Goal: Task Accomplishment & Management: Use online tool/utility

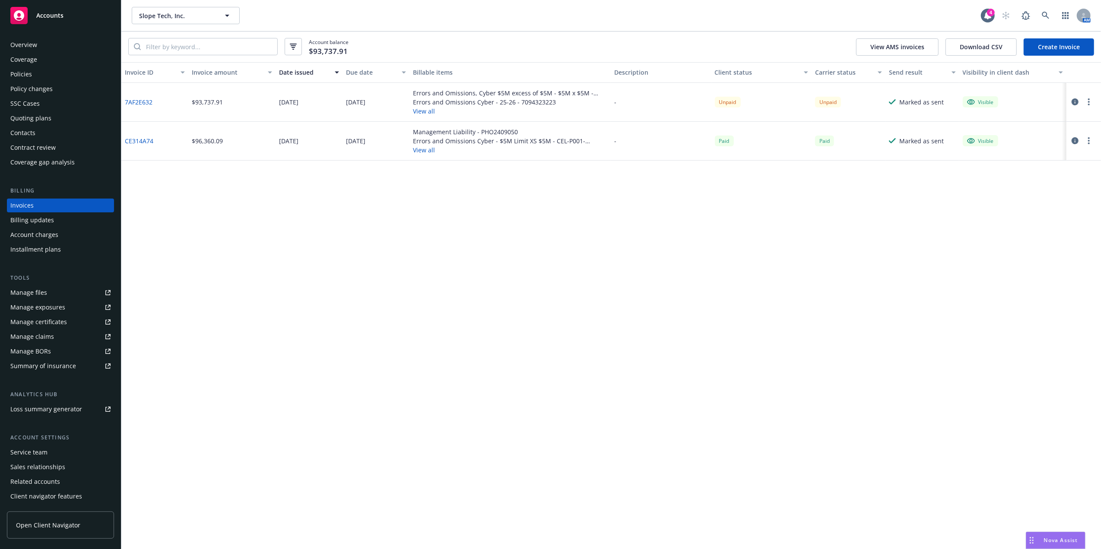
click at [63, 48] on div "Overview" at bounding box center [60, 45] width 100 height 14
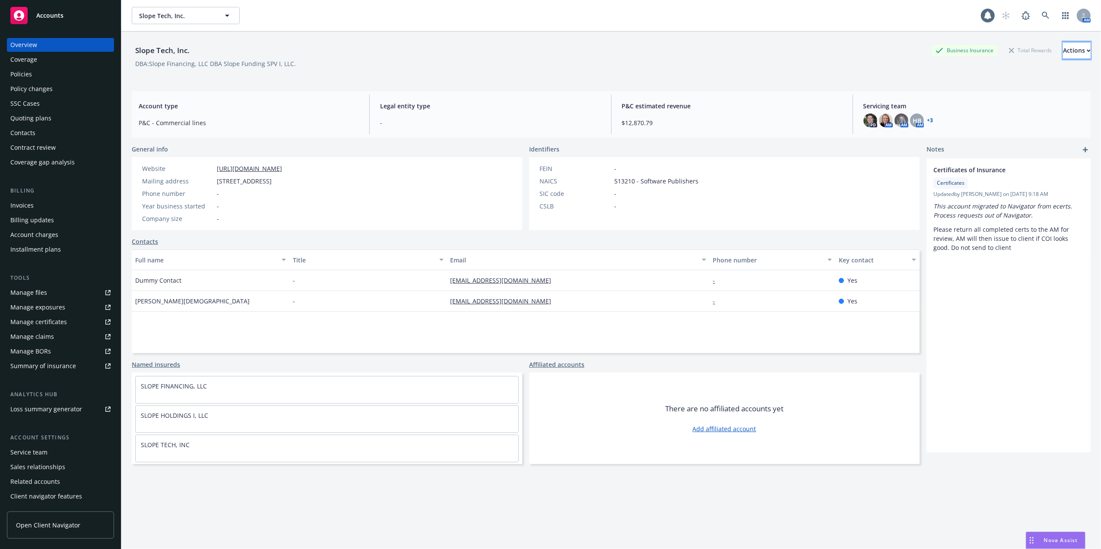
click at [1063, 49] on div "Actions" at bounding box center [1077, 50] width 28 height 16
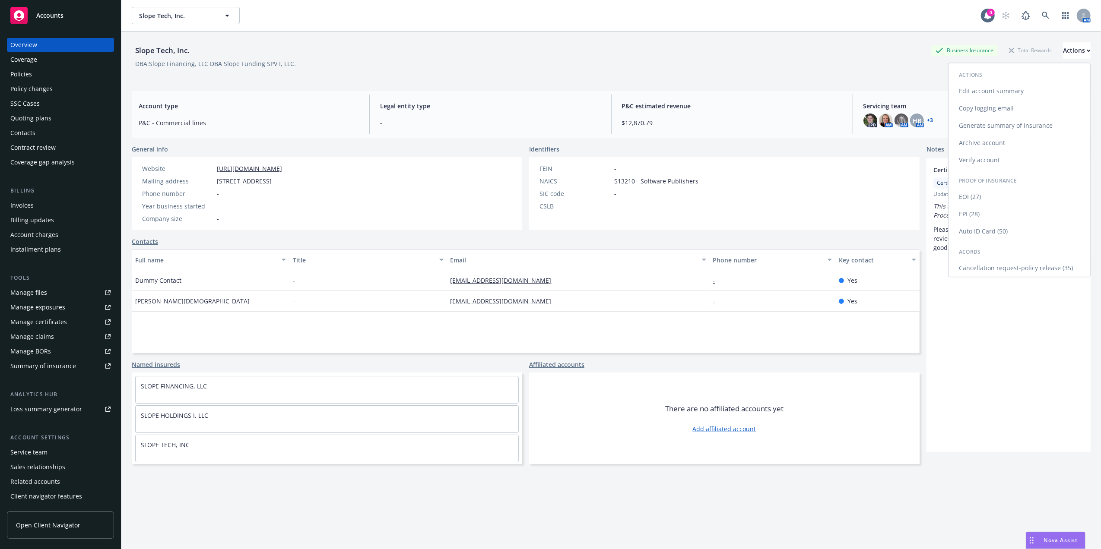
click at [994, 124] on link "Generate summary of insurance" at bounding box center [1020, 125] width 142 height 17
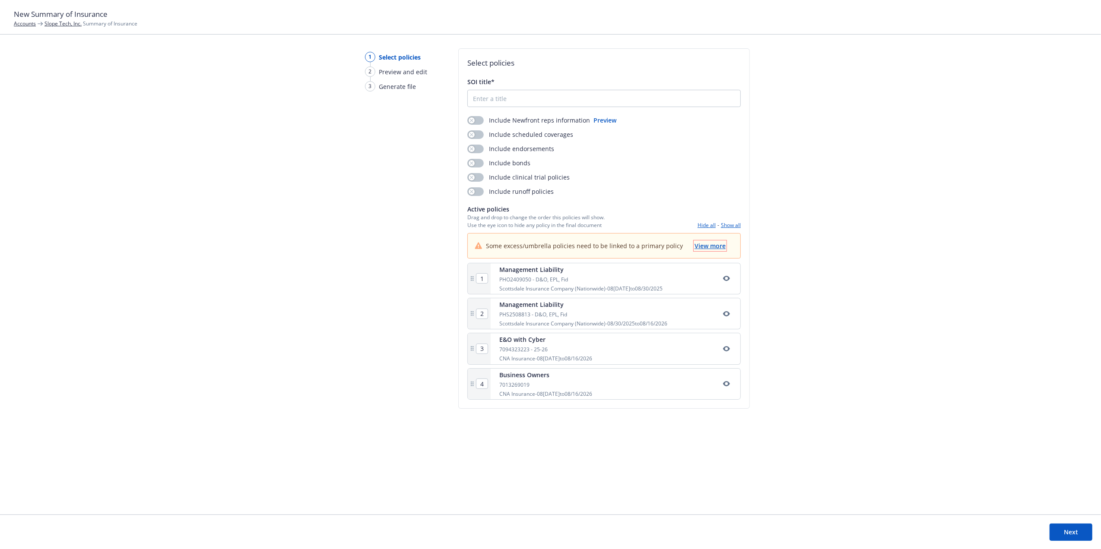
click at [719, 244] on span "View more" at bounding box center [710, 246] width 31 height 8
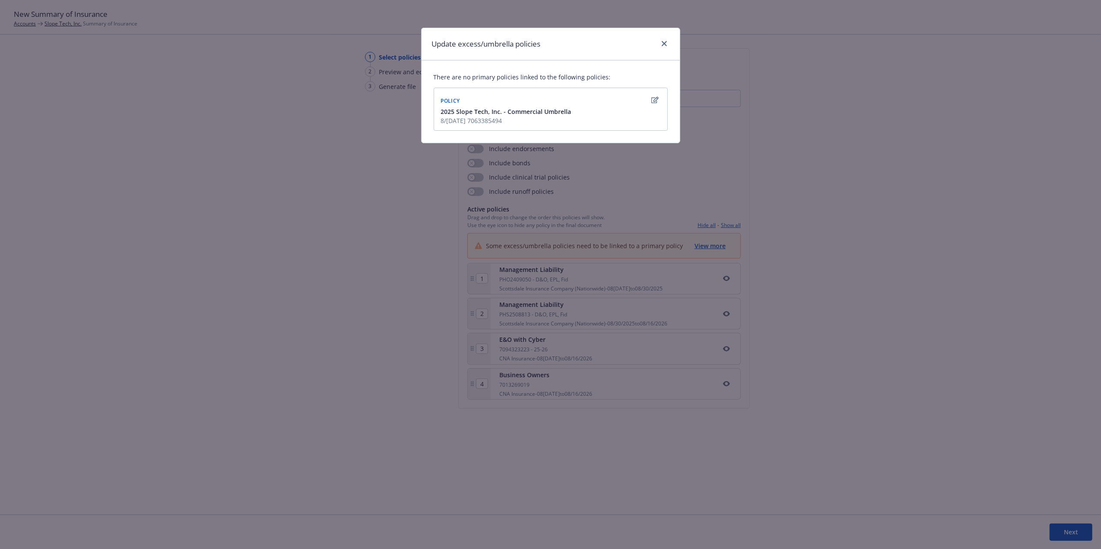
click at [655, 100] on icon "button" at bounding box center [654, 100] width 7 height 7
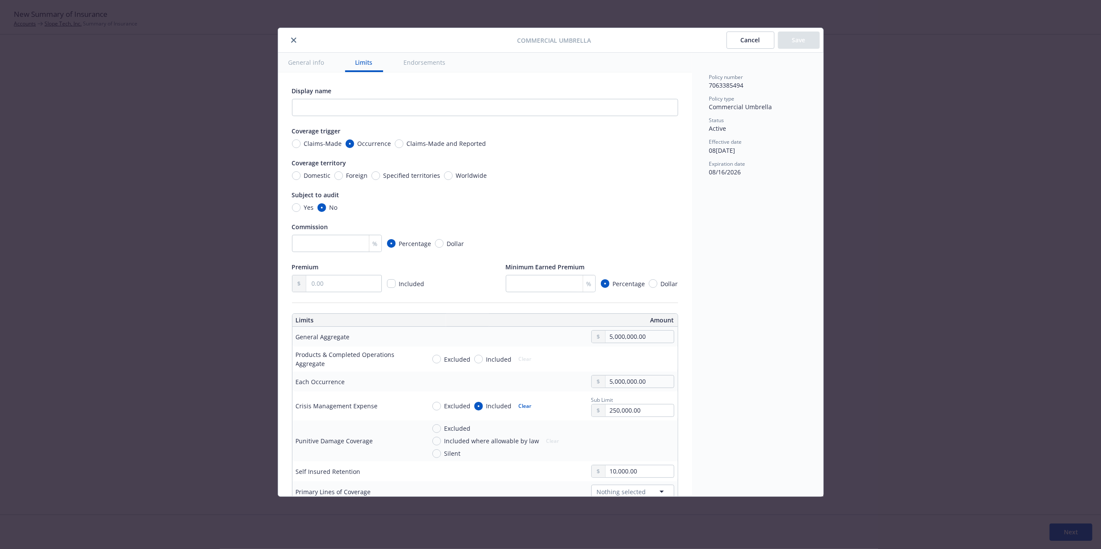
type textarea "x"
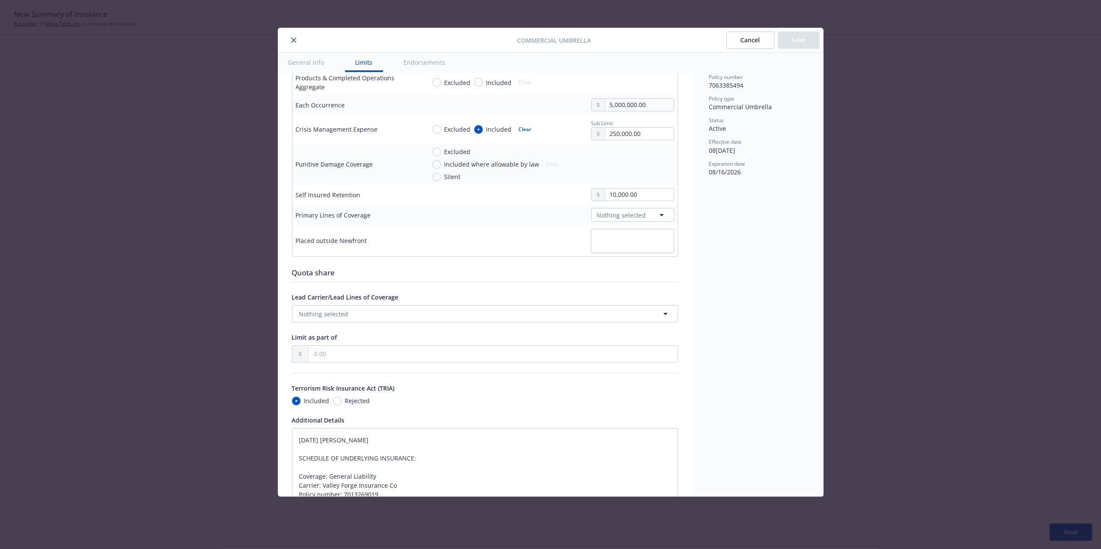
scroll to position [263, 0]
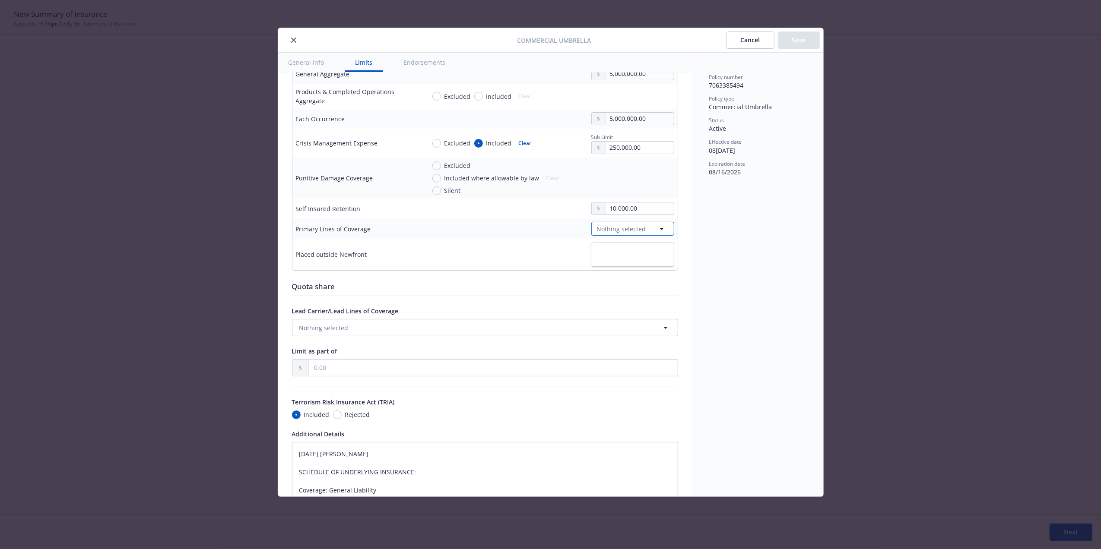
click at [621, 230] on span "Nothing selected" at bounding box center [621, 229] width 49 height 9
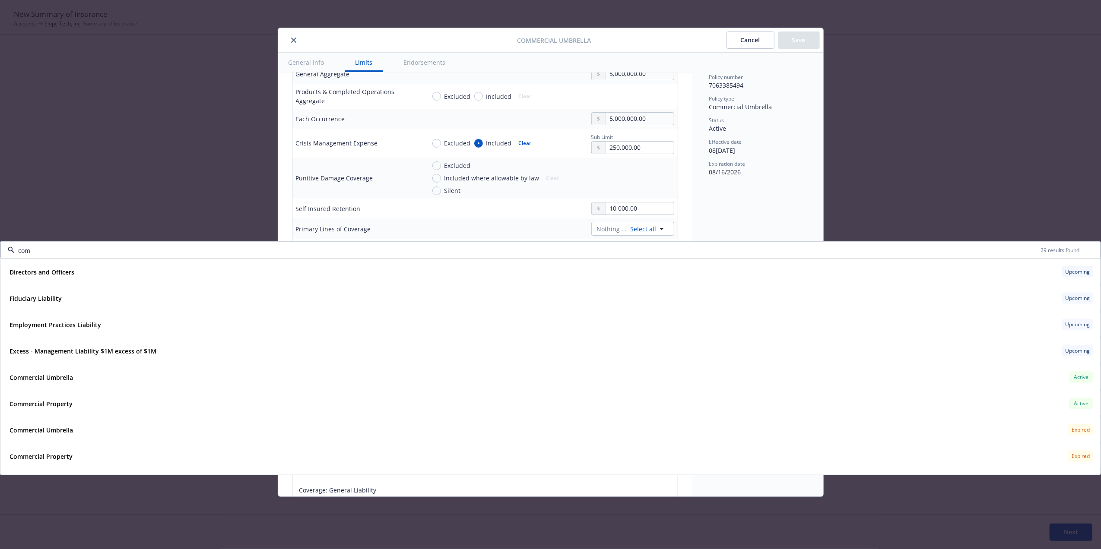
type input "comm"
click at [38, 298] on strong "Commercial Property" at bounding box center [41, 298] width 63 height 8
type textarea "x"
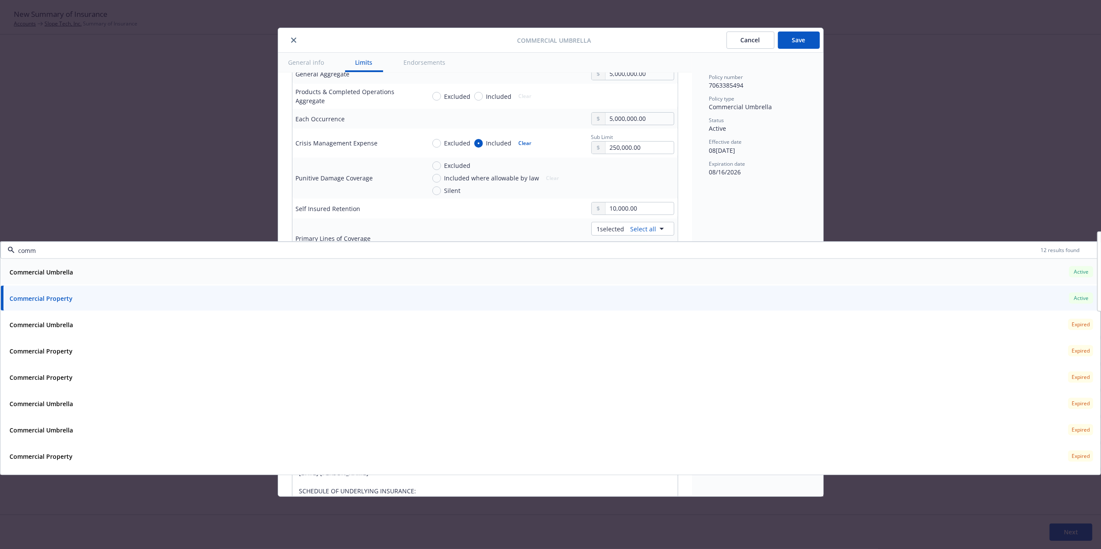
drag, startPoint x: 59, startPoint y: 251, endPoint x: 16, endPoint y: 251, distance: 42.8
click at [19, 251] on input "comm" at bounding box center [528, 250] width 1026 height 9
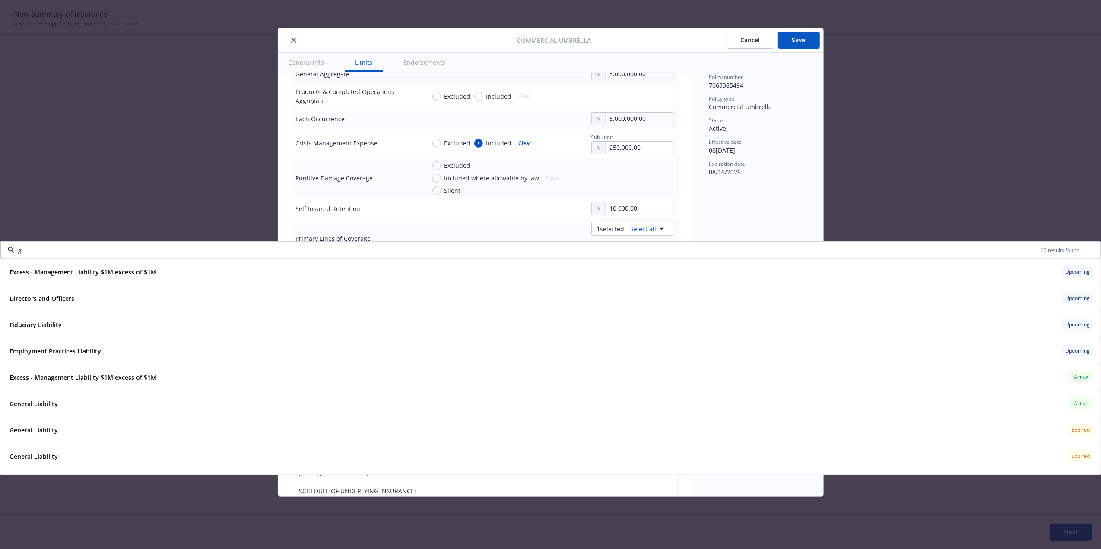
type input "ge"
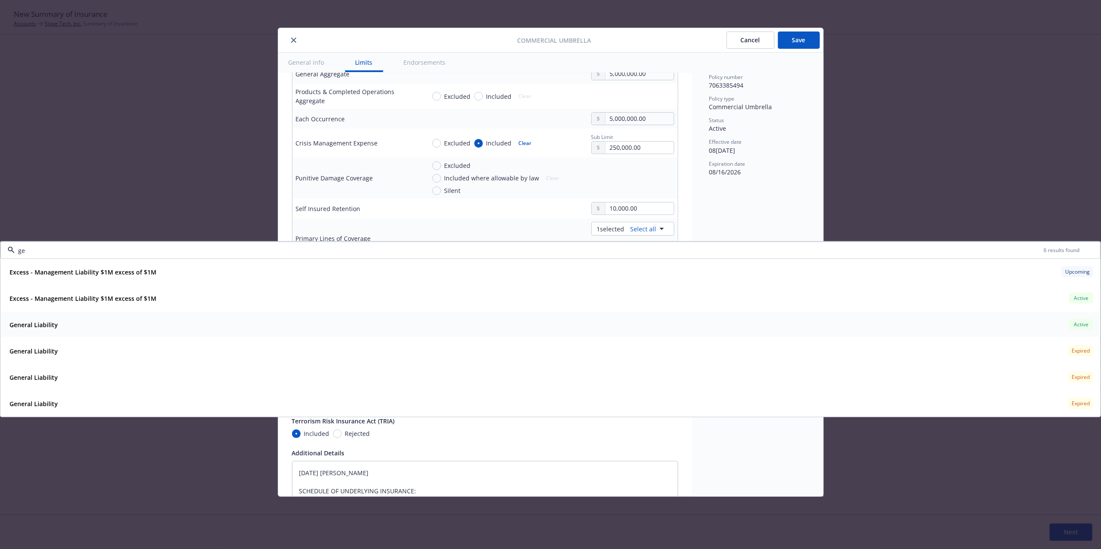
click at [68, 324] on div "General Liability Active" at bounding box center [550, 325] width 1089 height 15
type textarea "x"
type input "ge"
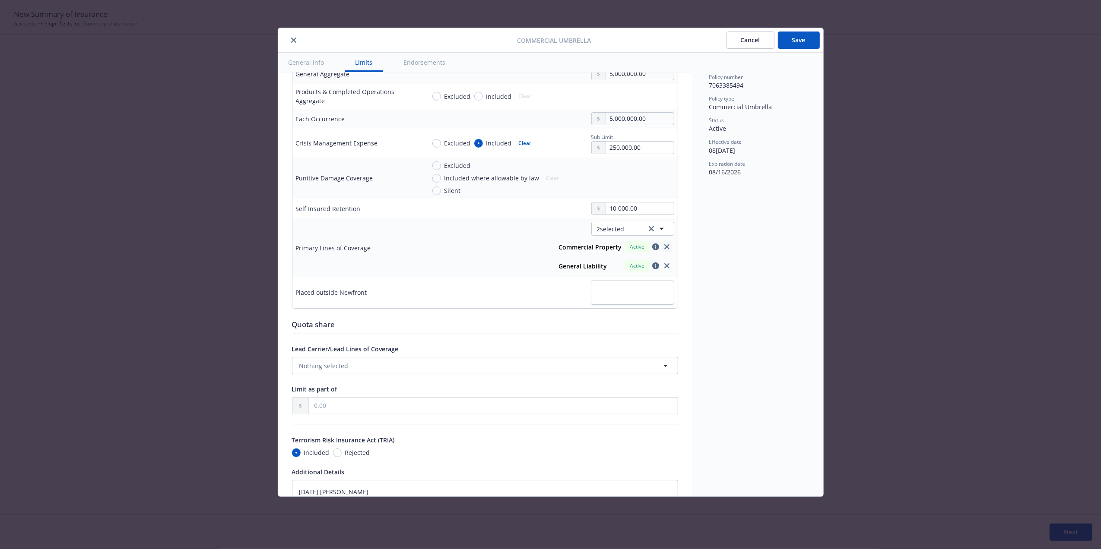
click at [664, 248] on icon "close" at bounding box center [666, 247] width 5 height 5
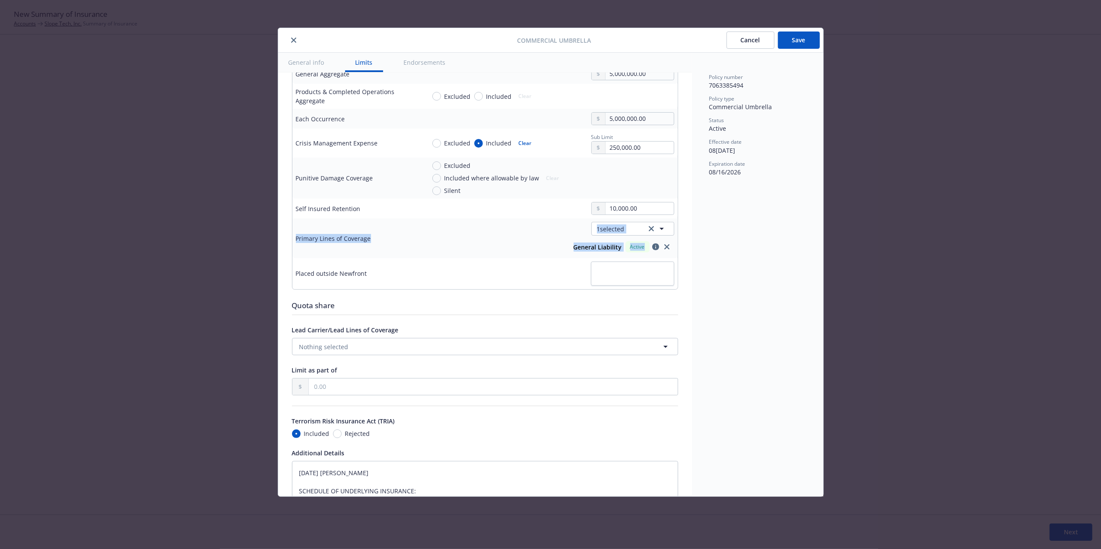
click at [664, 248] on icon "close" at bounding box center [666, 247] width 5 height 5
type textarea "x"
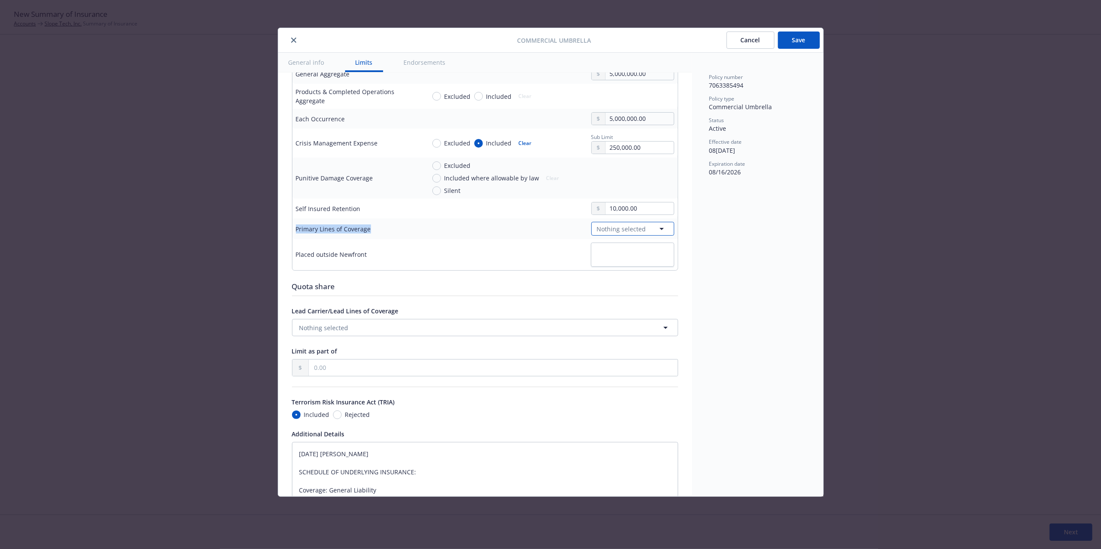
drag, startPoint x: 658, startPoint y: 248, endPoint x: 621, endPoint y: 230, distance: 41.2
click at [621, 230] on span "Nothing selected" at bounding box center [621, 229] width 49 height 9
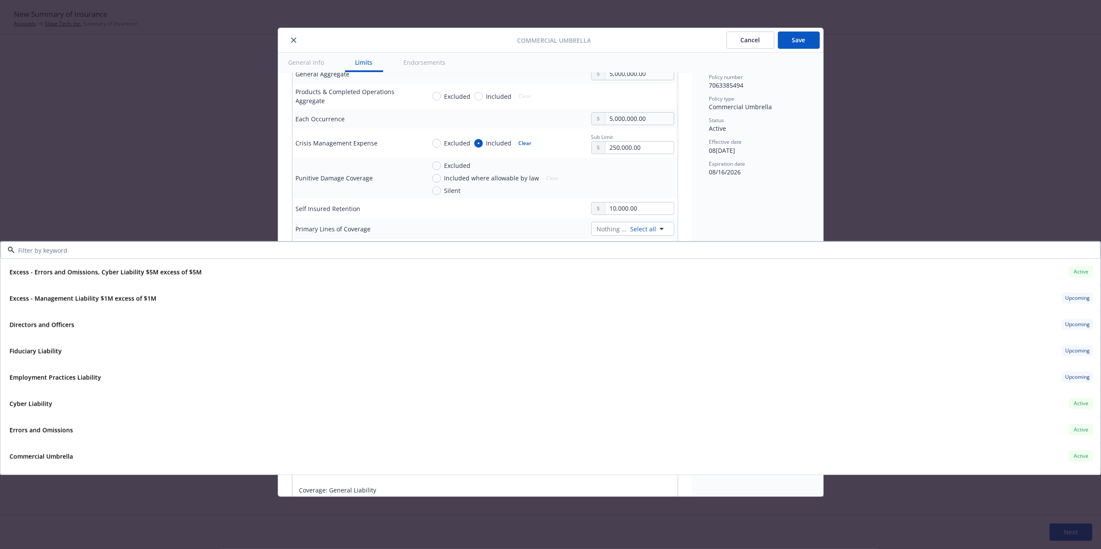
type input "7013269019"
click at [41, 348] on strong "General Liability" at bounding box center [34, 351] width 48 height 8
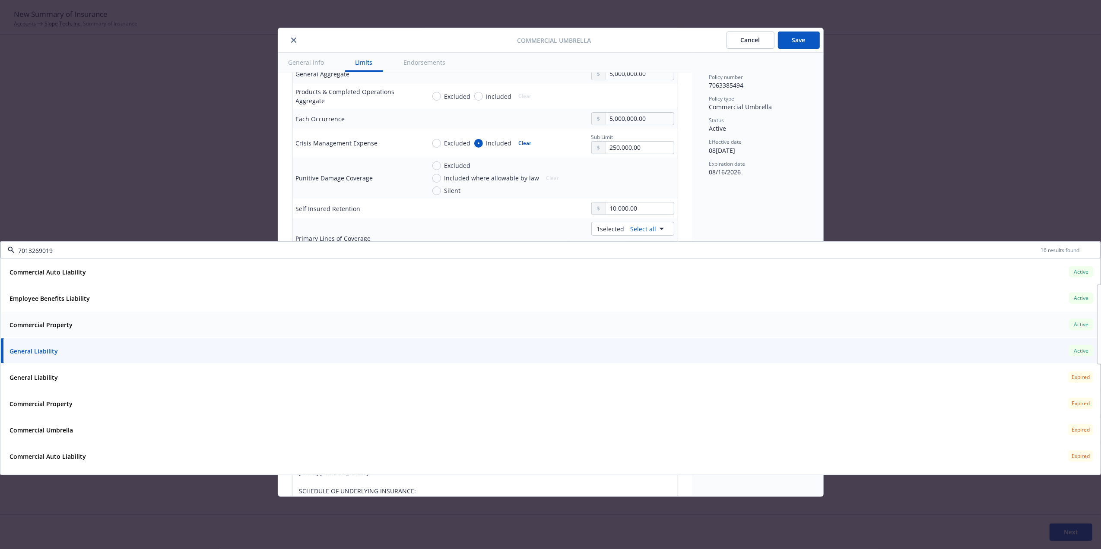
click at [48, 325] on strong "Commercial Property" at bounding box center [41, 325] width 63 height 8
click at [56, 300] on strong "Employee Benefits Liability" at bounding box center [50, 298] width 80 height 8
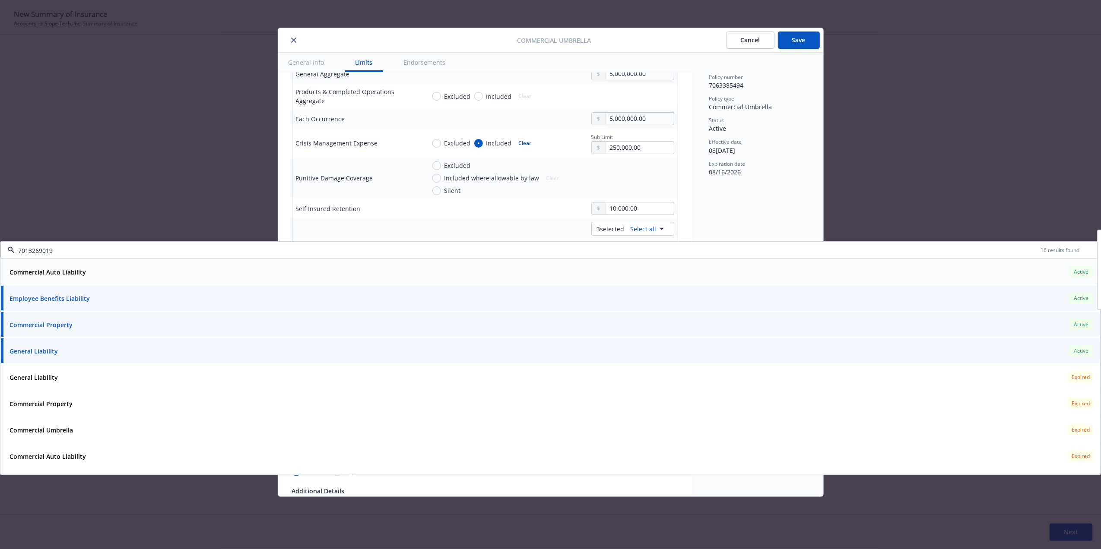
click at [67, 270] on strong "Commercial Auto Liability" at bounding box center [48, 272] width 76 height 8
type textarea "x"
type input "7013269019"
click at [541, 218] on td "10,000.00" at bounding box center [550, 209] width 256 height 20
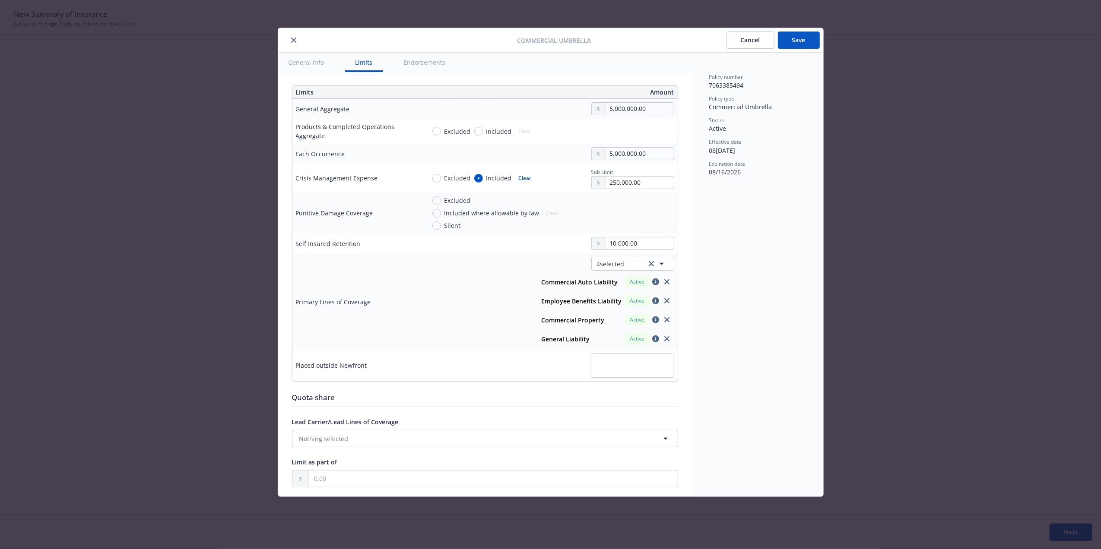
scroll to position [183, 0]
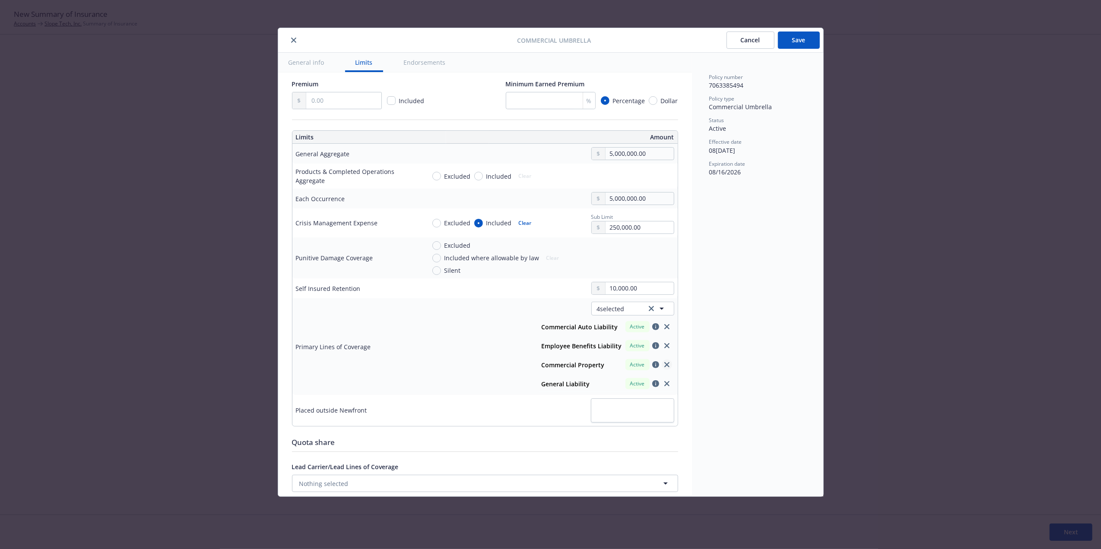
click at [664, 367] on icon "close" at bounding box center [666, 364] width 5 height 5
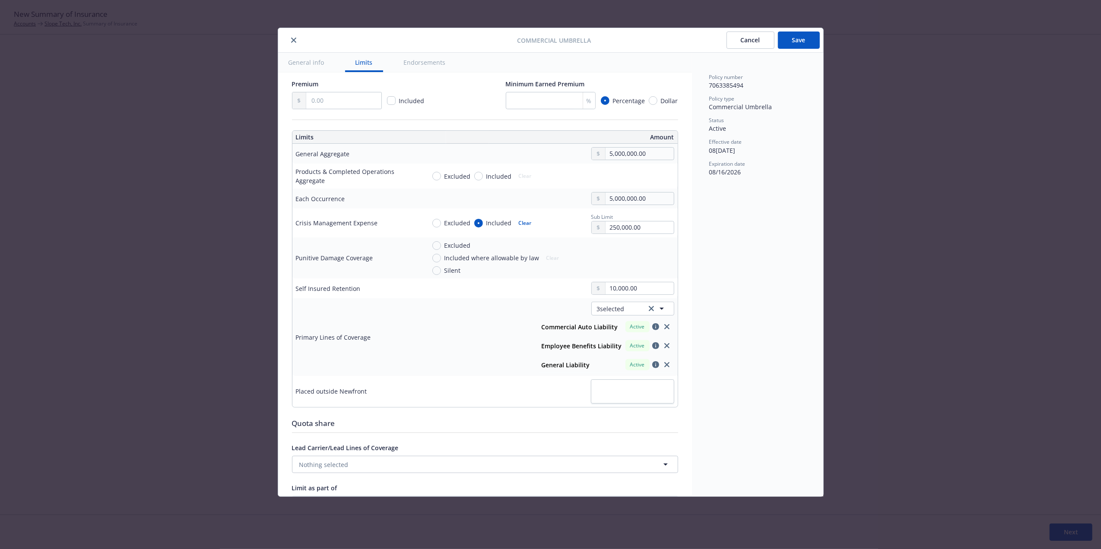
click at [797, 42] on button "Save" at bounding box center [799, 40] width 42 height 17
type textarea "x"
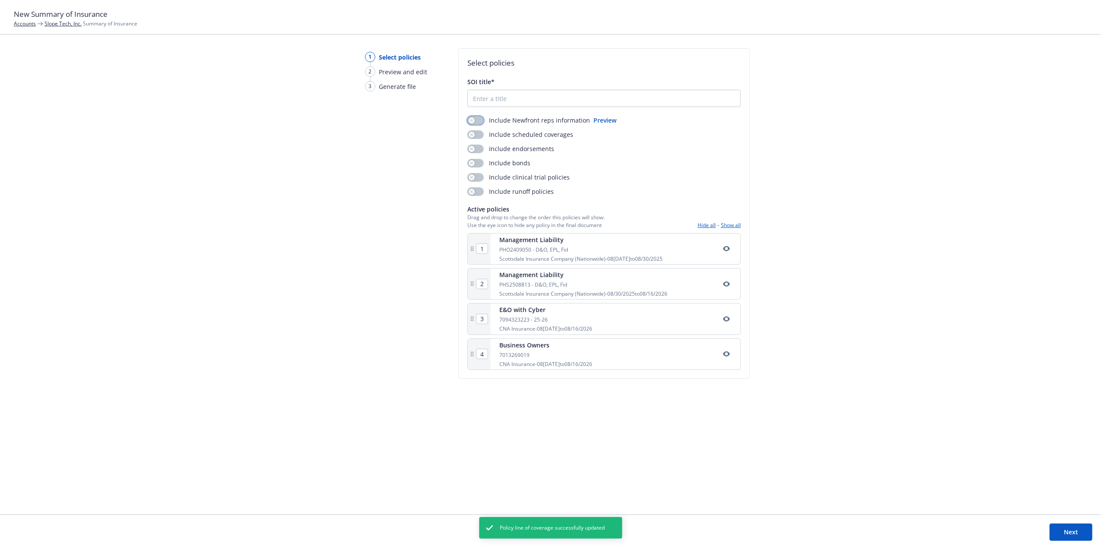
click at [474, 123] on button "button" at bounding box center [475, 120] width 16 height 9
click at [505, 97] on input "SOI title*" at bounding box center [604, 98] width 273 height 16
type input "25-26 Slope Tech, Inc SOI"
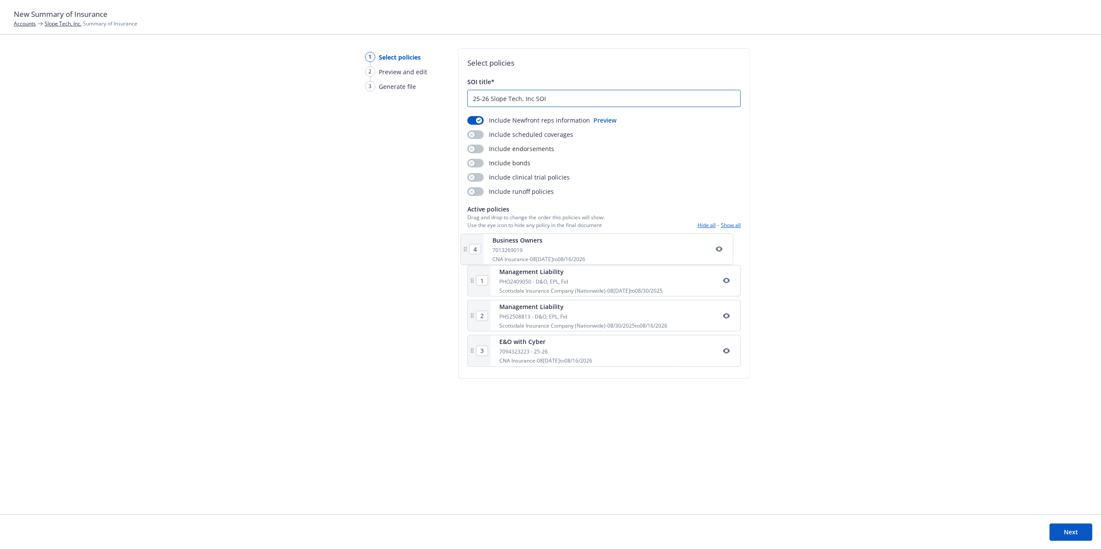
drag, startPoint x: 550, startPoint y: 355, endPoint x: 549, endPoint y: 244, distance: 111.0
click at [549, 244] on div "1 Management Liability PHO2409050 - D&O, EPL, Fid Scottsdale Insurance Company …" at bounding box center [603, 301] width 273 height 137
type input "2"
type input "3"
type input "4"
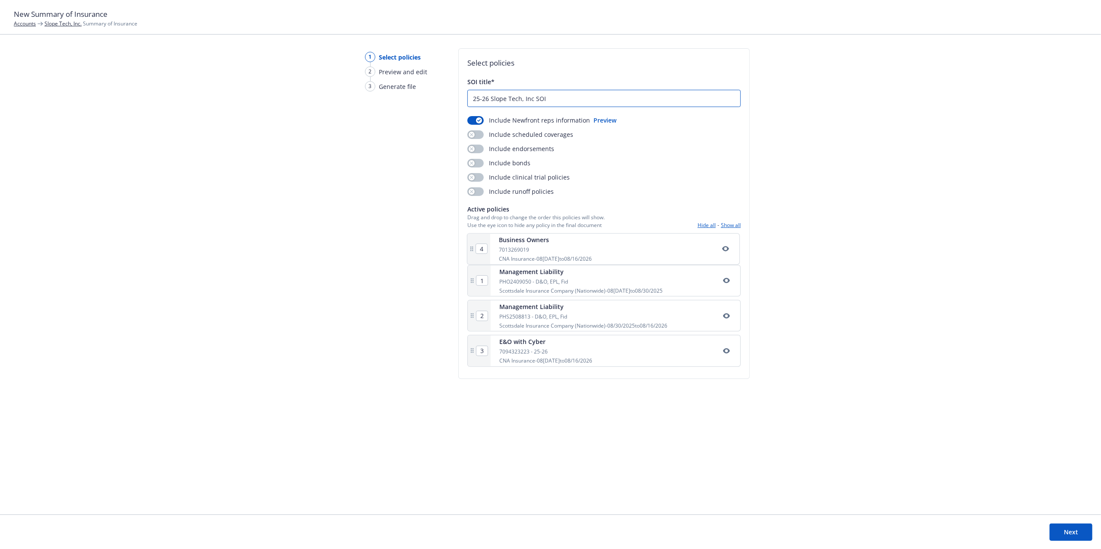
type input "1"
click at [726, 284] on icon "button" at bounding box center [726, 284] width 7 height 7
type input "25-26 Slope Tech, Inc SOI"
click at [1065, 529] on button "Next" at bounding box center [1071, 532] width 43 height 17
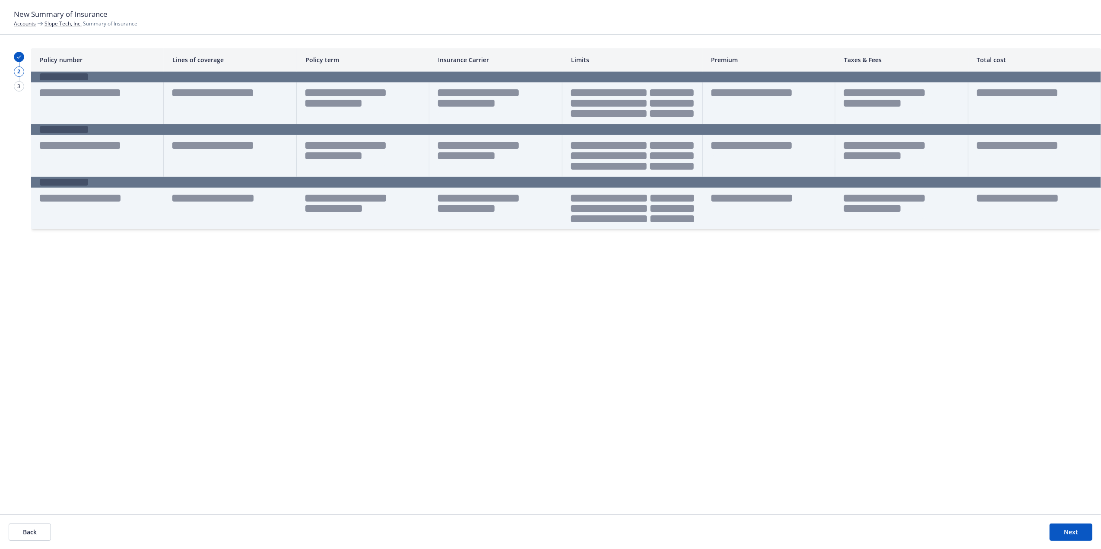
click at [45, 530] on button "Back" at bounding box center [30, 532] width 42 height 17
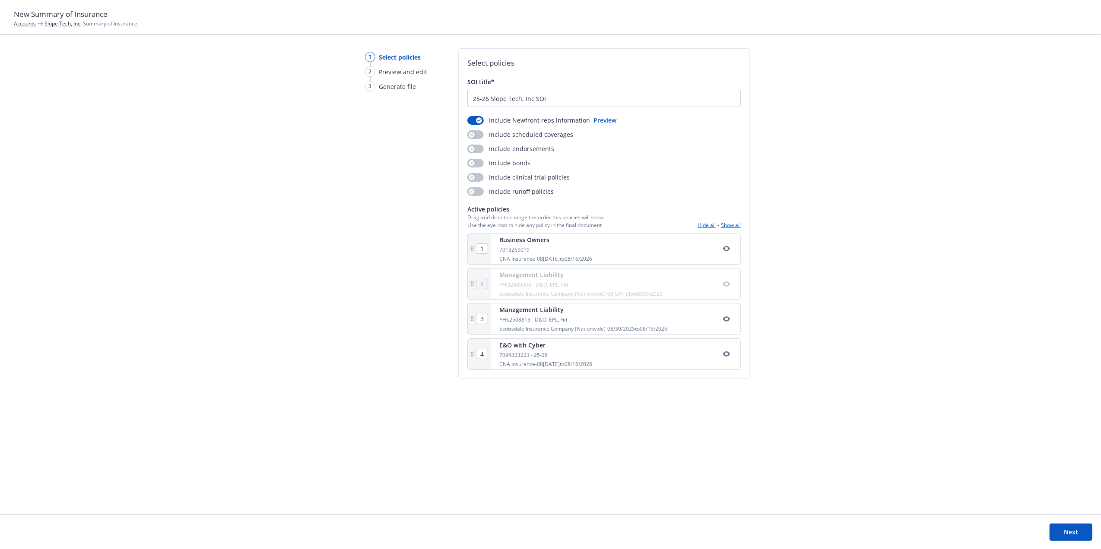
click at [1068, 537] on button "Next" at bounding box center [1071, 532] width 43 height 17
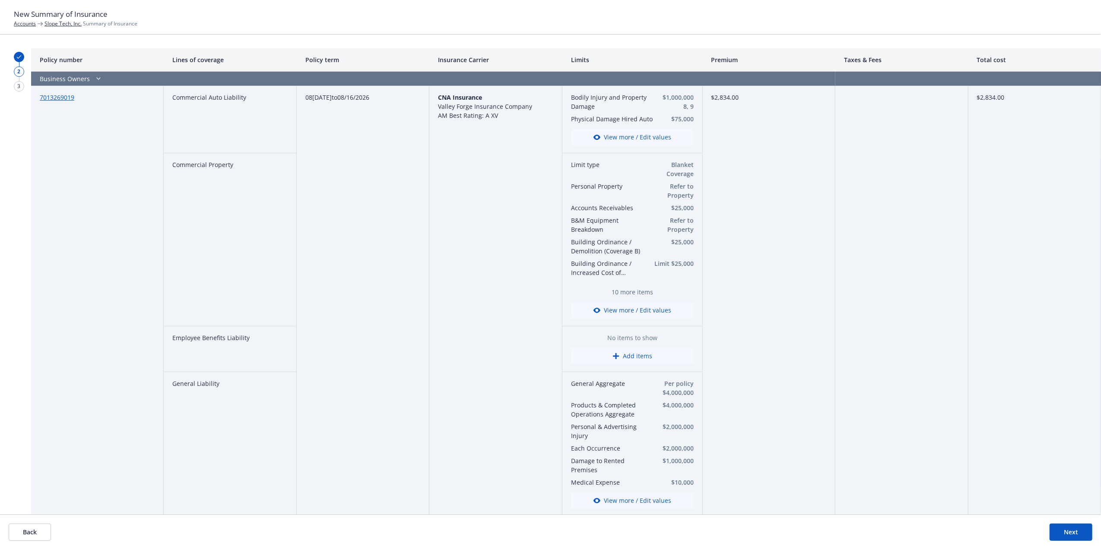
drag, startPoint x: 883, startPoint y: 170, endPoint x: 918, endPoint y: 214, distance: 56.6
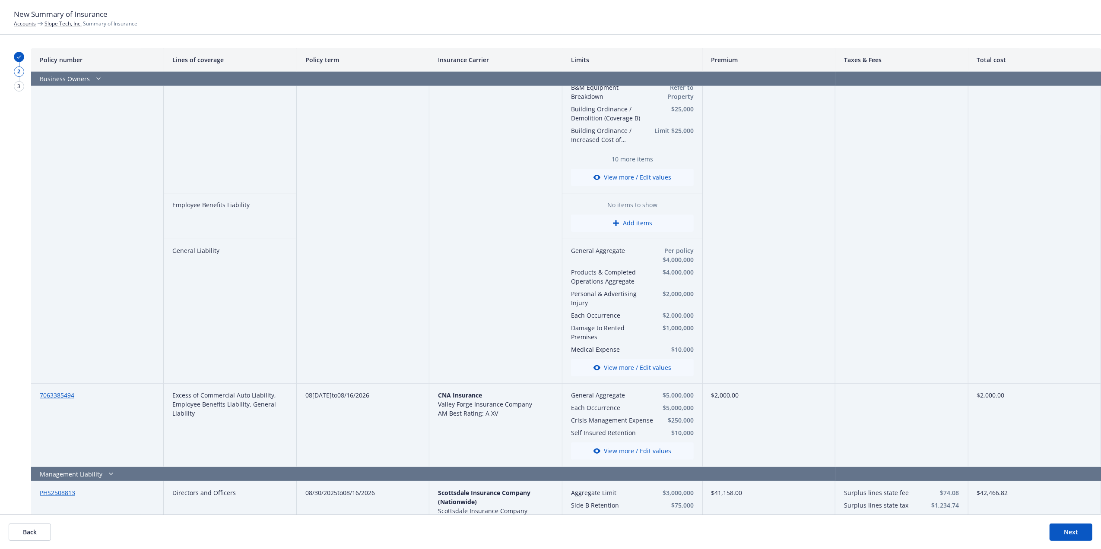
scroll to position [0, 0]
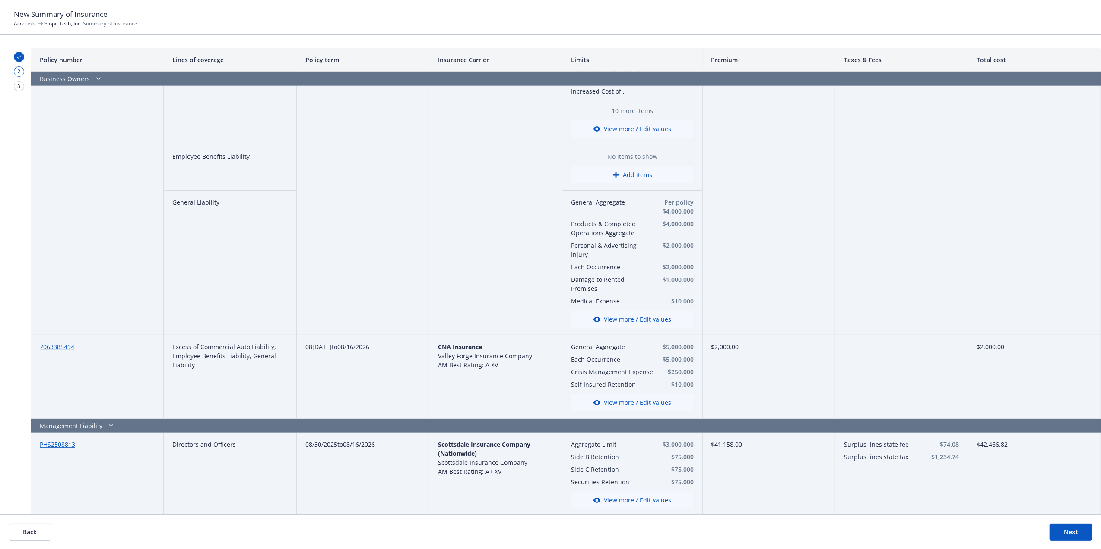
drag, startPoint x: 372, startPoint y: 232, endPoint x: 381, endPoint y: 262, distance: 31.7
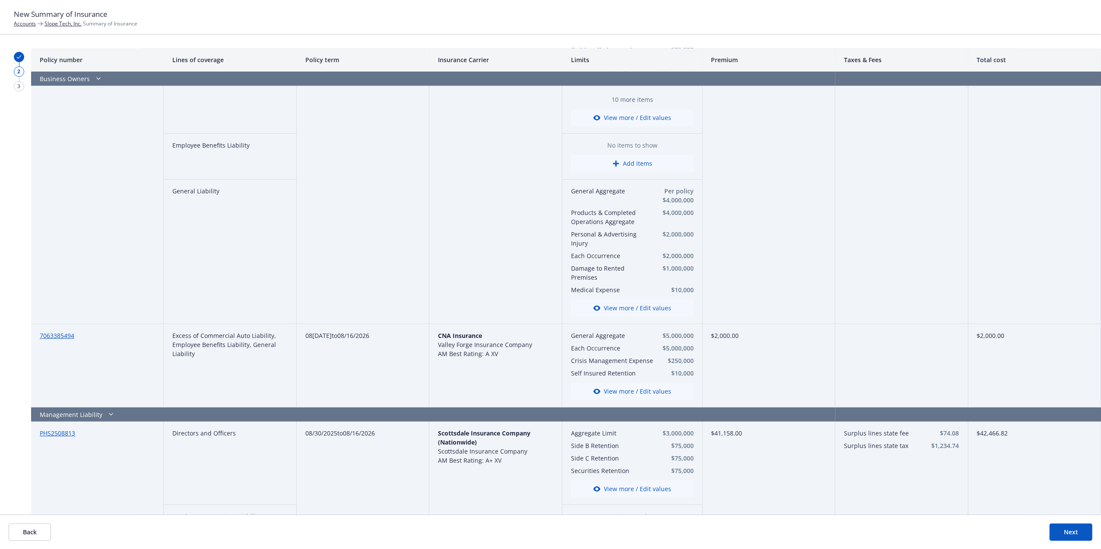
click at [633, 308] on button "View more / Edit values" at bounding box center [632, 308] width 123 height 17
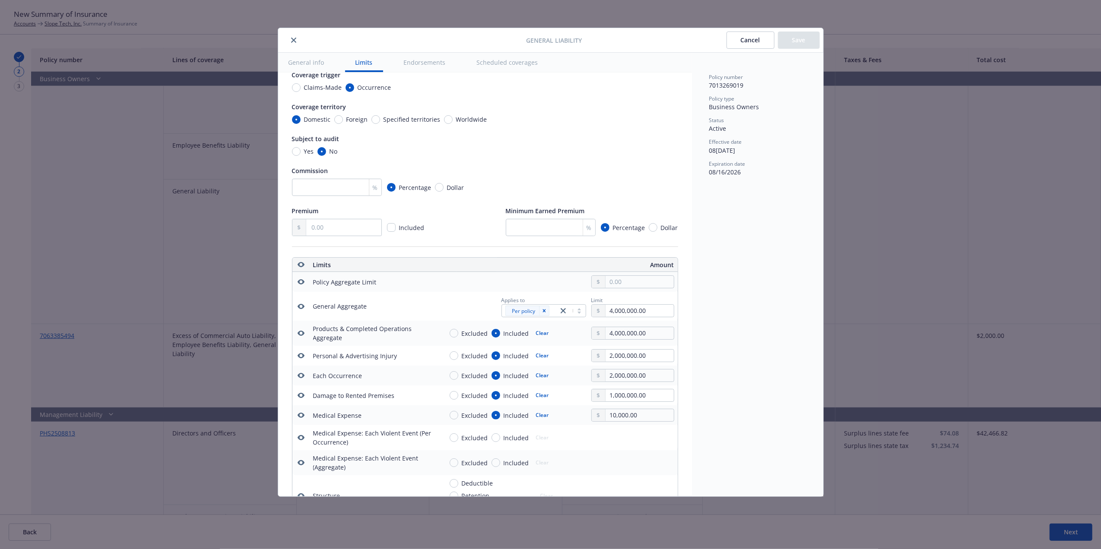
scroll to position [0, 0]
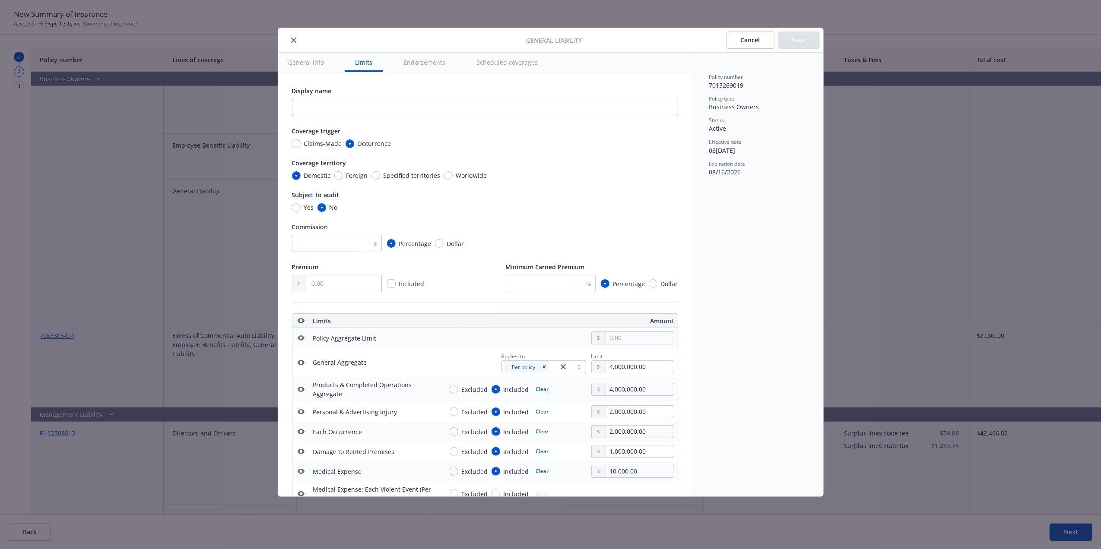
click at [753, 45] on button "Cancel" at bounding box center [751, 40] width 48 height 17
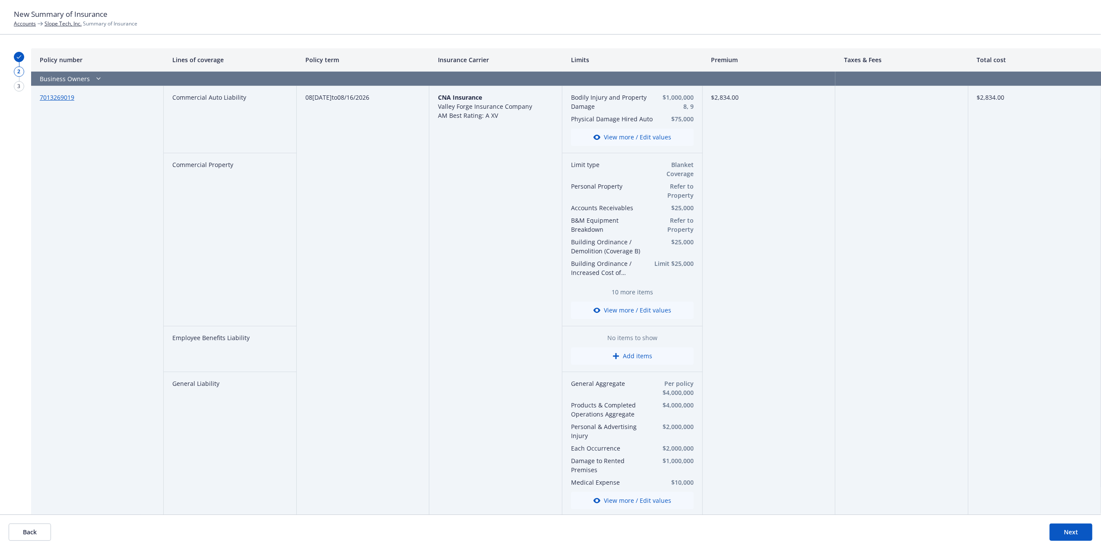
drag, startPoint x: 886, startPoint y: 230, endPoint x: 882, endPoint y: 266, distance: 36.1
click at [616, 310] on button "View more / Edit values" at bounding box center [632, 310] width 123 height 17
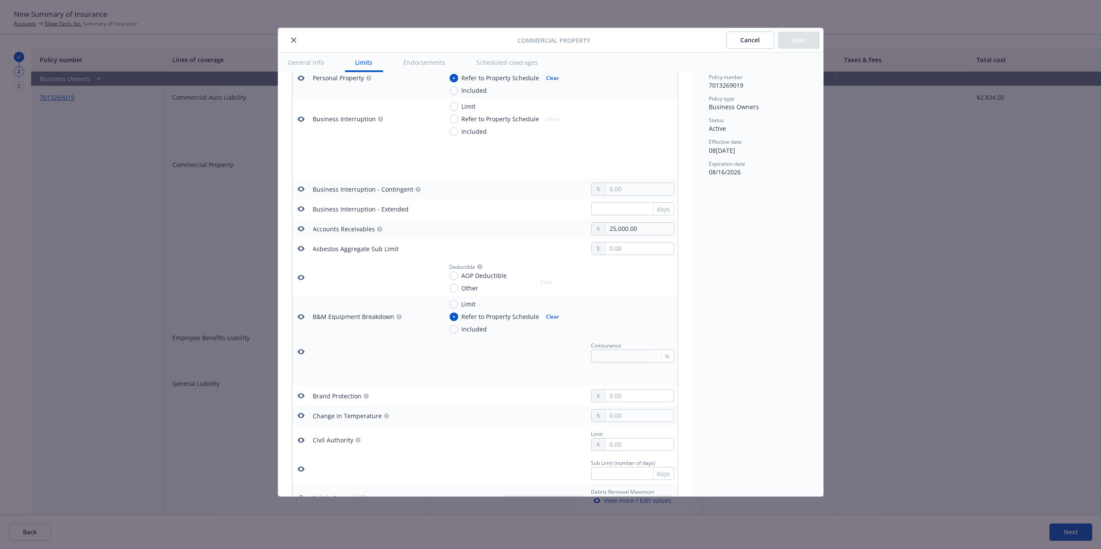
scroll to position [443, 0]
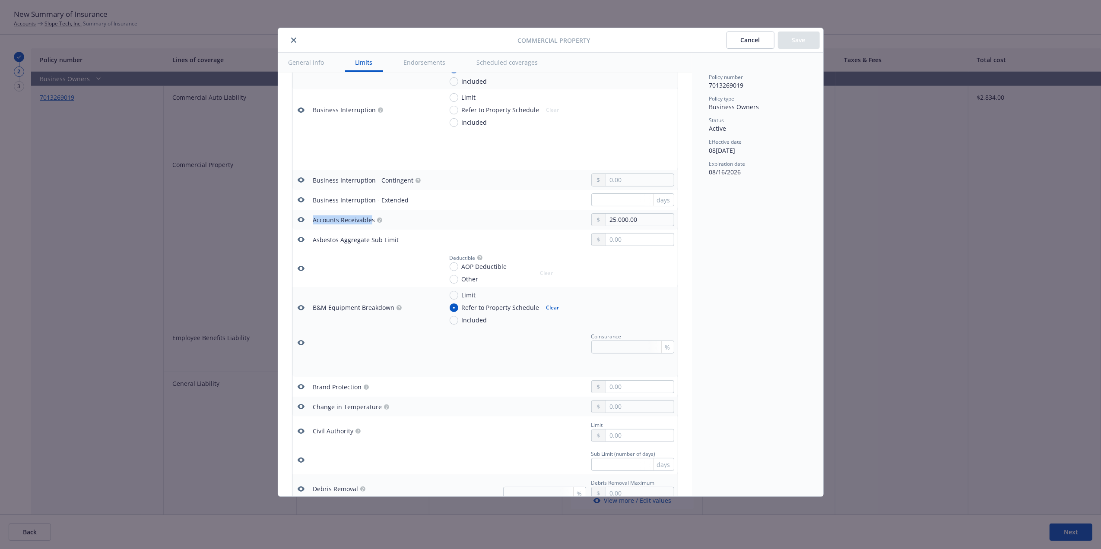
drag, startPoint x: 372, startPoint y: 222, endPoint x: 309, endPoint y: 225, distance: 62.3
click at [309, 225] on tr "Accounts Receivables 25,000.00" at bounding box center [484, 220] width 385 height 20
copy div "Accounts Receivable"
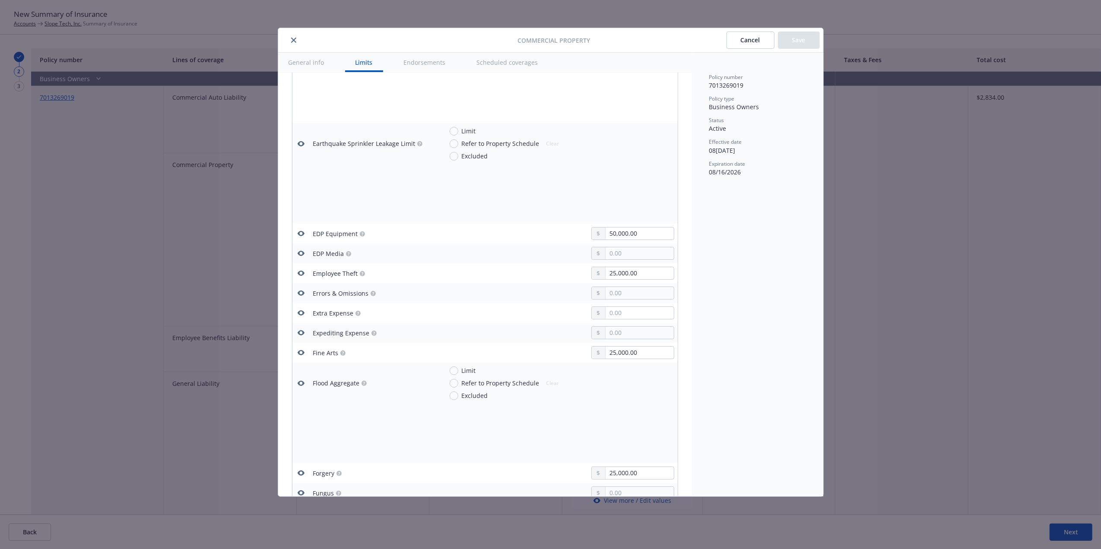
scroll to position [1031, 0]
click at [303, 272] on icon "button" at bounding box center [300, 269] width 7 height 5
click at [301, 233] on icon "button" at bounding box center [301, 229] width 7 height 7
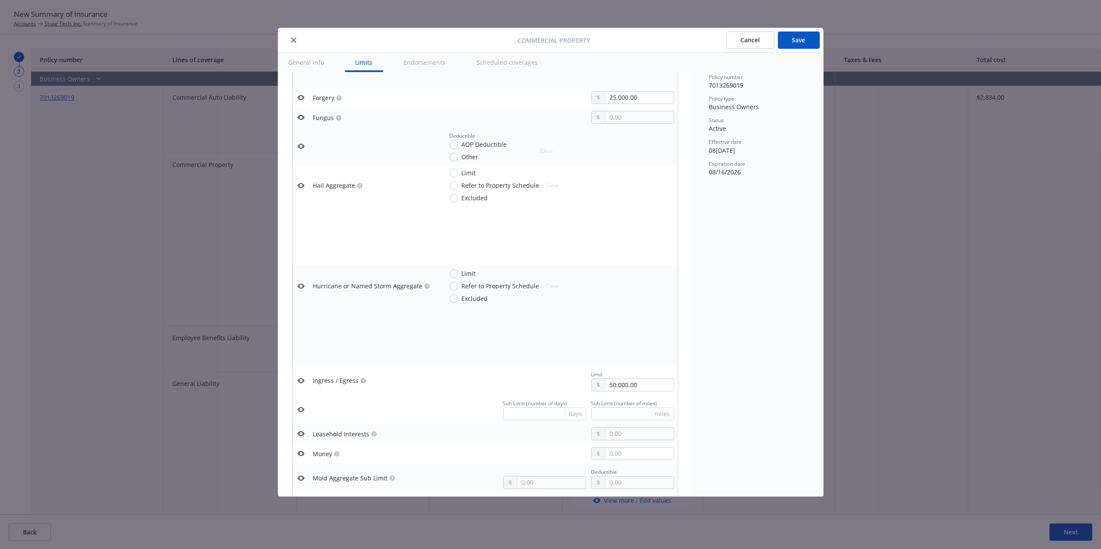
scroll to position [1329, 0]
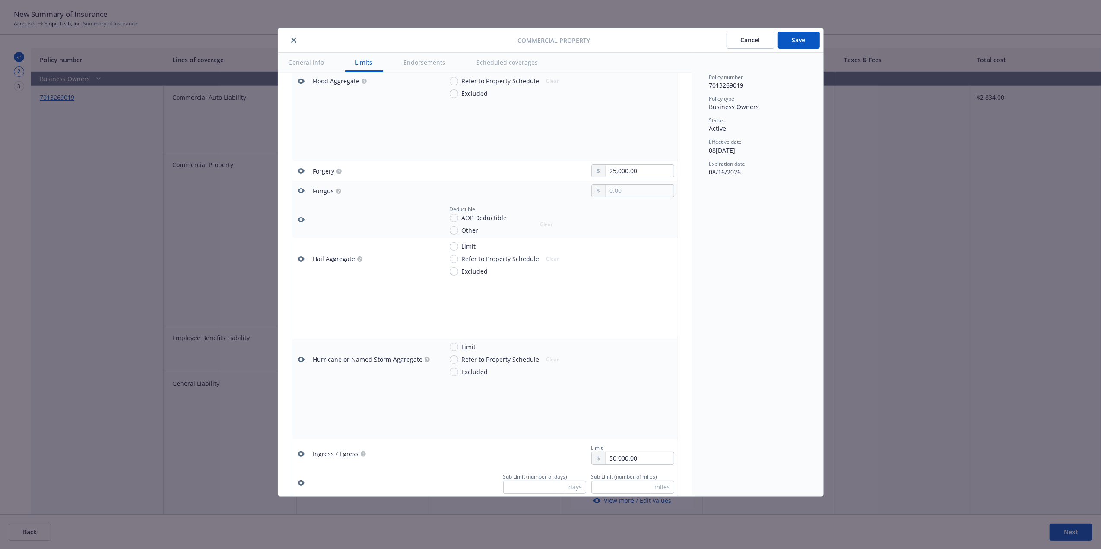
drag, startPoint x: 538, startPoint y: 270, endPoint x: 510, endPoint y: 214, distance: 62.6
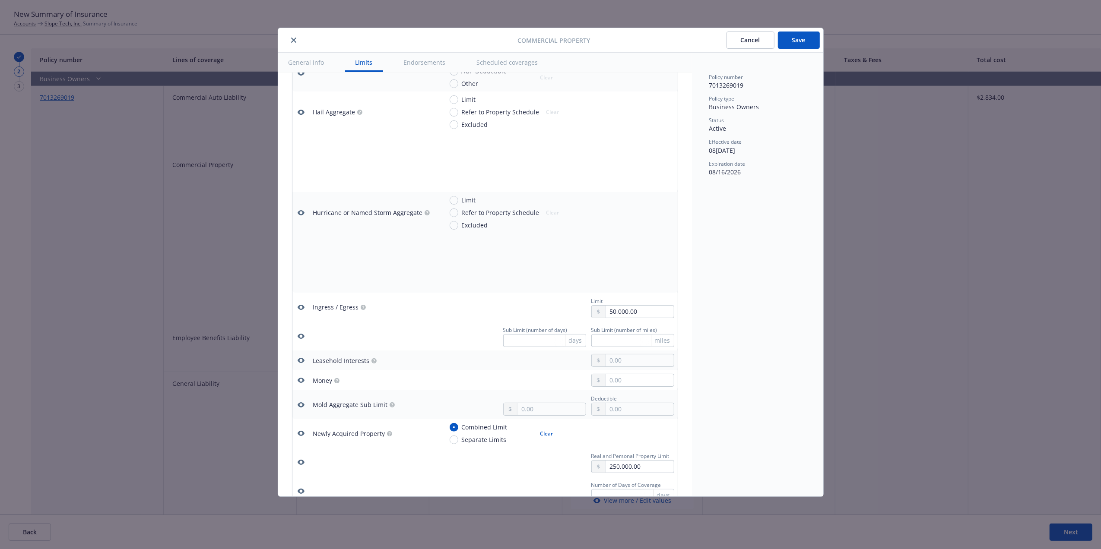
scroll to position [1701, 0]
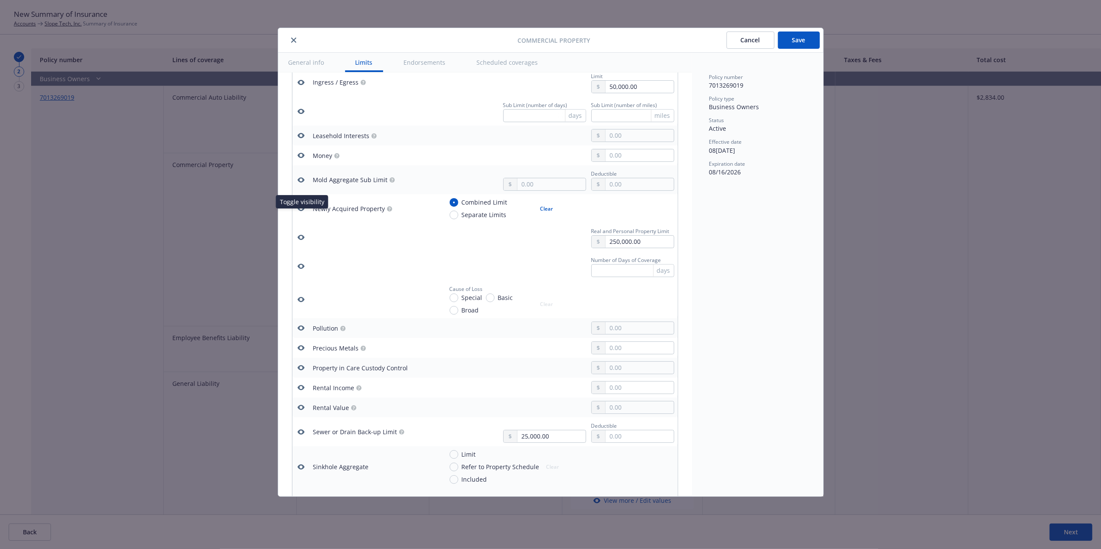
click at [301, 212] on icon "button" at bounding box center [301, 208] width 7 height 7
click at [298, 241] on icon "button" at bounding box center [301, 237] width 7 height 7
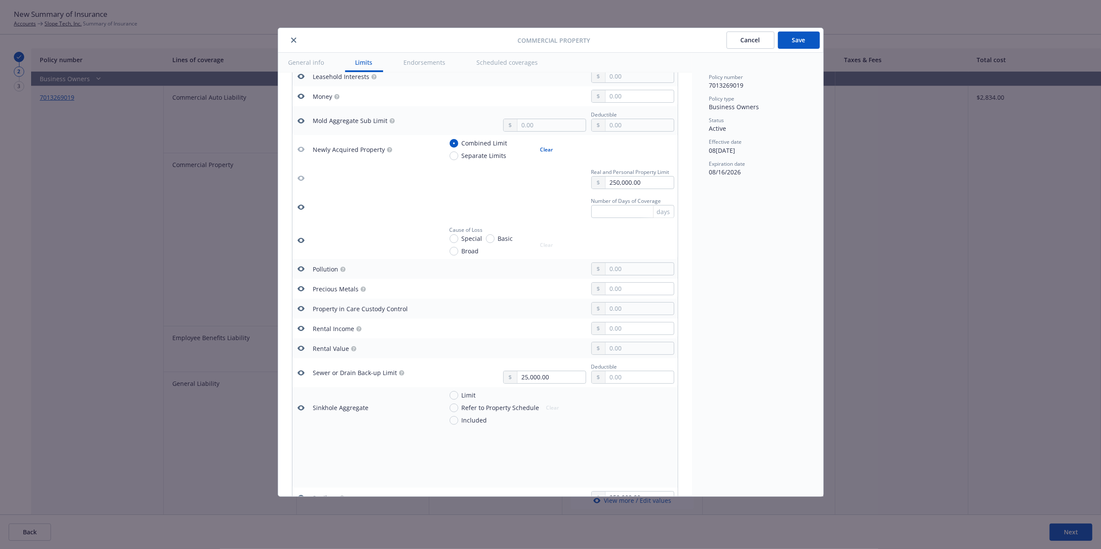
scroll to position [1792, 0]
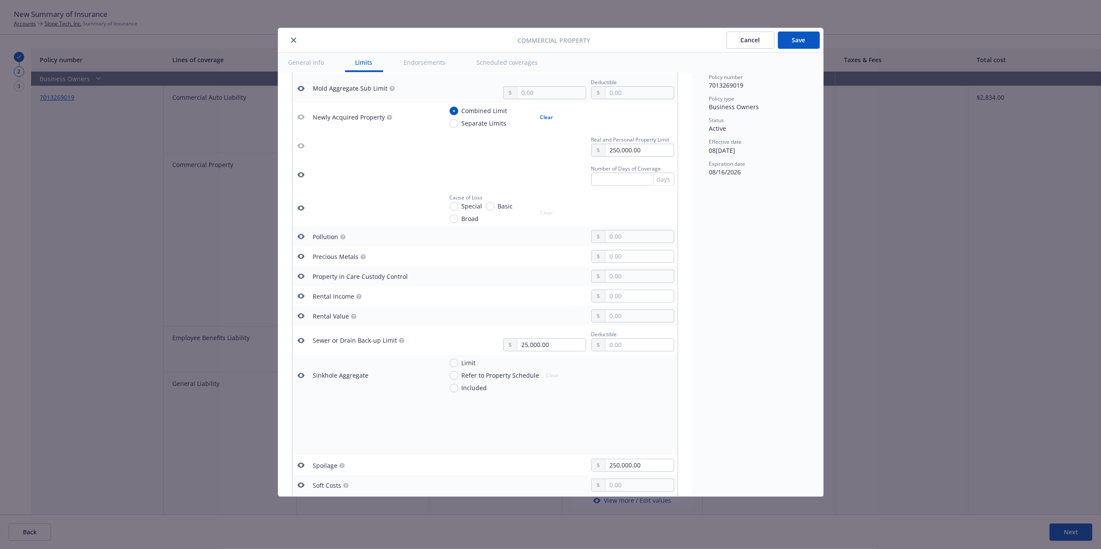
click at [298, 344] on icon "button" at bounding box center [301, 340] width 7 height 7
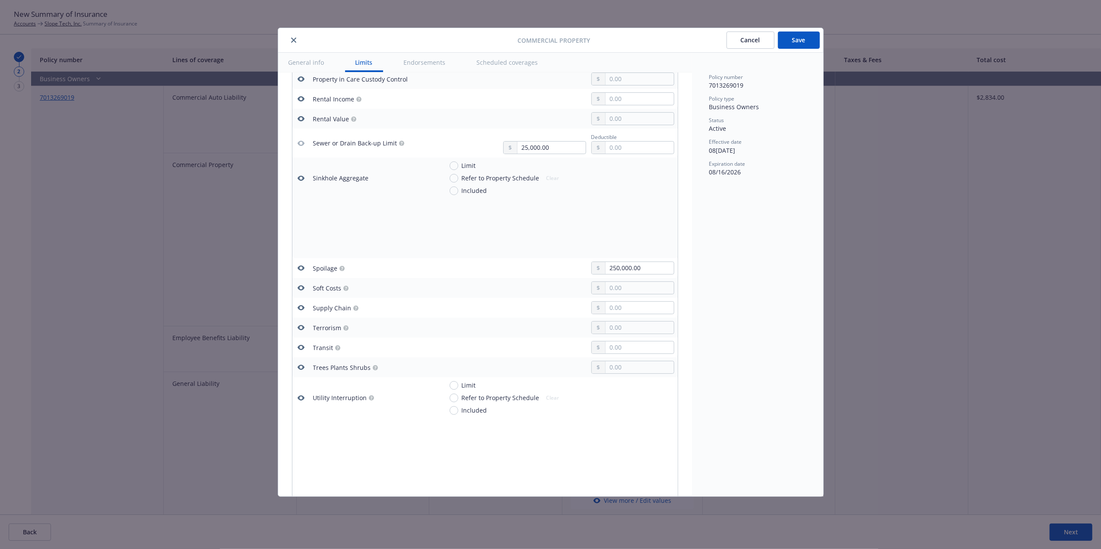
click at [301, 272] on icon "button" at bounding box center [301, 268] width 7 height 7
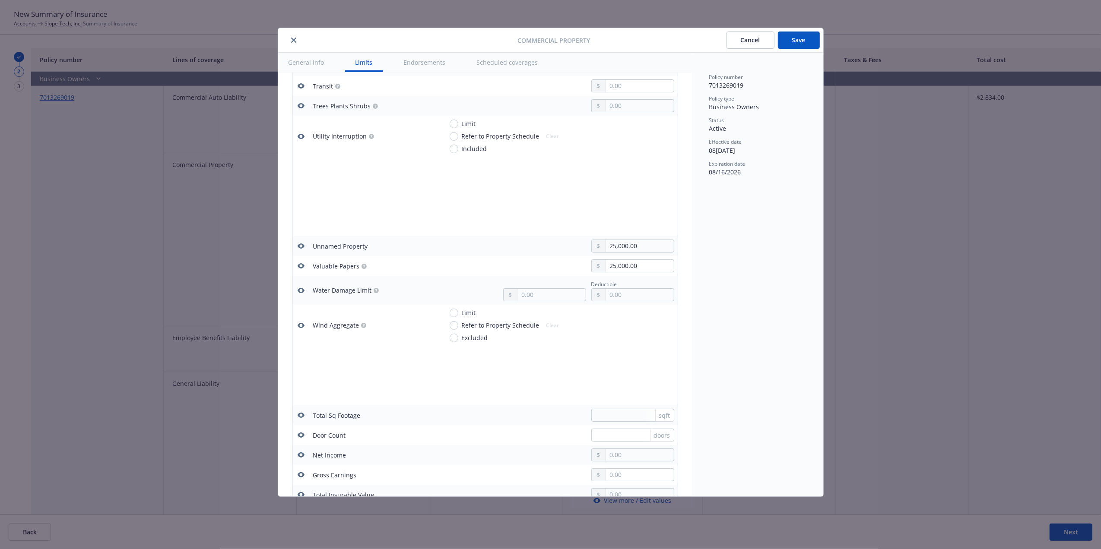
scroll to position [2270, 0]
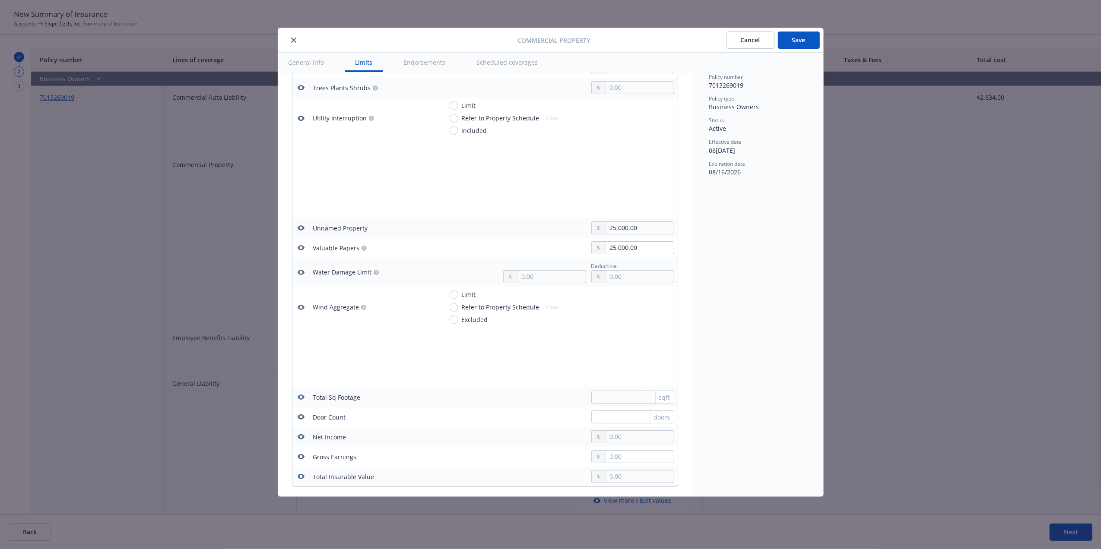
click at [300, 233] on button "button" at bounding box center [301, 228] width 10 height 10
drag, startPoint x: 301, startPoint y: 259, endPoint x: 311, endPoint y: 264, distance: 11.6
click at [302, 251] on icon "button" at bounding box center [301, 248] width 7 height 7
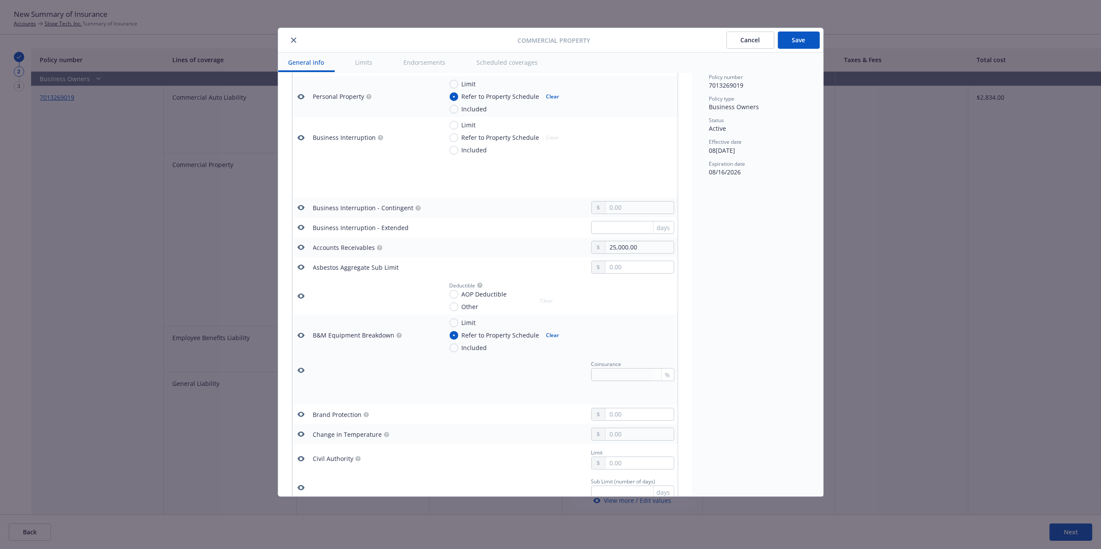
scroll to position [0, 0]
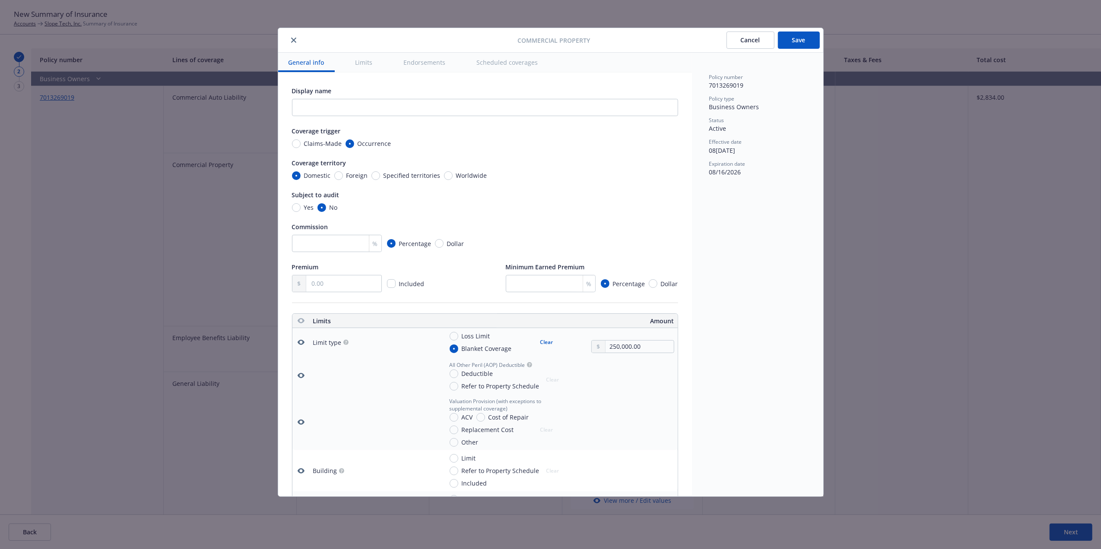
click at [811, 39] on button "Save" at bounding box center [799, 40] width 42 height 17
type textarea "x"
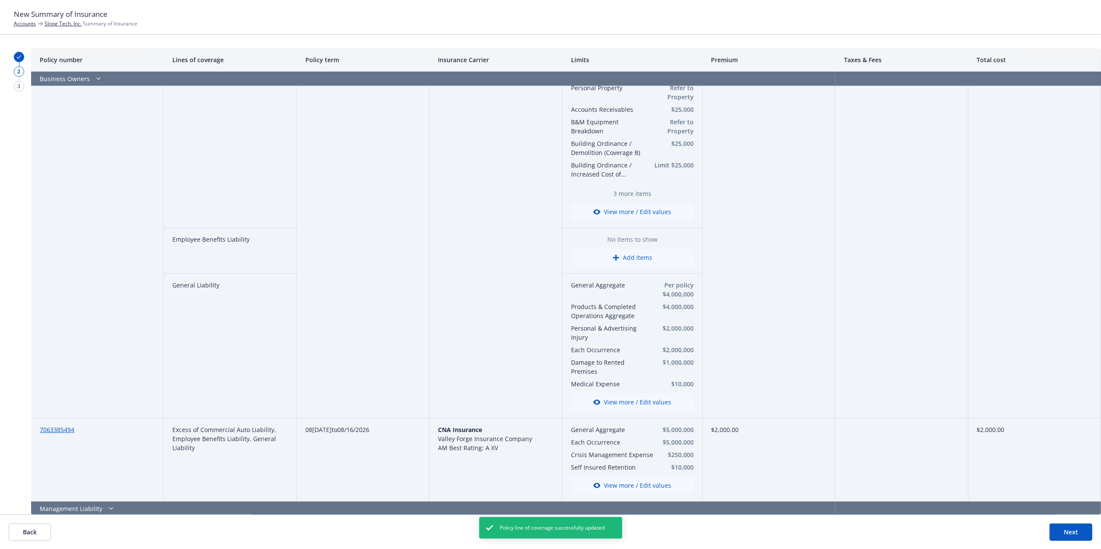
scroll to position [103, 0]
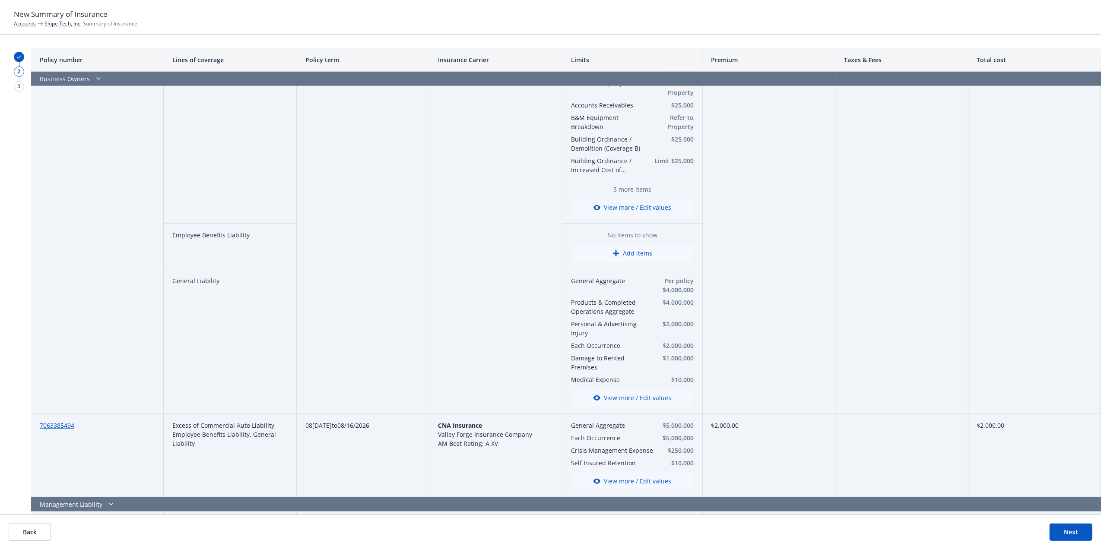
click at [626, 258] on button "Add items" at bounding box center [632, 253] width 123 height 17
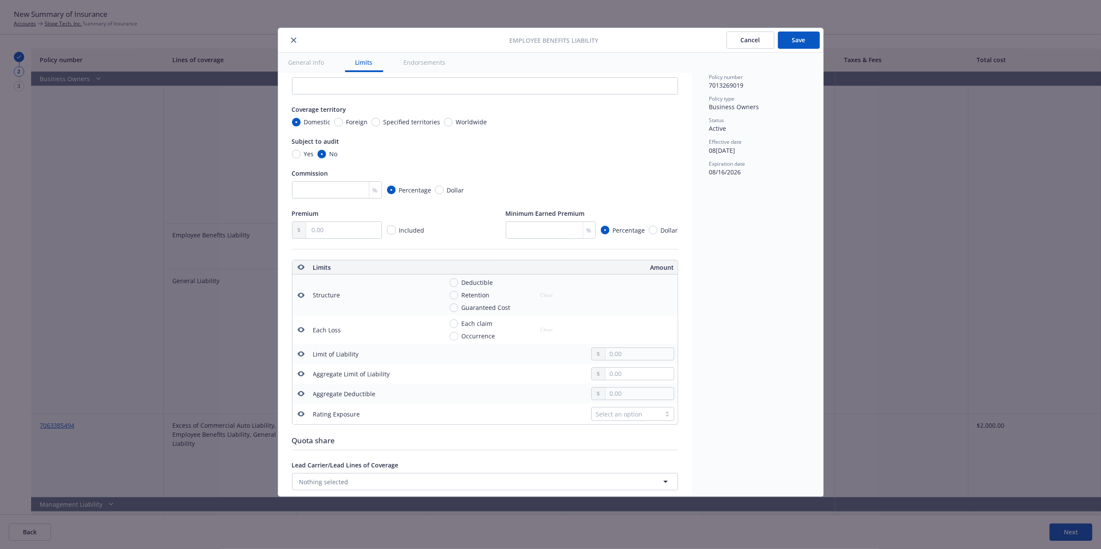
scroll to position [95, 0]
click at [455, 279] on input "Deductible" at bounding box center [454, 281] width 9 height 9
radio input "true"
click at [642, 306] on input "text" at bounding box center [640, 305] width 68 height 12
type input "1,000.00"
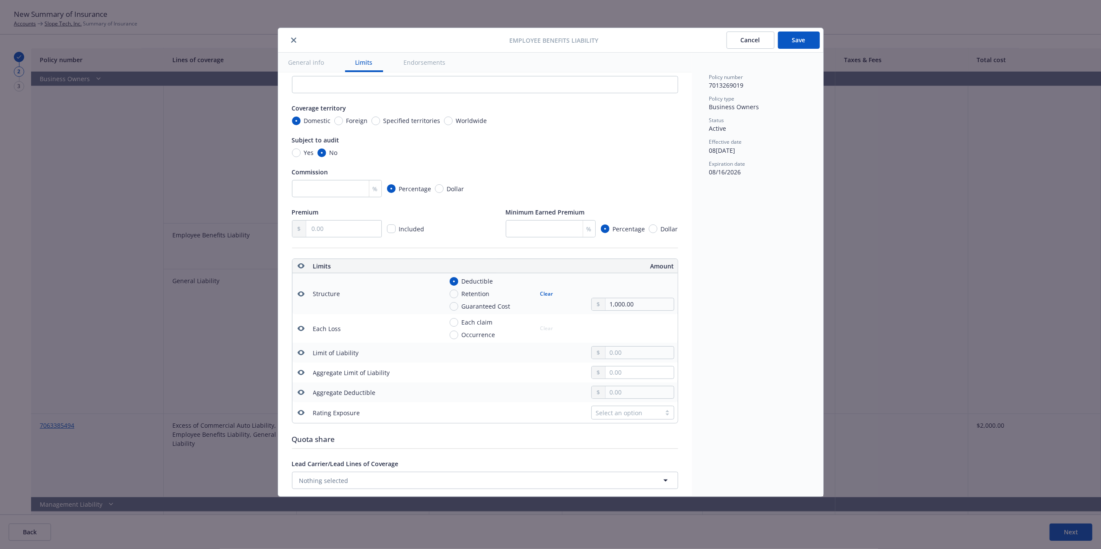
click at [387, 327] on div "Each Loss" at bounding box center [374, 328] width 123 height 9
click at [454, 321] on input "Each claim" at bounding box center [454, 322] width 9 height 9
radio input "true"
click at [635, 359] on input "text" at bounding box center [640, 353] width 68 height 12
type input "2,000,000.00"
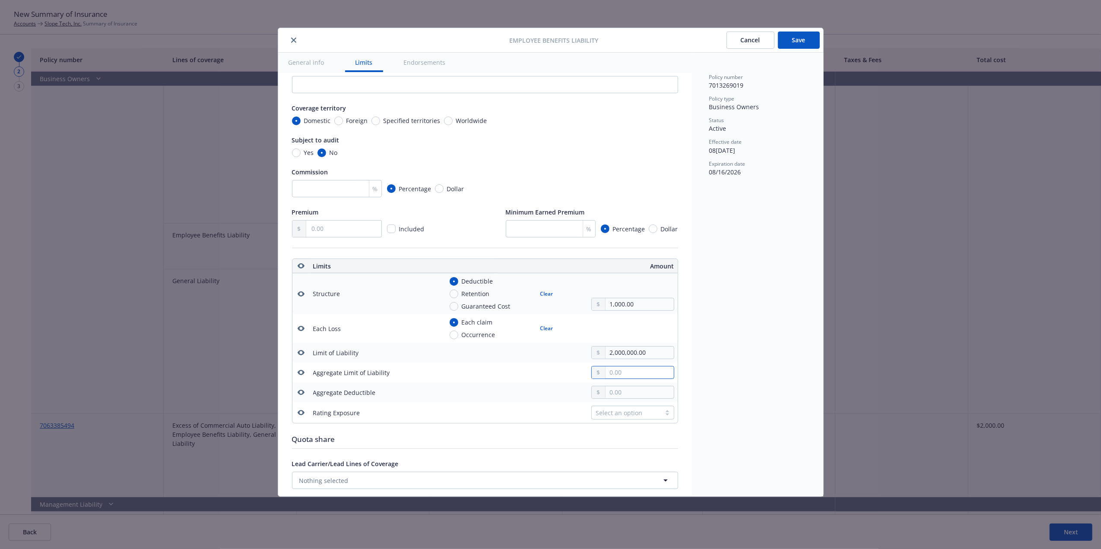
click at [621, 378] on input "text" at bounding box center [640, 373] width 68 height 12
type input "4,000,000.00"
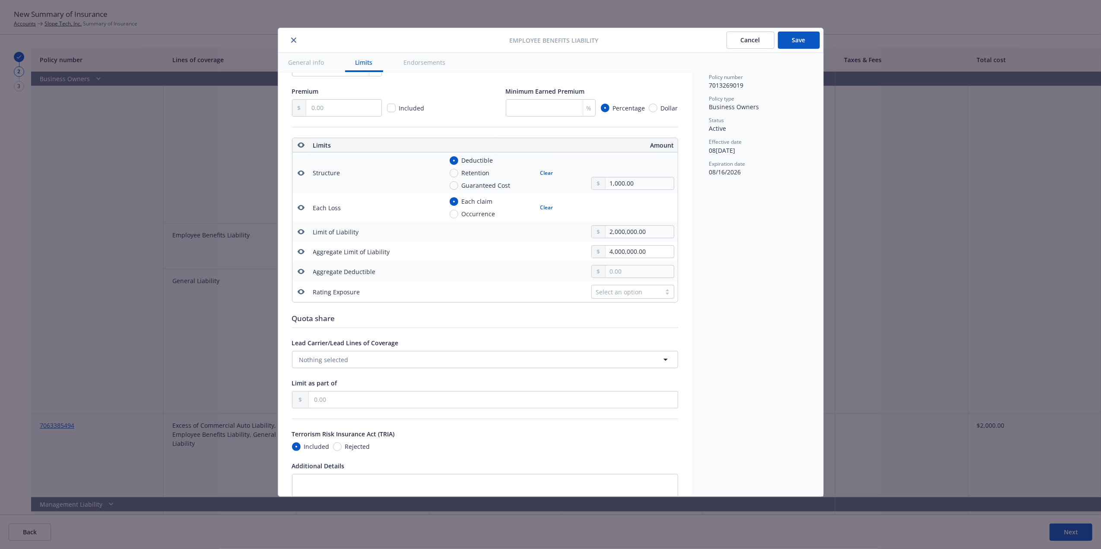
scroll to position [215, 0]
click at [800, 37] on button "Save" at bounding box center [799, 40] width 42 height 17
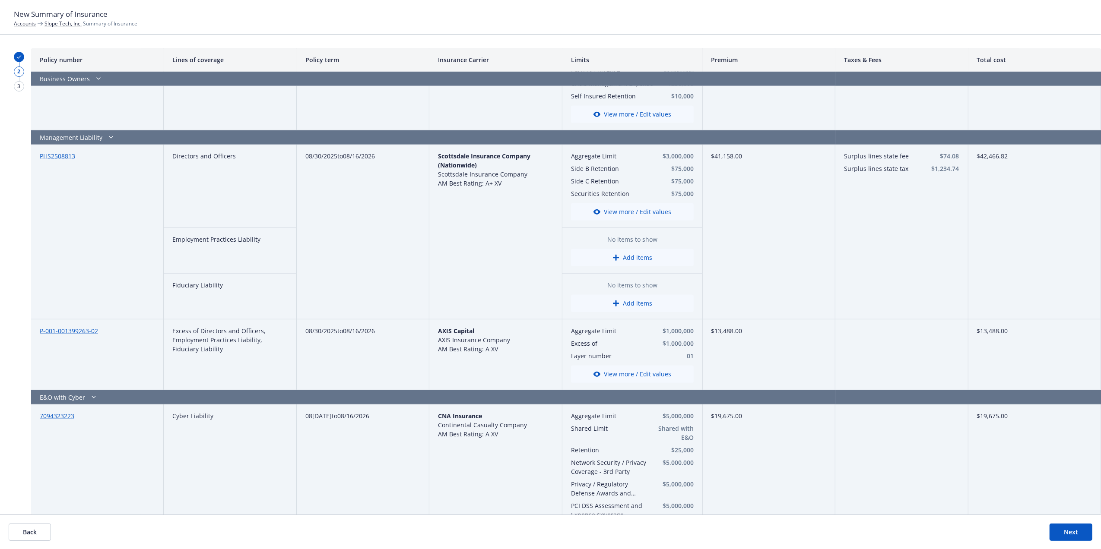
scroll to position [524, 0]
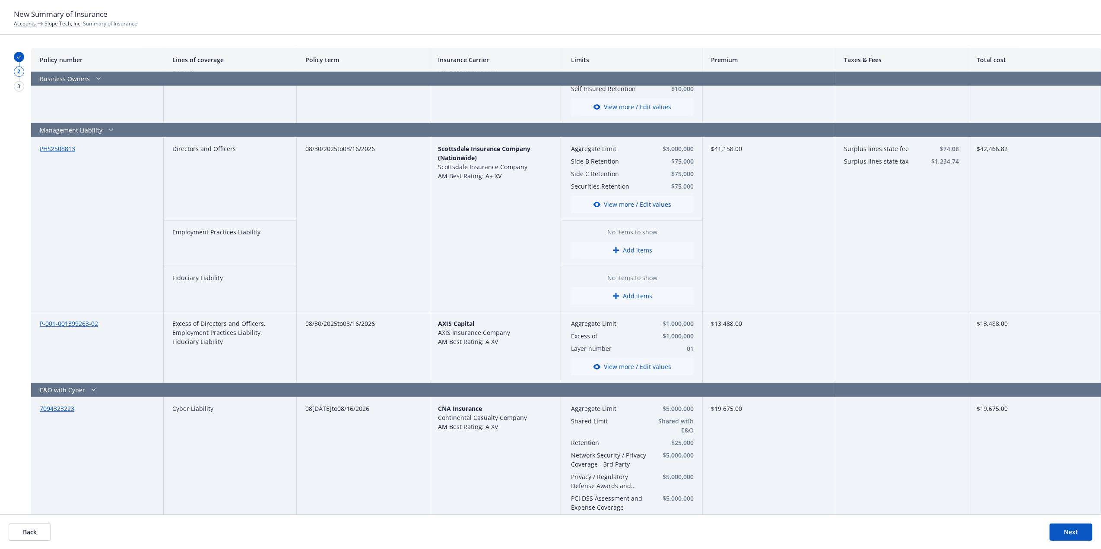
click at [634, 208] on button "View more / Edit values" at bounding box center [632, 204] width 123 height 17
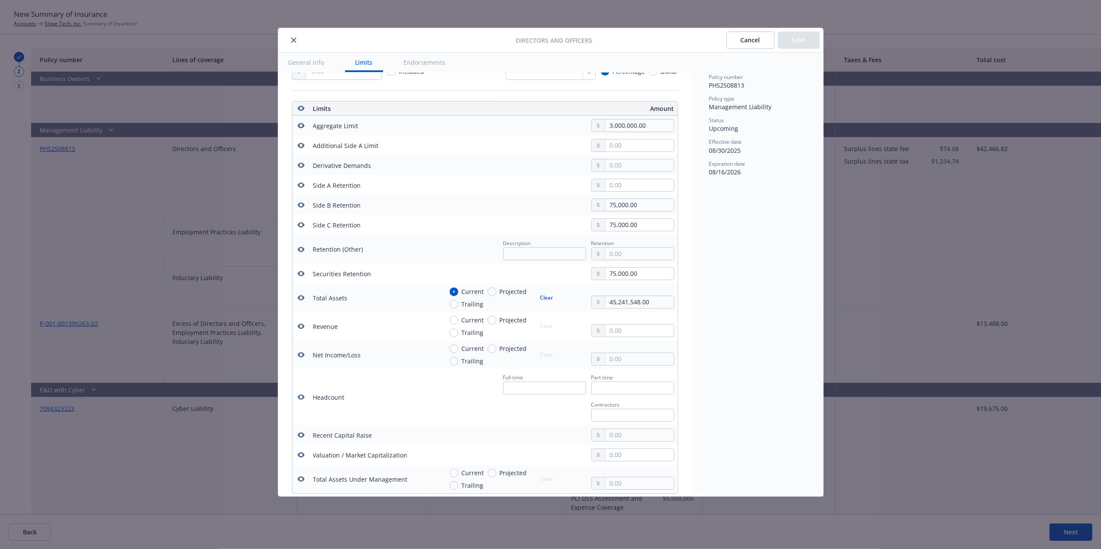
scroll to position [199, 0]
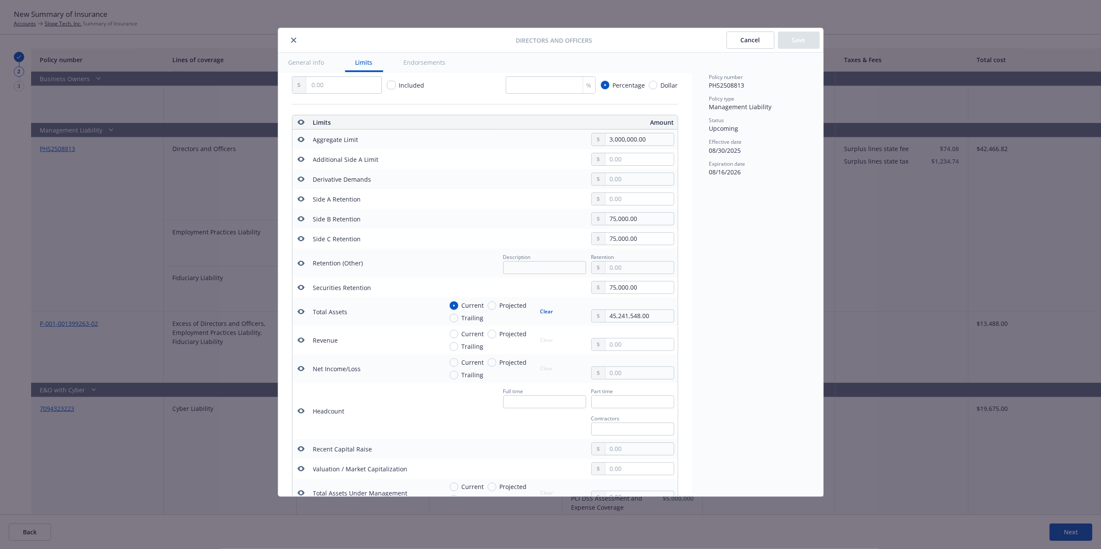
click at [301, 315] on icon "button" at bounding box center [301, 311] width 7 height 7
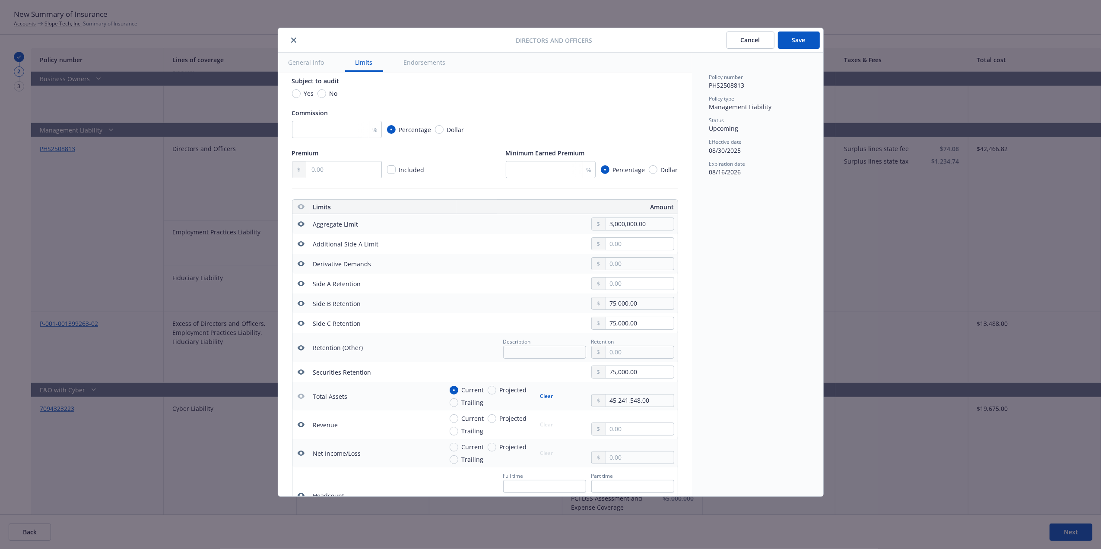
scroll to position [111, 0]
drag, startPoint x: 806, startPoint y: 41, endPoint x: 772, endPoint y: 117, distance: 83.3
click at [772, 117] on div "Directors and Officers Cancel Save General info Limits Endorsements Display nam…" at bounding box center [550, 262] width 545 height 469
click at [790, 36] on button "Save" at bounding box center [799, 40] width 42 height 17
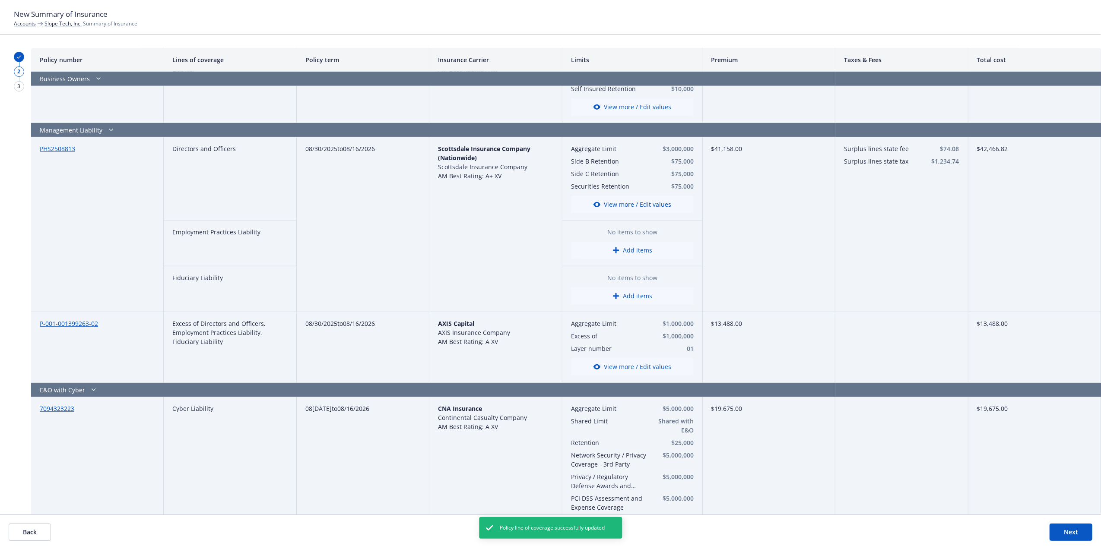
click at [613, 252] on icon "button" at bounding box center [616, 251] width 6 height 6
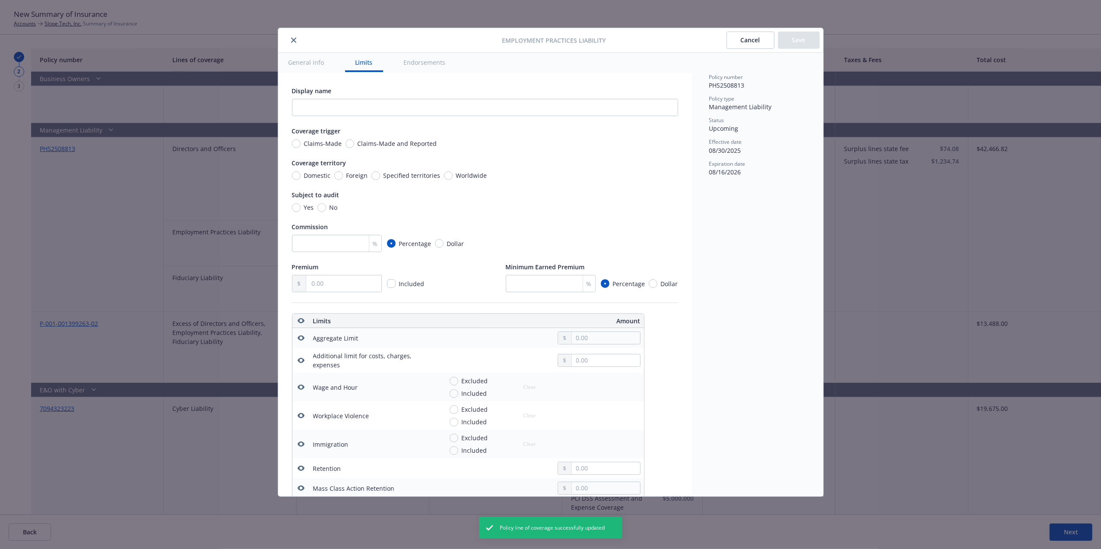
scroll to position [241, 0]
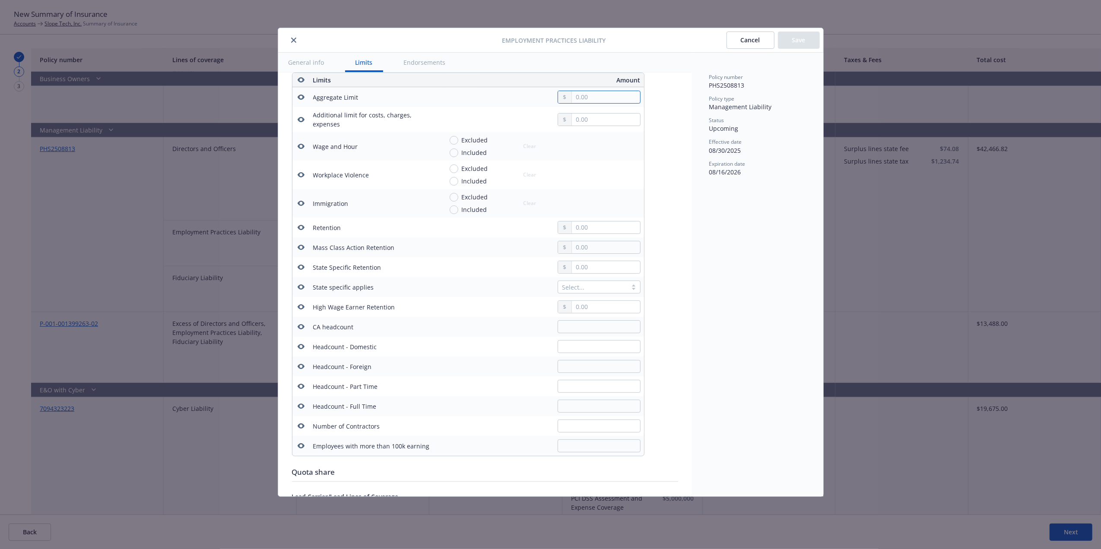
click at [597, 99] on input "text" at bounding box center [606, 97] width 68 height 12
type input "1,000,000.00"
click at [643, 158] on div "Display name Coverage trigger Claims-Made Claims-Made and Reported Coverage ter…" at bounding box center [485, 297] width 386 height 904
click at [583, 225] on input "text" at bounding box center [606, 228] width 68 height 12
type input "250,000.00"
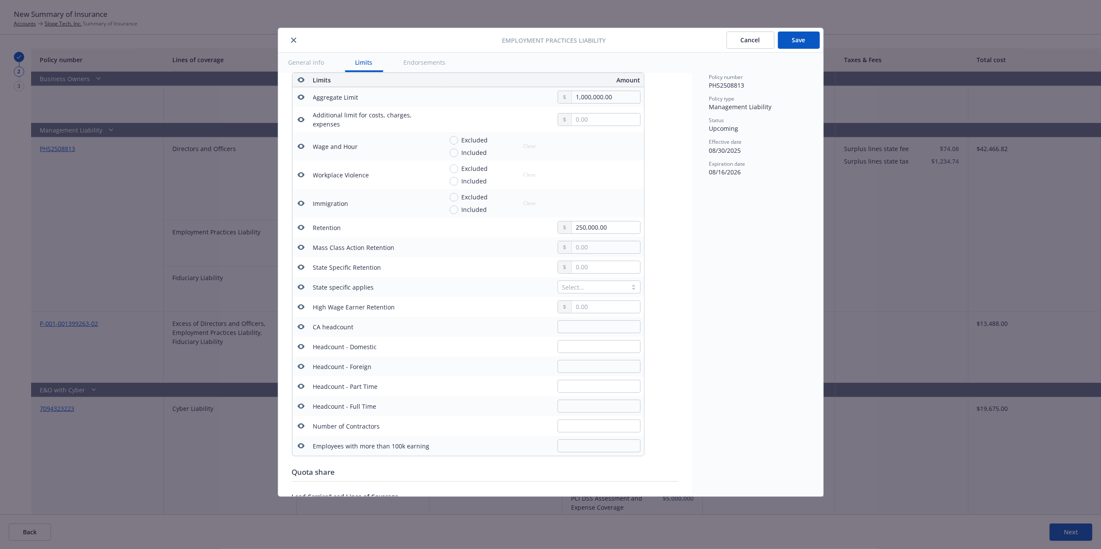
click at [797, 40] on button "Save" at bounding box center [799, 40] width 42 height 17
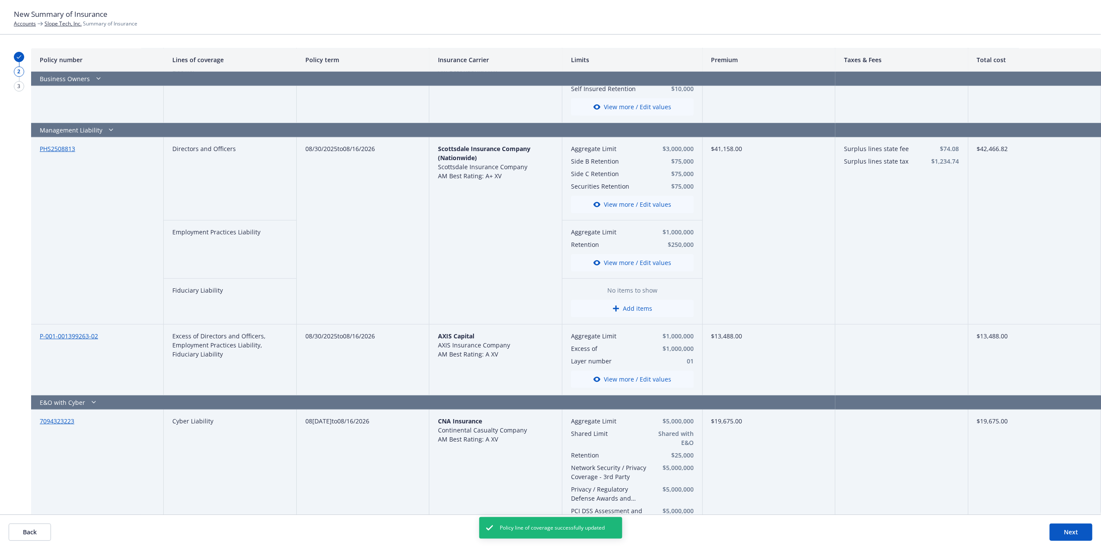
click at [628, 310] on button "Add items" at bounding box center [632, 308] width 123 height 17
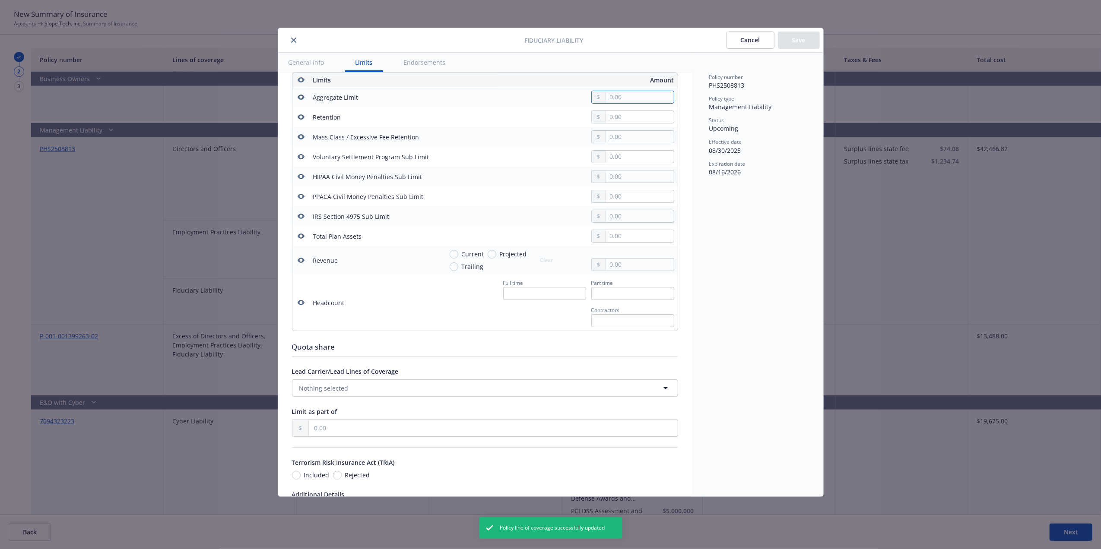
click at [610, 99] on input "text" at bounding box center [640, 97] width 68 height 12
click at [619, 98] on input "text" at bounding box center [640, 97] width 68 height 12
type input "1,000,000.00"
click at [634, 116] on input "text" at bounding box center [640, 117] width 68 height 12
type input "2,500.00"
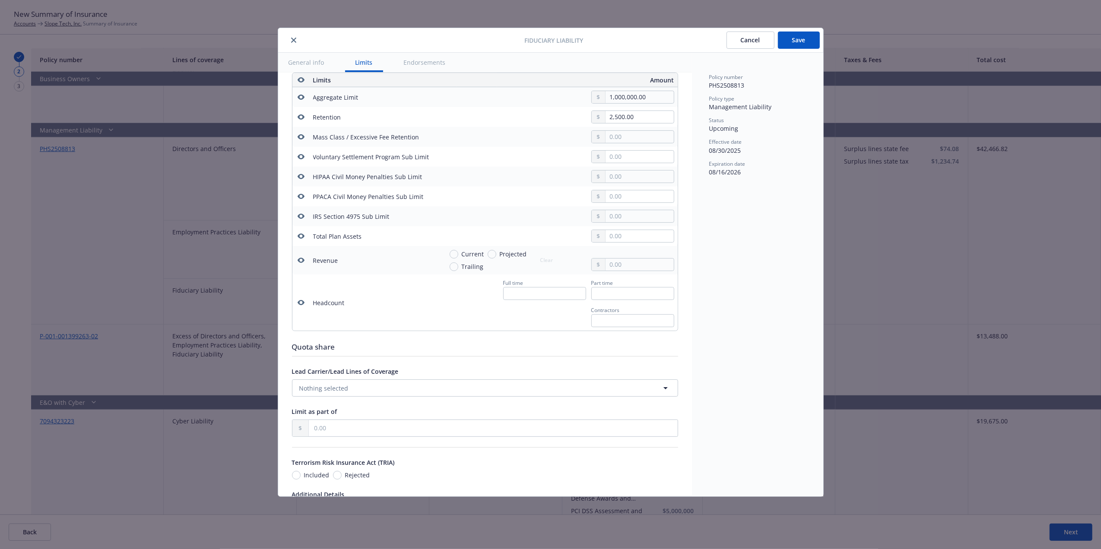
click at [790, 40] on button "Save" at bounding box center [799, 40] width 42 height 17
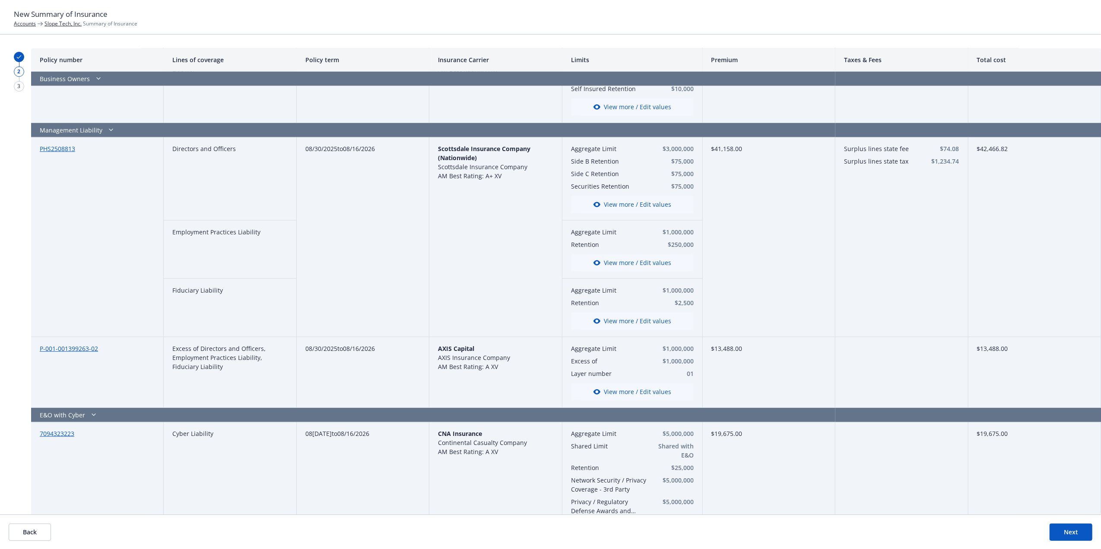
click at [664, 206] on button "View more / Edit values" at bounding box center [632, 204] width 123 height 17
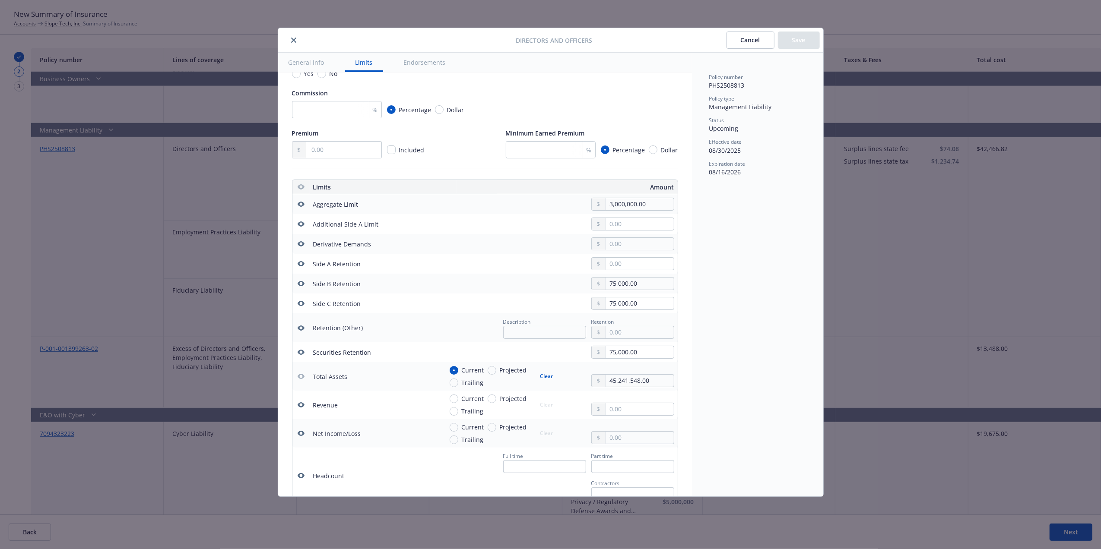
scroll to position [85, 0]
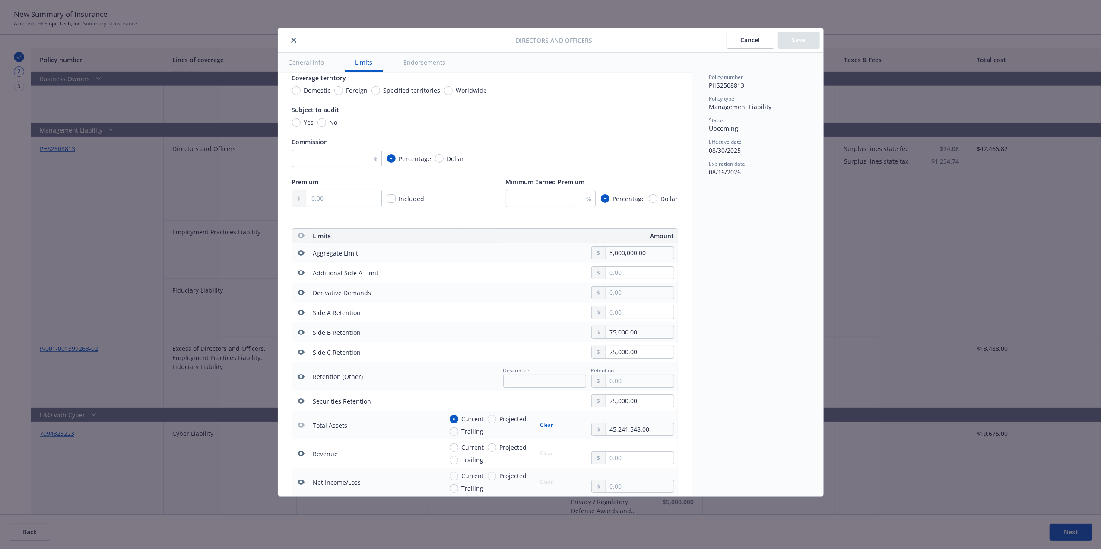
click at [752, 37] on button "Cancel" at bounding box center [751, 40] width 48 height 17
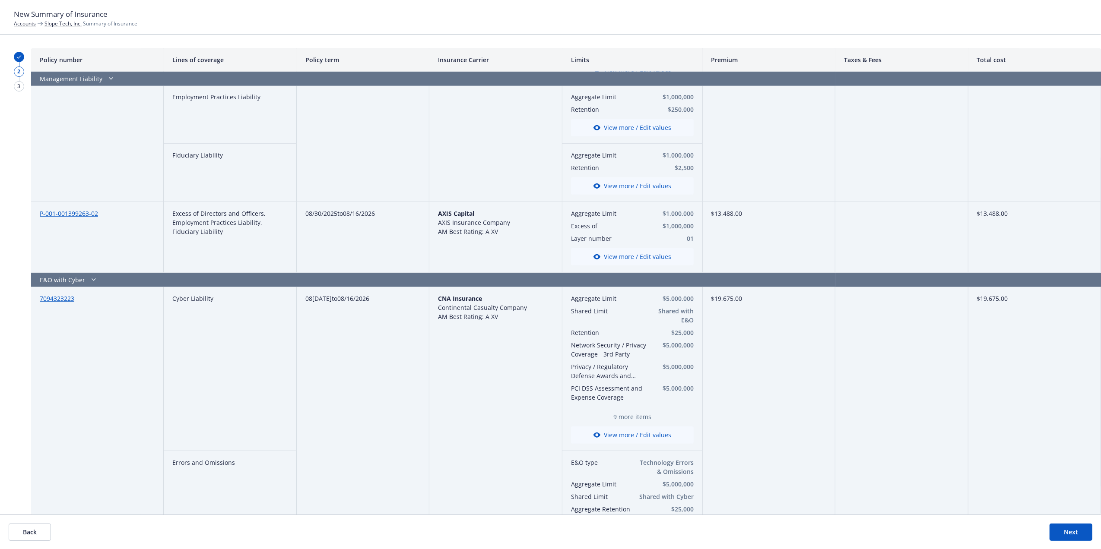
drag, startPoint x: 395, startPoint y: 319, endPoint x: 389, endPoint y: 368, distance: 49.6
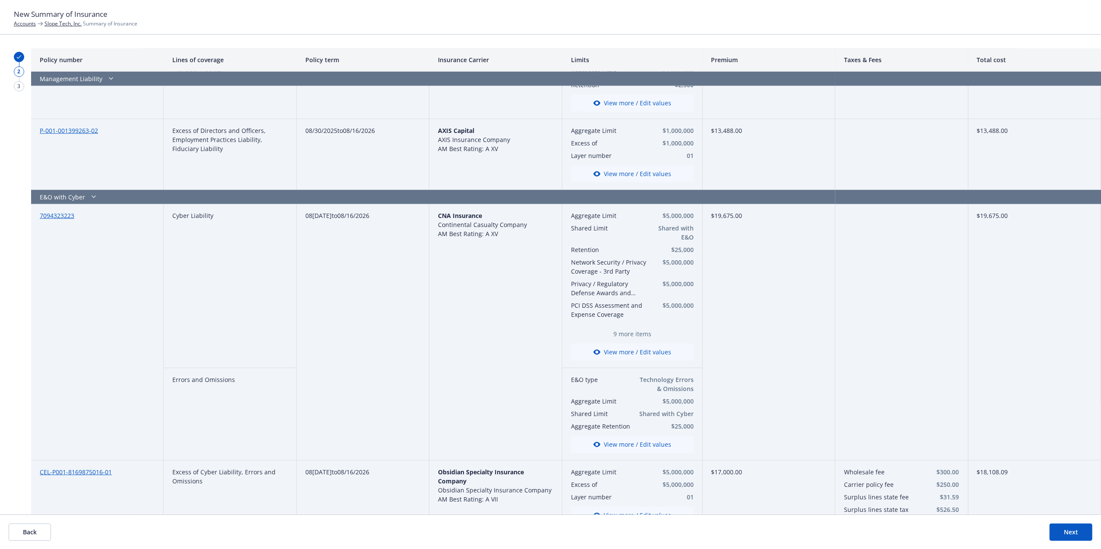
click at [612, 353] on button "View more / Edit values" at bounding box center [632, 352] width 123 height 17
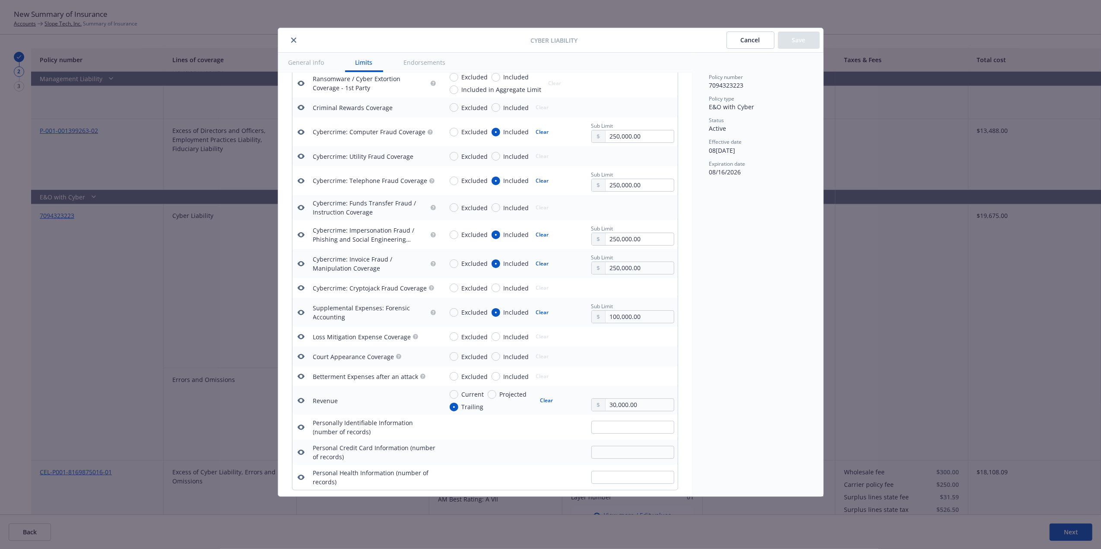
scroll to position [1209, 0]
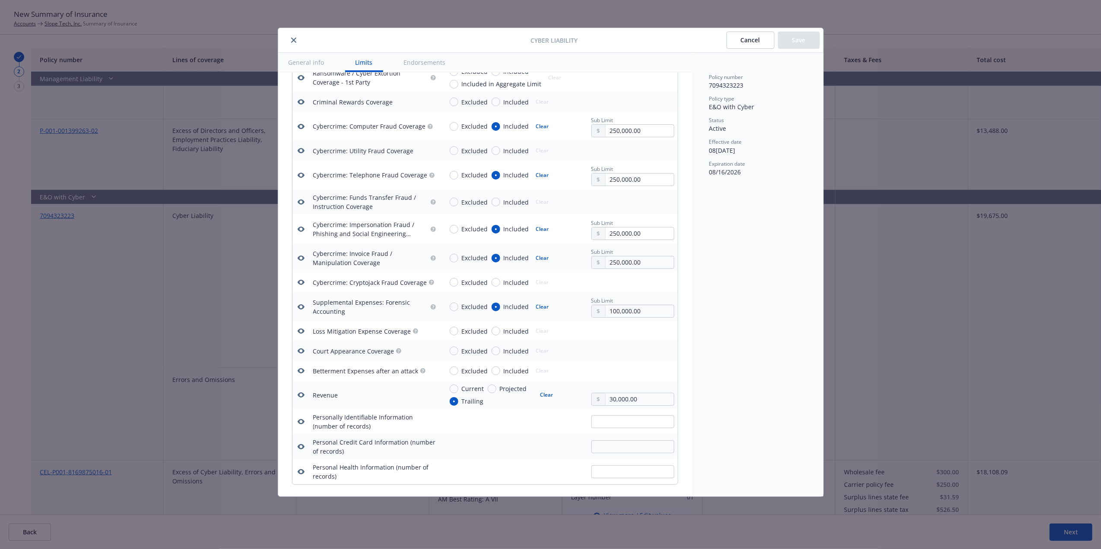
click at [299, 396] on icon "button" at bounding box center [300, 395] width 7 height 5
click at [796, 40] on button "Save" at bounding box center [799, 40] width 42 height 17
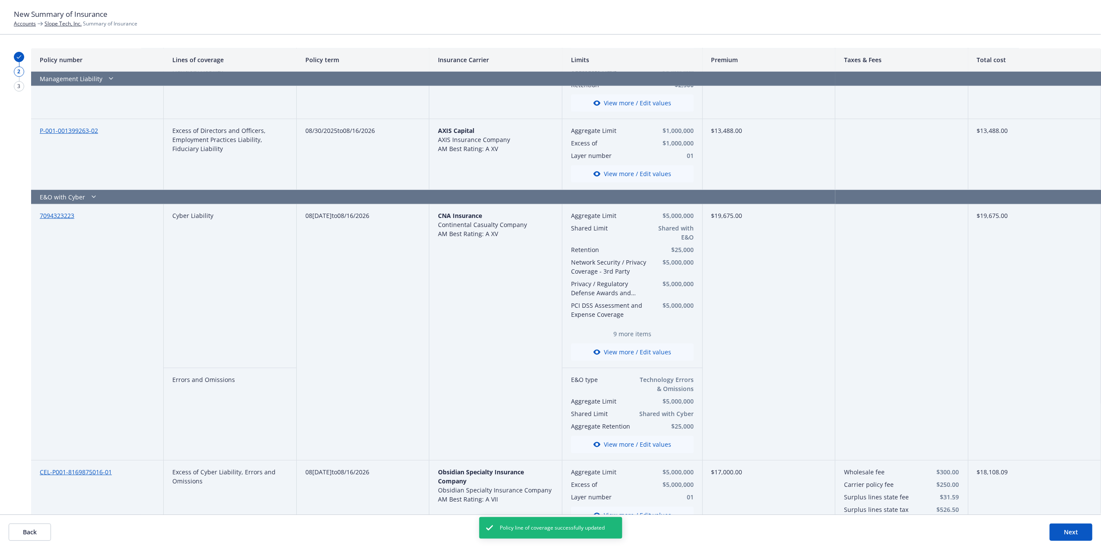
scroll to position [761, 0]
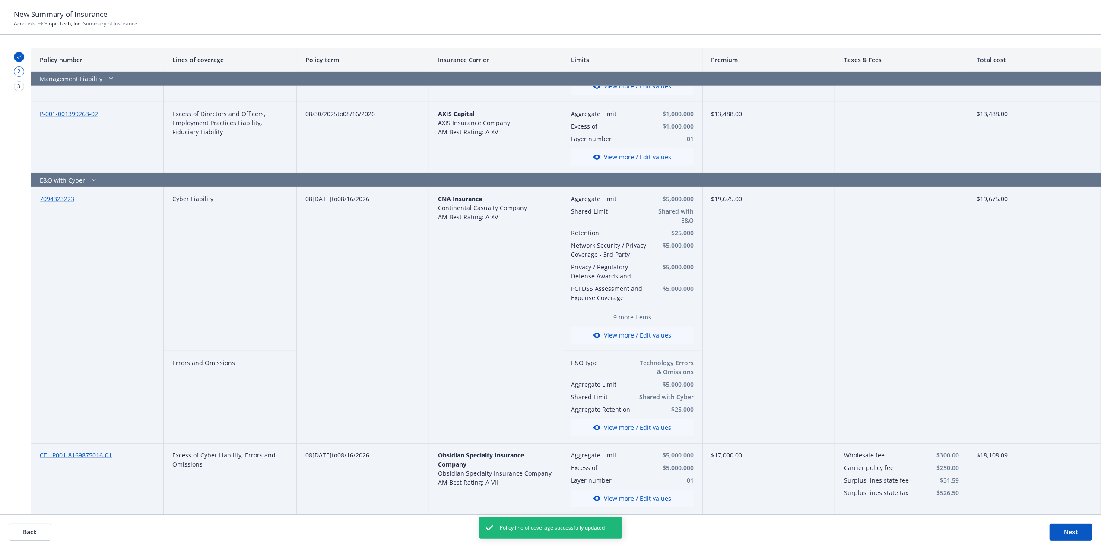
click at [635, 424] on button "View more / Edit values" at bounding box center [632, 427] width 123 height 17
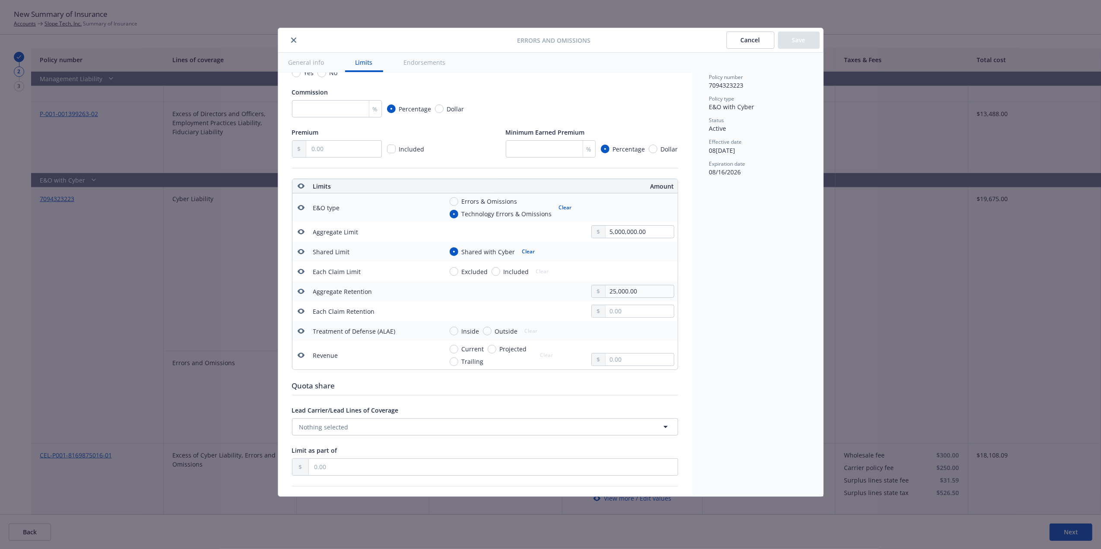
scroll to position [166, 0]
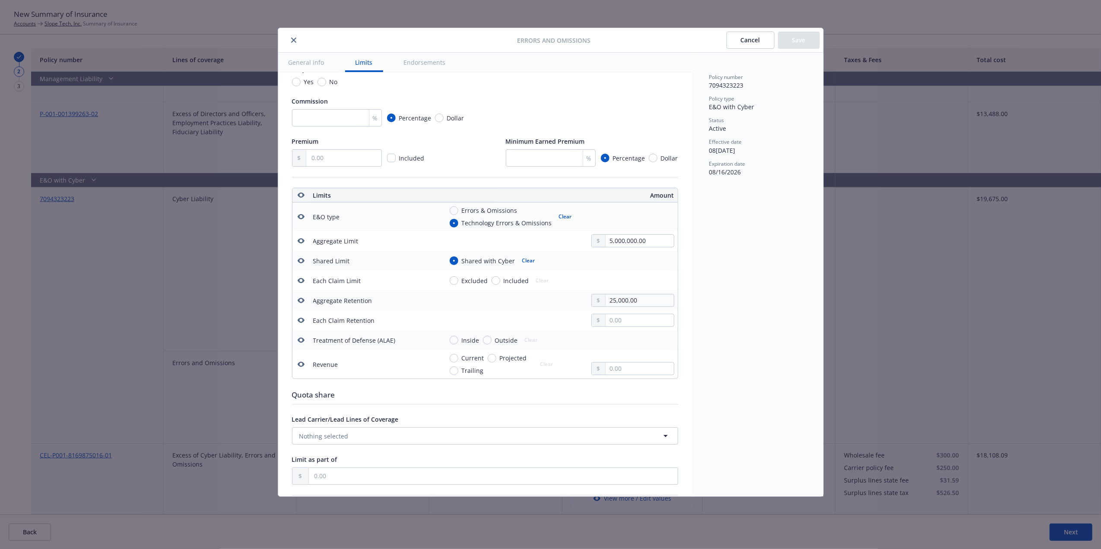
click at [756, 42] on button "Cancel" at bounding box center [751, 40] width 48 height 17
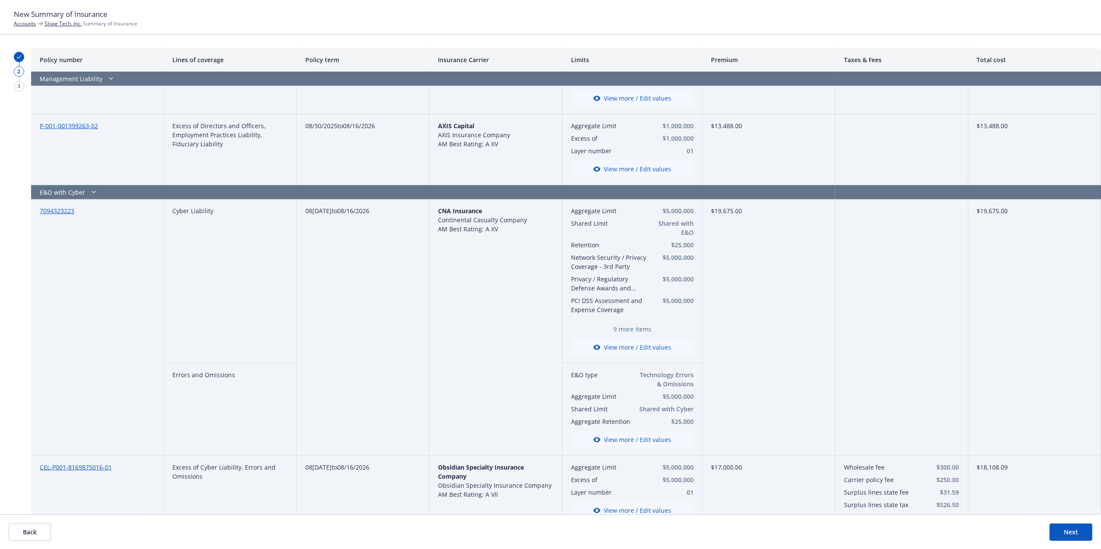
scroll to position [761, 0]
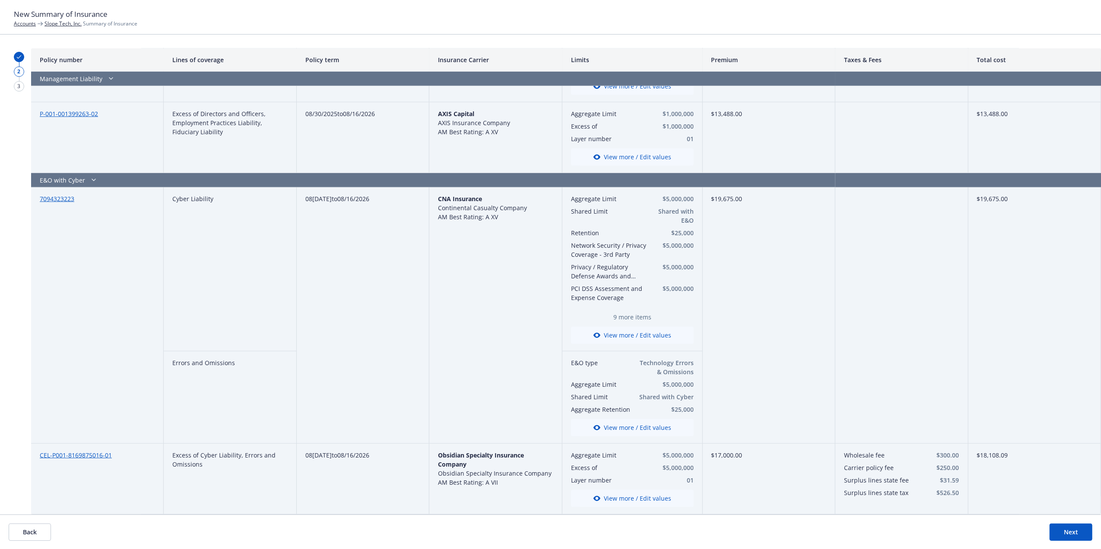
click at [1076, 535] on button "Next" at bounding box center [1071, 532] width 43 height 17
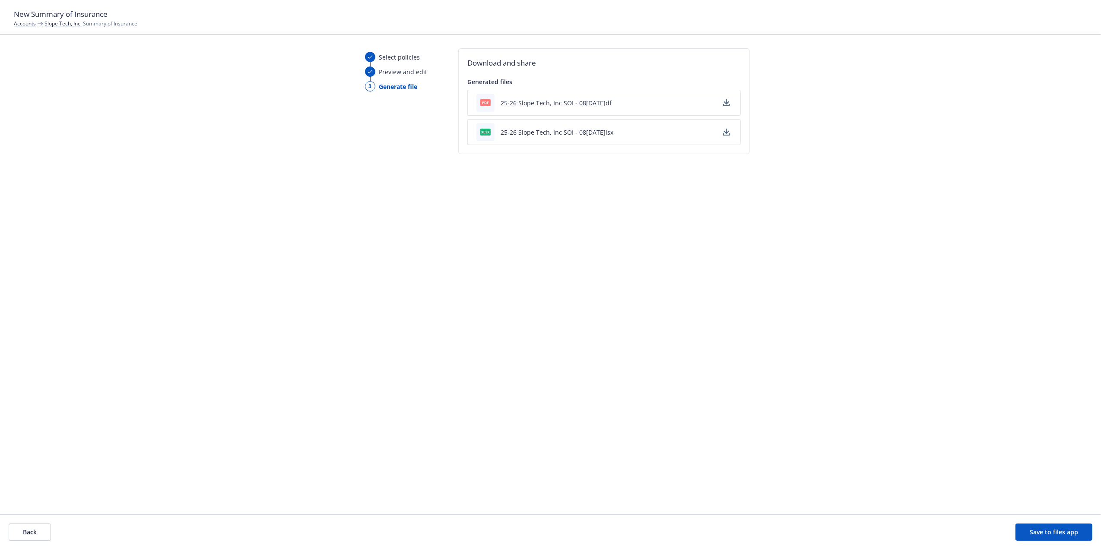
click at [726, 102] on icon "button" at bounding box center [726, 102] width 7 height 7
click at [725, 132] on icon "button" at bounding box center [726, 132] width 7 height 7
click at [575, 342] on div "Download and share Generated files pdf 25-26 Slope Tech, Inc SOI - 08/21/2025.p…" at bounding box center [604, 274] width 292 height 453
click at [1061, 534] on button "Save to files app" at bounding box center [1054, 532] width 77 height 17
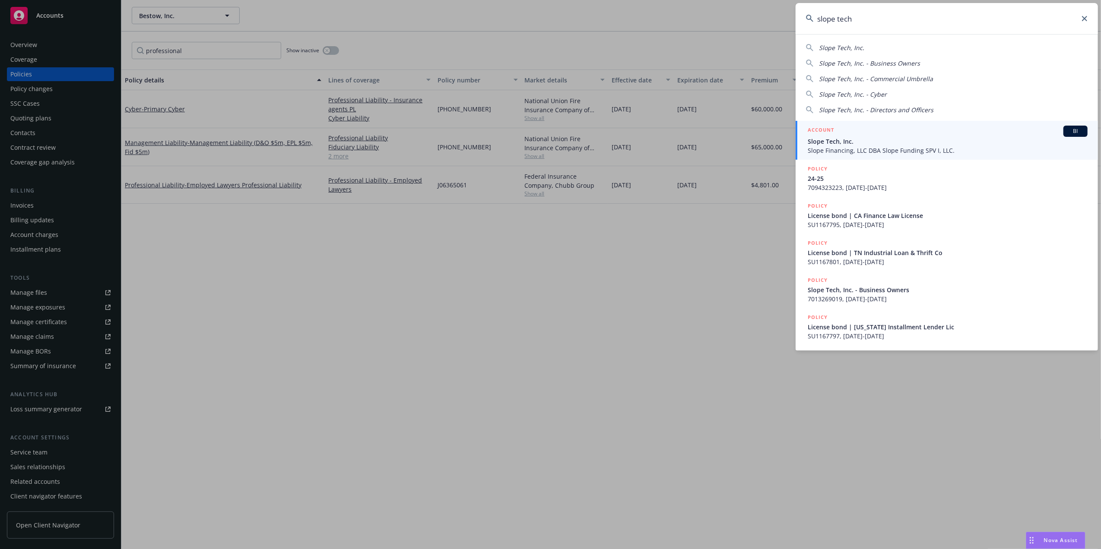
type input "slope tech"
click at [860, 139] on span "Slope Tech, Inc." at bounding box center [948, 141] width 280 height 9
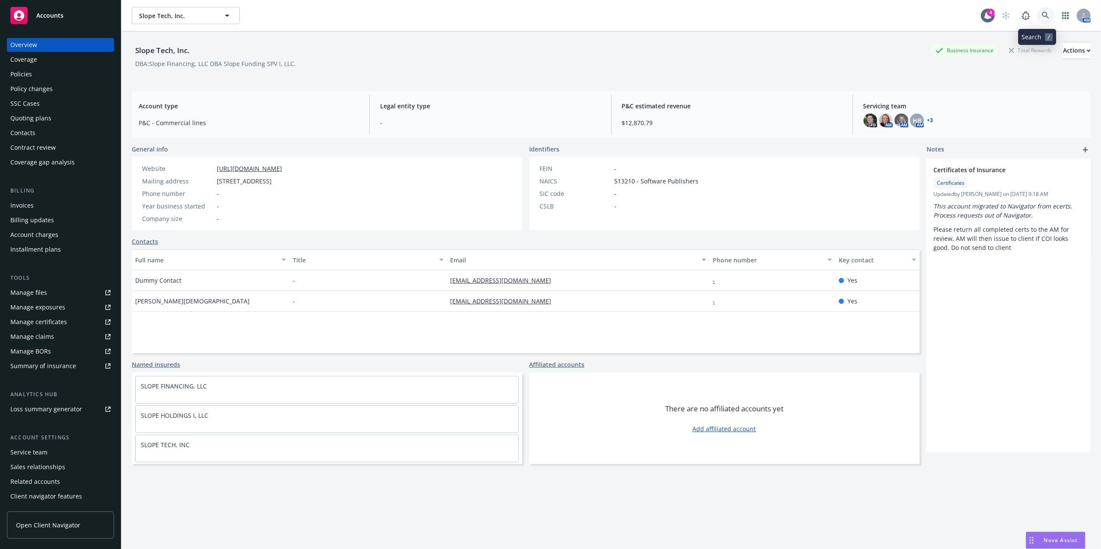
click at [1042, 14] on icon at bounding box center [1046, 16] width 8 height 8
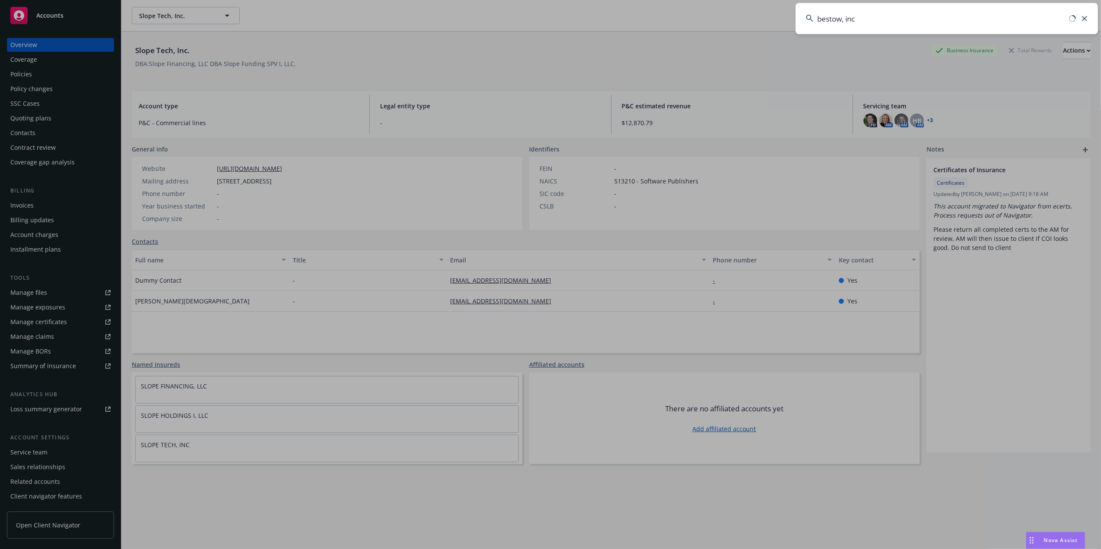
type input "bestow, inc"
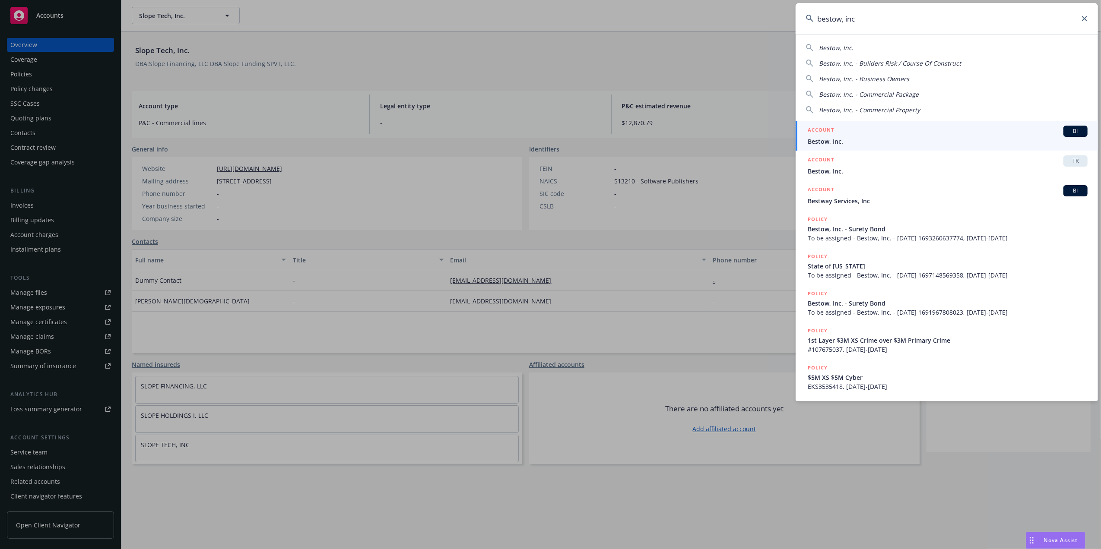
click at [853, 127] on div "ACCOUNT BI" at bounding box center [948, 131] width 280 height 11
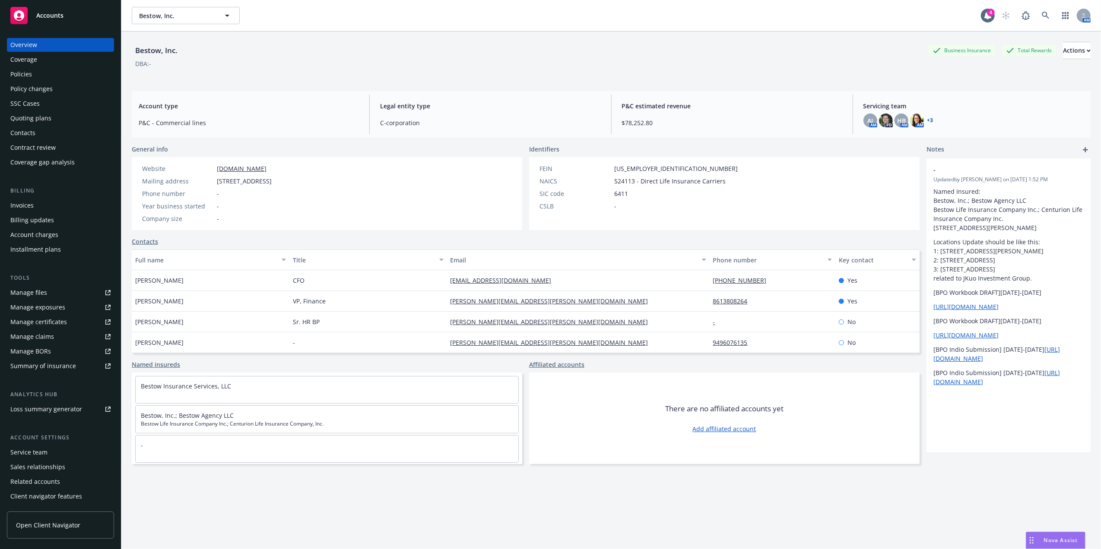
click at [28, 76] on div "Policies" at bounding box center [21, 74] width 22 height 14
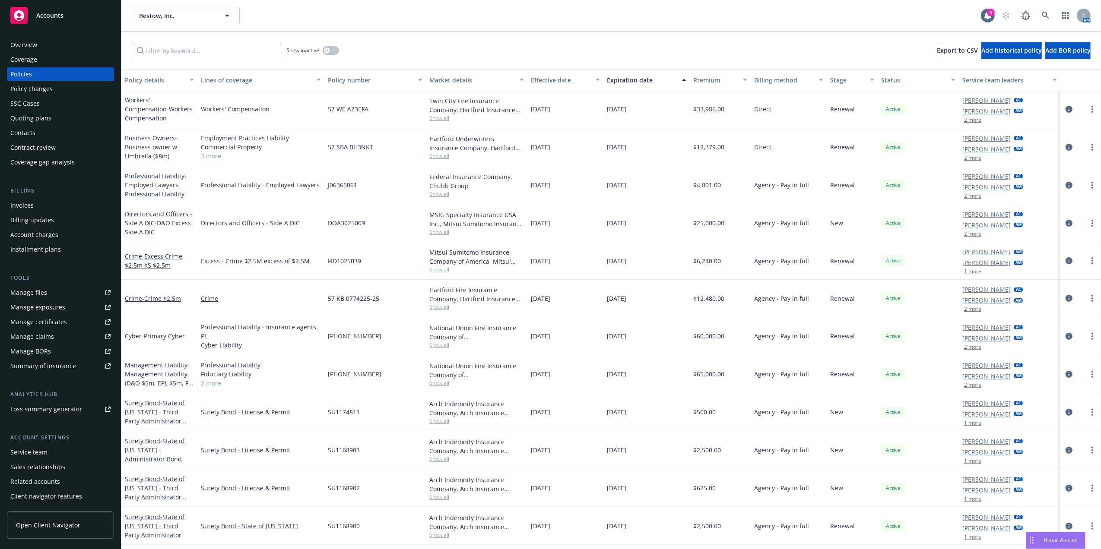
click at [46, 324] on div "Manage certificates" at bounding box center [38, 322] width 57 height 14
drag, startPoint x: 331, startPoint y: 52, endPoint x: 320, endPoint y: 52, distance: 10.8
click at [331, 52] on button "button" at bounding box center [331, 50] width 16 height 9
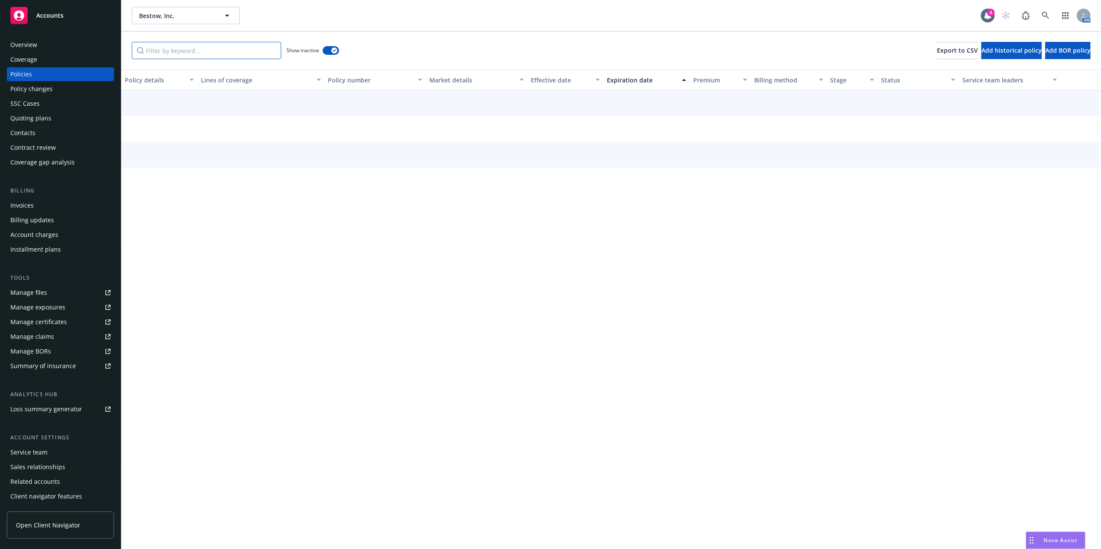
click at [214, 43] on input "Filter by keyword..." at bounding box center [206, 50] width 149 height 17
paste input "INS9078960"
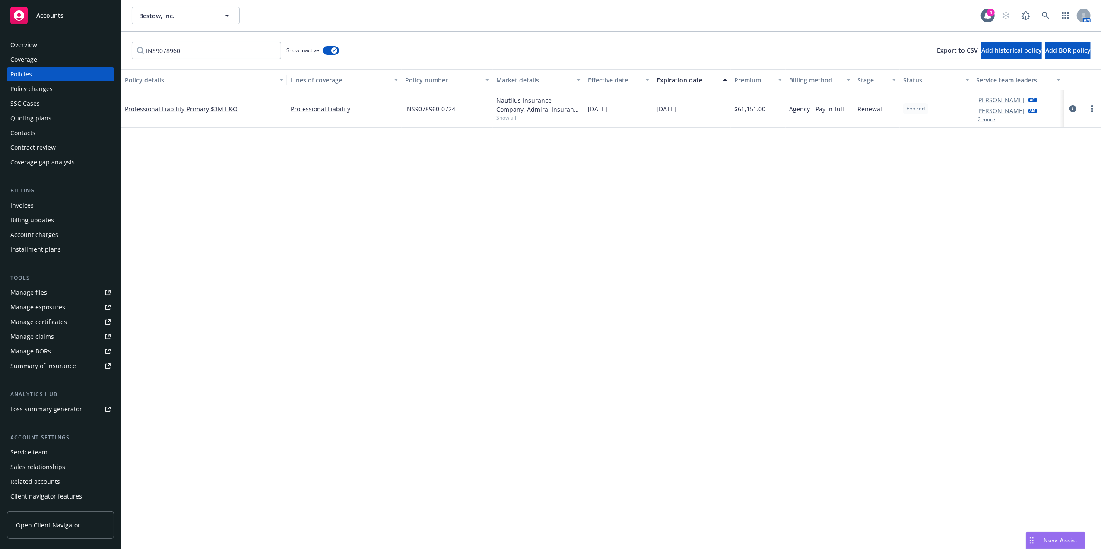
drag, startPoint x: 194, startPoint y: 75, endPoint x: 286, endPoint y: 75, distance: 92.0
click at [285, 75] on div "button" at bounding box center [283, 80] width 4 height 20
drag, startPoint x: 254, startPoint y: 51, endPoint x: 20, endPoint y: 22, distance: 236.0
click at [25, 23] on div "Accounts Overview Coverage Policies Policy changes SSC Cases Quoting plans Cont…" at bounding box center [550, 274] width 1101 height 549
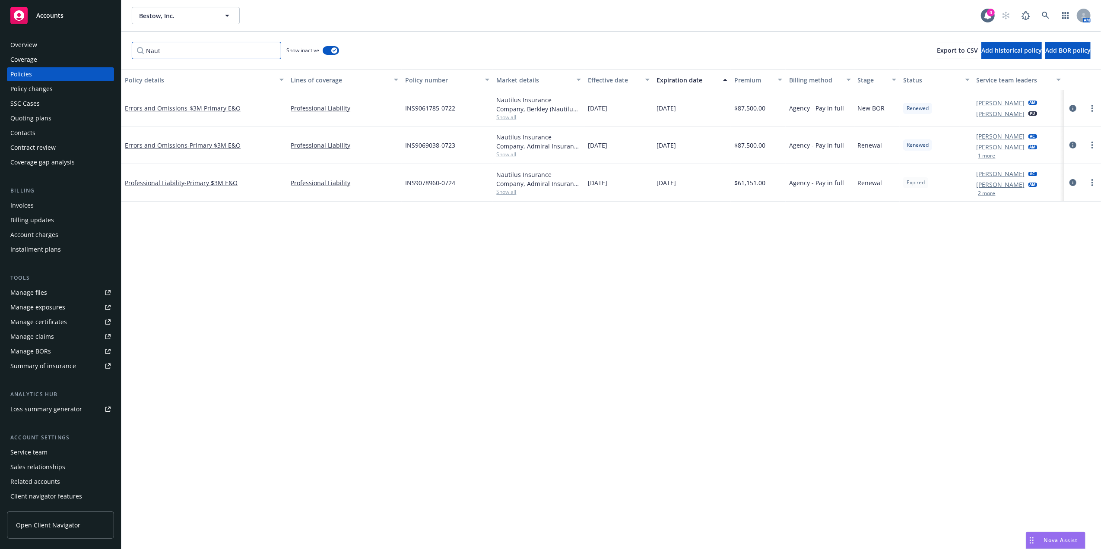
drag, startPoint x: 222, startPoint y: 51, endPoint x: 0, endPoint y: 6, distance: 226.6
click at [24, 21] on div "Accounts Overview Coverage Policies Policy changes SSC Cases Quoting plans Cont…" at bounding box center [550, 274] width 1101 height 549
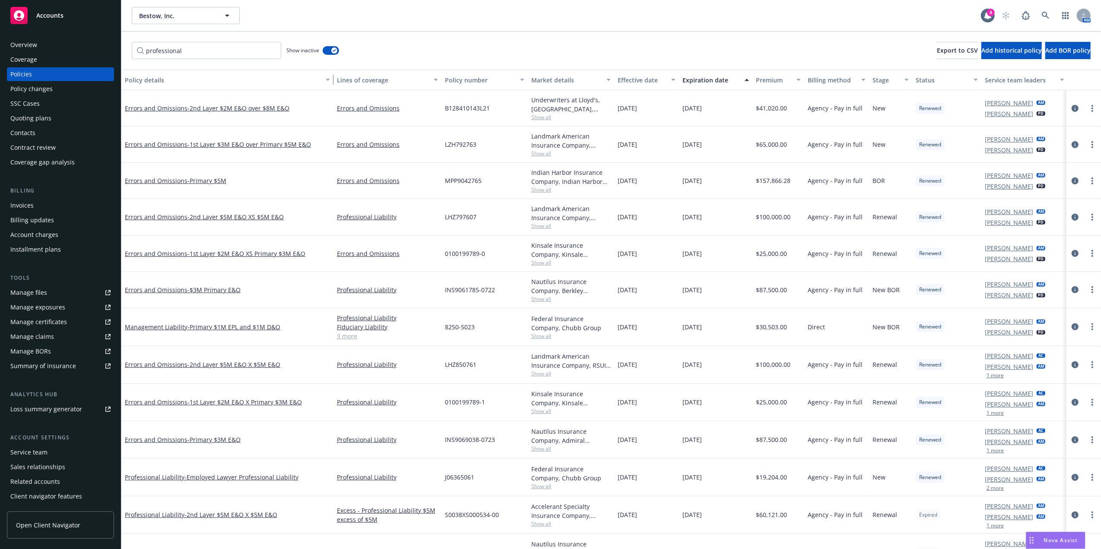
drag, startPoint x: 282, startPoint y: 77, endPoint x: 337, endPoint y: 80, distance: 55.4
click at [337, 80] on div "Policy details Lines of coverage Policy number Market details Effective date Ex…" at bounding box center [611, 80] width 981 height 21
click at [715, 78] on div "Expiration date" at bounding box center [711, 80] width 57 height 9
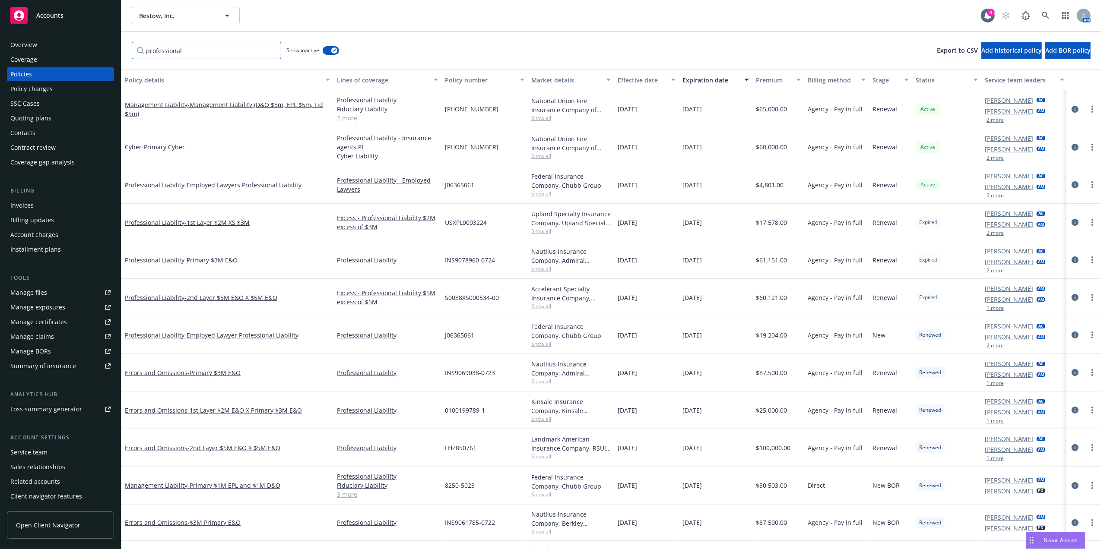
click at [200, 56] on input "professional" at bounding box center [206, 50] width 149 height 17
type input "professional"
click at [339, 121] on link "2 more" at bounding box center [387, 118] width 101 height 9
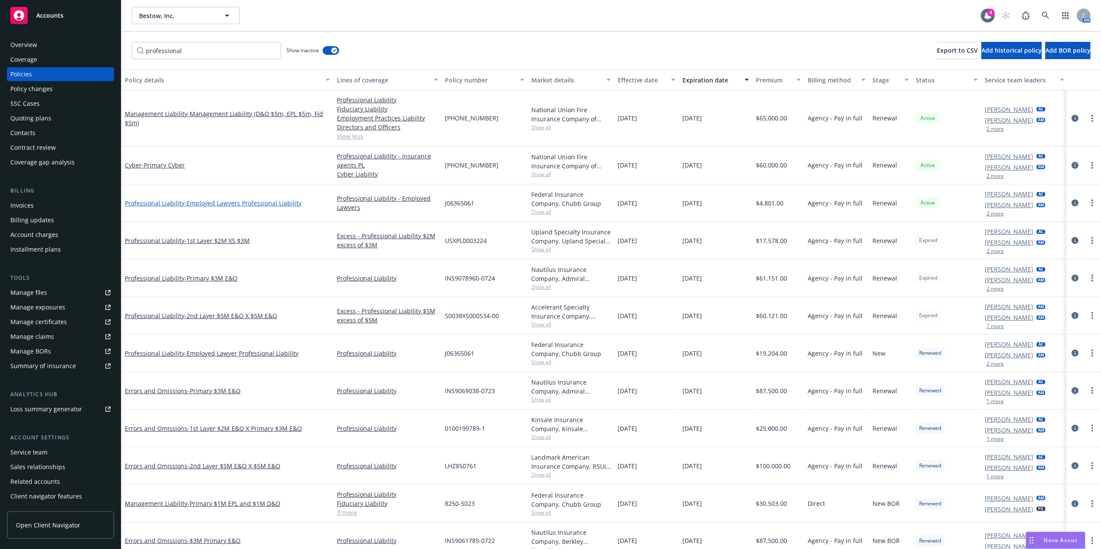
click at [229, 205] on span "- Employed Lawyers Professional Liability" at bounding box center [242, 203] width 117 height 8
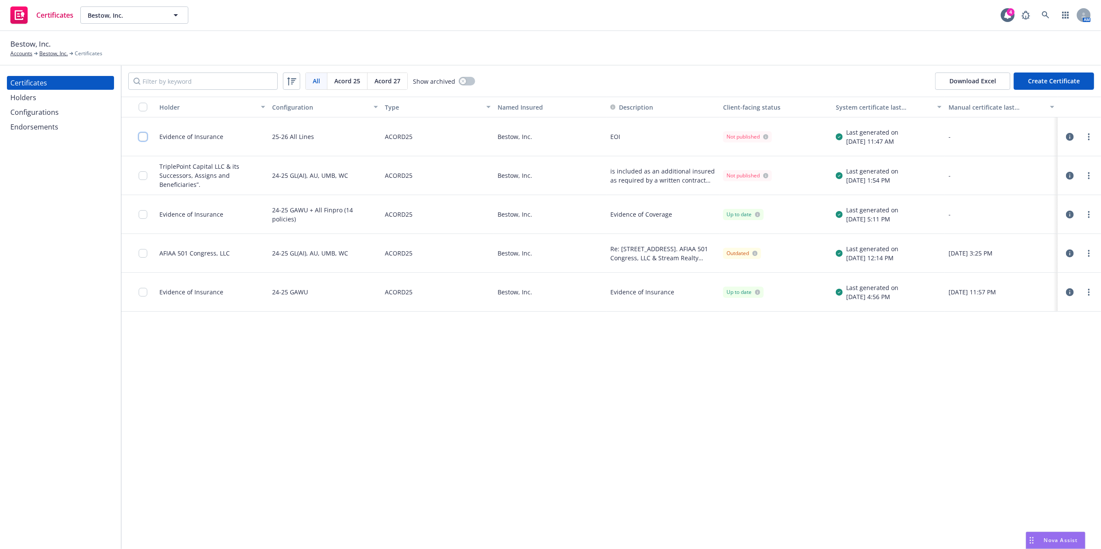
drag, startPoint x: 147, startPoint y: 134, endPoint x: 156, endPoint y: 135, distance: 9.1
click at [147, 135] on input "checkbox" at bounding box center [143, 137] width 9 height 9
click at [1091, 138] on link "more" at bounding box center [1089, 137] width 10 height 10
click at [1006, 156] on link "Edit" at bounding box center [1025, 154] width 138 height 17
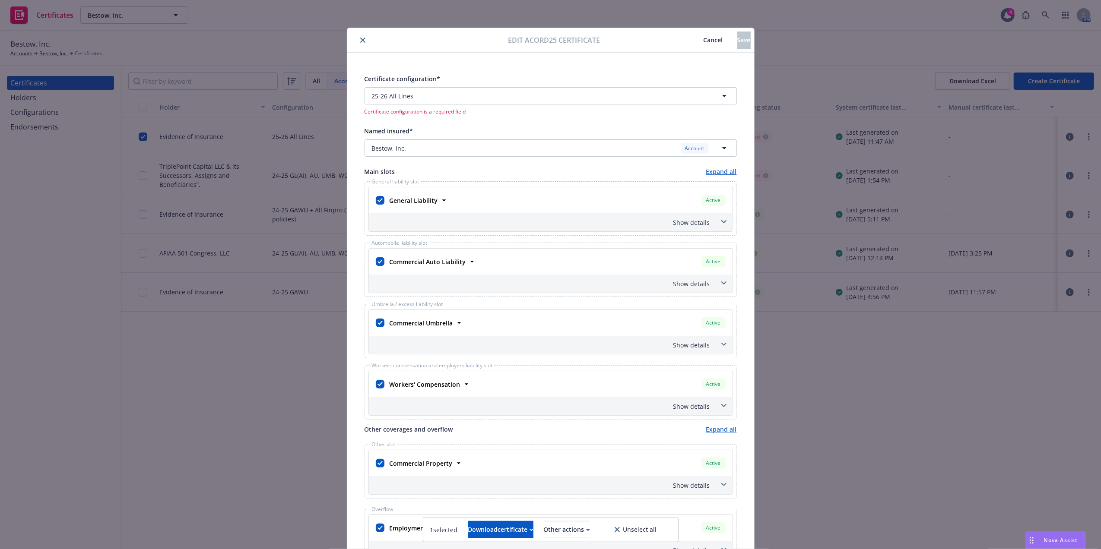
click at [376, 196] on div at bounding box center [380, 200] width 9 height 12
click at [377, 194] on div at bounding box center [380, 201] width 12 height 16
click at [377, 204] on input "checkbox" at bounding box center [380, 200] width 9 height 9
checkbox input "false"
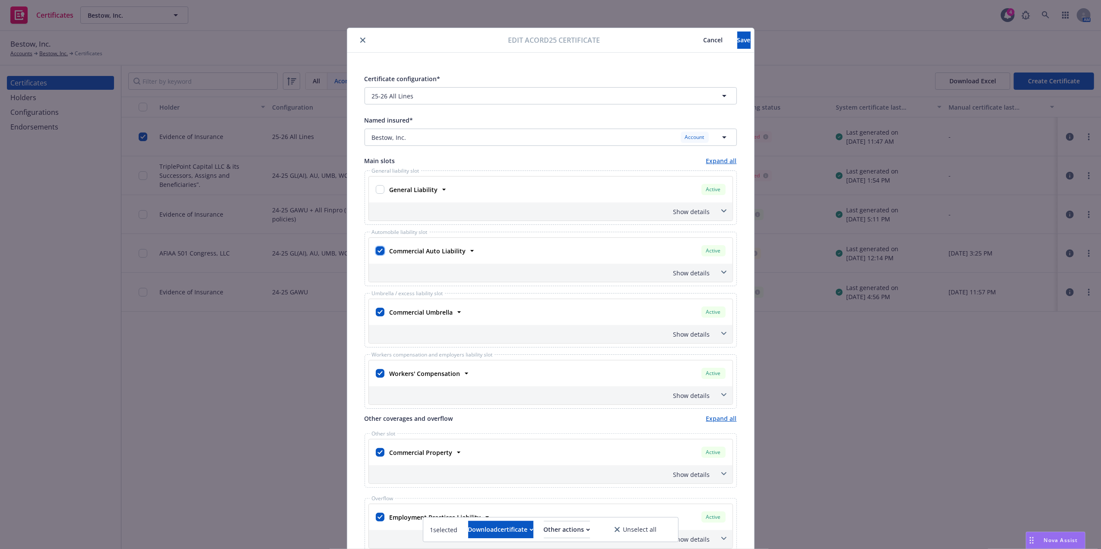
click at [376, 254] on input "checkbox" at bounding box center [380, 251] width 9 height 9
checkbox input "false"
click at [376, 313] on input "checkbox" at bounding box center [380, 312] width 9 height 9
checkbox input "false"
click at [376, 372] on input "checkbox" at bounding box center [380, 373] width 9 height 9
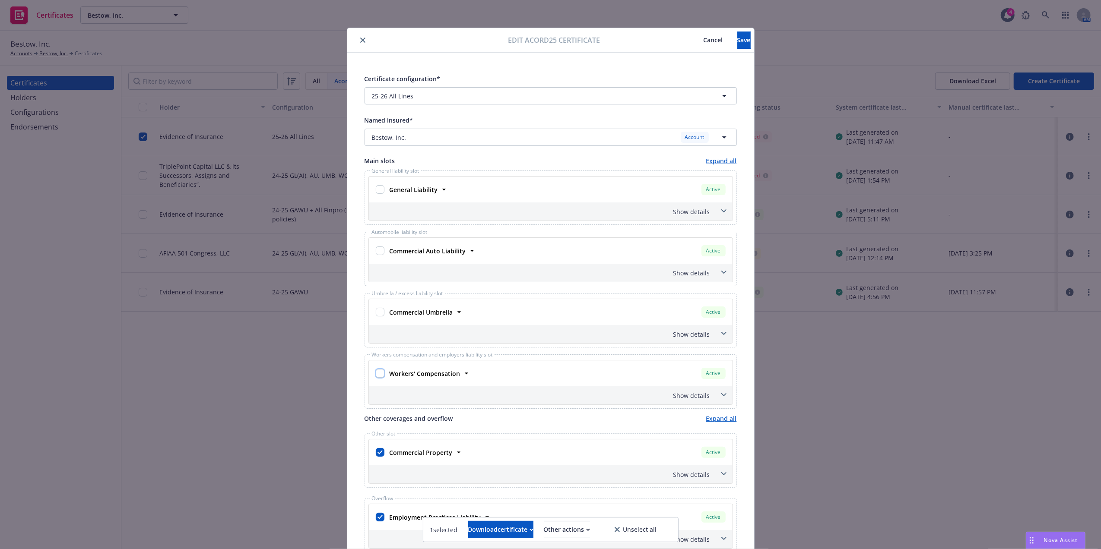
checkbox input "false"
click at [376, 453] on div at bounding box center [380, 453] width 9 height 10
click at [376, 453] on input "checkbox" at bounding box center [380, 452] width 9 height 9
checkbox input "false"
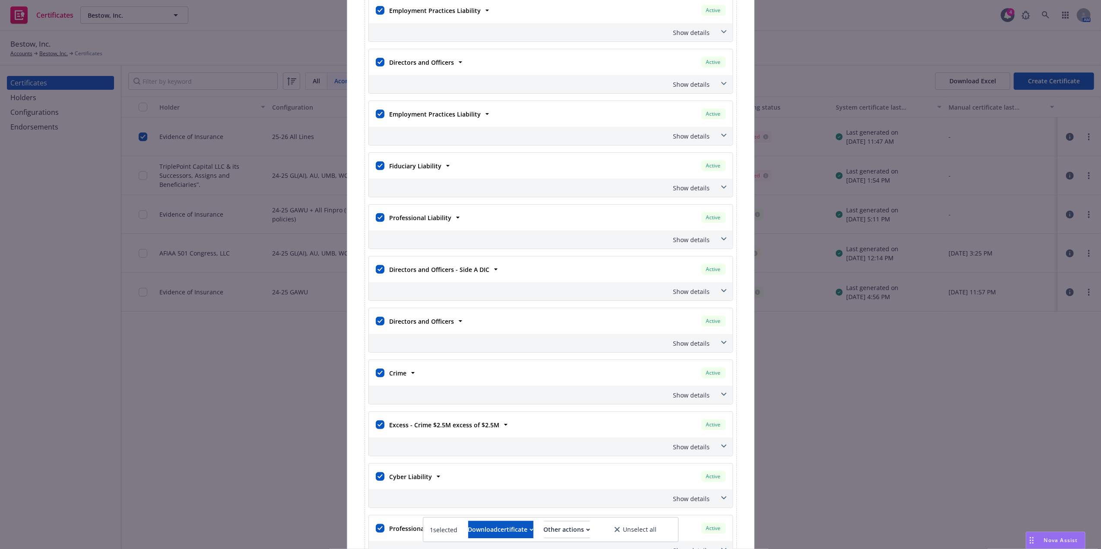
scroll to position [504, 0]
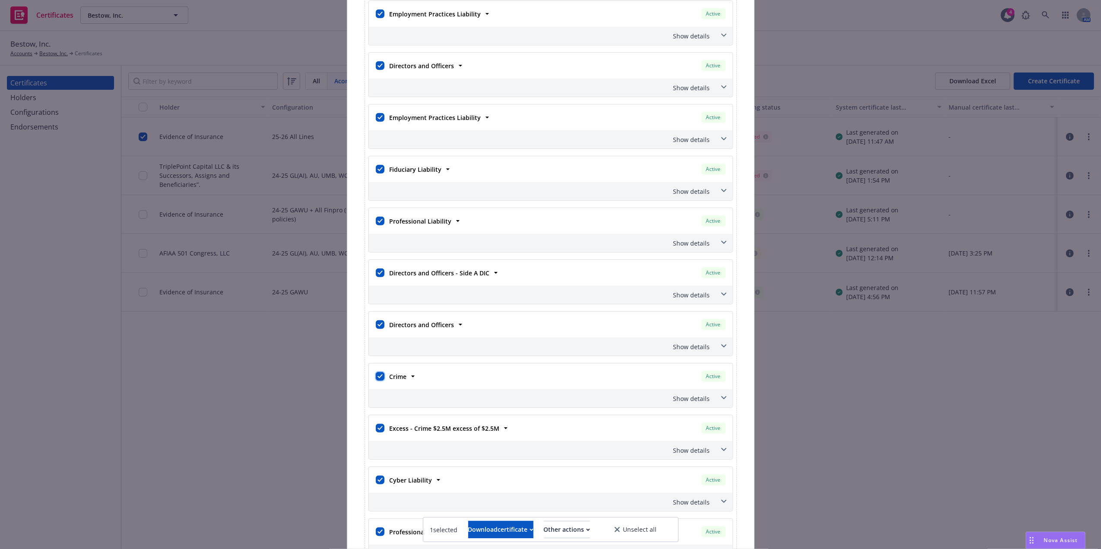
click at [376, 381] on input "checkbox" at bounding box center [380, 376] width 9 height 9
checkbox input "false"
click at [376, 433] on input "checkbox" at bounding box center [380, 428] width 9 height 9
checkbox input "false"
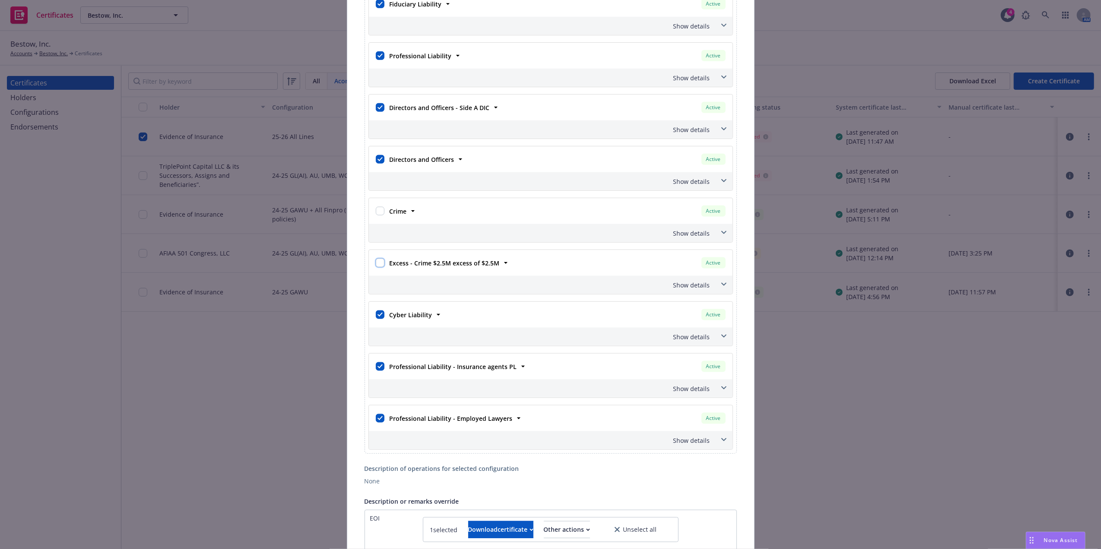
scroll to position [679, 0]
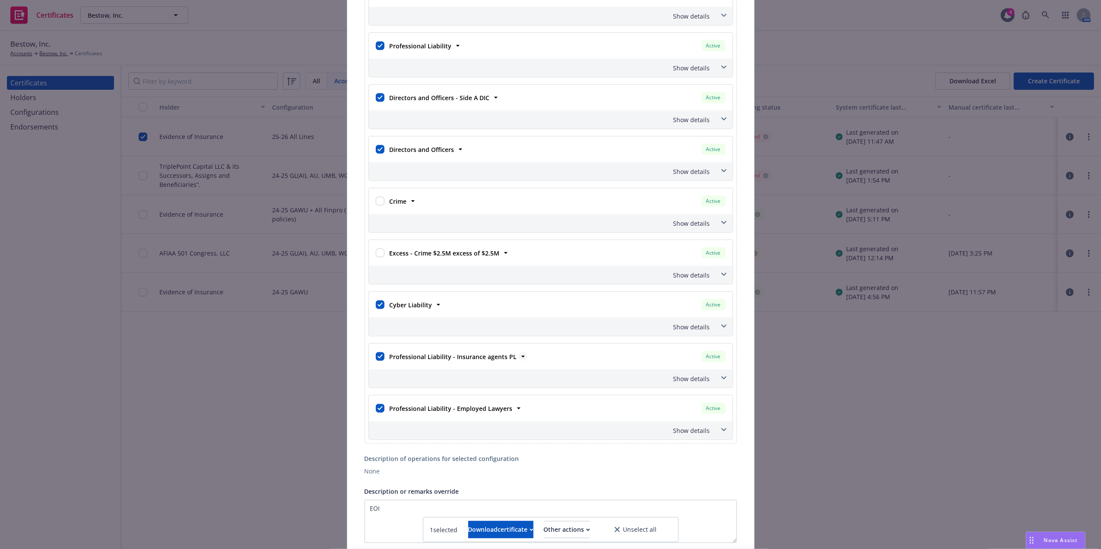
click at [426, 361] on strong "Professional Liability - Insurance agents PL" at bounding box center [453, 357] width 127 height 8
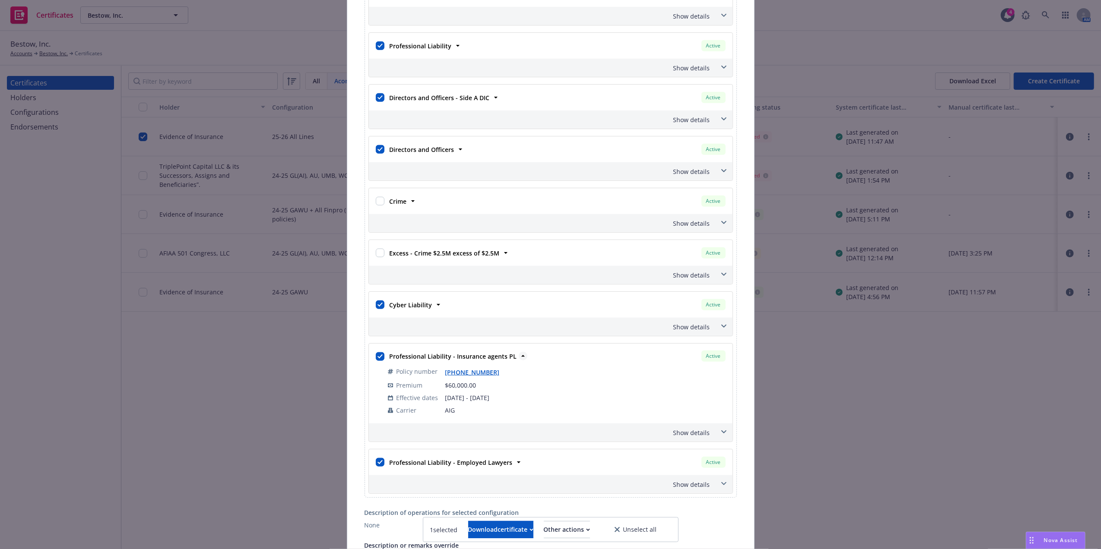
click at [426, 361] on strong "Professional Liability - Insurance agents PL" at bounding box center [453, 357] width 127 height 8
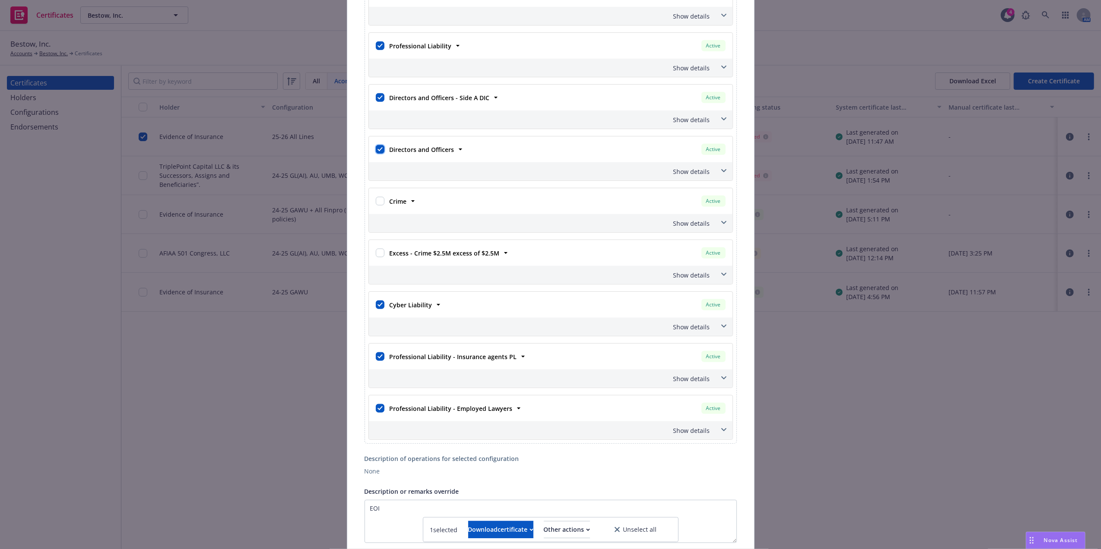
click at [376, 154] on input "checkbox" at bounding box center [380, 149] width 9 height 9
checkbox input "false"
click at [376, 98] on input "checkbox" at bounding box center [380, 97] width 9 height 9
checkbox input "false"
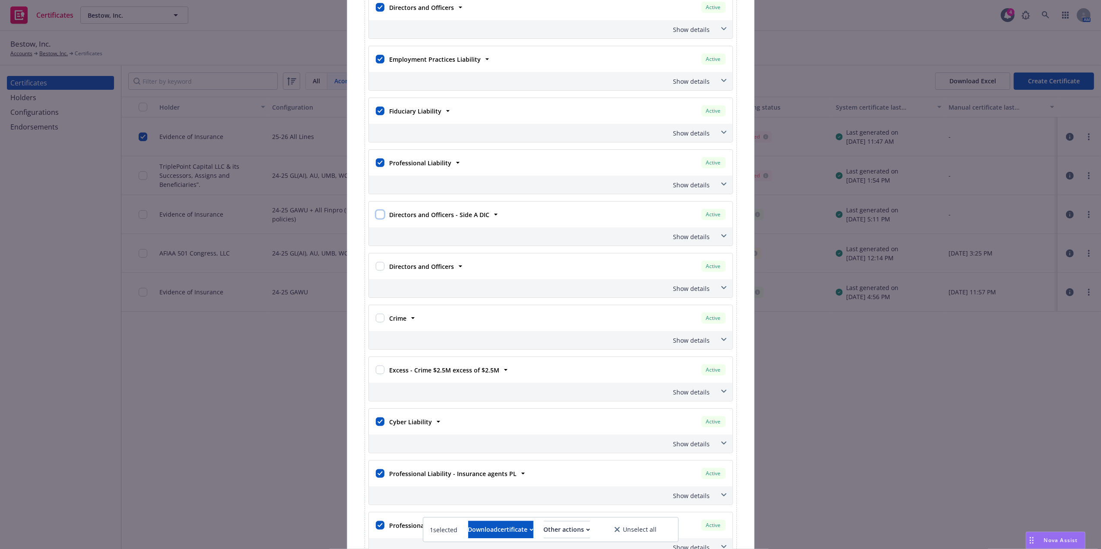
scroll to position [556, 0]
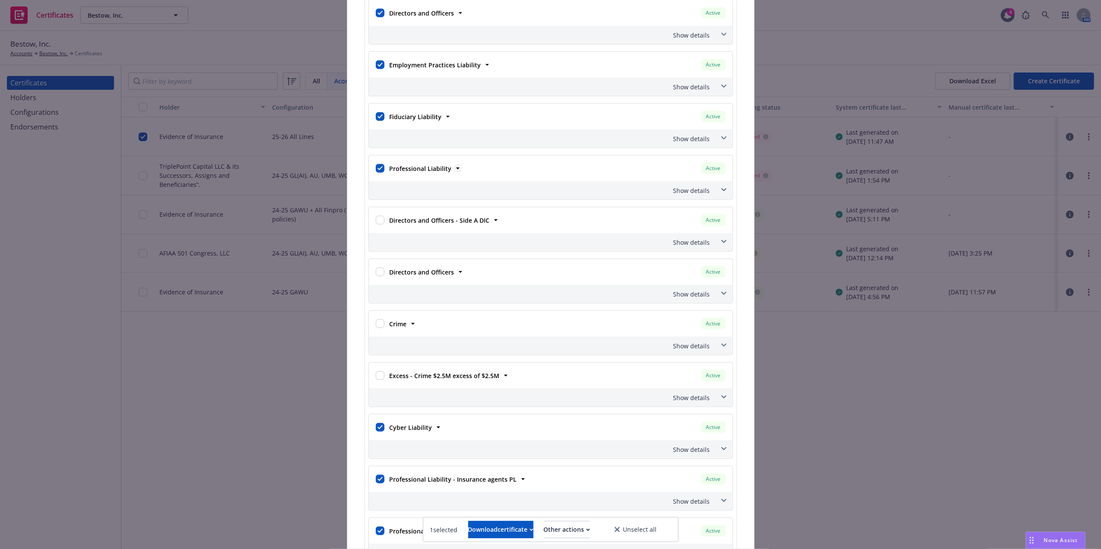
click at [415, 168] on strong "Professional Liability" at bounding box center [421, 169] width 62 height 8
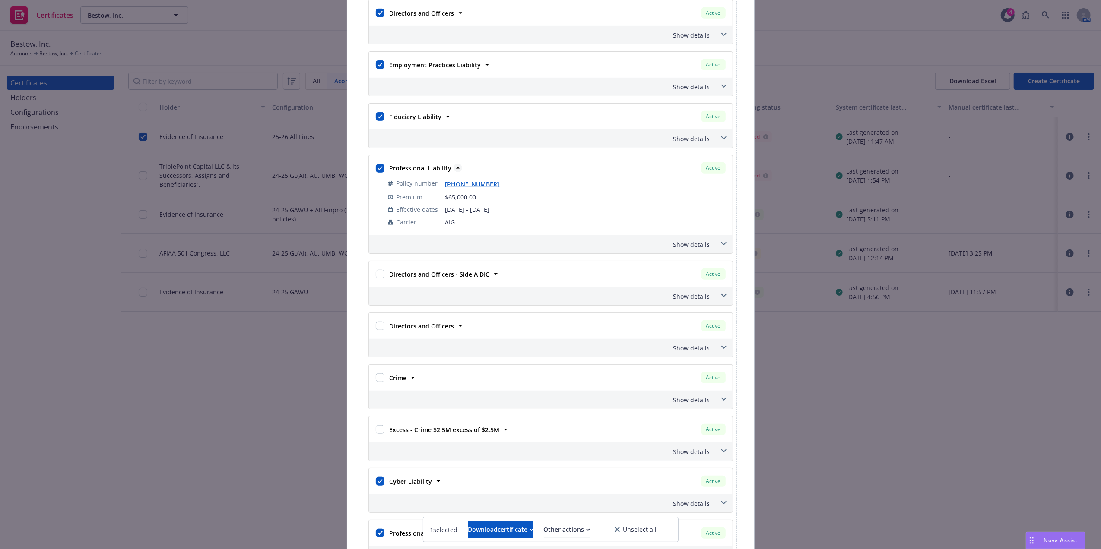
click at [415, 168] on strong "Professional Liability" at bounding box center [421, 168] width 62 height 8
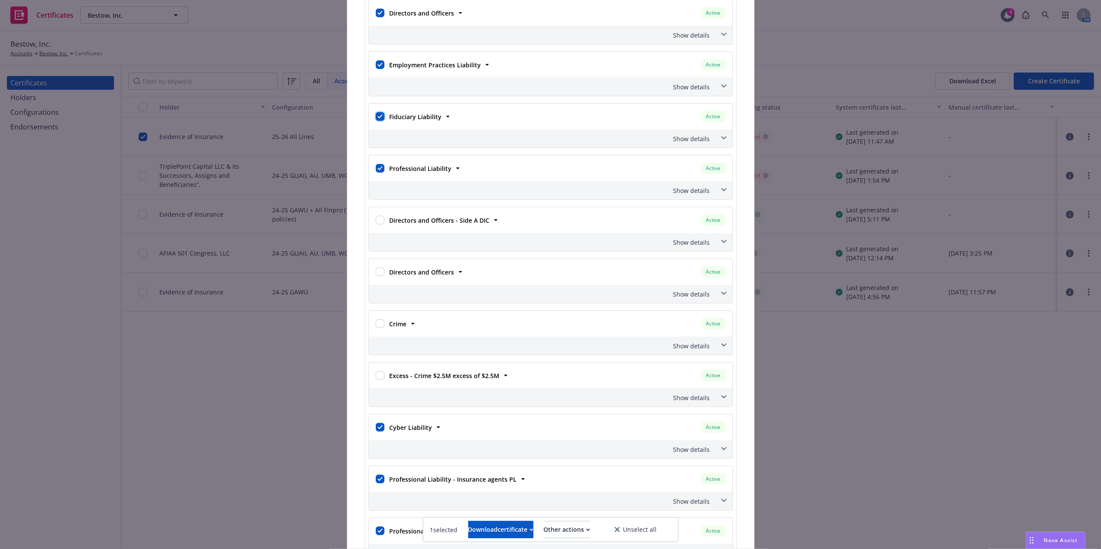
click at [376, 119] on input "checkbox" at bounding box center [380, 116] width 9 height 9
checkbox input "false"
drag, startPoint x: 377, startPoint y: 68, endPoint x: 379, endPoint y: 56, distance: 11.9
click at [377, 68] on input "checkbox" at bounding box center [380, 64] width 9 height 9
checkbox input "false"
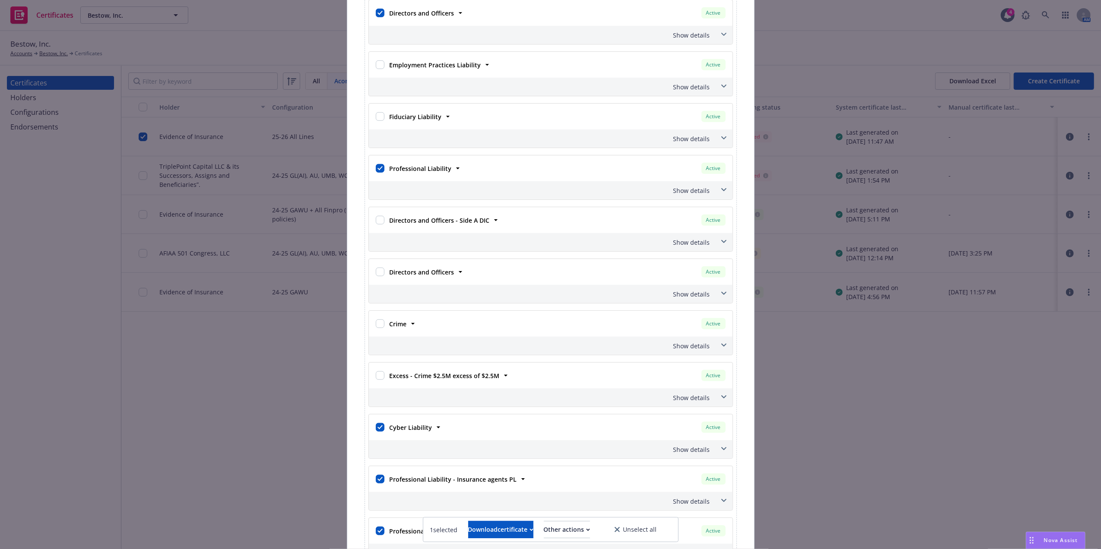
click at [381, 17] on div at bounding box center [380, 13] width 12 height 16
drag, startPoint x: 431, startPoint y: 168, endPoint x: 429, endPoint y: 118, distance: 49.3
click at [431, 164] on div "Professional Liability Active Policy number 02-357-09-93 Premium $65,000.00 Eff…" at bounding box center [551, 169] width 364 height 26
click at [423, 121] on strong "Fiduciary Liability" at bounding box center [416, 117] width 52 height 8
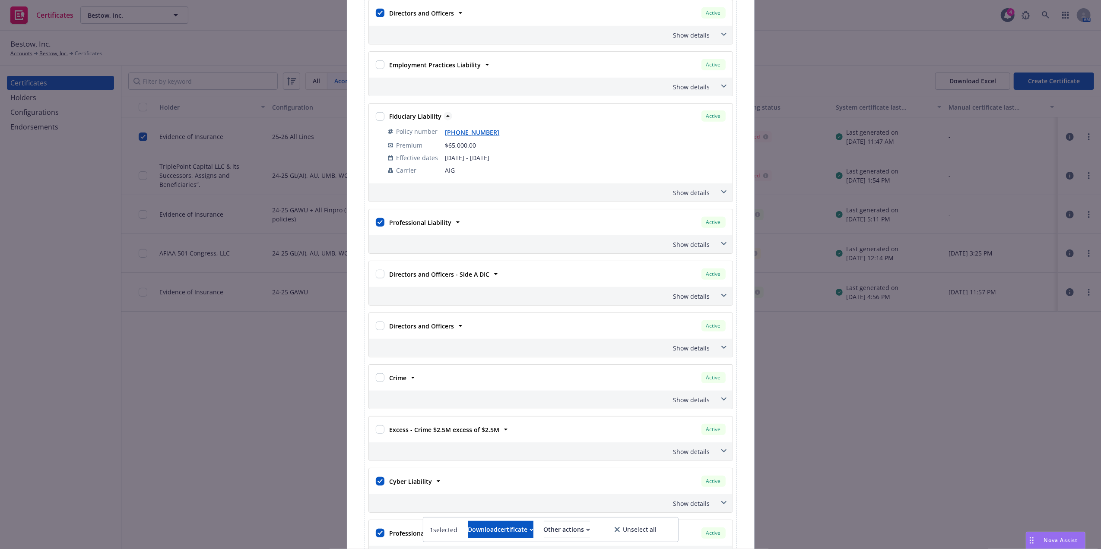
click at [423, 121] on strong "Fiduciary Liability" at bounding box center [416, 116] width 52 height 8
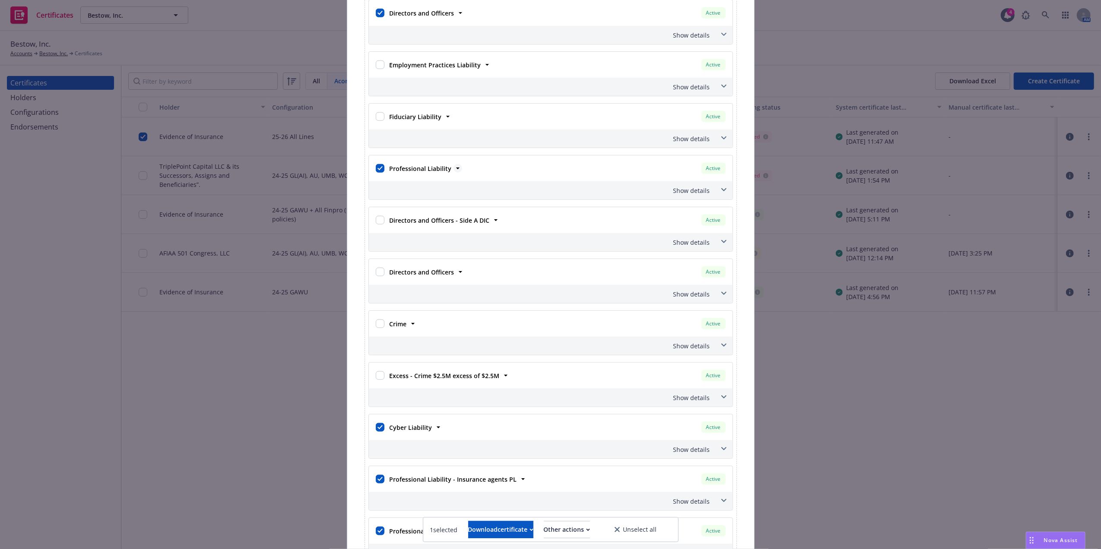
click at [426, 170] on strong "Professional Liability" at bounding box center [421, 169] width 62 height 8
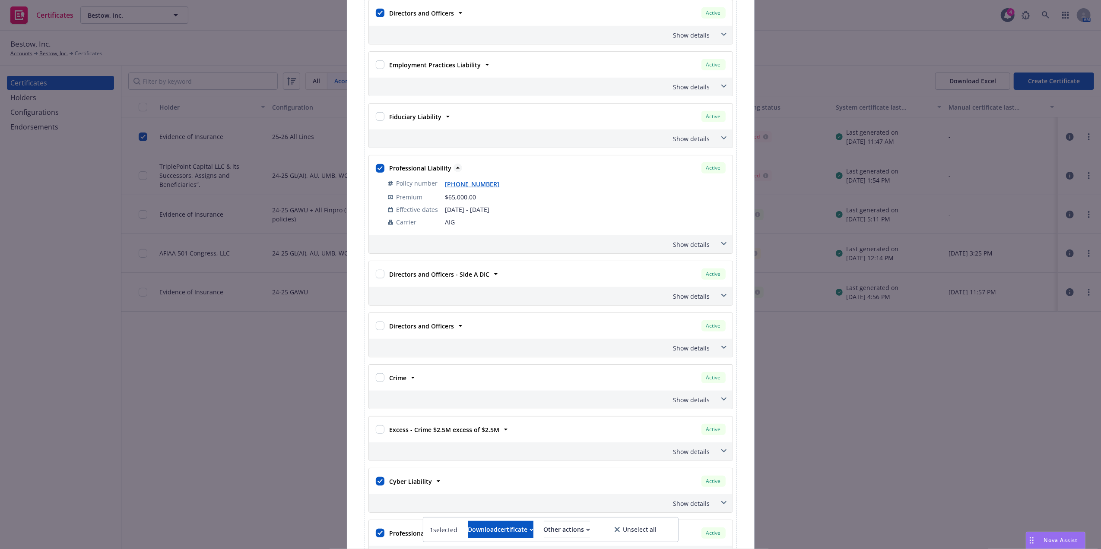
click at [426, 170] on strong "Professional Liability" at bounding box center [421, 168] width 62 height 8
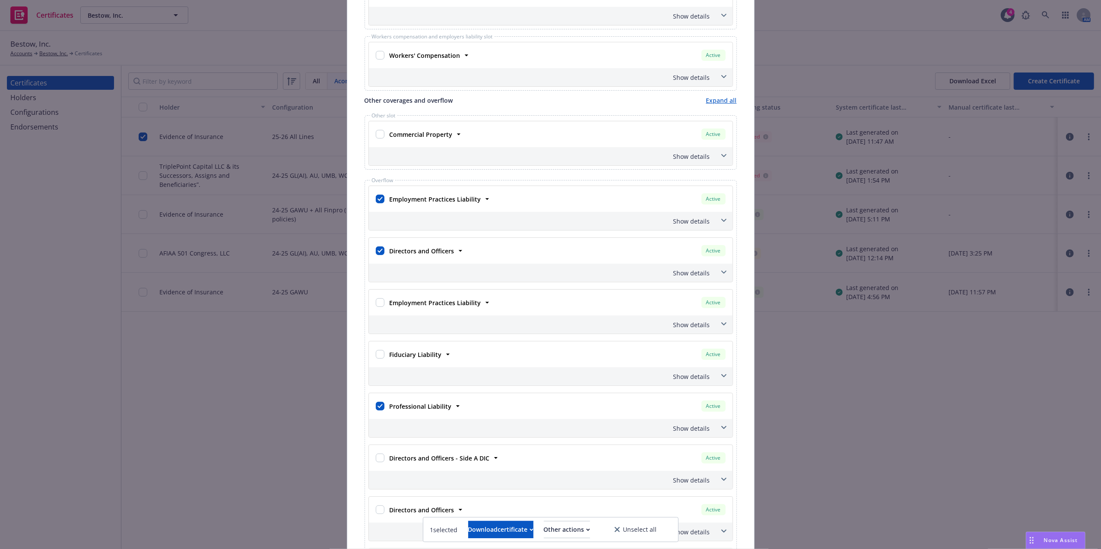
scroll to position [299, 0]
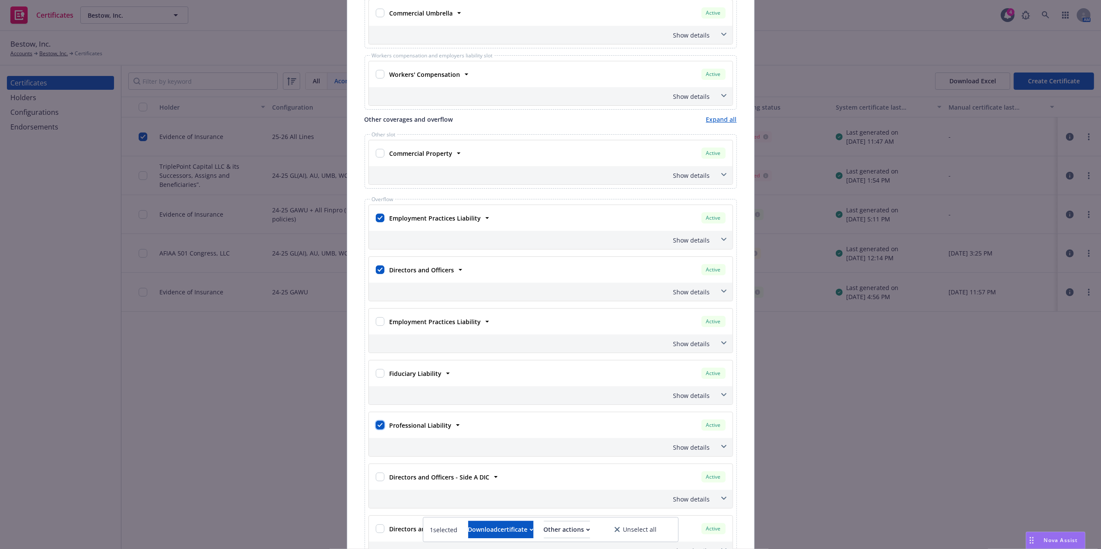
click at [376, 429] on input "checkbox" at bounding box center [380, 425] width 9 height 9
checkbox input "false"
click at [424, 326] on strong "Employment Practices Liability" at bounding box center [436, 322] width 92 height 8
click at [429, 269] on strong "Directors and Officers" at bounding box center [422, 270] width 65 height 8
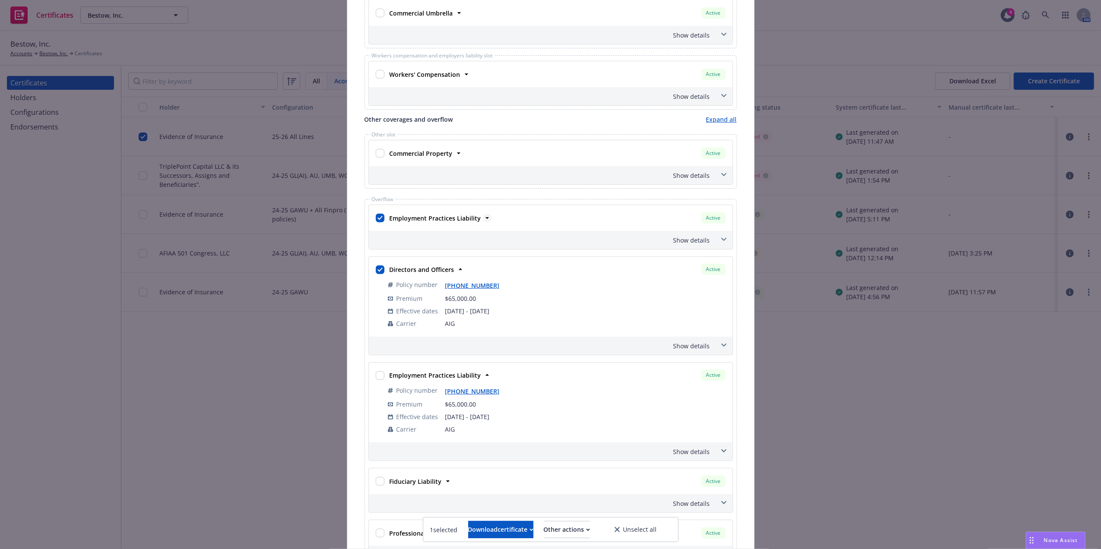
click at [436, 222] on strong "Employment Practices Liability" at bounding box center [436, 218] width 92 height 8
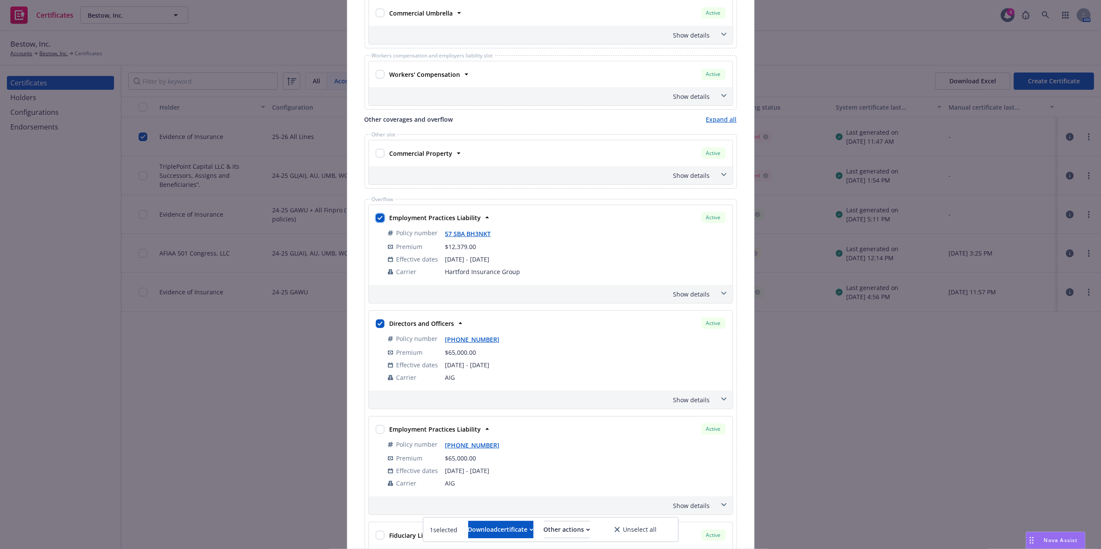
click at [376, 220] on input "checkbox" at bounding box center [380, 218] width 9 height 9
checkbox input "false"
click at [376, 327] on input "checkbox" at bounding box center [380, 324] width 9 height 9
checkbox input "false"
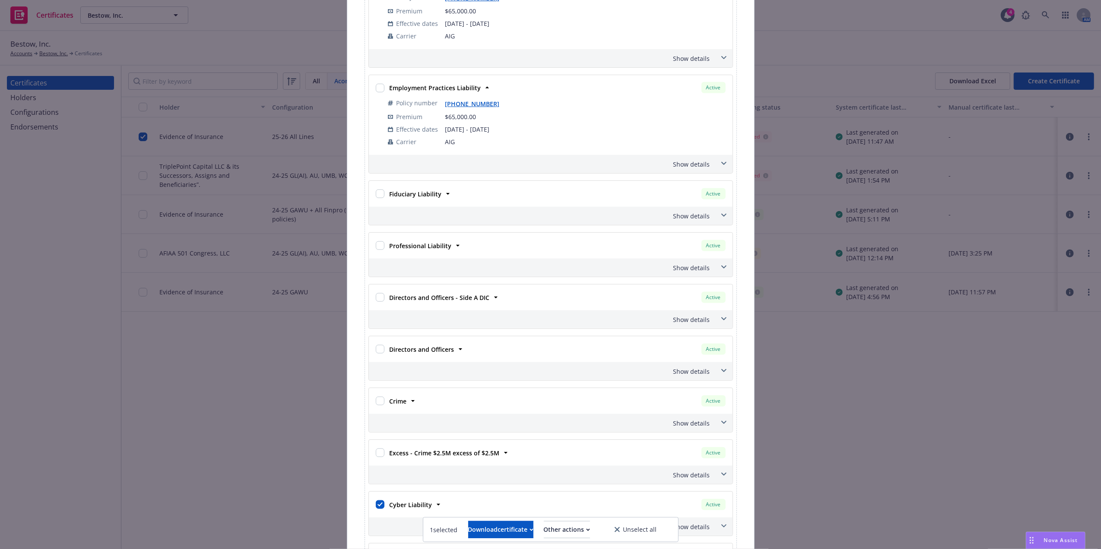
scroll to position [645, 0]
click at [414, 195] on strong "Fiduciary Liability" at bounding box center [416, 191] width 52 height 8
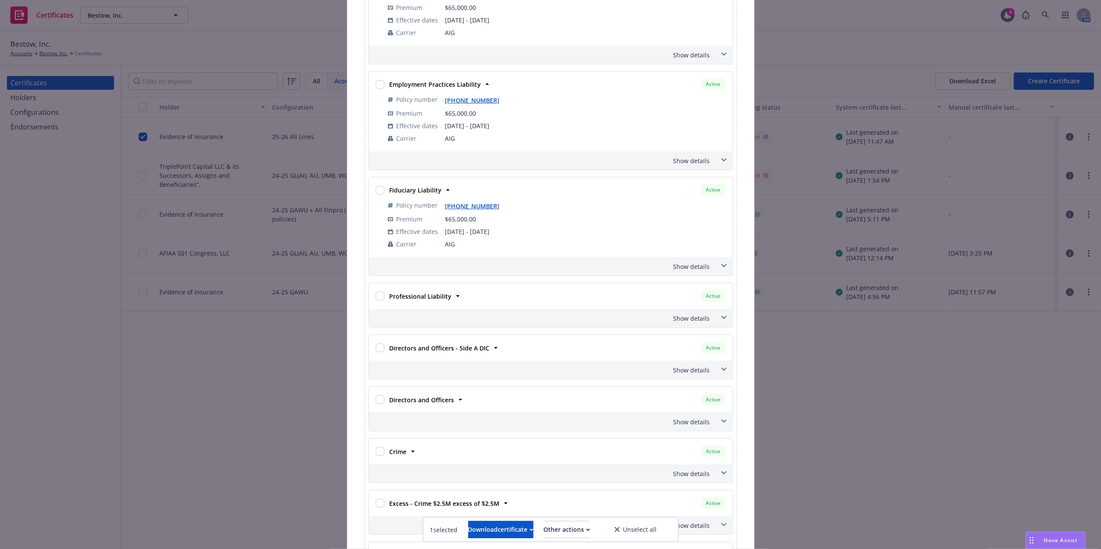
click at [402, 300] on strong "Professional Liability" at bounding box center [421, 296] width 62 height 8
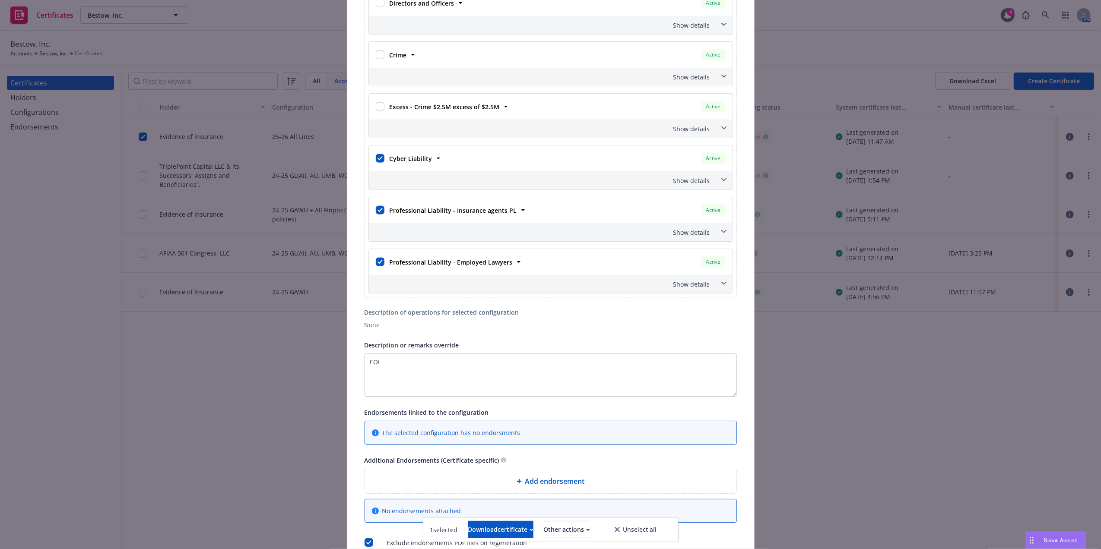
scroll to position [1101, 0]
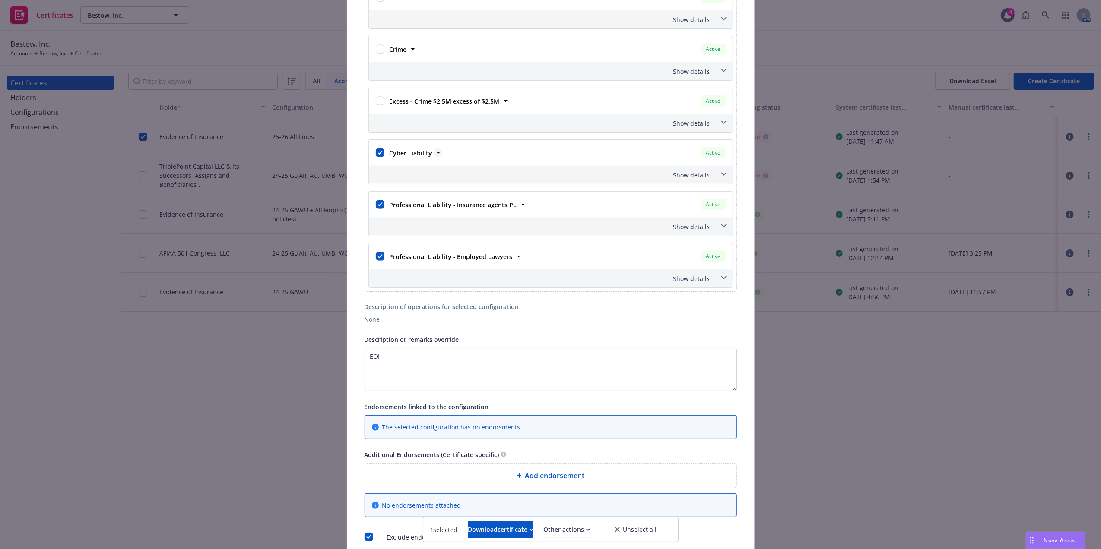
click at [416, 156] on strong "Cyber Liability" at bounding box center [411, 153] width 43 height 8
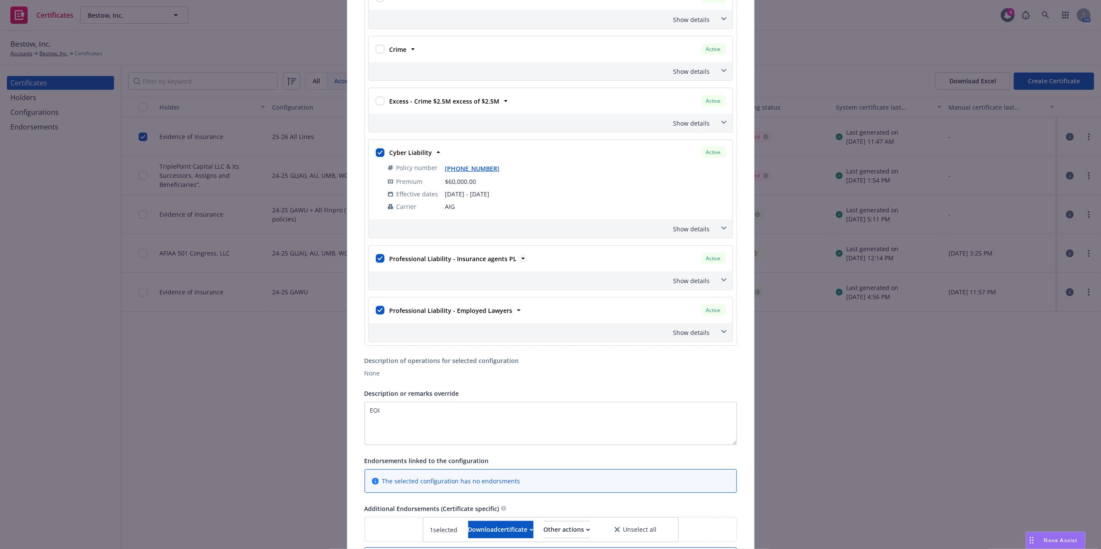
click at [413, 263] on strong "Professional Liability - Insurance agents PL" at bounding box center [453, 259] width 127 height 8
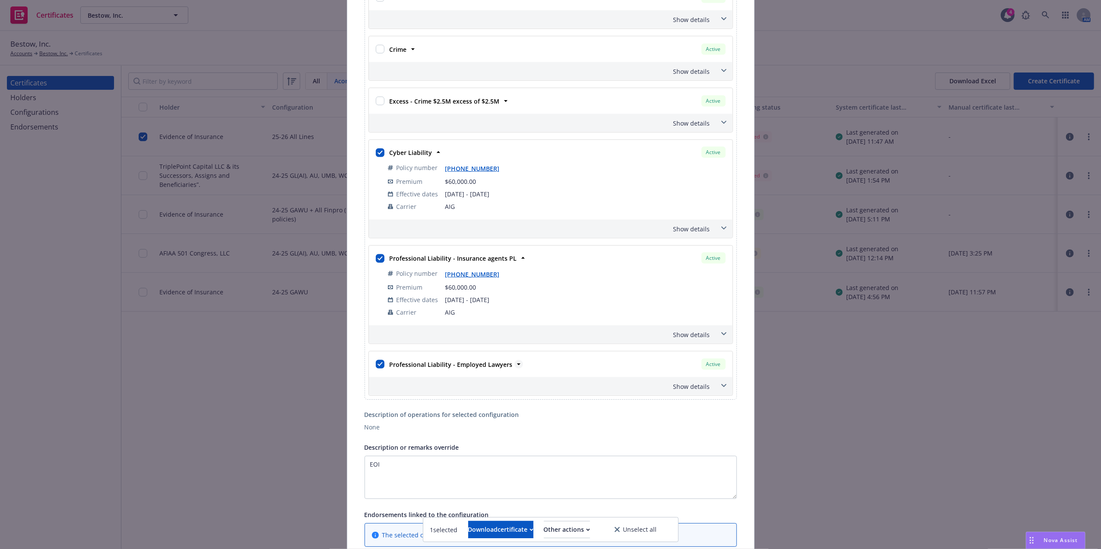
click at [423, 369] on strong "Professional Liability - Employed Lawyers" at bounding box center [451, 365] width 123 height 8
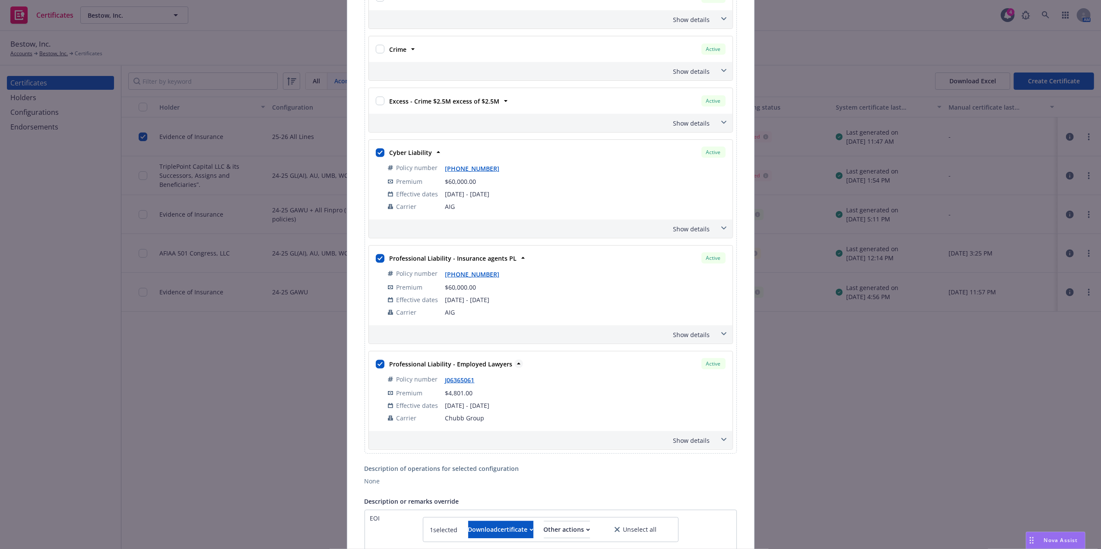
click at [423, 368] on strong "Professional Liability - Employed Lawyers" at bounding box center [451, 364] width 123 height 8
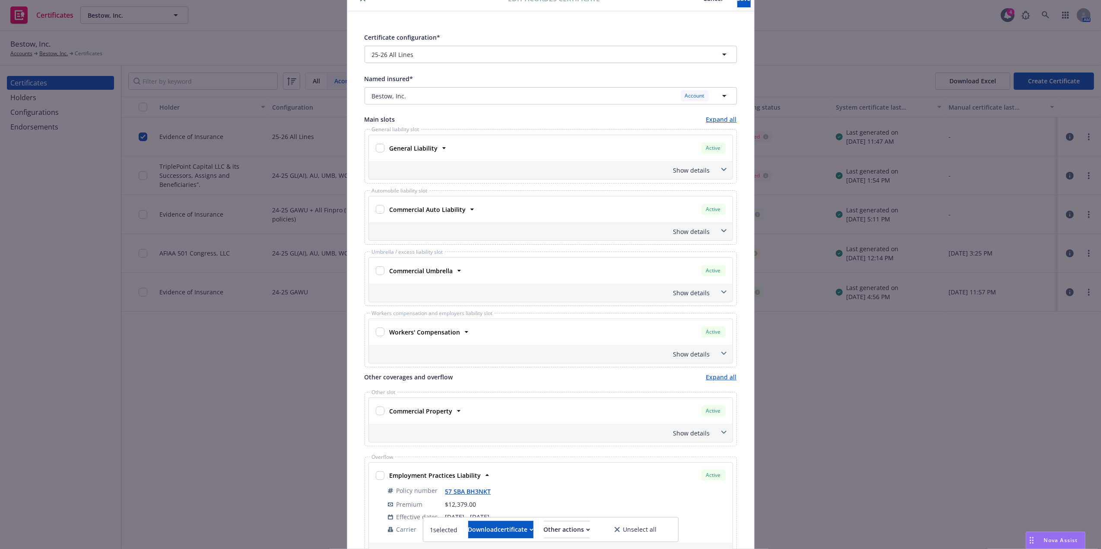
scroll to position [0, 0]
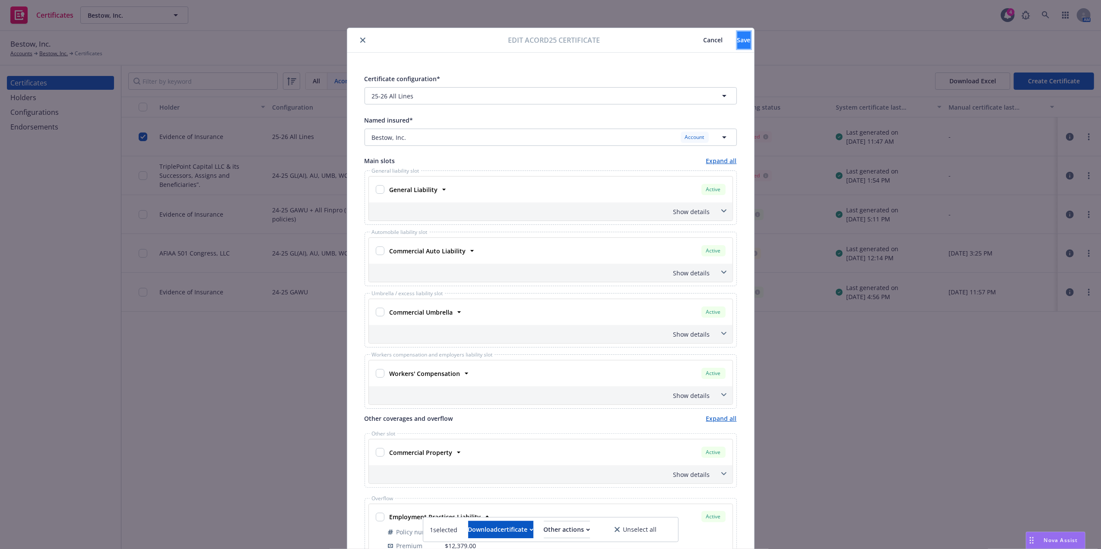
click at [737, 38] on span "Save" at bounding box center [743, 40] width 13 height 8
checkbox input "true"
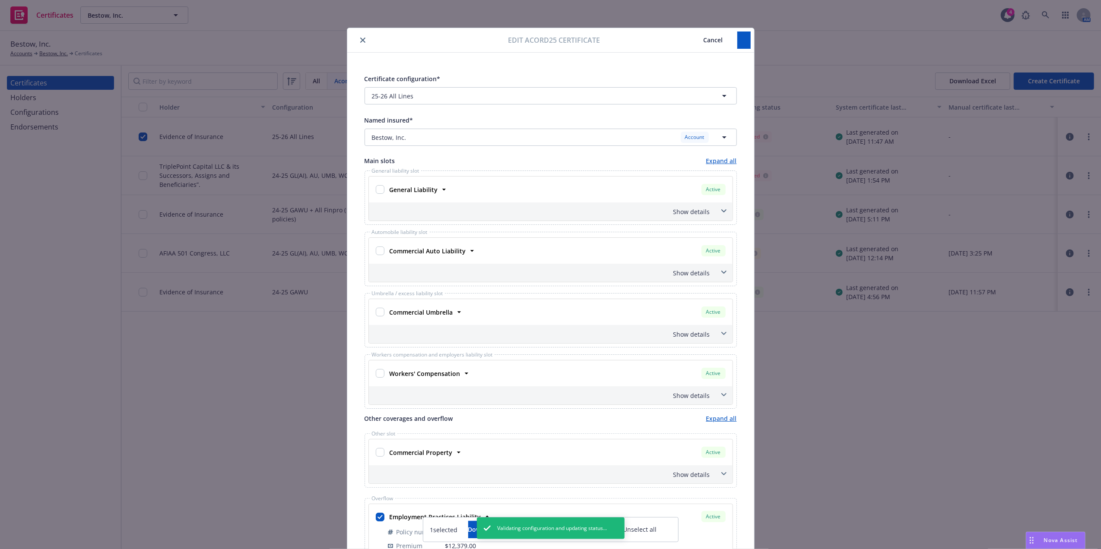
checkbox input "true"
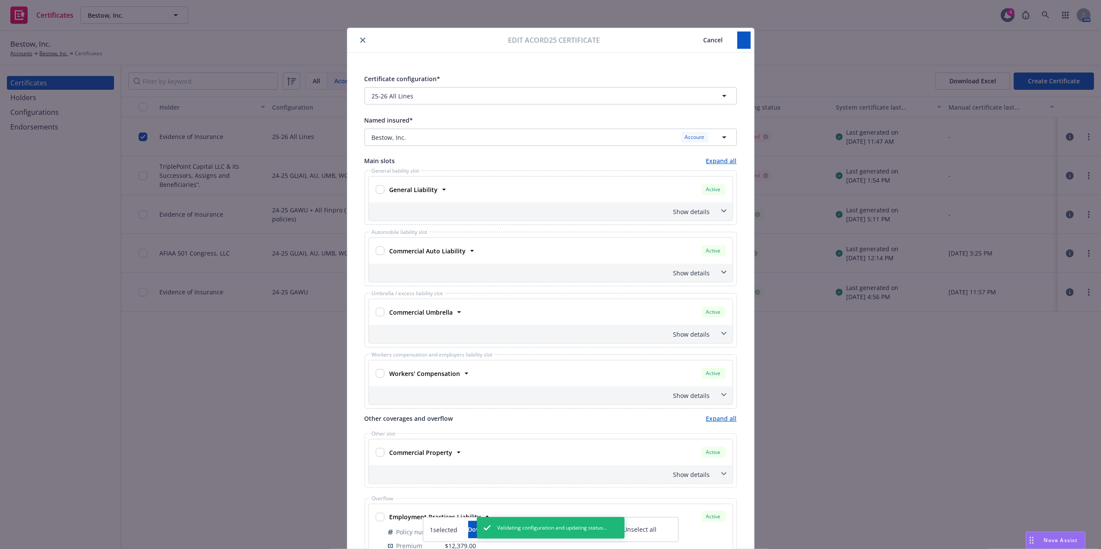
checkbox input "false"
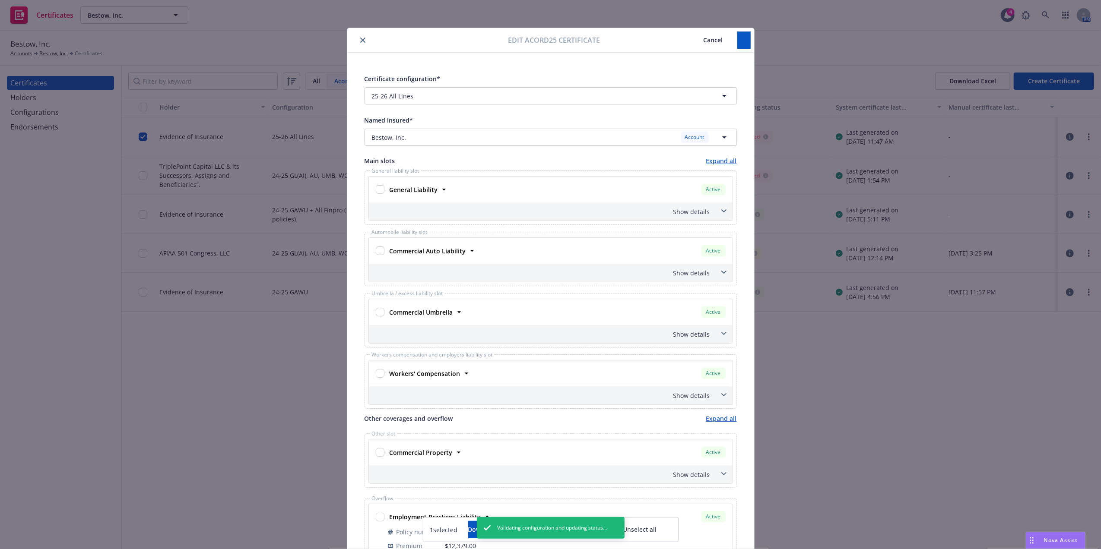
checkbox input "false"
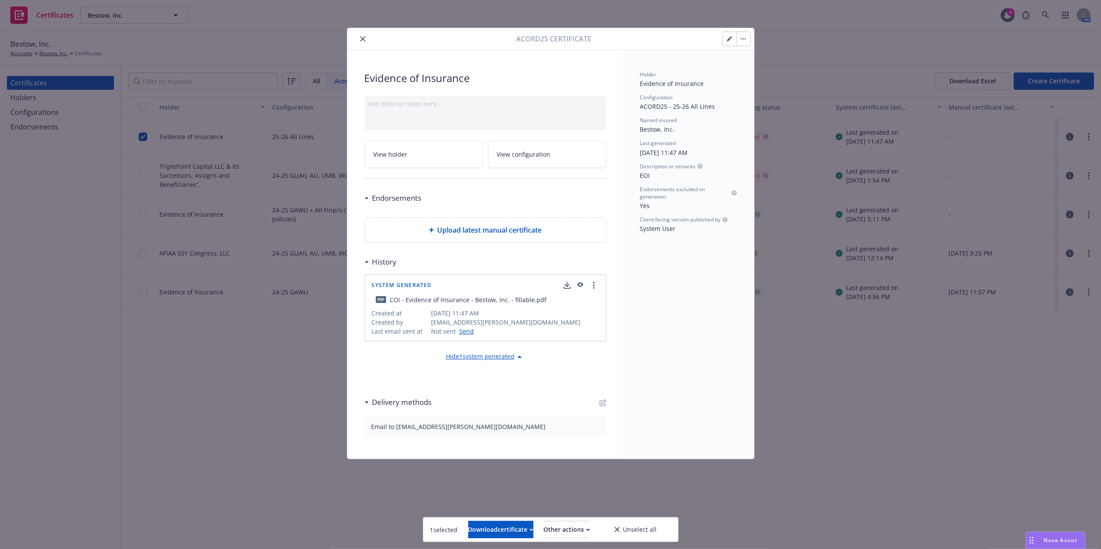
click at [358, 41] on button "close" at bounding box center [363, 39] width 10 height 10
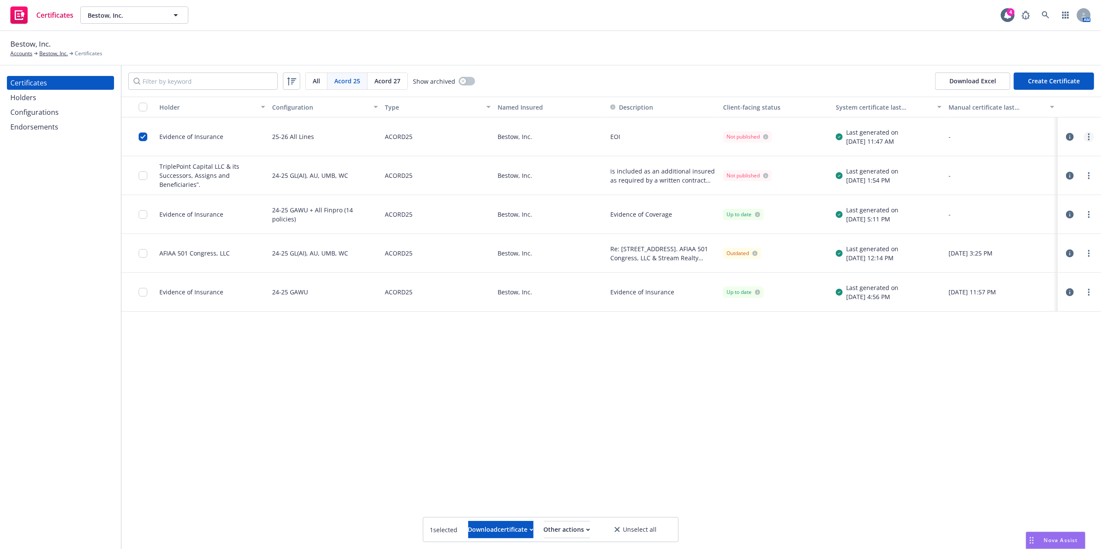
click at [1091, 137] on link "more" at bounding box center [1089, 137] width 10 height 10
click at [1004, 187] on link "Regenerate" at bounding box center [1025, 189] width 138 height 17
click at [138, 135] on div at bounding box center [138, 137] width 35 height 39
click at [139, 137] on input "checkbox" at bounding box center [143, 137] width 9 height 9
click at [19, 92] on div "Holders" at bounding box center [23, 98] width 26 height 14
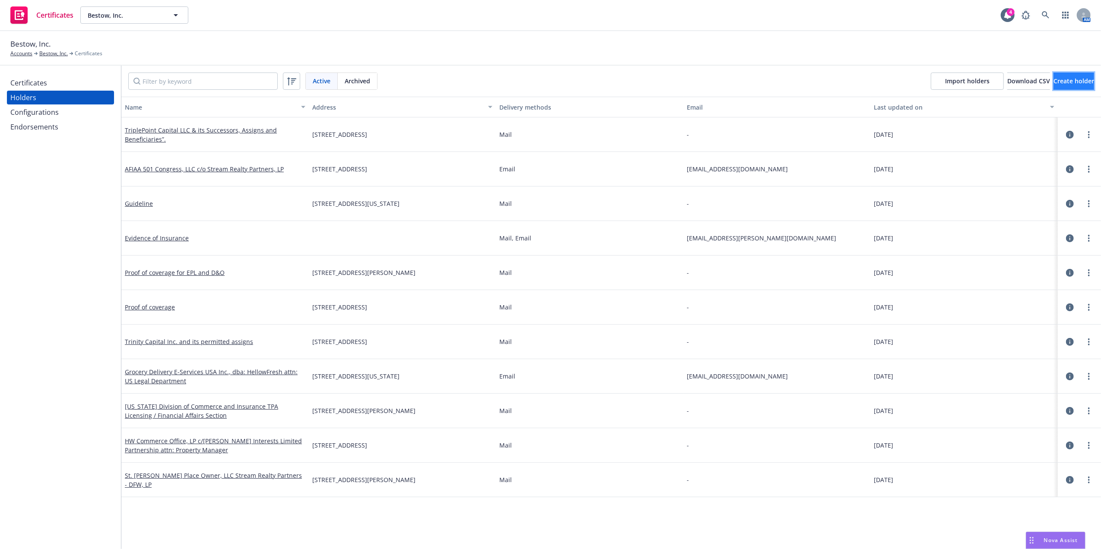
click at [1054, 78] on span "Create holder" at bounding box center [1074, 81] width 41 height 8
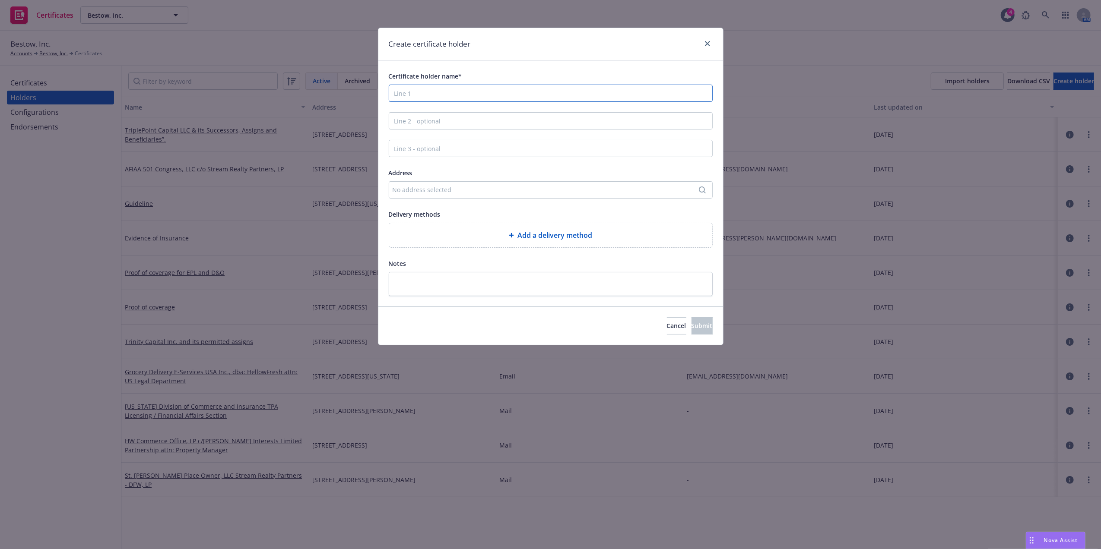
click at [429, 93] on input "Certificate holder name*" at bounding box center [551, 93] width 324 height 17
type input "Proof of Coverage"
click at [411, 192] on div "No address selected" at bounding box center [547, 189] width 308 height 9
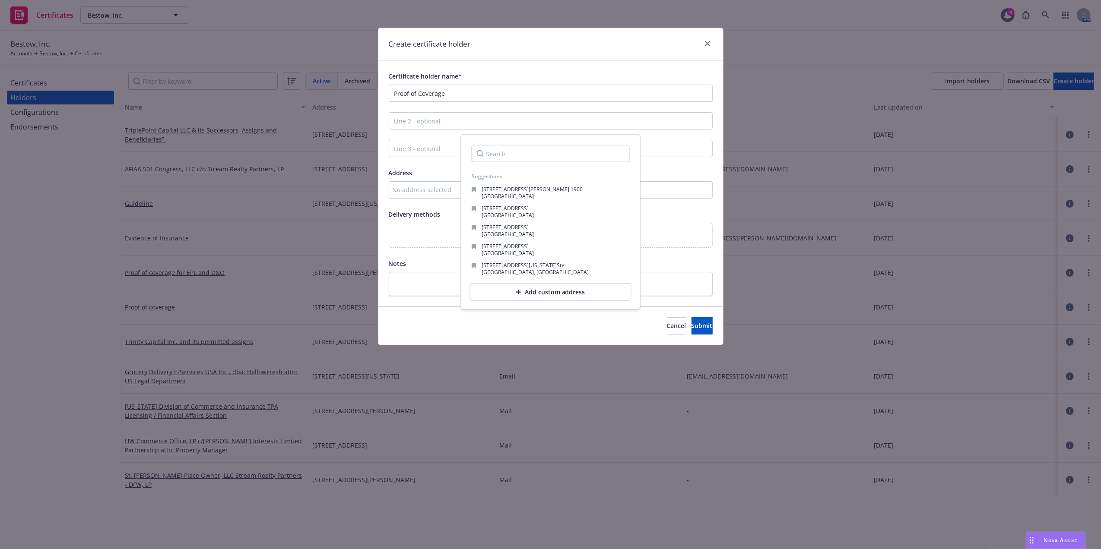
click at [419, 186] on div "No address selected" at bounding box center [547, 189] width 308 height 9
click at [467, 197] on div "No address selected" at bounding box center [551, 189] width 324 height 17
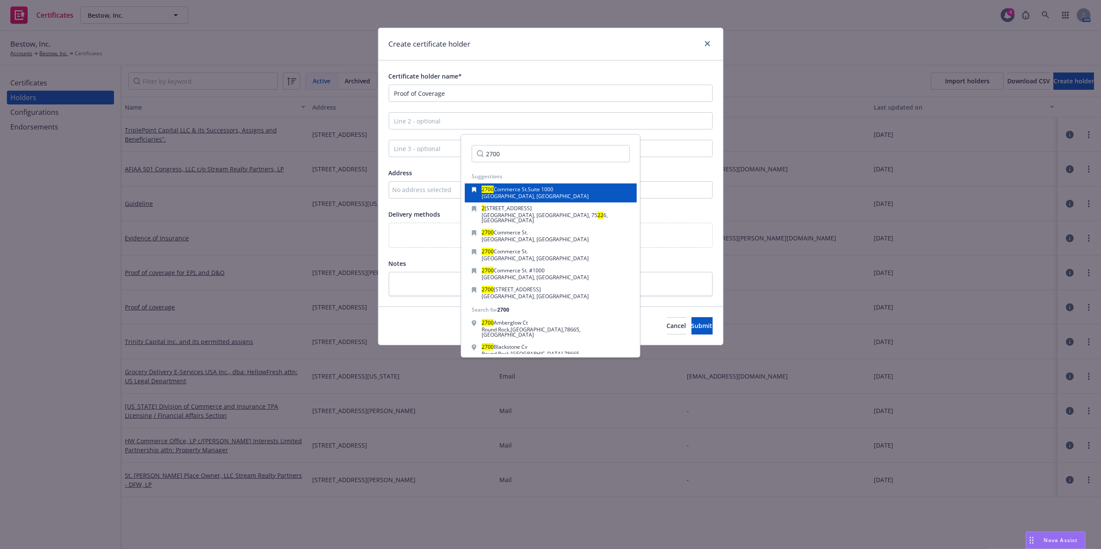
type input "2700"
click at [502, 193] on span "[GEOGRAPHIC_DATA], [GEOGRAPHIC_DATA]" at bounding box center [535, 196] width 107 height 7
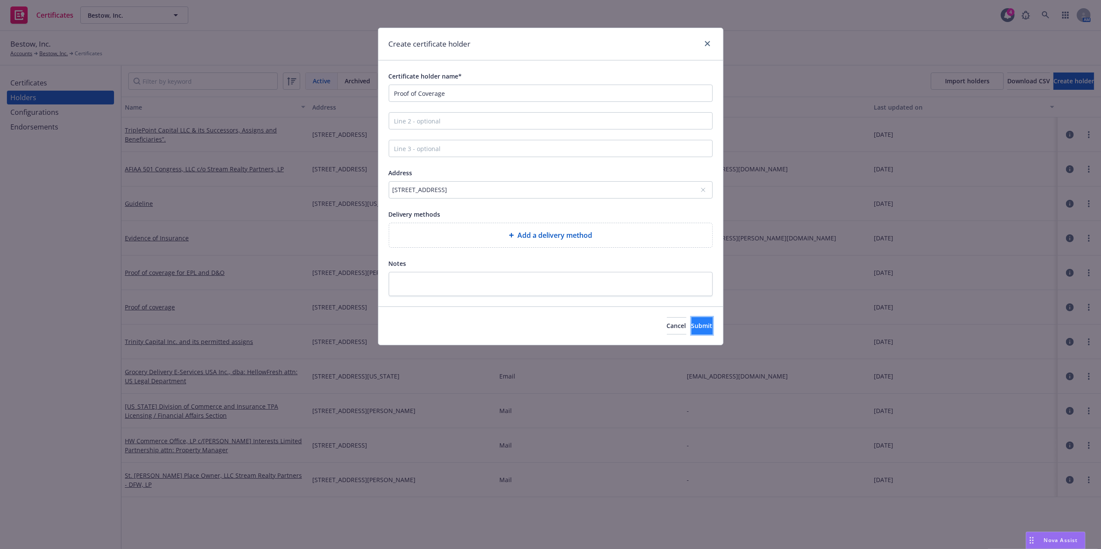
click at [692, 330] on span "Submit" at bounding box center [702, 326] width 21 height 8
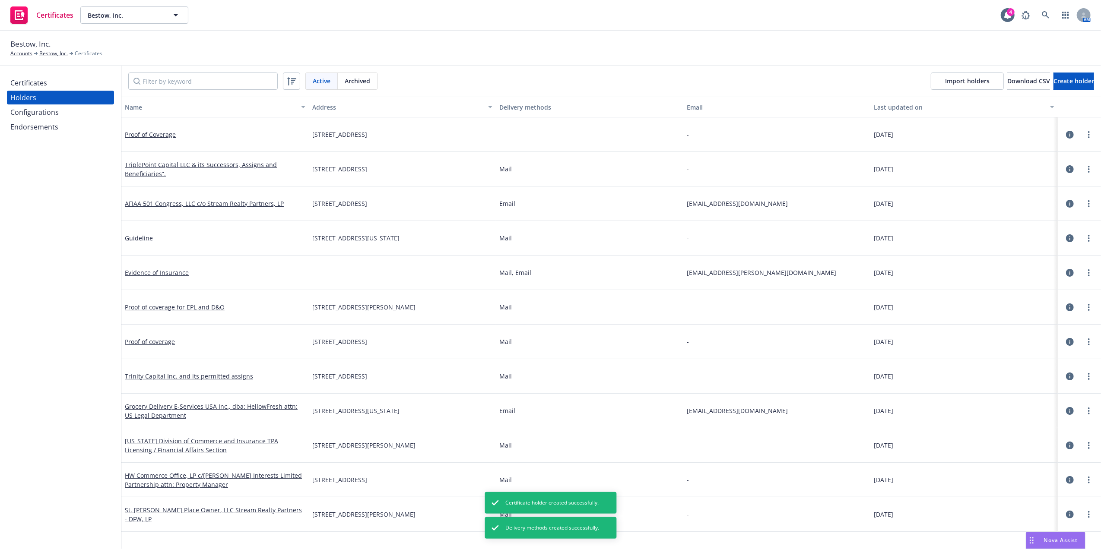
click at [49, 83] on div "Certificates" at bounding box center [60, 83] width 100 height 14
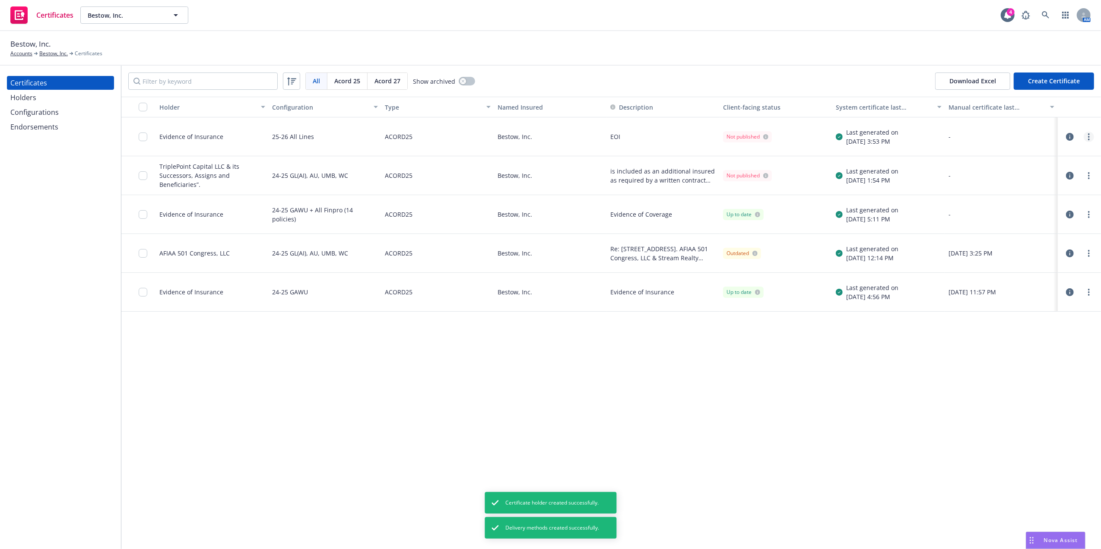
click at [1092, 133] on link "more" at bounding box center [1089, 137] width 10 height 10
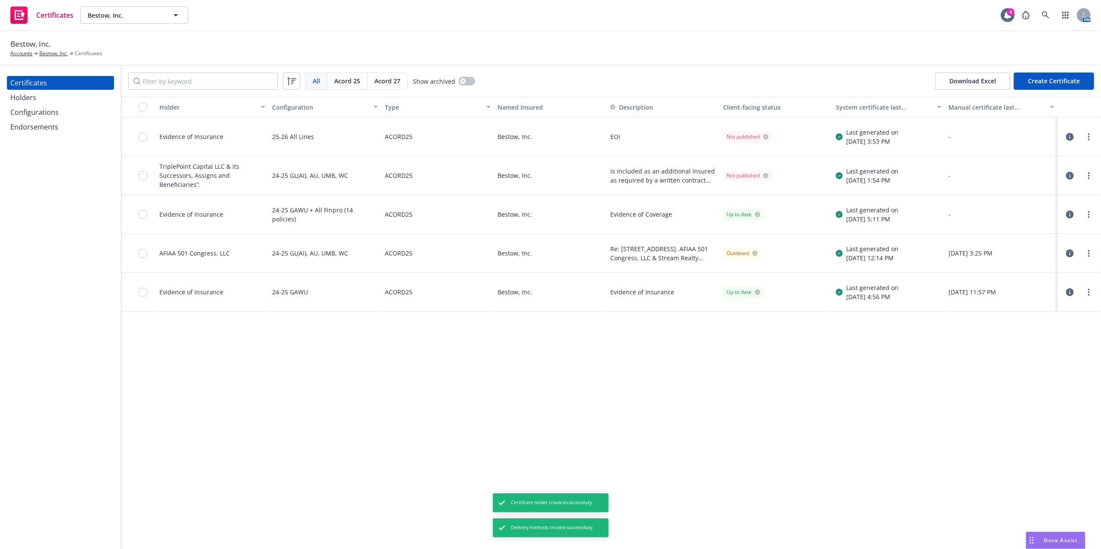
click at [1018, 161] on div "-" at bounding box center [1001, 175] width 113 height 39
click at [1089, 139] on icon "more" at bounding box center [1089, 136] width 2 height 7
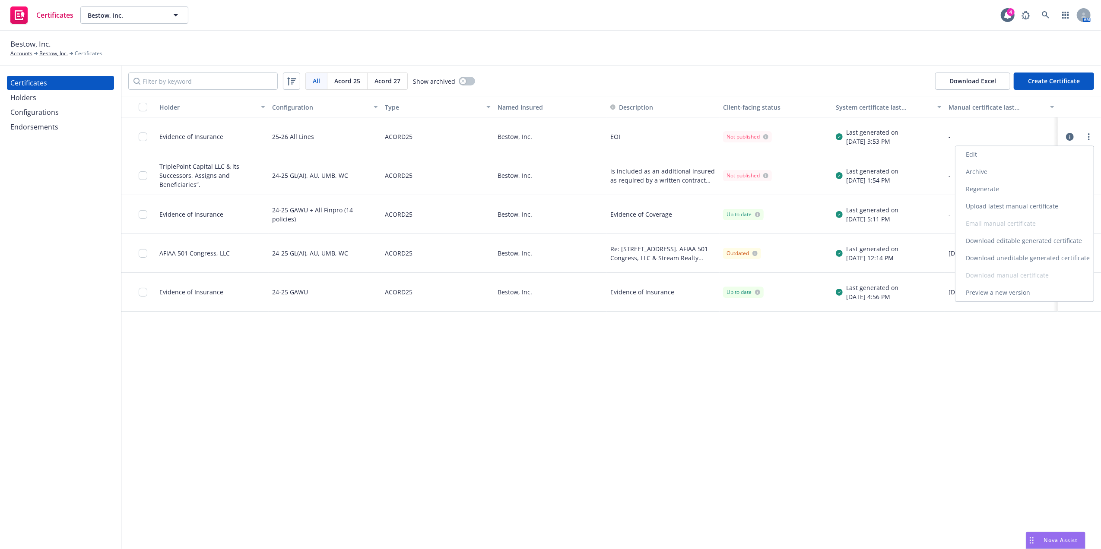
click at [1020, 157] on link "Edit" at bounding box center [1025, 154] width 138 height 17
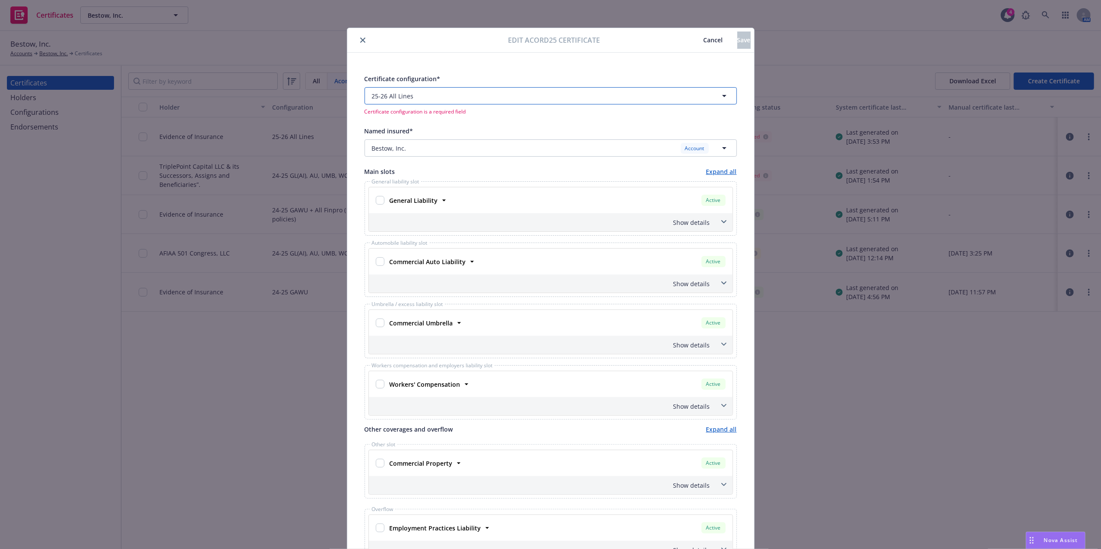
click at [394, 97] on span "25-26 All Lines" at bounding box center [393, 96] width 42 height 9
click at [410, 156] on button "Bestow, Inc. Account" at bounding box center [551, 148] width 372 height 17
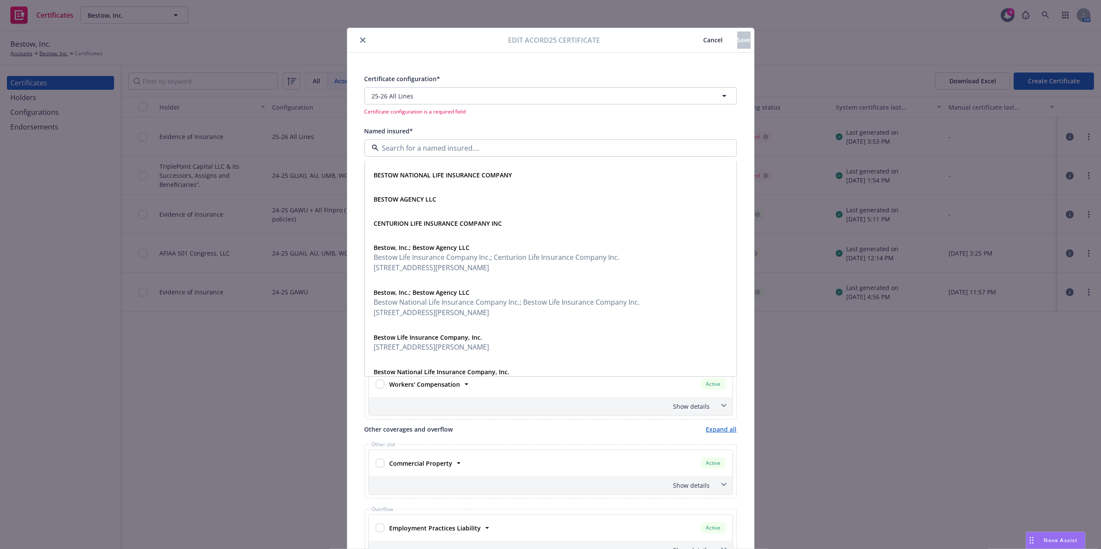
scroll to position [213, 0]
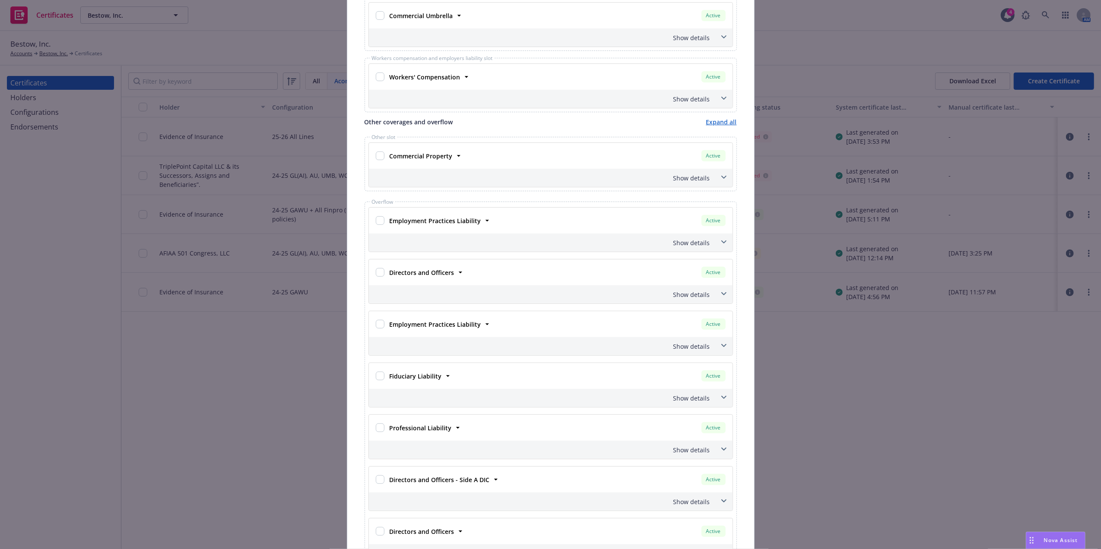
scroll to position [0, 0]
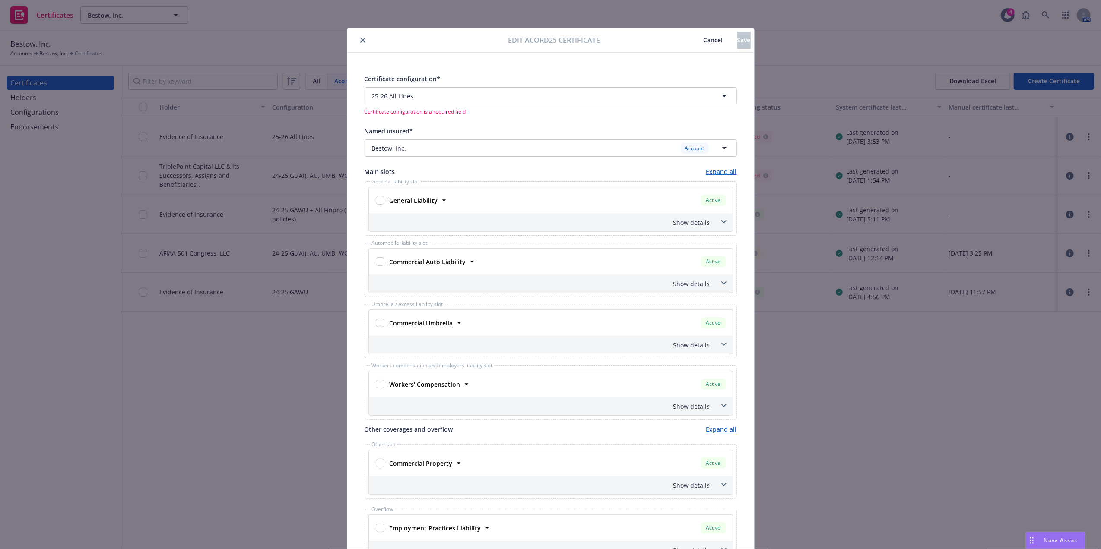
click at [704, 38] on span "Cancel" at bounding box center [713, 40] width 19 height 8
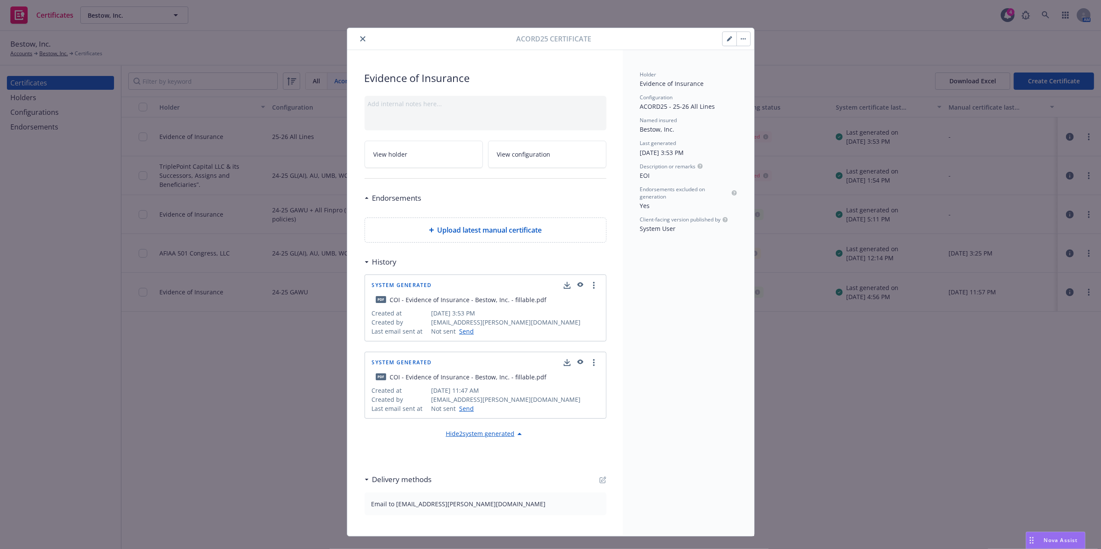
click at [358, 42] on button "close" at bounding box center [363, 39] width 10 height 10
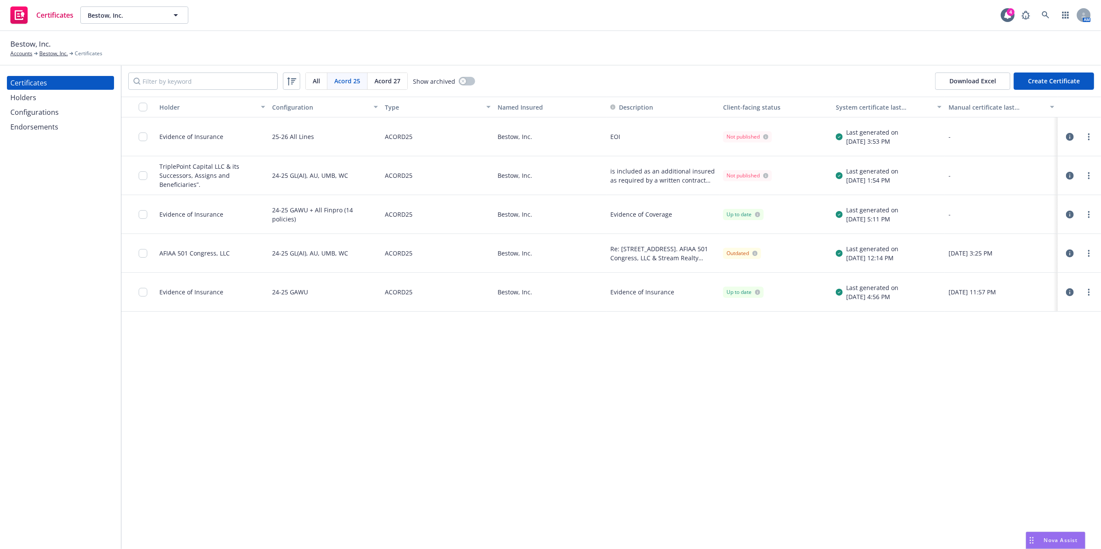
click at [41, 101] on div "Holders" at bounding box center [60, 98] width 100 height 14
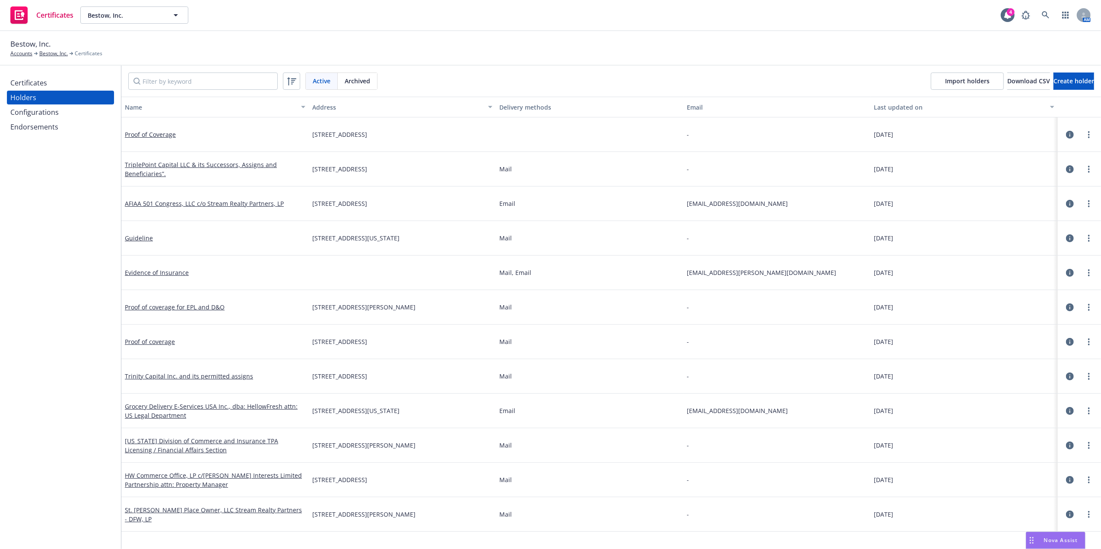
click at [51, 75] on div "Certificates Holders Configurations Endorsements" at bounding box center [60, 308] width 121 height 484
click at [47, 80] on div "Certificates" at bounding box center [60, 83] width 100 height 14
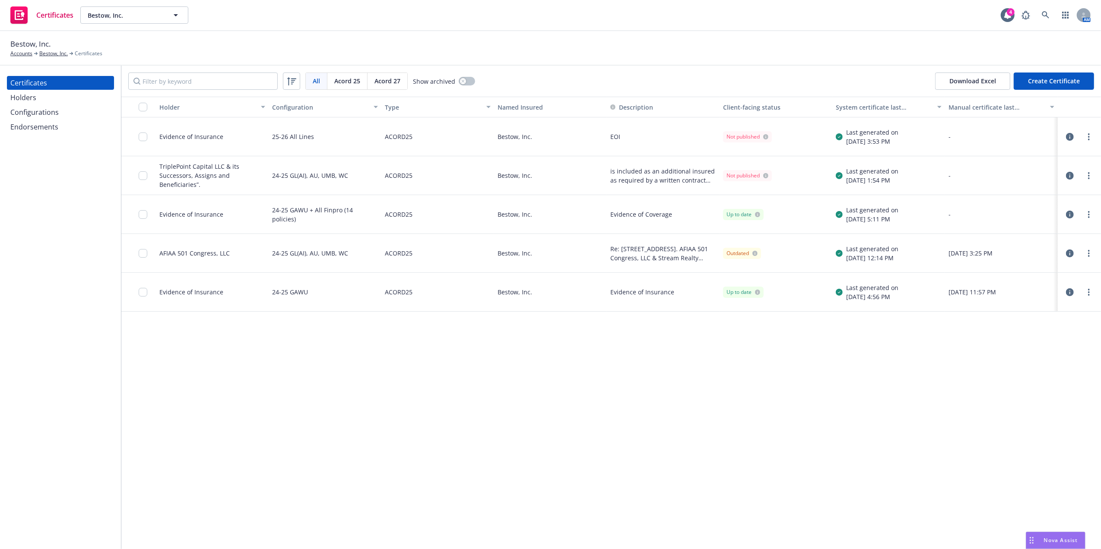
click at [1069, 78] on button "Create Certificate" at bounding box center [1054, 81] width 80 height 17
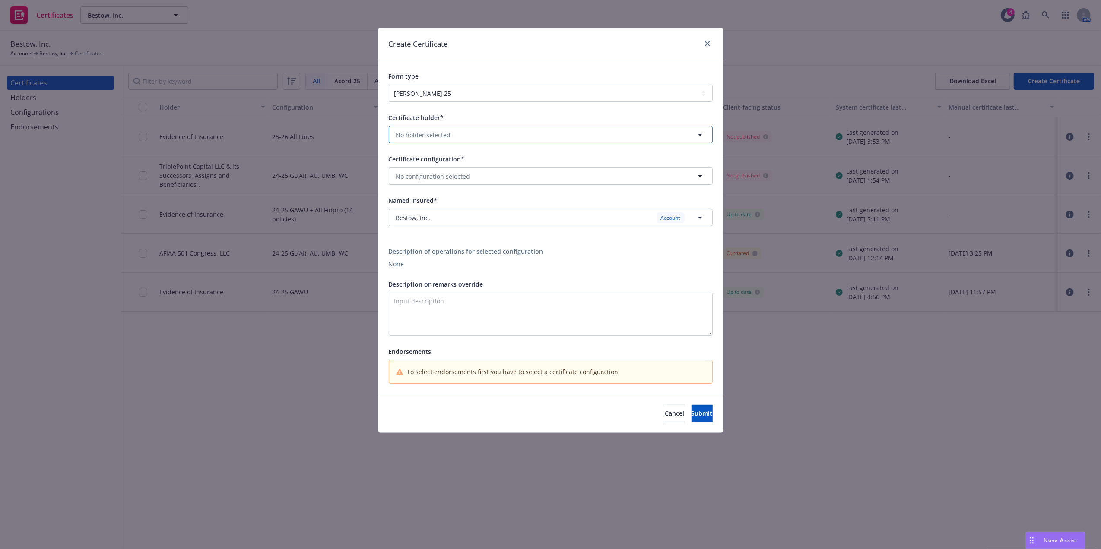
click at [428, 137] on span "No holder selected" at bounding box center [423, 134] width 55 height 9
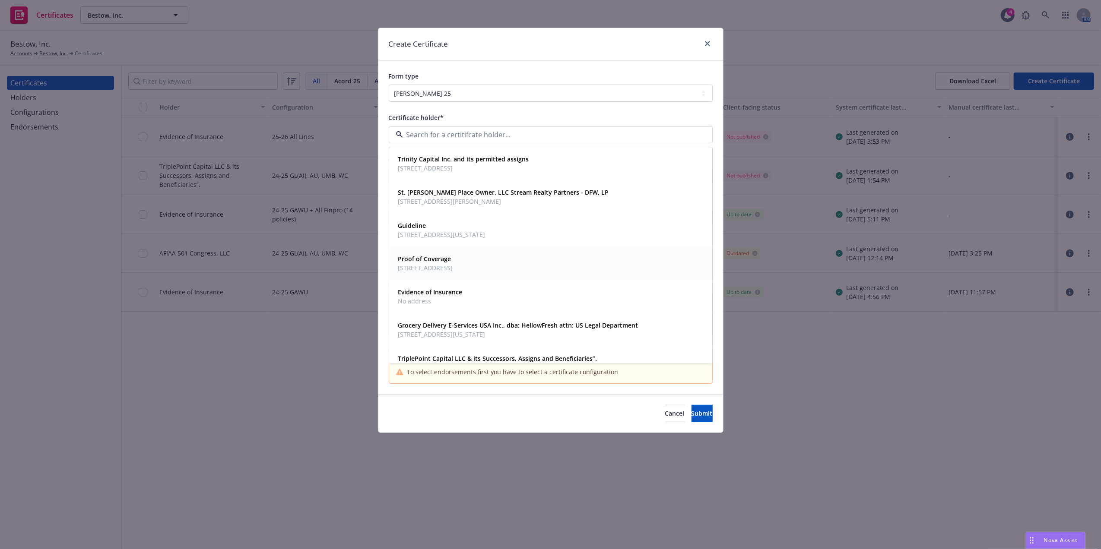
click at [453, 268] on span "2700 Commerce St., Suite 1000, Dallas, TX, 75226, USA" at bounding box center [425, 268] width 55 height 9
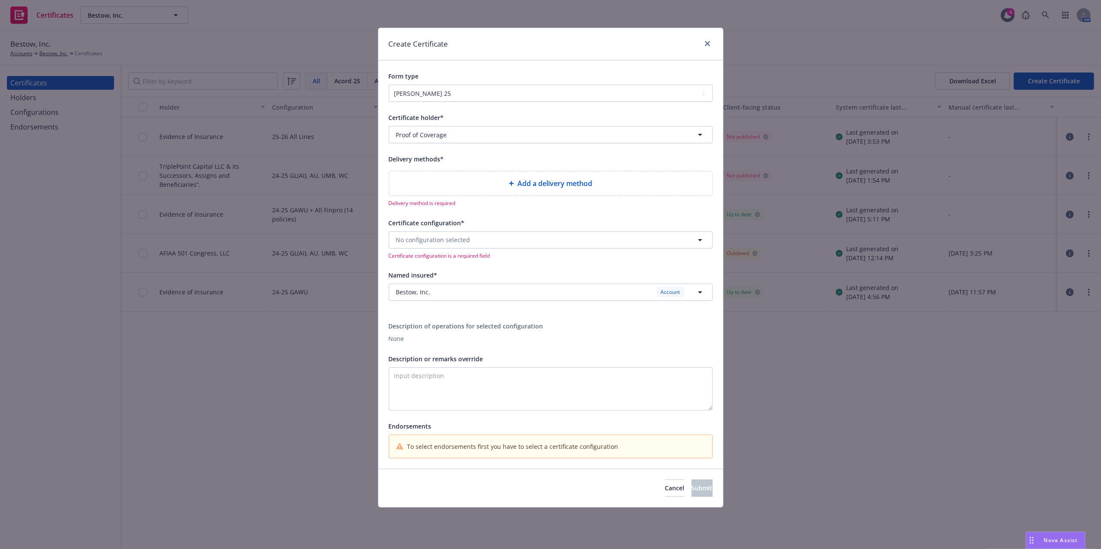
click at [495, 179] on div "Add a delivery method" at bounding box center [550, 183] width 309 height 10
select select "EMAIL"
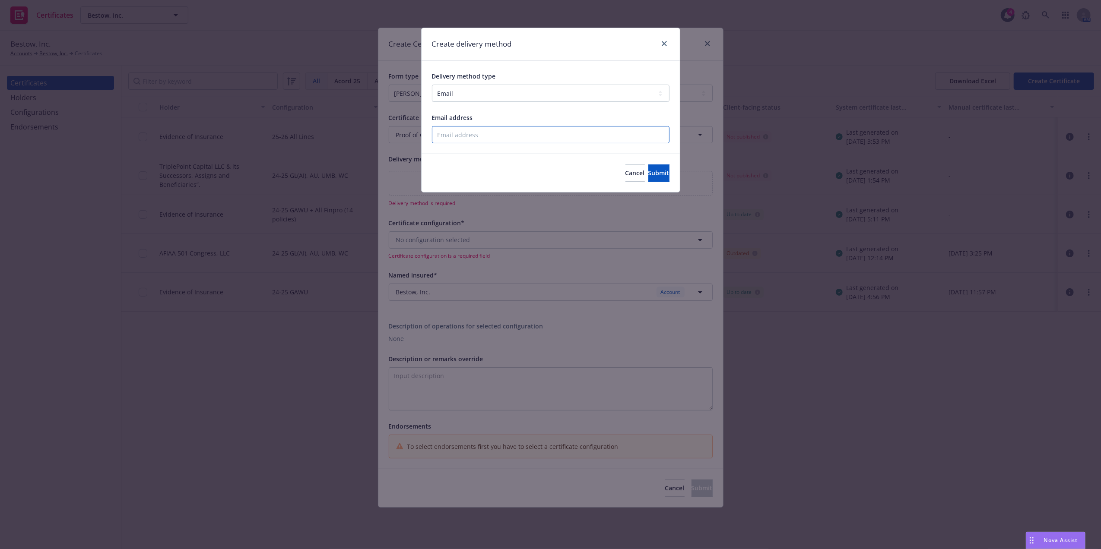
click at [469, 137] on input "Email address" at bounding box center [551, 134] width 238 height 17
type input "santosh.dongol@newfront.com"
click at [656, 172] on button "Submit" at bounding box center [658, 173] width 21 height 17
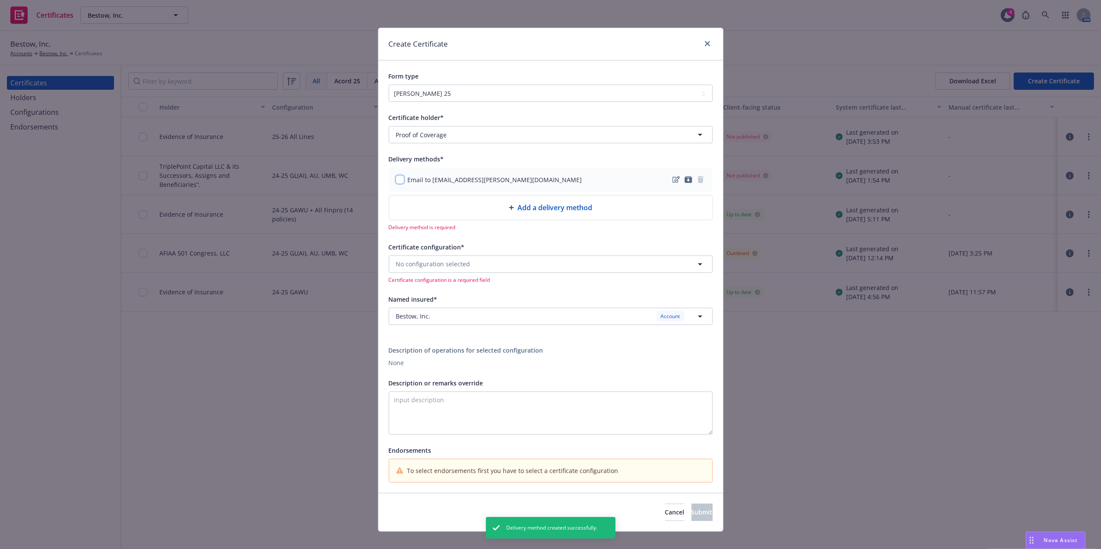
click at [396, 181] on input "checkbox" at bounding box center [400, 179] width 9 height 9
checkbox input "true"
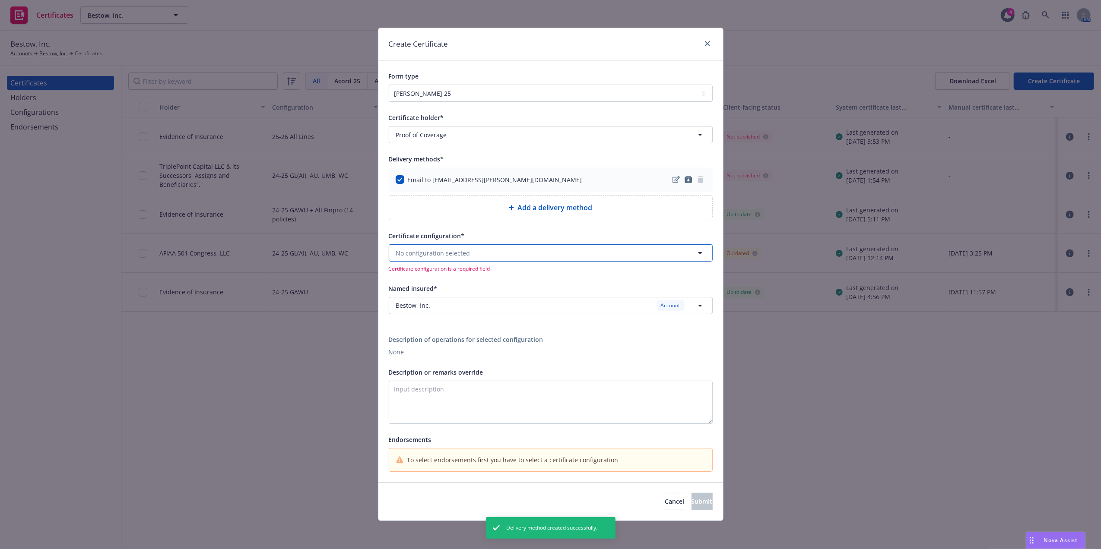
click at [481, 256] on button "No configuration selected" at bounding box center [551, 253] width 324 height 17
click at [705, 46] on icon "close" at bounding box center [707, 43] width 5 height 5
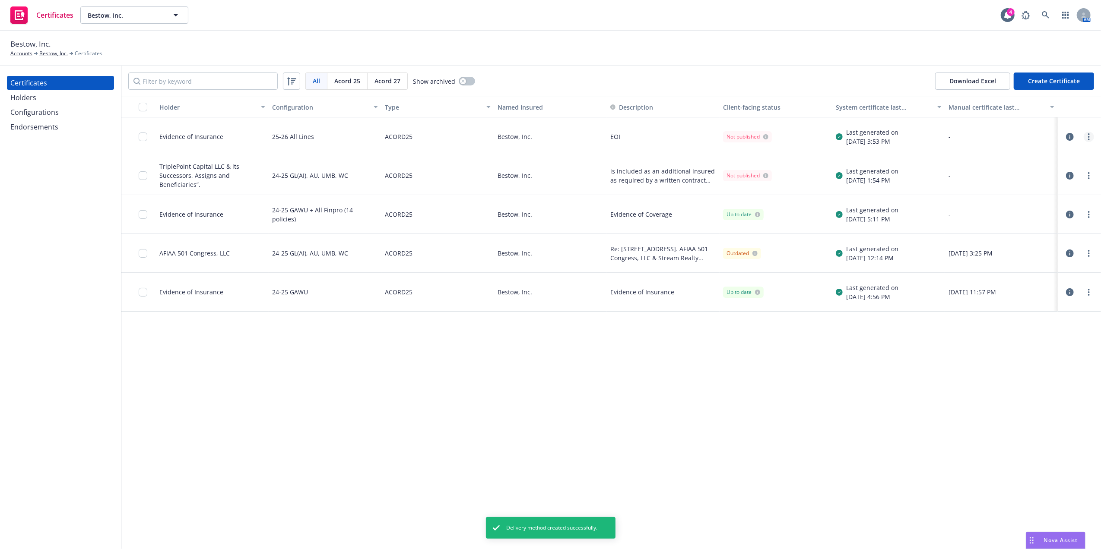
click at [1089, 135] on circle "more" at bounding box center [1089, 134] width 2 height 2
click at [1092, 135] on link "more" at bounding box center [1089, 137] width 10 height 10
click at [245, 144] on div "Evidence of Insurance" at bounding box center [212, 137] width 113 height 39
click at [142, 138] on input "checkbox" at bounding box center [143, 137] width 9 height 9
click at [500, 530] on div "Download certificate" at bounding box center [500, 530] width 65 height 16
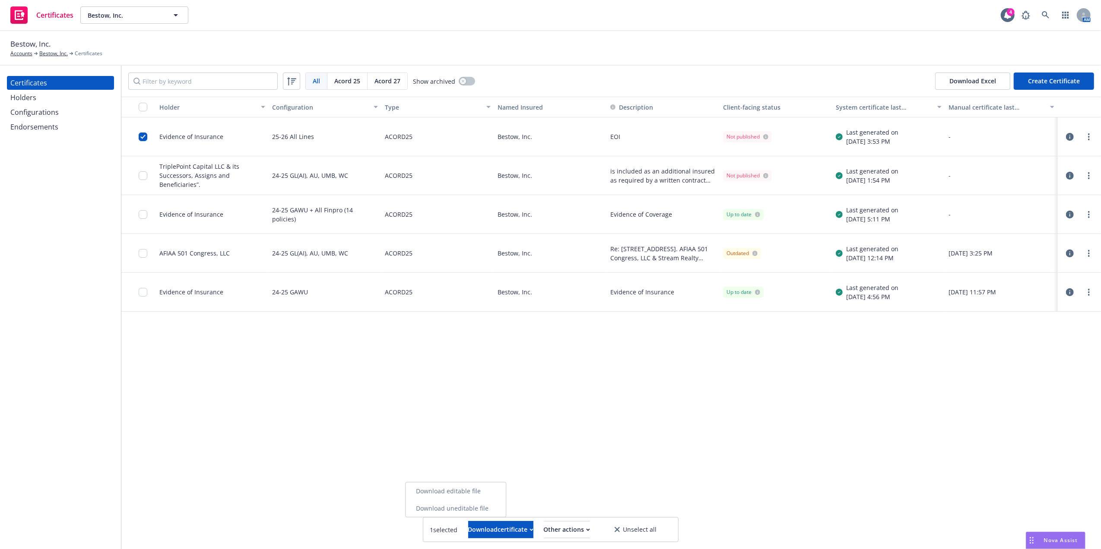
click at [492, 510] on link "Download uneditable file" at bounding box center [456, 508] width 100 height 17
click at [142, 135] on input "checkbox" at bounding box center [143, 137] width 9 height 9
click at [1039, 82] on button "Create Certificate" at bounding box center [1054, 81] width 80 height 17
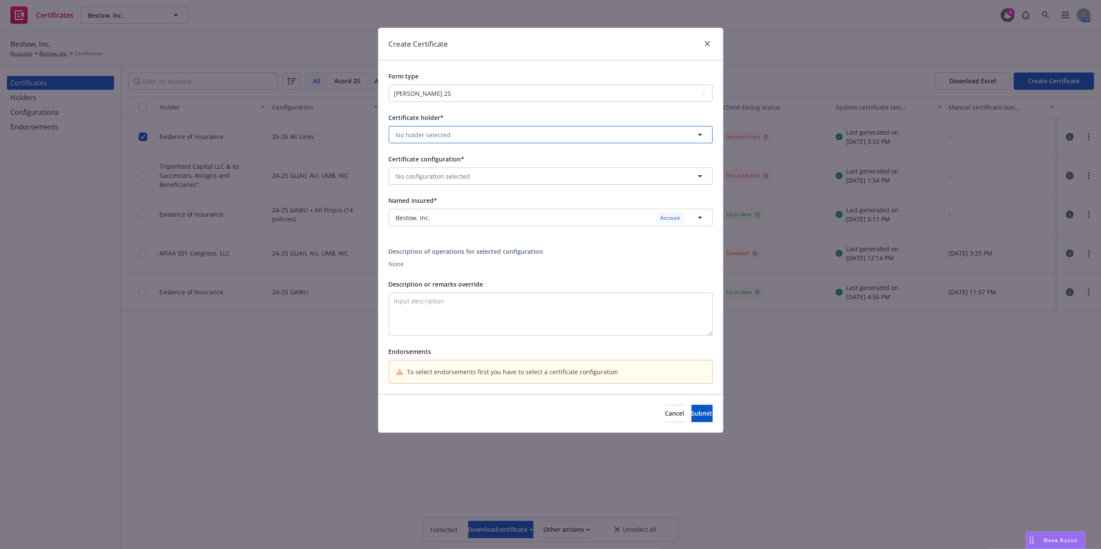
click at [454, 138] on button "No holder selected" at bounding box center [551, 134] width 324 height 17
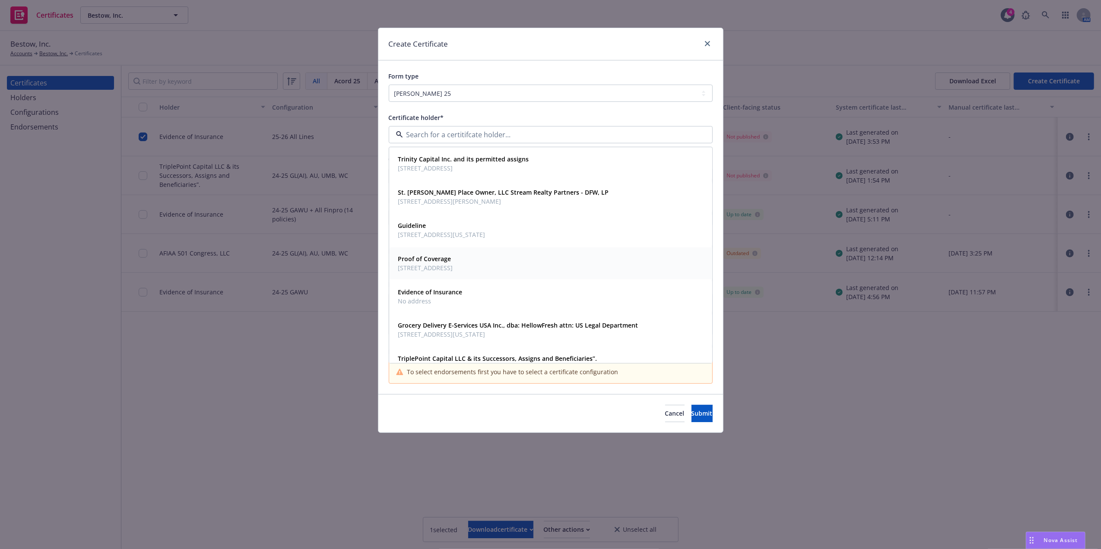
click at [453, 263] on span "Proof of Coverage" at bounding box center [425, 258] width 55 height 9
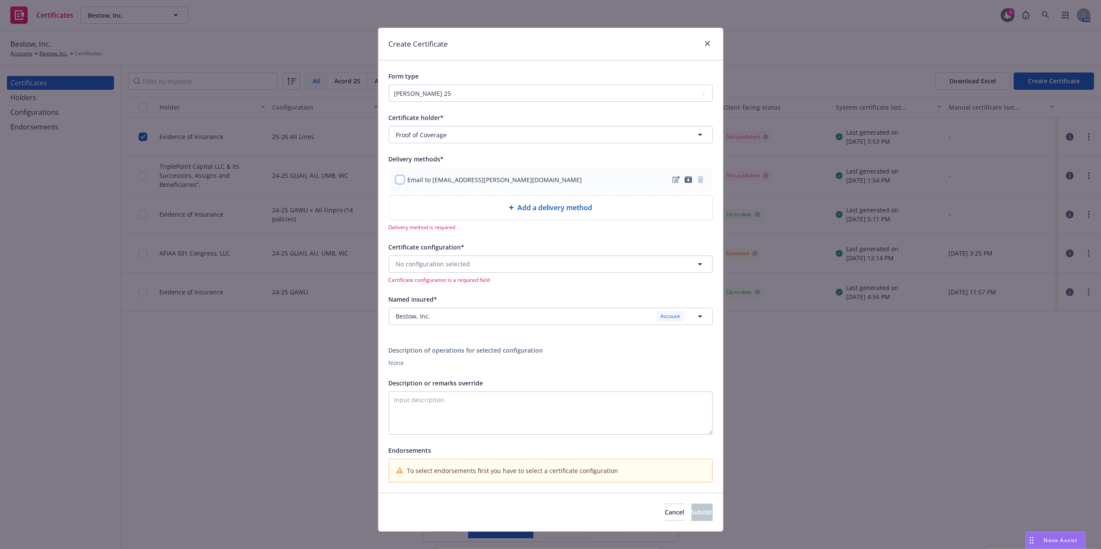
click at [396, 180] on input "checkbox" at bounding box center [400, 179] width 9 height 9
checkbox input "true"
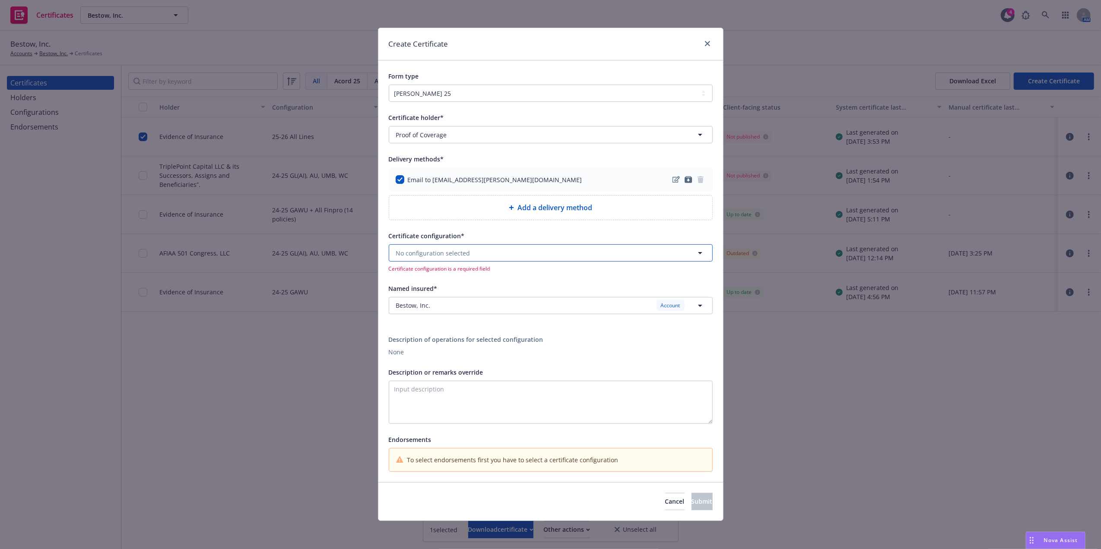
click at [458, 257] on span "No configuration selected" at bounding box center [433, 253] width 74 height 9
click at [437, 287] on div "25-26 All Lines Valid" at bounding box center [551, 278] width 322 height 25
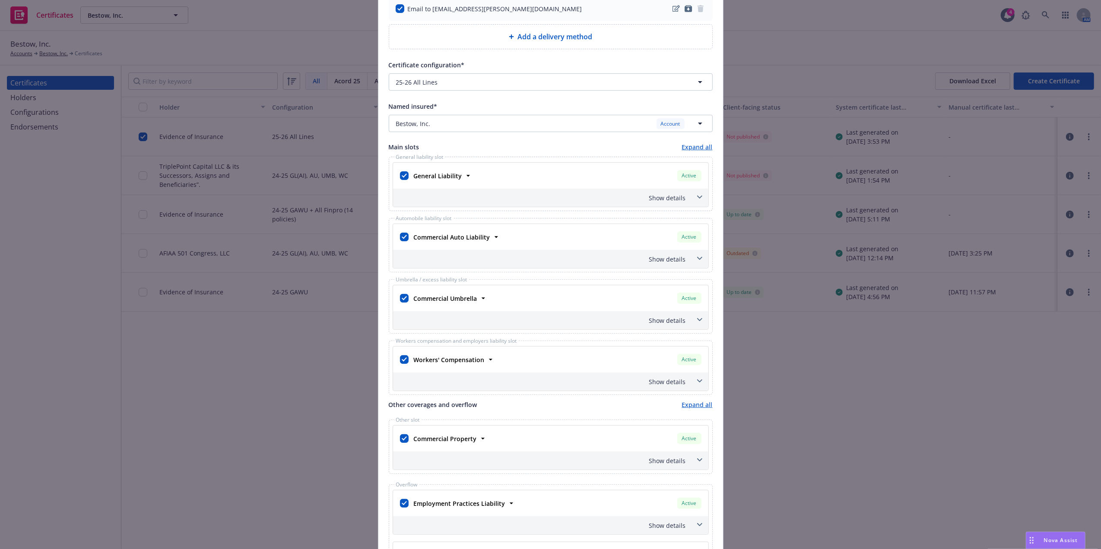
scroll to position [163, 0]
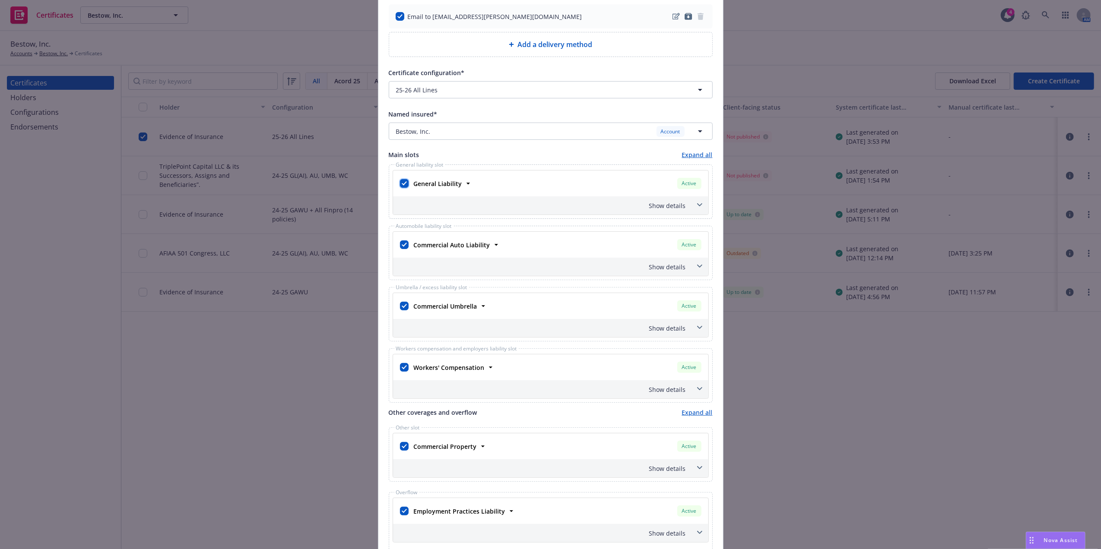
click at [403, 184] on input "checkbox" at bounding box center [404, 183] width 9 height 9
checkbox input "false"
click at [401, 245] on input "checkbox" at bounding box center [404, 245] width 9 height 9
checkbox input "false"
click at [401, 305] on input "checkbox" at bounding box center [404, 306] width 9 height 9
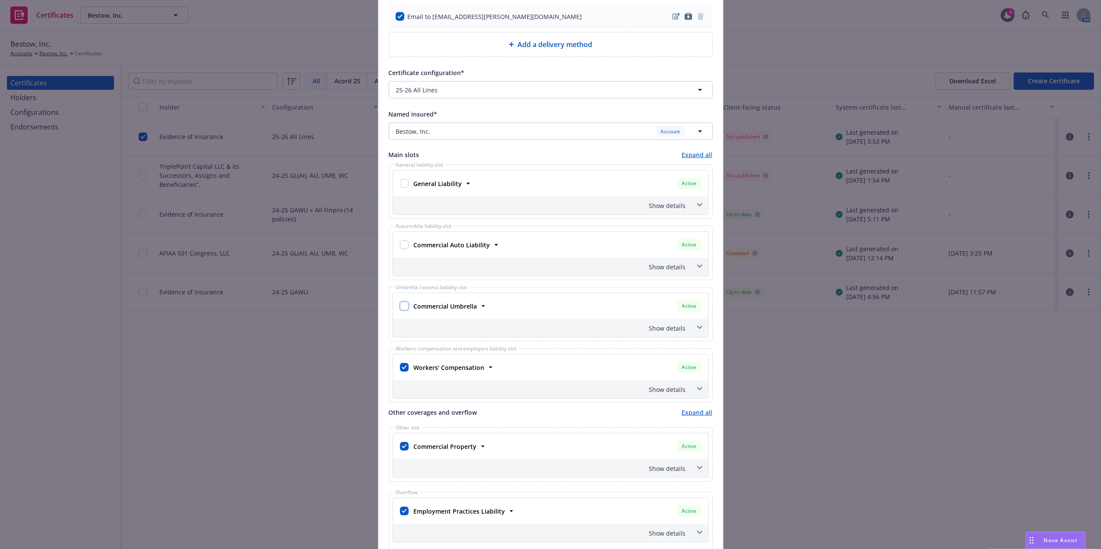
checkbox input "false"
click at [400, 368] on input "checkbox" at bounding box center [404, 367] width 9 height 9
checkbox input "false"
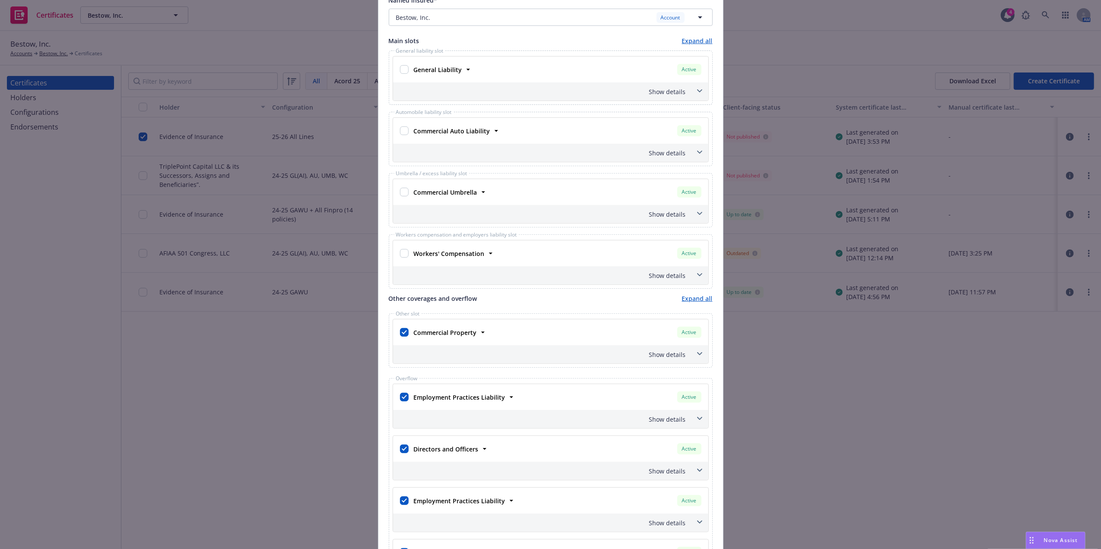
scroll to position [318, 0]
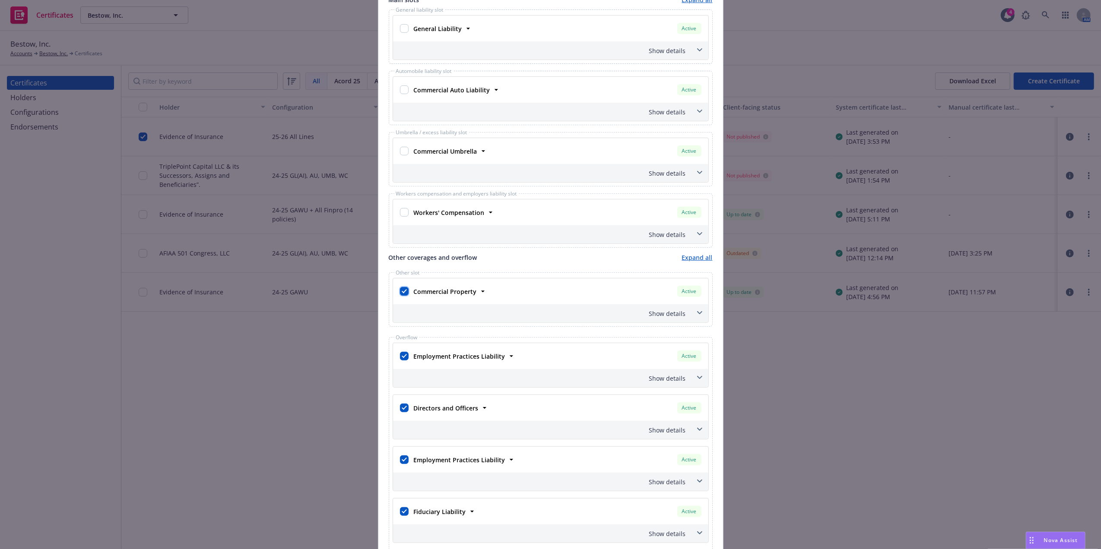
click at [402, 296] on input "checkbox" at bounding box center [404, 291] width 9 height 9
checkbox input "false"
click at [400, 359] on input "checkbox" at bounding box center [404, 356] width 9 height 9
checkbox input "false"
click at [400, 410] on input "checkbox" at bounding box center [404, 408] width 9 height 9
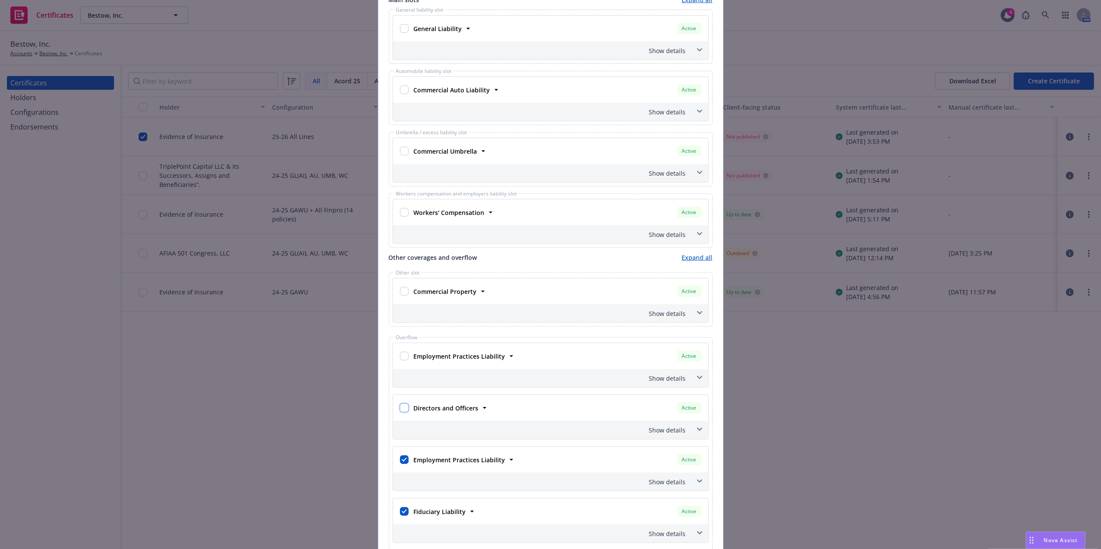
checkbox input "false"
click at [400, 464] on input "checkbox" at bounding box center [404, 460] width 9 height 9
checkbox input "false"
click at [400, 516] on input "checkbox" at bounding box center [404, 512] width 9 height 9
checkbox input "false"
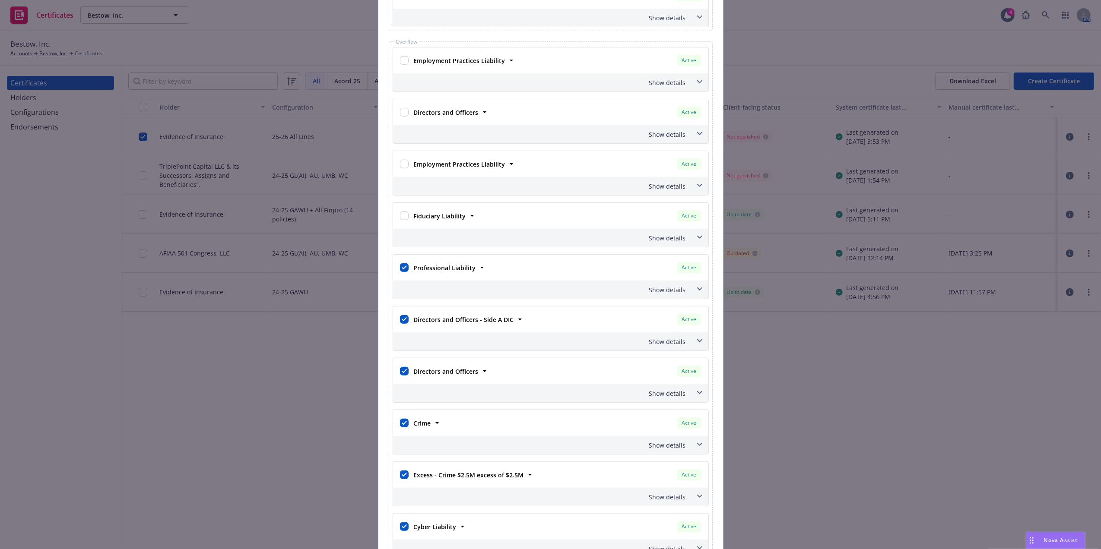
scroll to position [621, 0]
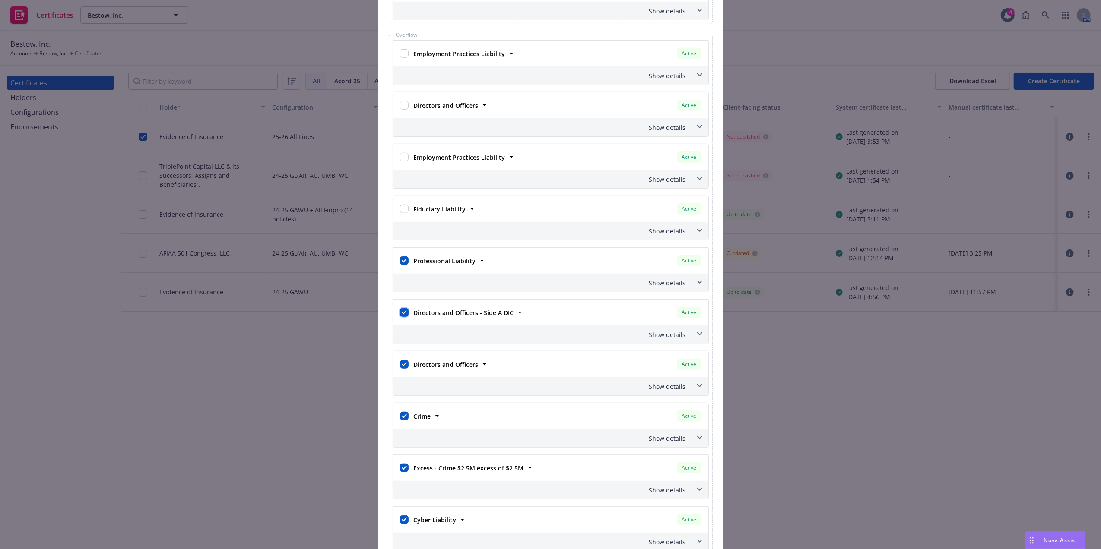
click at [402, 317] on input "checkbox" at bounding box center [404, 312] width 9 height 9
checkbox input "false"
click at [405, 370] on div at bounding box center [404, 365] width 12 height 16
click at [400, 369] on input "checkbox" at bounding box center [404, 364] width 9 height 9
checkbox input "false"
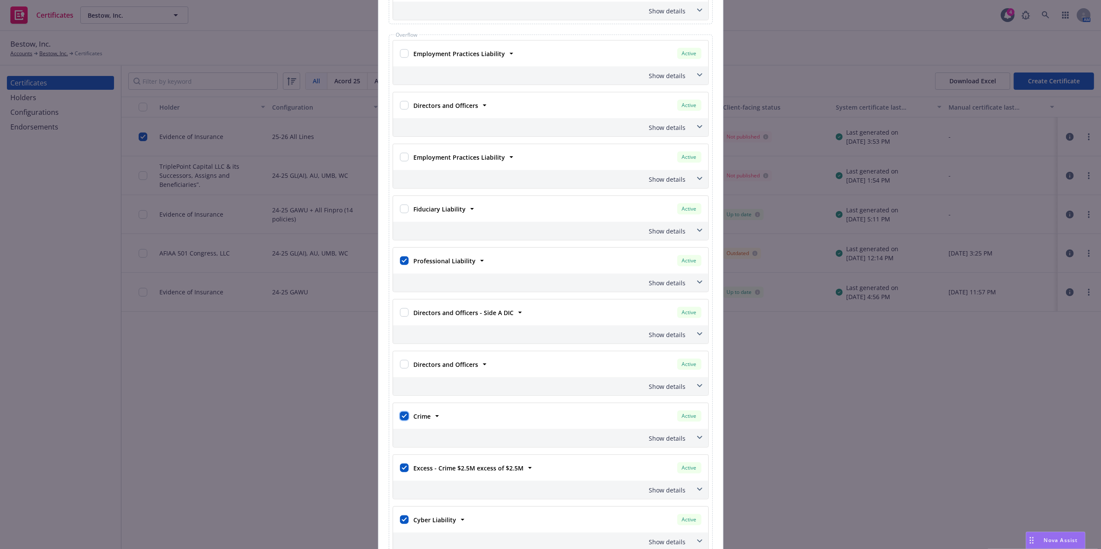
click at [403, 420] on input "checkbox" at bounding box center [404, 416] width 9 height 9
checkbox input "false"
click at [401, 467] on div at bounding box center [404, 468] width 9 height 12
click at [401, 473] on input "checkbox" at bounding box center [404, 468] width 9 height 9
checkbox input "false"
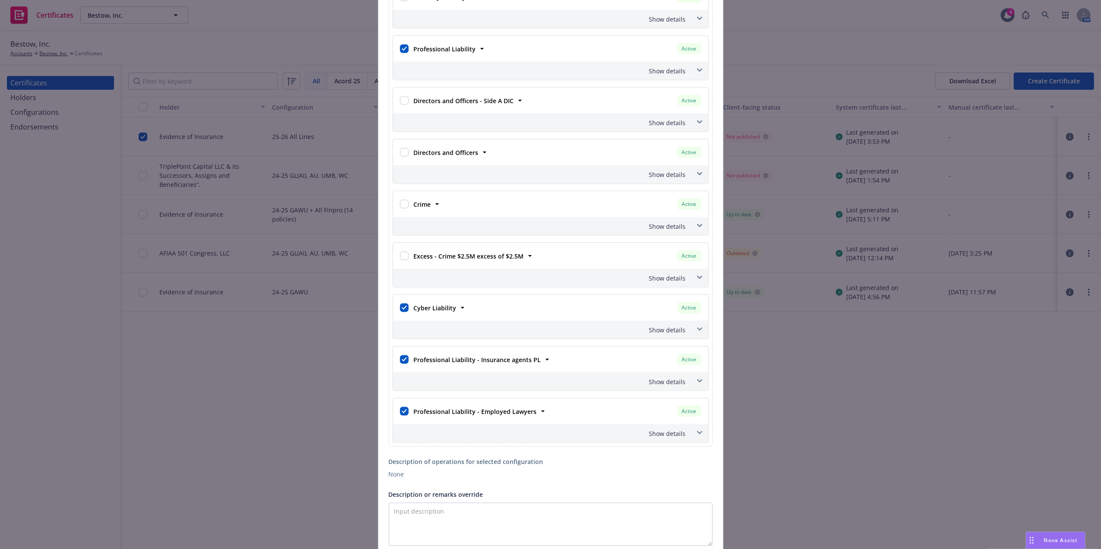
scroll to position [817, 0]
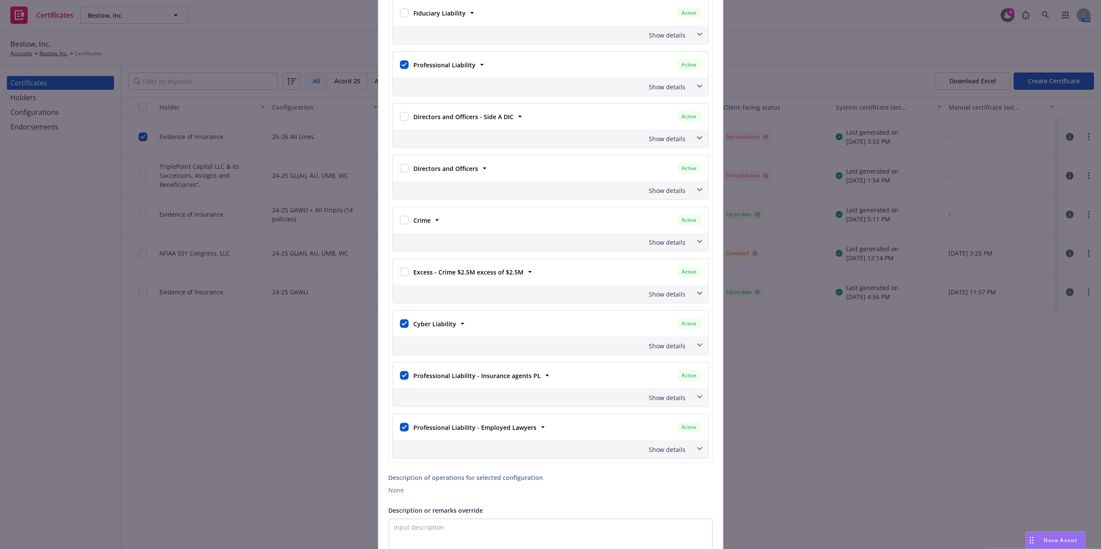
click at [441, 64] on div "Professional Liability" at bounding box center [443, 65] width 67 height 13
click at [440, 69] on strong "Professional Liability" at bounding box center [445, 65] width 62 height 8
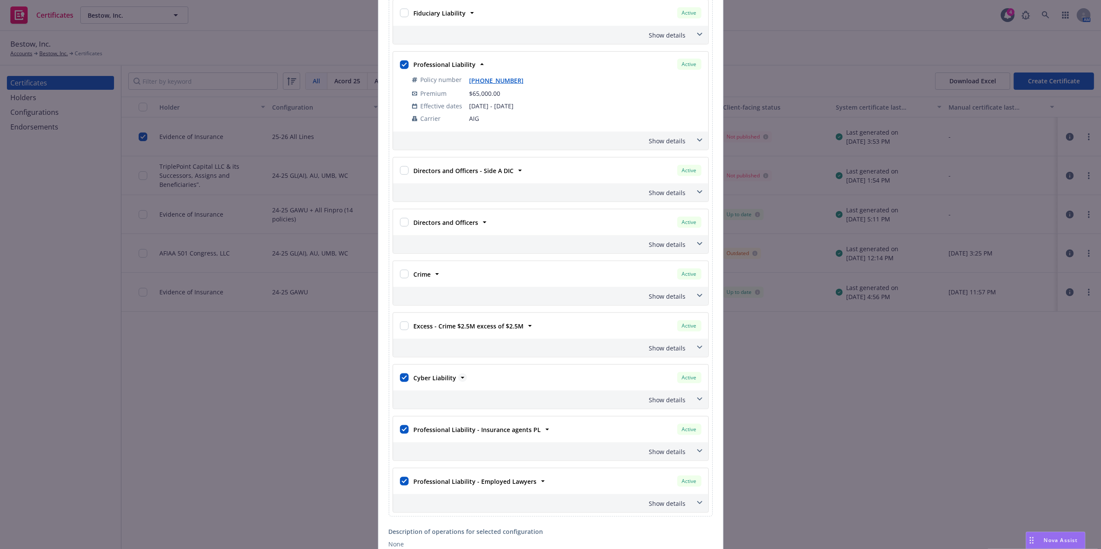
click at [440, 382] on strong "Cyber Liability" at bounding box center [435, 378] width 43 height 8
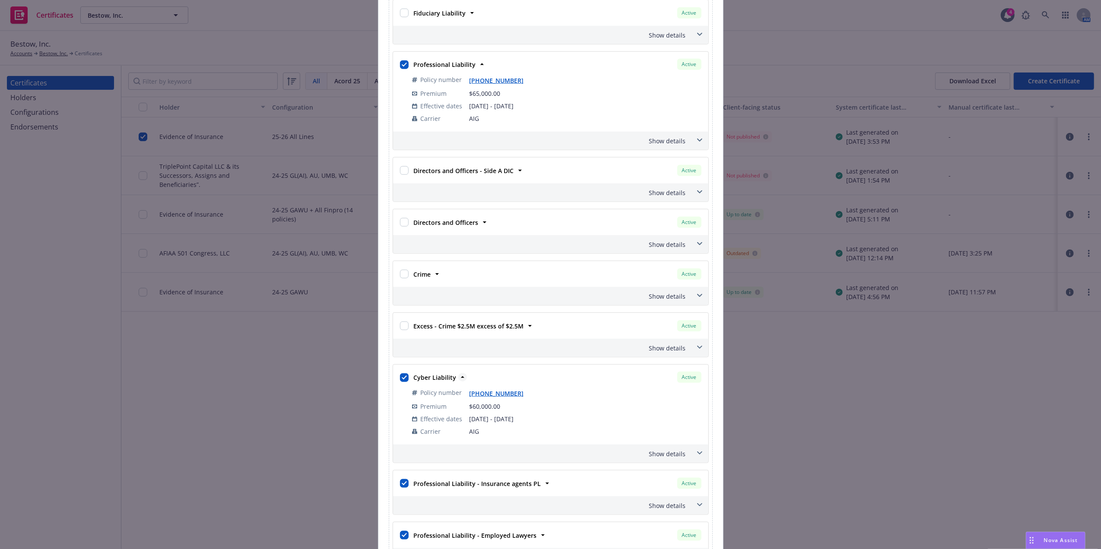
click at [436, 382] on strong "Cyber Liability" at bounding box center [435, 378] width 43 height 8
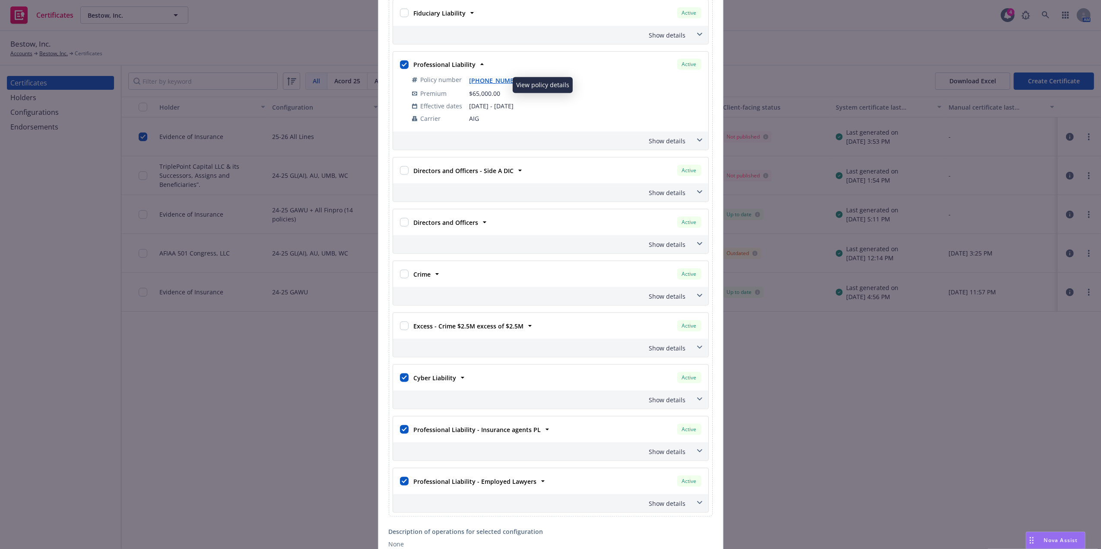
click at [479, 83] on link "[PHONE_NUMBER]" at bounding box center [500, 80] width 61 height 8
click at [401, 69] on input "checkbox" at bounding box center [404, 64] width 9 height 9
checkbox input "false"
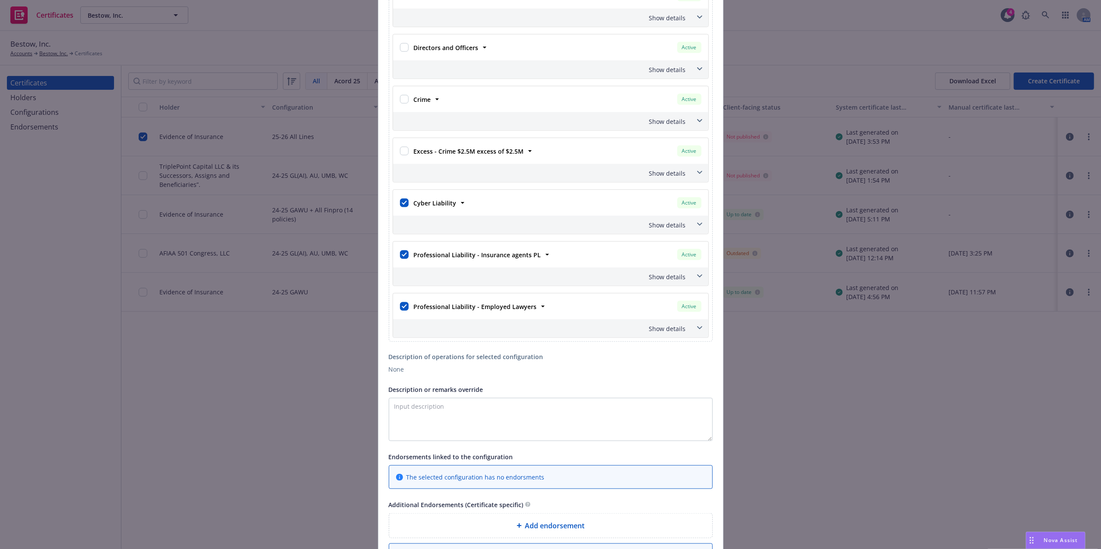
scroll to position [1045, 0]
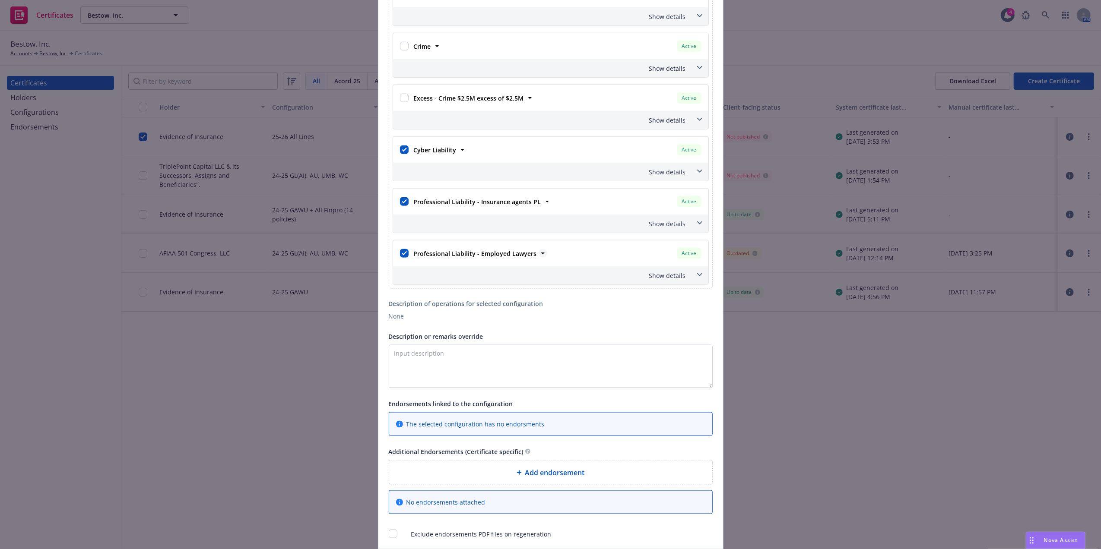
click at [458, 258] on strong "Professional Liability - Employed Lawyers" at bounding box center [475, 254] width 123 height 8
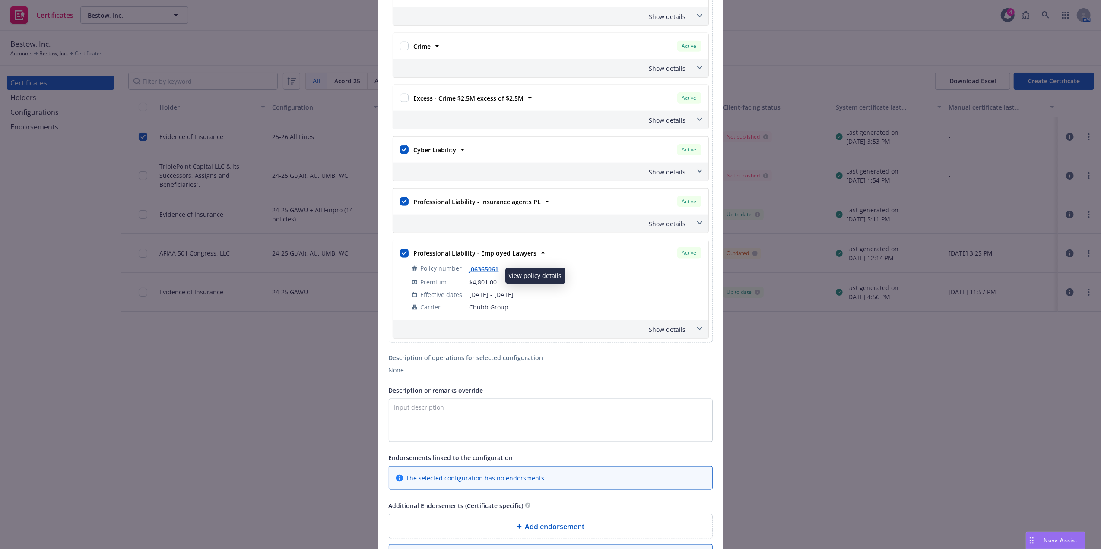
click at [473, 273] on link "J06365061" at bounding box center [488, 269] width 36 height 8
click at [439, 154] on strong "Cyber Liability" at bounding box center [435, 150] width 43 height 8
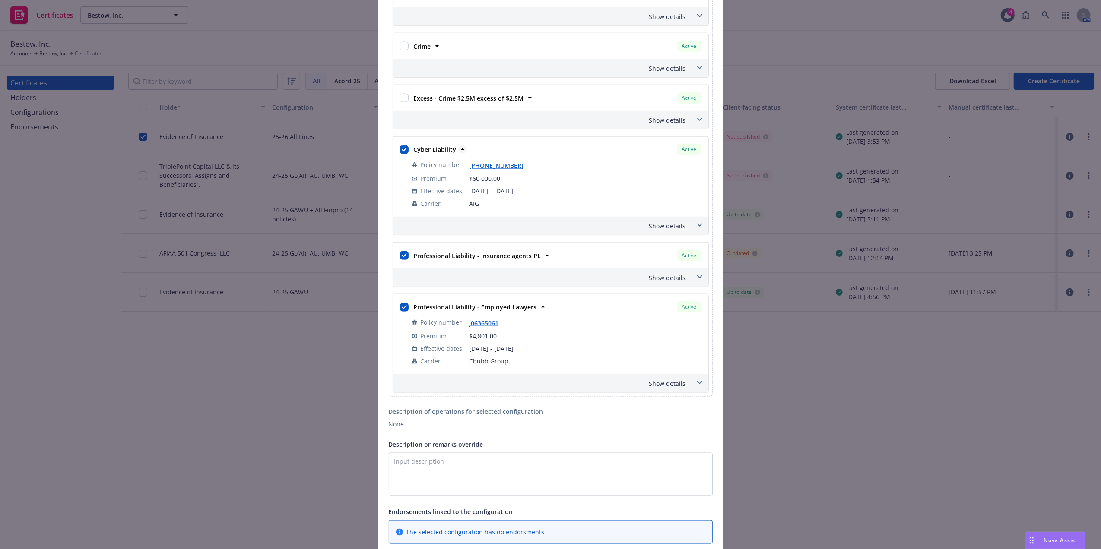
click at [439, 154] on strong "Cyber Liability" at bounding box center [435, 150] width 43 height 8
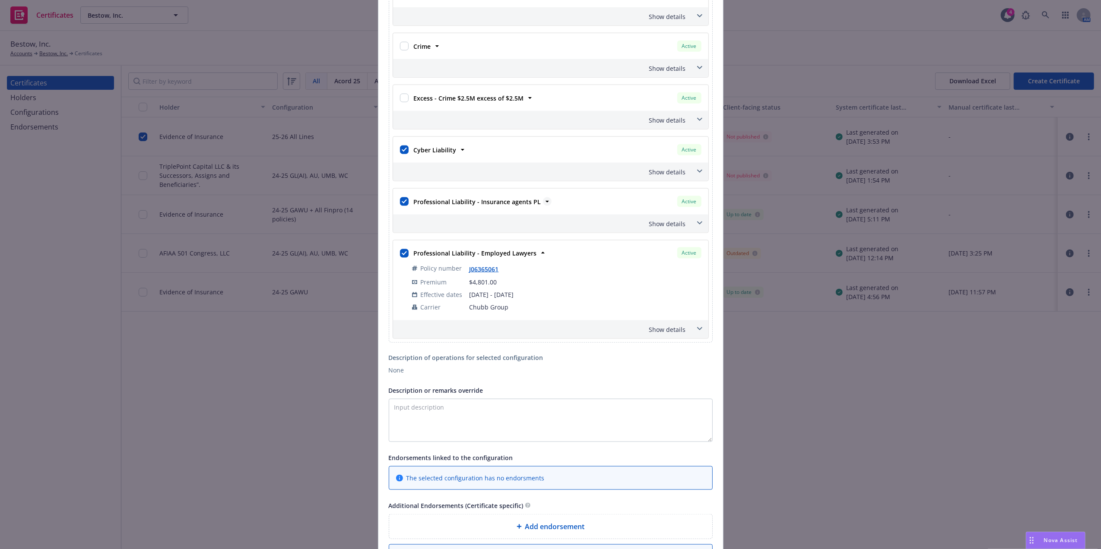
click at [451, 206] on span "Professional Liability - Insurance agents PL" at bounding box center [477, 201] width 127 height 9
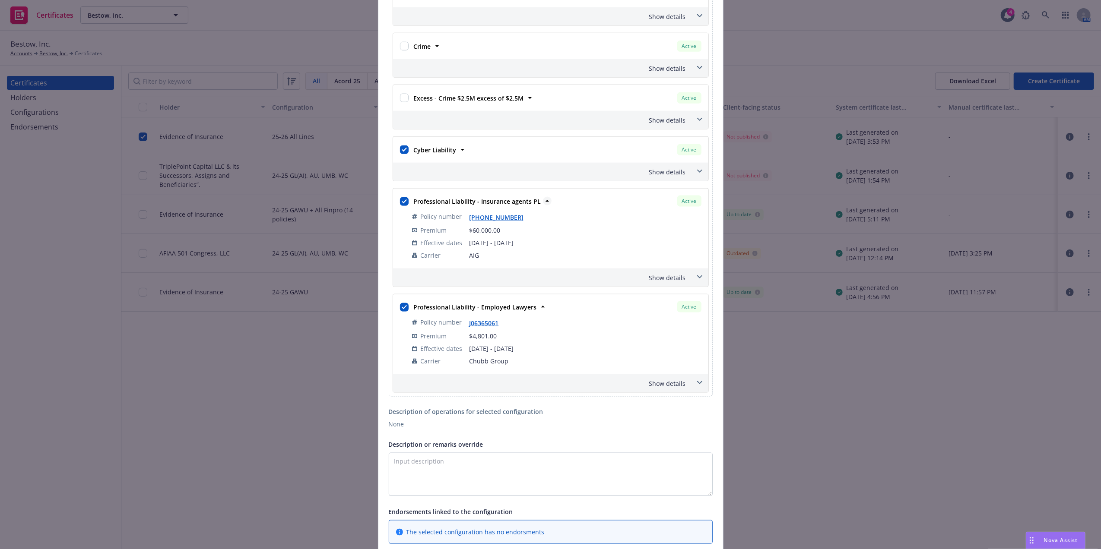
click at [451, 206] on span "Professional Liability - Insurance agents PL" at bounding box center [477, 201] width 127 height 9
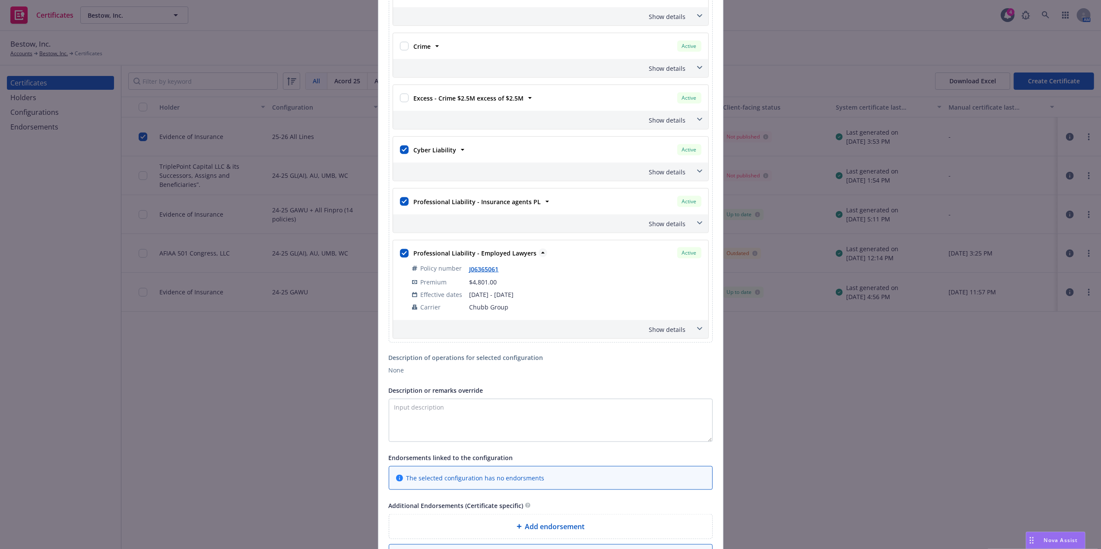
click at [448, 257] on strong "Professional Liability - Employed Lawyers" at bounding box center [475, 253] width 123 height 8
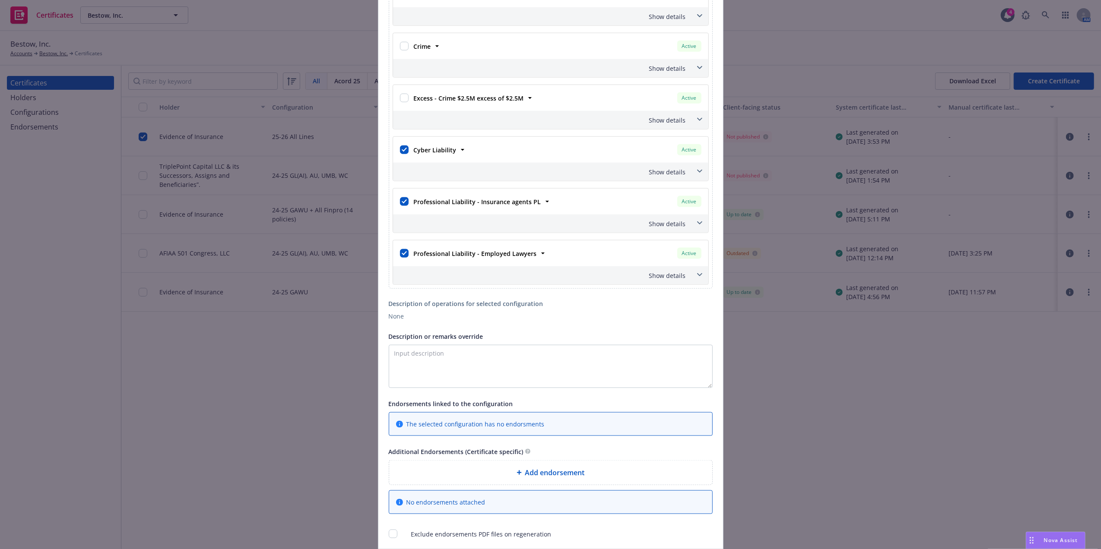
scroll to position [1120, 0]
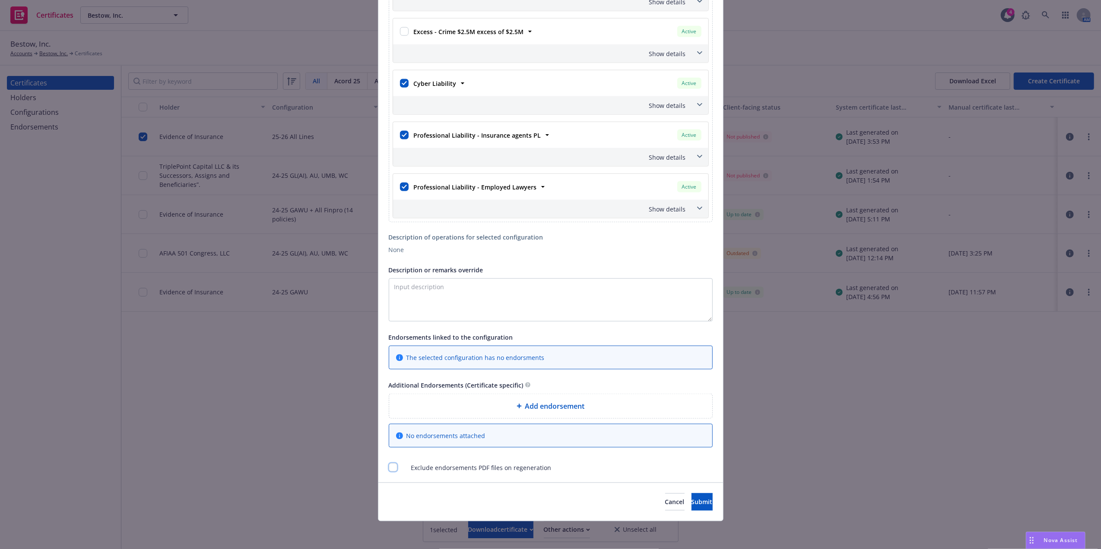
click at [392, 465] on input "checkbox" at bounding box center [393, 468] width 9 height 9
checkbox input "true"
click at [708, 508] on button "Submit" at bounding box center [702, 502] width 21 height 17
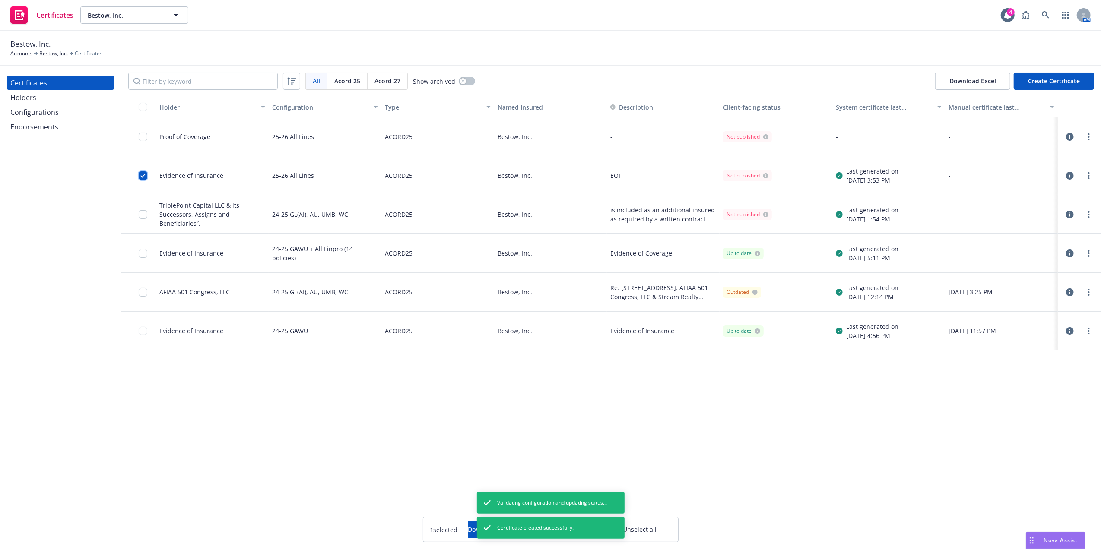
click at [145, 176] on input "checkbox" at bounding box center [143, 175] width 9 height 9
click at [1090, 137] on link "more" at bounding box center [1089, 137] width 10 height 10
click at [1006, 192] on link "Regenerate" at bounding box center [1025, 189] width 138 height 17
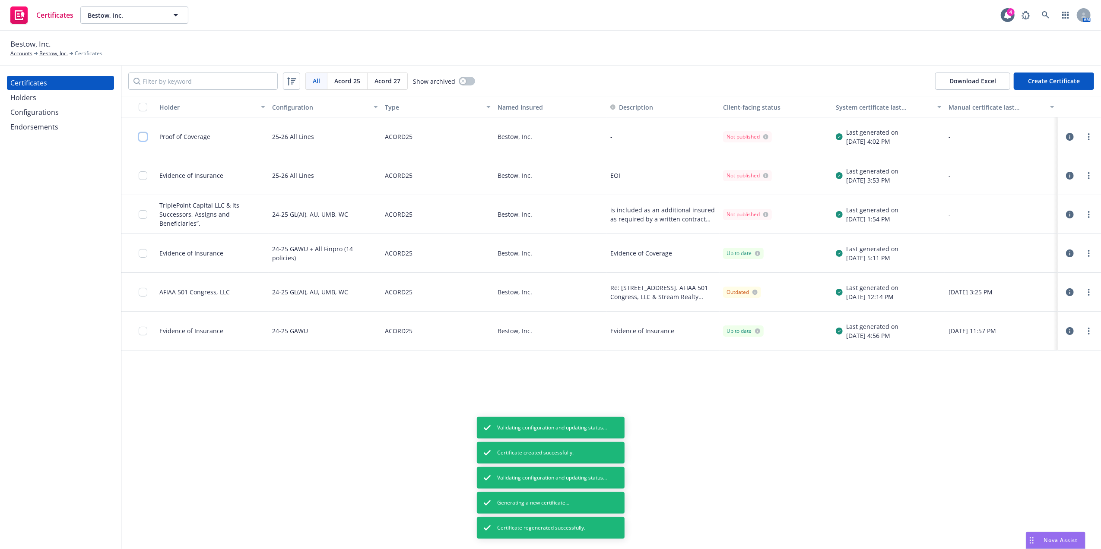
click at [139, 135] on input "checkbox" at bounding box center [143, 137] width 9 height 9
click at [468, 527] on div "Download certificate" at bounding box center [500, 530] width 65 height 16
click at [451, 512] on link "Download uneditable file" at bounding box center [456, 508] width 100 height 17
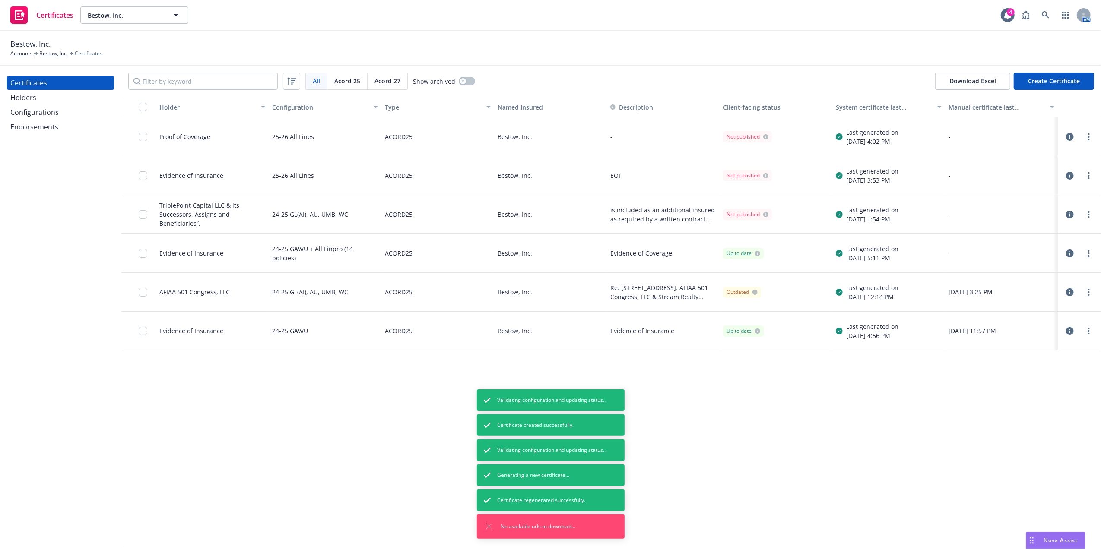
drag, startPoint x: 393, startPoint y: 448, endPoint x: 394, endPoint y: 435, distance: 13.4
click at [394, 441] on div "Holder Configuration Type Named Insured Description Client-facing status System…" at bounding box center [611, 323] width 980 height 452
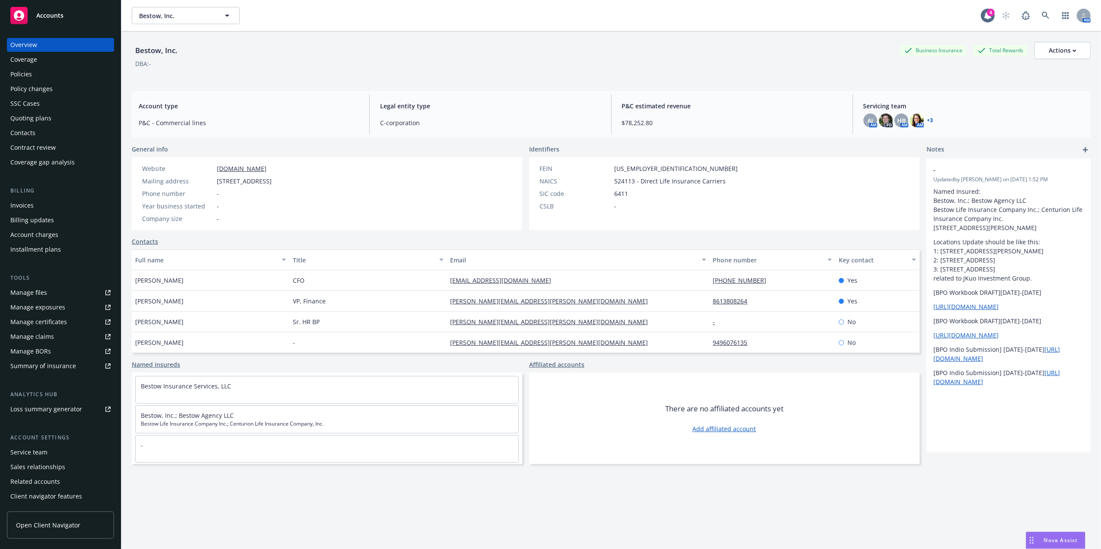
click at [60, 73] on div "Policies" at bounding box center [60, 74] width 100 height 14
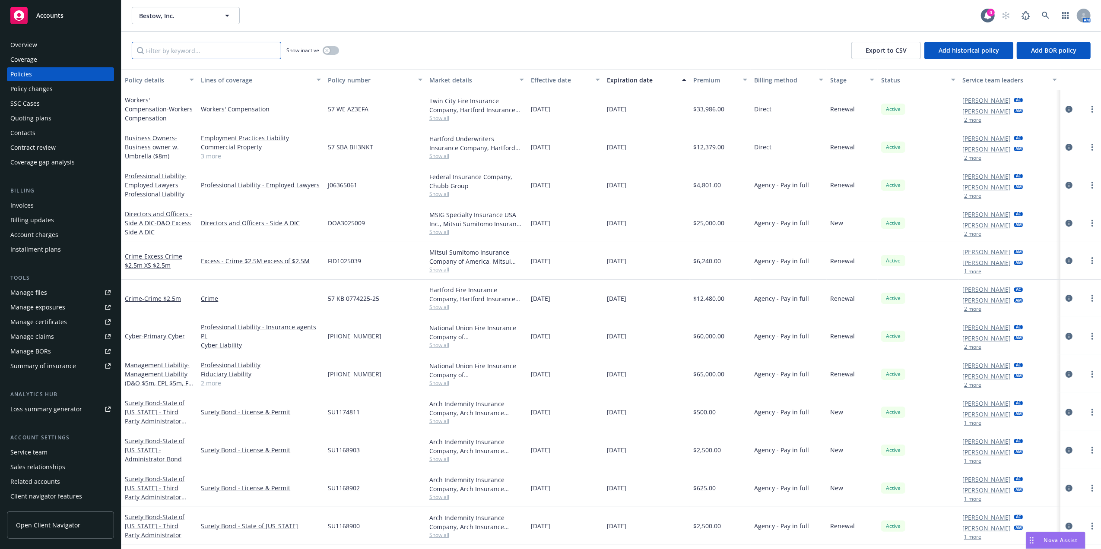
click at [210, 53] on input "Filter by keyword..." at bounding box center [206, 50] width 149 height 17
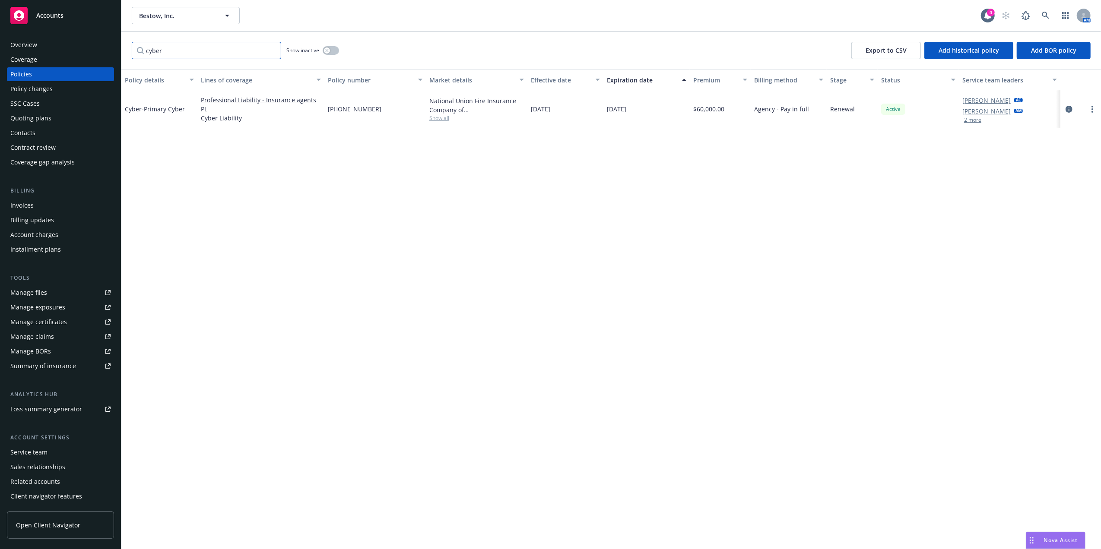
drag, startPoint x: 273, startPoint y: 48, endPoint x: 249, endPoint y: 49, distance: 24.2
click at [249, 49] on input "cyber" at bounding box center [206, 50] width 149 height 17
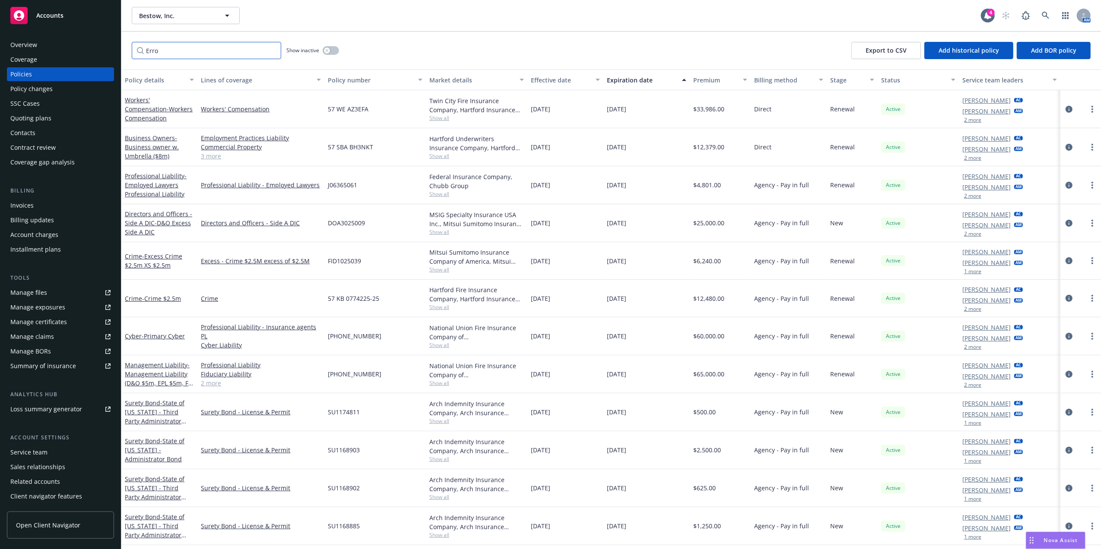
type input "Error"
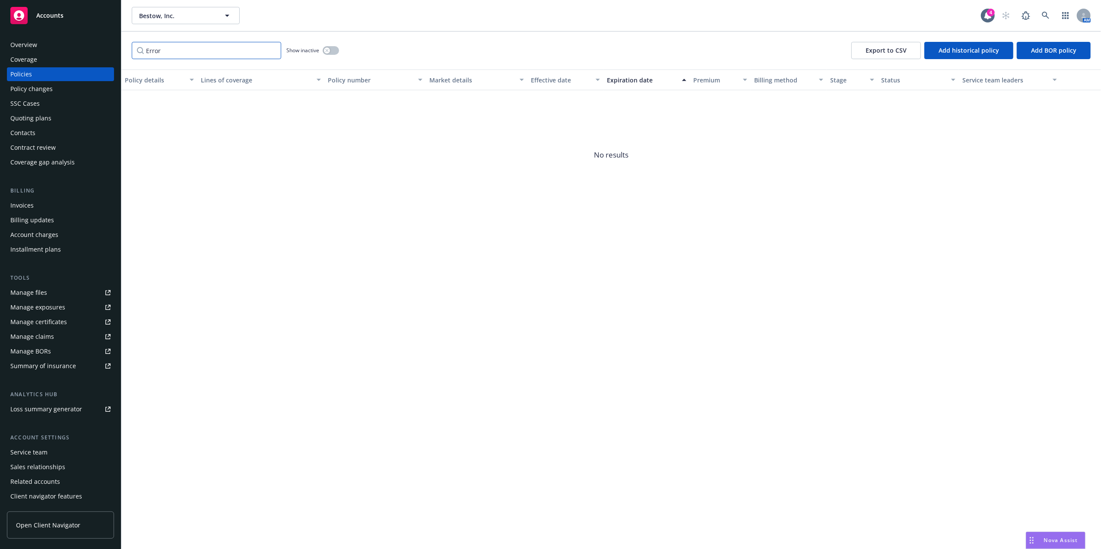
drag, startPoint x: 200, startPoint y: 49, endPoint x: -3, endPoint y: 18, distance: 205.4
click at [0, 18] on html "Accounts Overview Coverage Policies Policy changes SSC Cases Quoting plans Cont…" at bounding box center [550, 274] width 1101 height 549
type input "t"
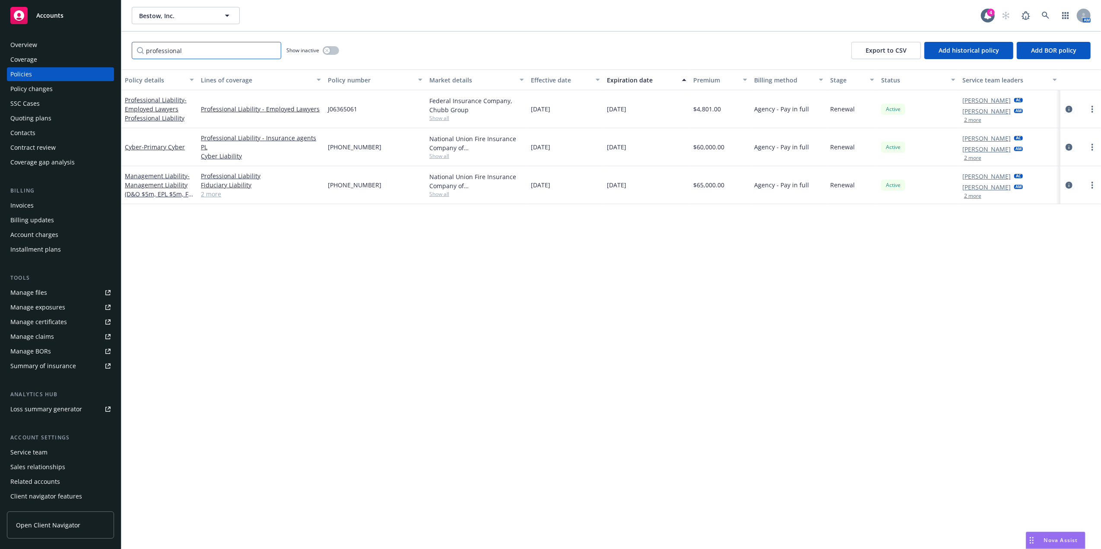
click at [188, 45] on input "professional" at bounding box center [206, 50] width 149 height 17
click at [189, 45] on input "professional" at bounding box center [206, 50] width 149 height 17
paste input "S0038XS0"
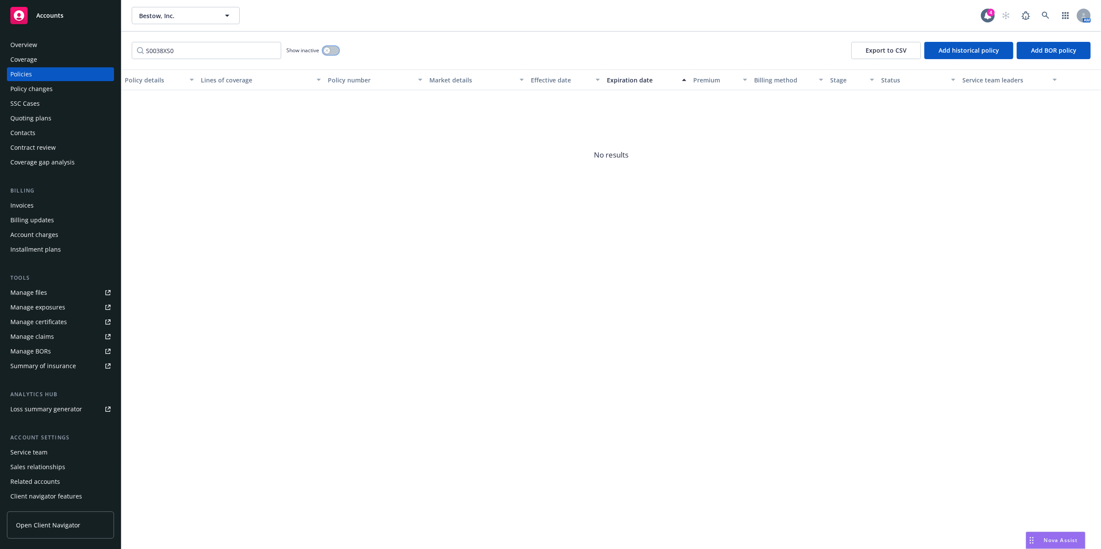
click at [327, 51] on icon "button" at bounding box center [326, 50] width 3 height 3
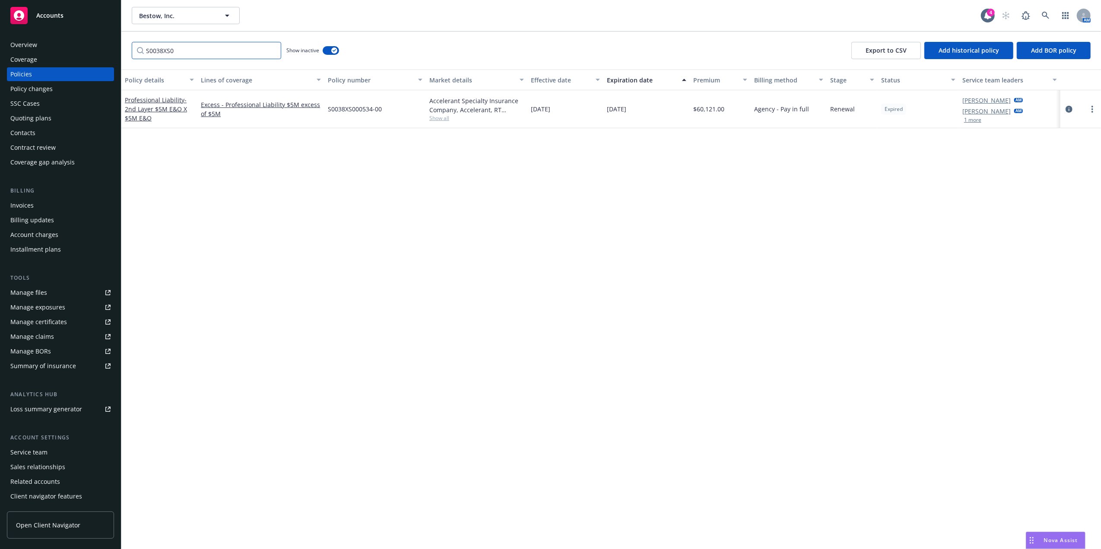
click at [182, 44] on input "S0038XS0" at bounding box center [206, 50] width 149 height 17
paste input "[PHONE_NUMBER]"
type input "[PHONE_NUMBER]"
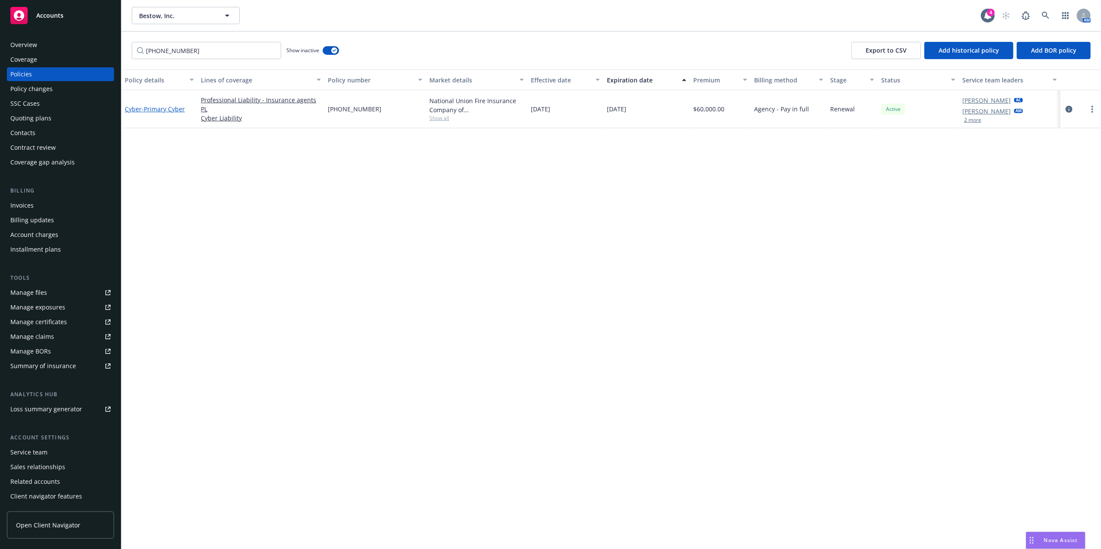
click at [163, 108] on span "- Primary Cyber" at bounding box center [163, 109] width 43 height 8
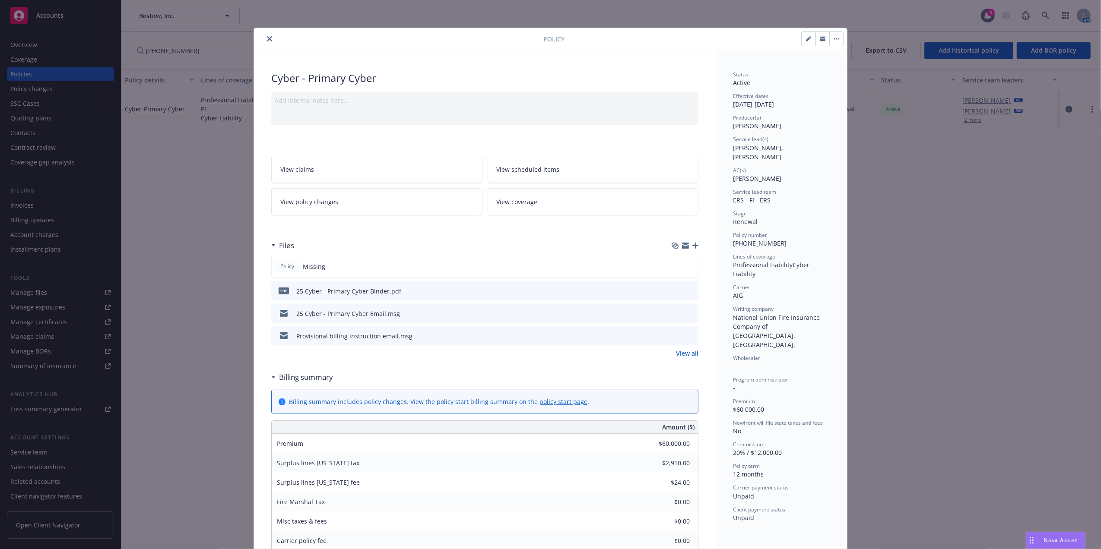
click at [267, 41] on icon "close" at bounding box center [269, 38] width 5 height 5
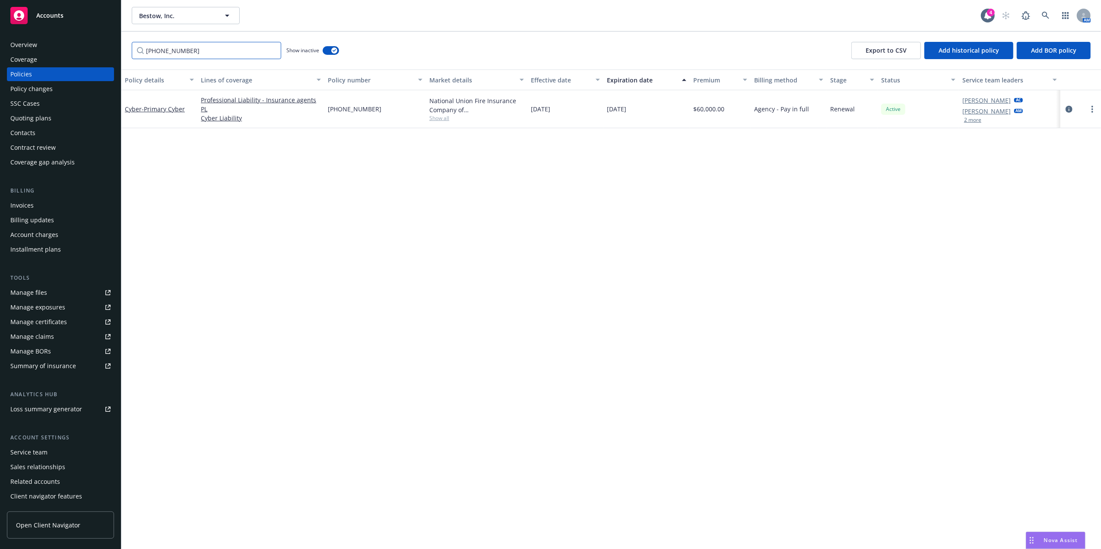
click at [243, 54] on input "[PHONE_NUMBER]" at bounding box center [206, 50] width 149 height 17
click at [172, 165] on div "Policy details Lines of coverage Policy number Market details Effective date Ex…" at bounding box center [611, 310] width 980 height 480
click at [170, 106] on span "- Primary Cyber" at bounding box center [163, 109] width 43 height 8
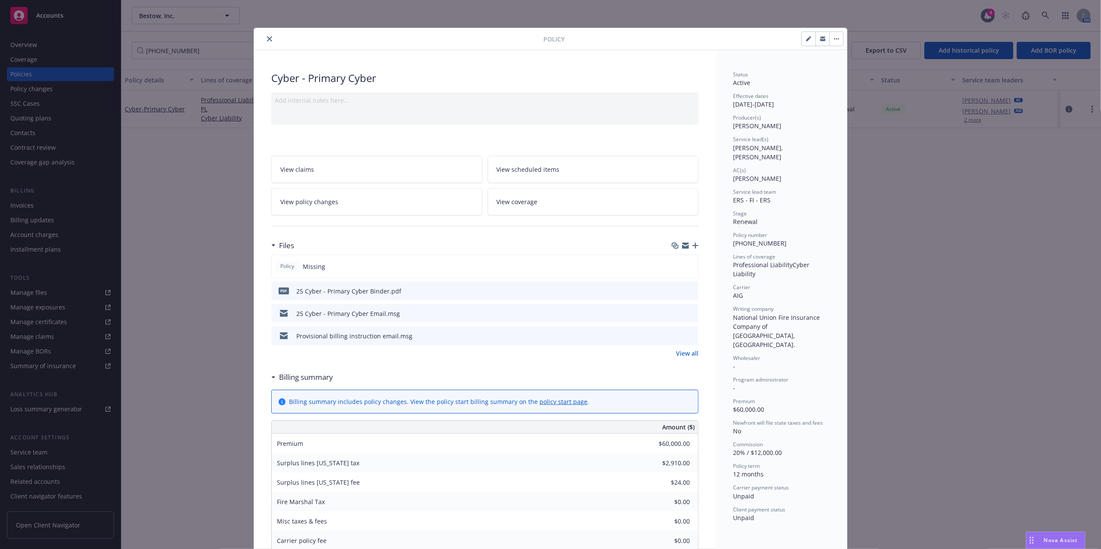
scroll to position [26, 0]
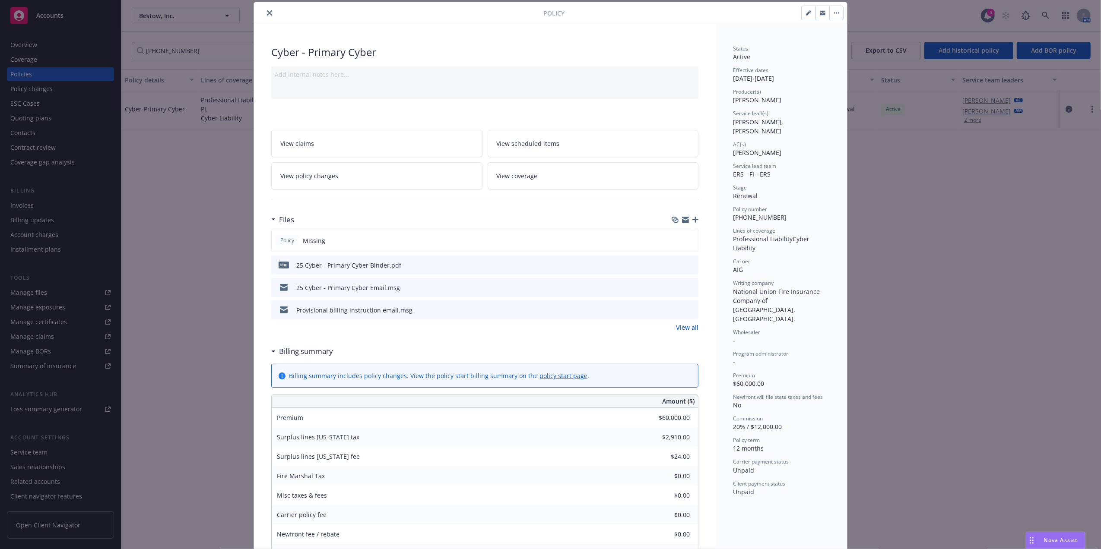
click at [806, 11] on icon "button" at bounding box center [808, 12] width 5 height 5
select select "RENEWAL"
select select "12"
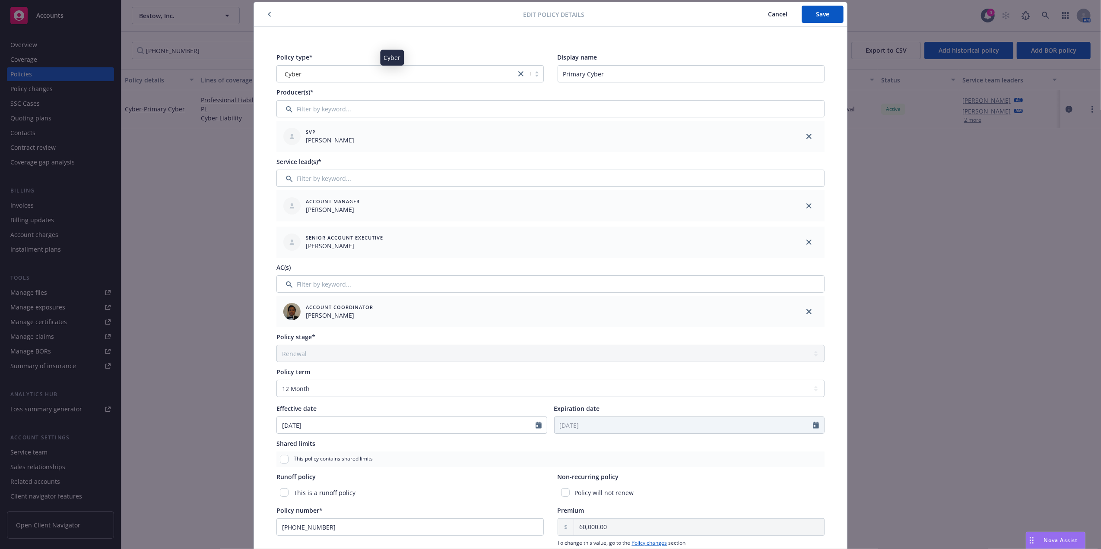
click at [456, 78] on div "Cyber" at bounding box center [396, 74] width 230 height 9
click at [518, 73] on icon "close" at bounding box center [520, 73] width 5 height 5
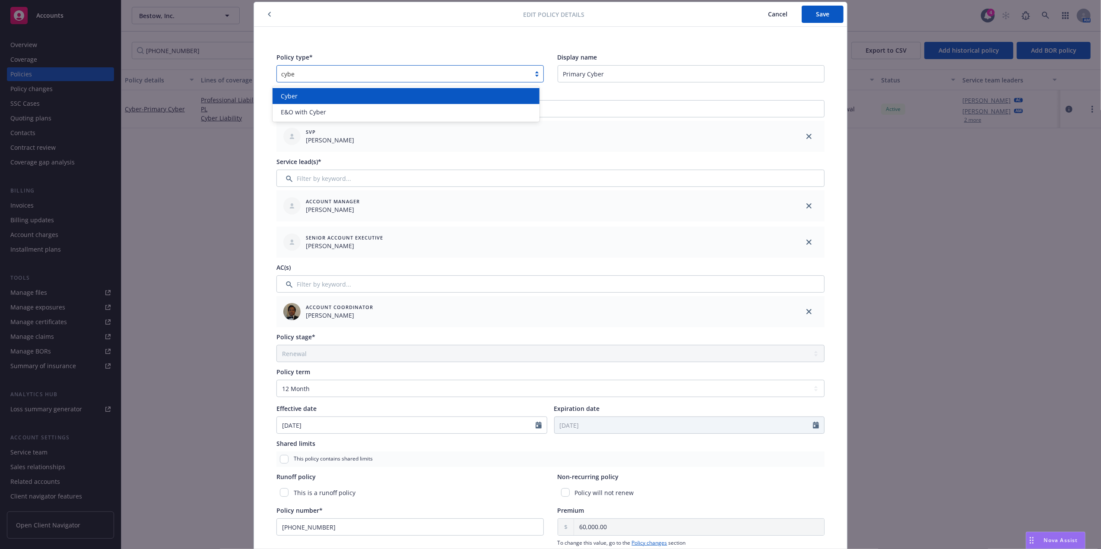
type input "cyber"
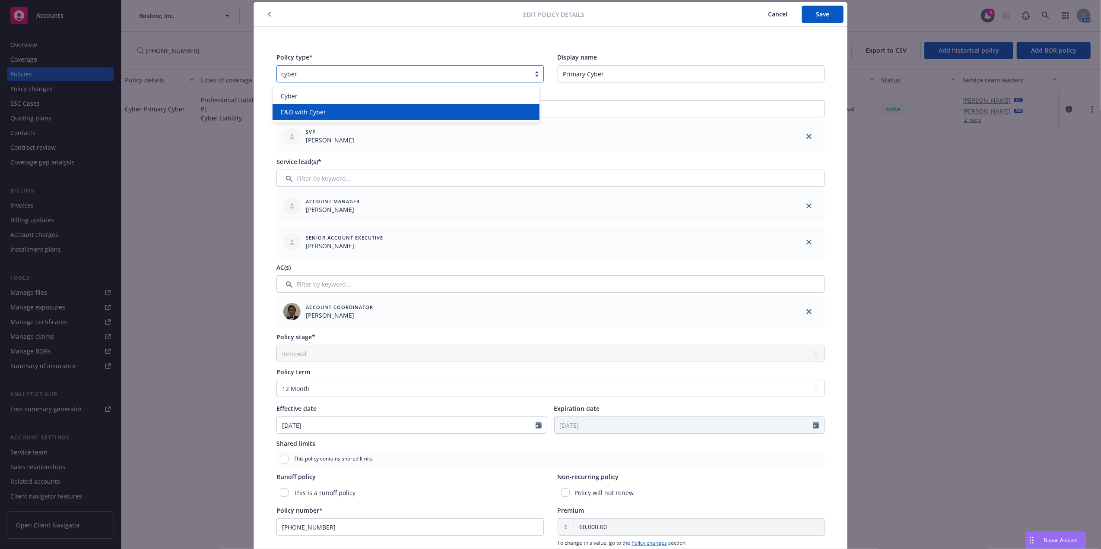
click at [400, 111] on div "E&O with Cyber" at bounding box center [406, 112] width 257 height 9
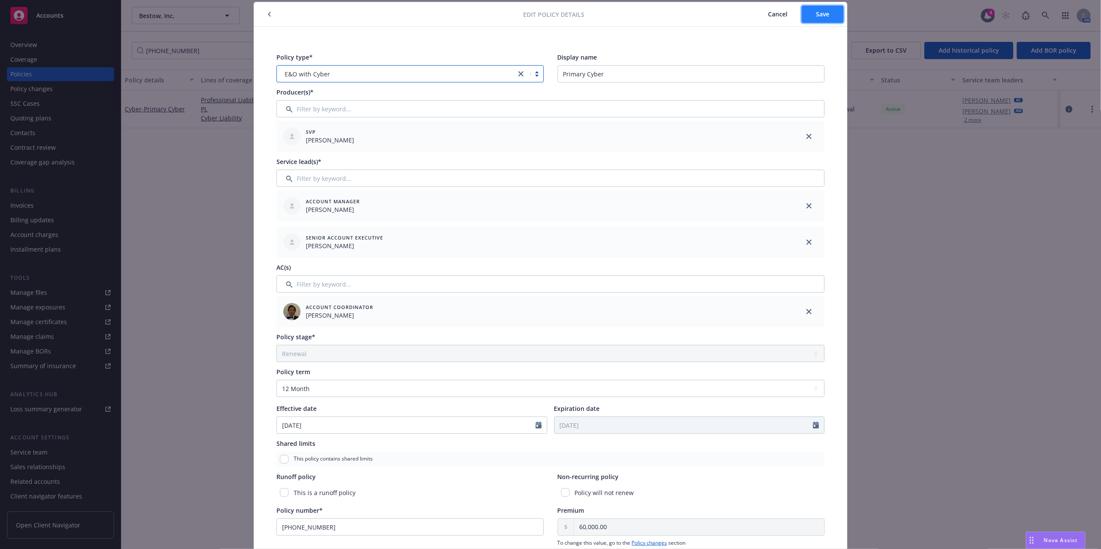
click at [821, 13] on span "Save" at bounding box center [822, 14] width 13 height 8
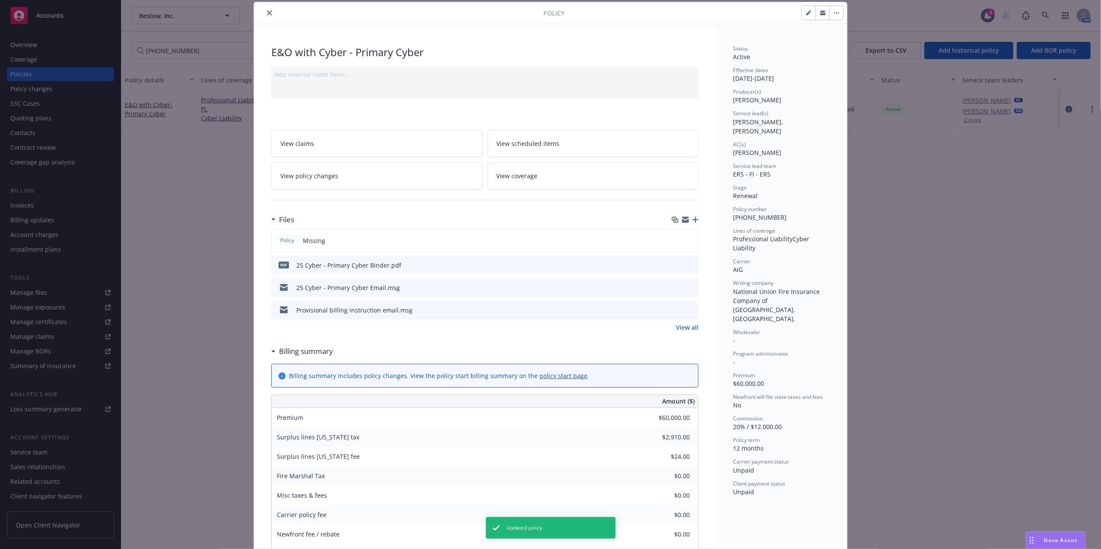
click at [687, 261] on button at bounding box center [691, 265] width 8 height 9
click at [686, 264] on icon "preview file" at bounding box center [690, 265] width 8 height 6
click at [267, 10] on icon "close" at bounding box center [269, 12] width 5 height 5
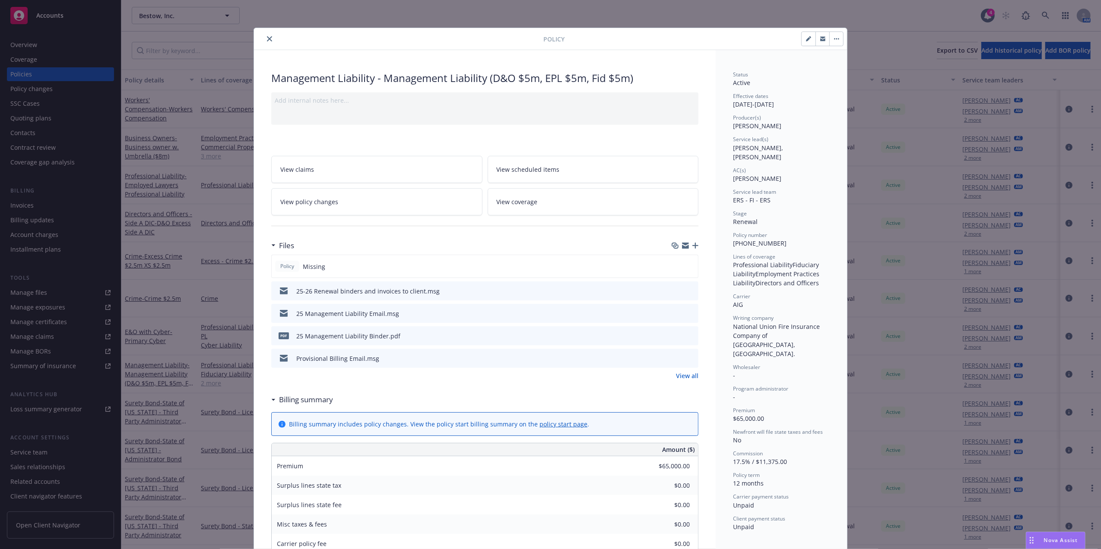
click at [686, 338] on icon "preview file" at bounding box center [690, 336] width 8 height 6
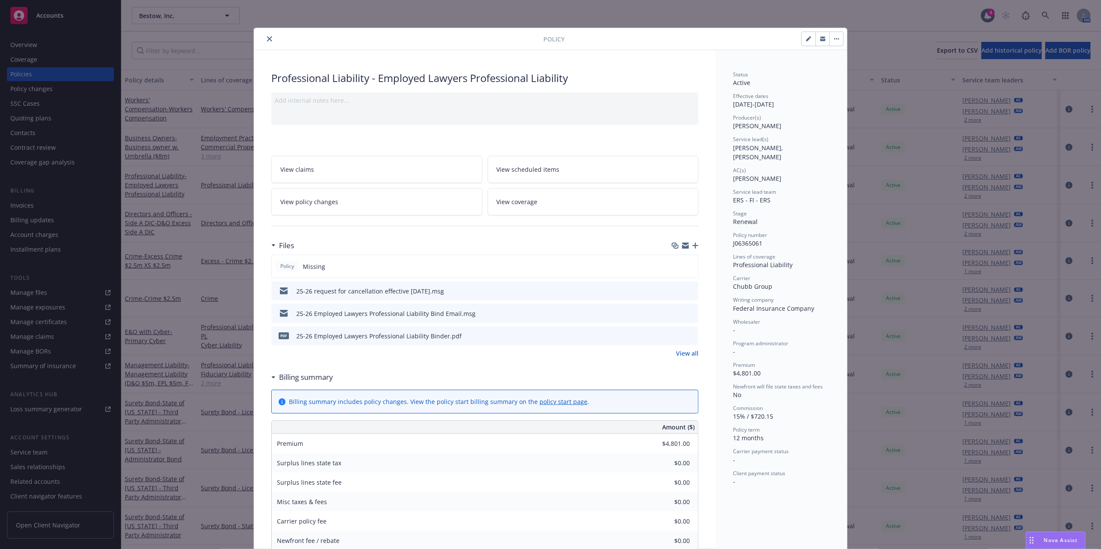
click at [686, 335] on icon "preview file" at bounding box center [690, 336] width 8 height 6
click at [268, 35] on button "close" at bounding box center [269, 39] width 10 height 10
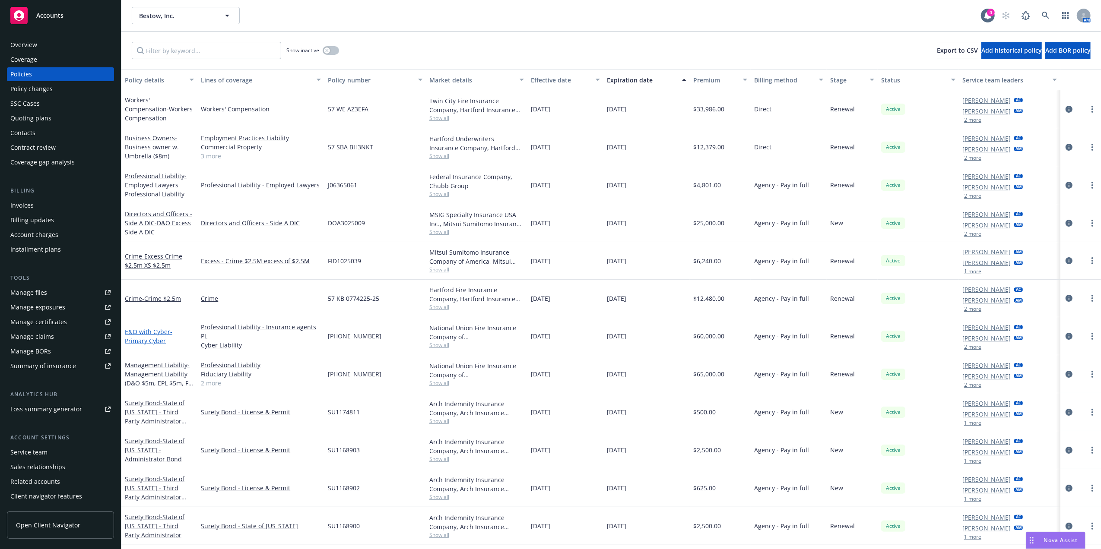
click at [149, 333] on link "E&O with Cyber - Primary Cyber" at bounding box center [149, 336] width 48 height 17
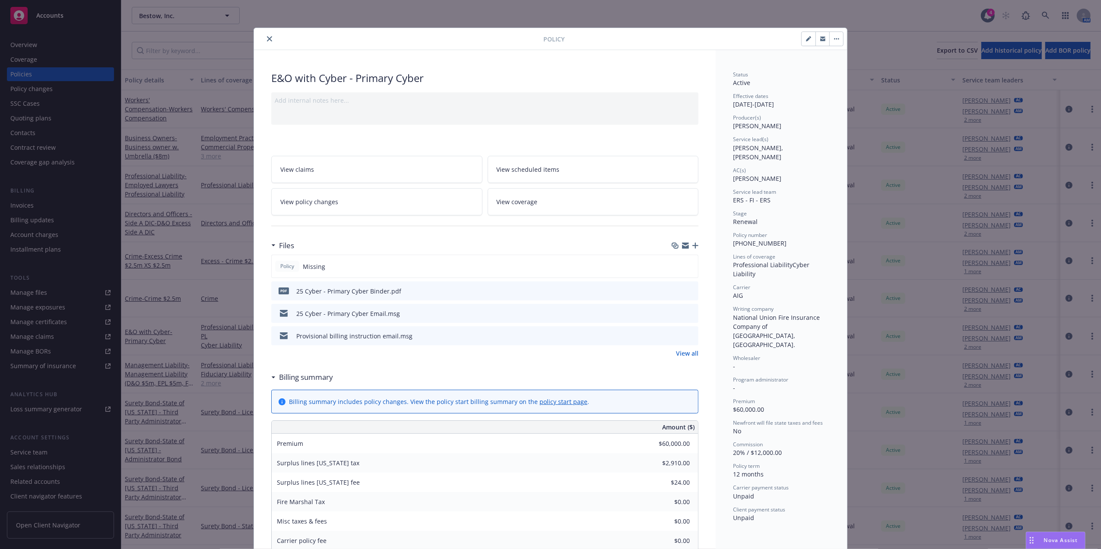
click at [688, 291] on icon "preview file" at bounding box center [690, 291] width 8 height 6
click at [267, 41] on icon "close" at bounding box center [269, 38] width 5 height 5
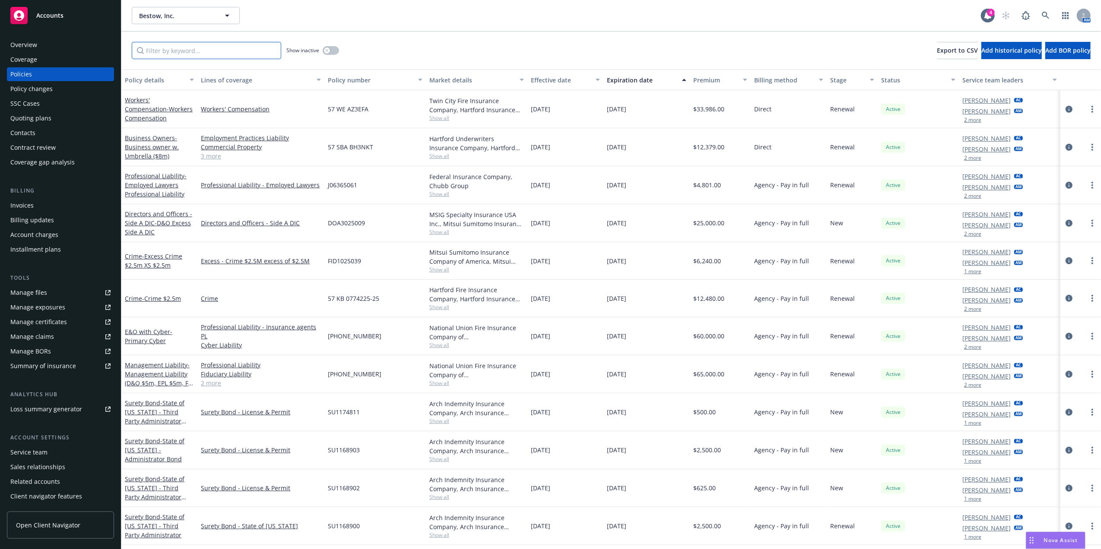
drag, startPoint x: 237, startPoint y: 56, endPoint x: 232, endPoint y: 49, distance: 7.8
click at [236, 55] on input "Filter by keyword..." at bounding box center [206, 50] width 149 height 17
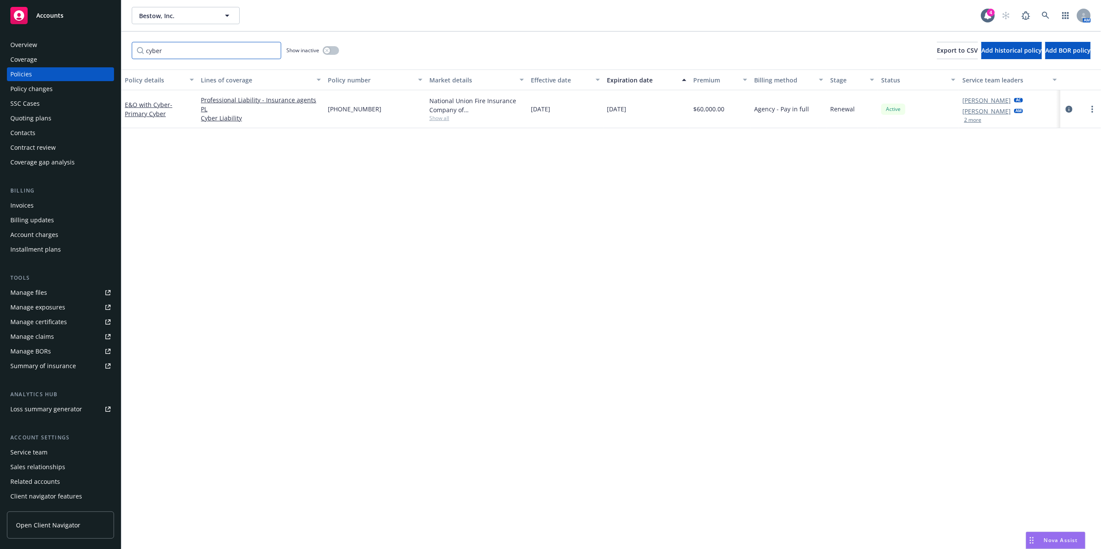
type input "cyber"
click at [1044, 13] on icon at bounding box center [1046, 16] width 8 height 8
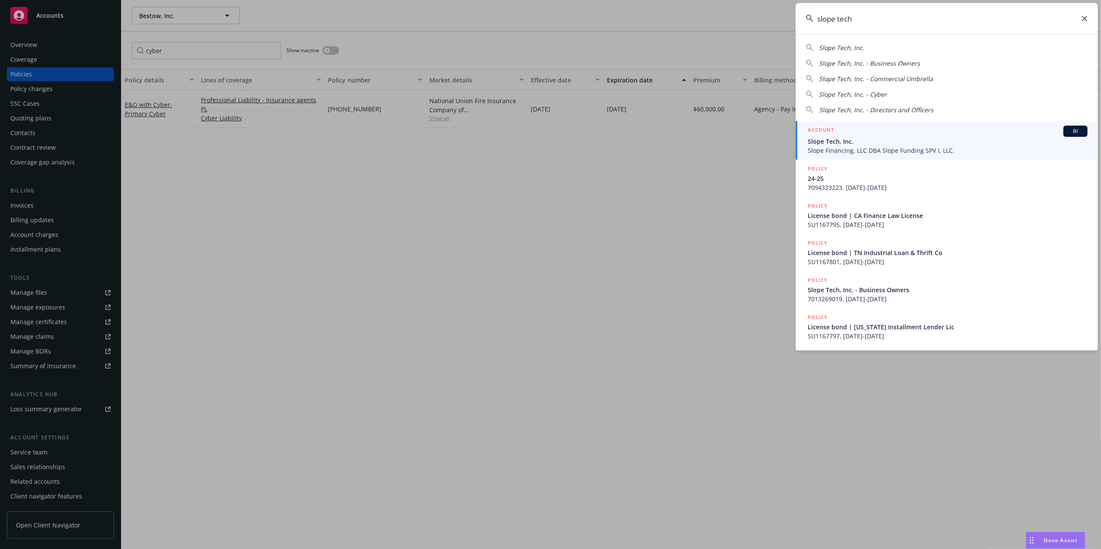
type input "slope tech"
click at [918, 142] on span "Slope Tech, Inc." at bounding box center [948, 141] width 280 height 9
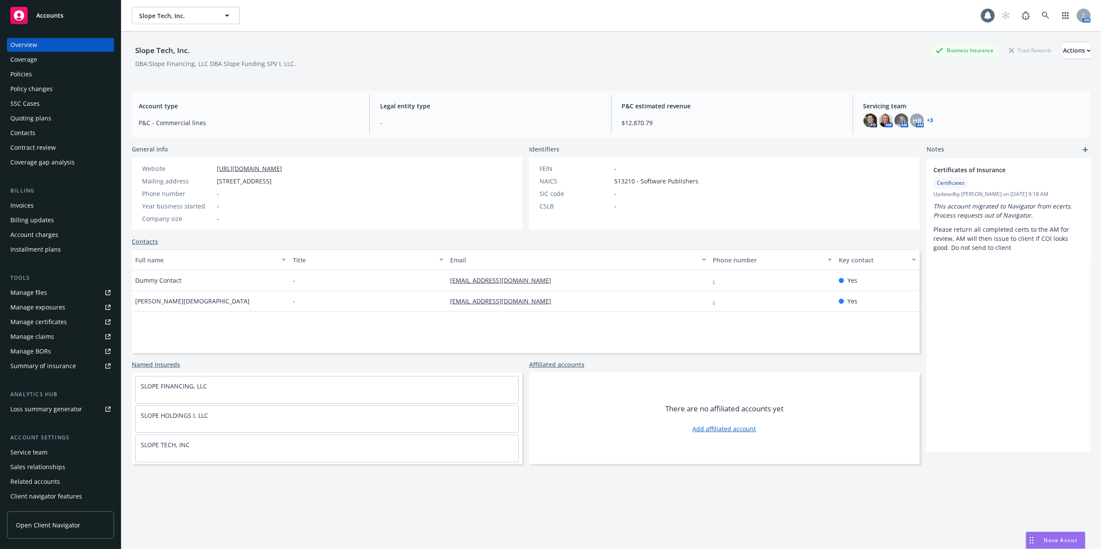
click at [49, 73] on div "Policies" at bounding box center [60, 74] width 100 height 14
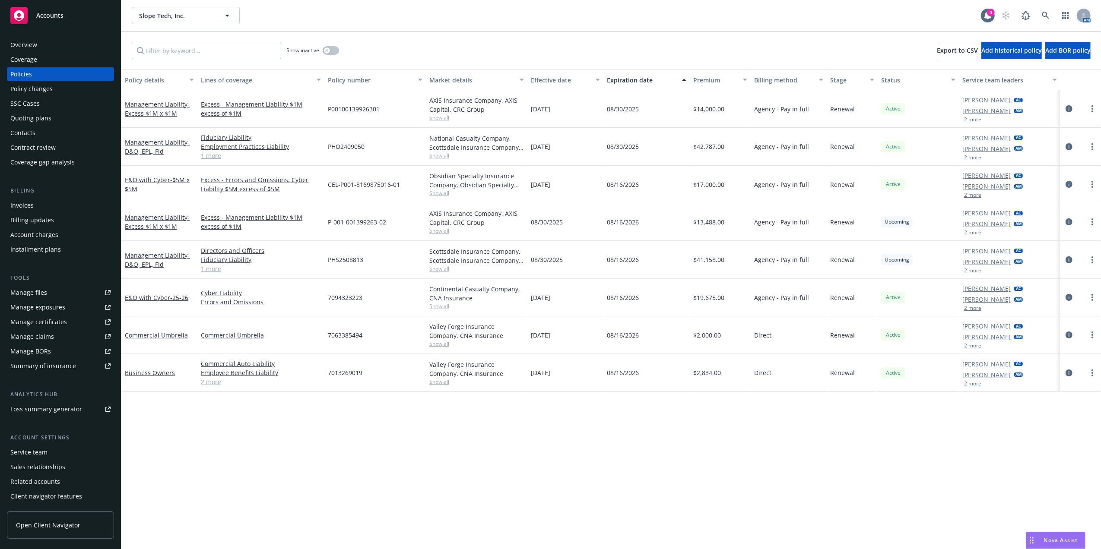
click at [346, 374] on span "7013269019" at bounding box center [345, 372] width 35 height 9
copy span "7013269019"
click at [170, 333] on link "Commercial Umbrella" at bounding box center [156, 335] width 63 height 8
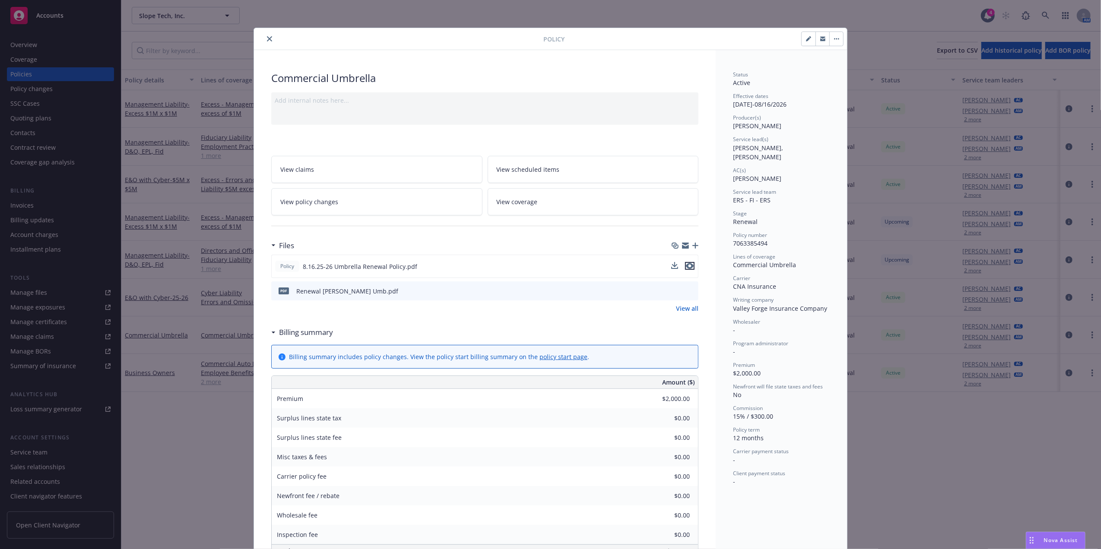
click at [686, 268] on icon "preview file" at bounding box center [690, 266] width 8 height 6
click at [267, 38] on icon "close" at bounding box center [269, 38] width 5 height 5
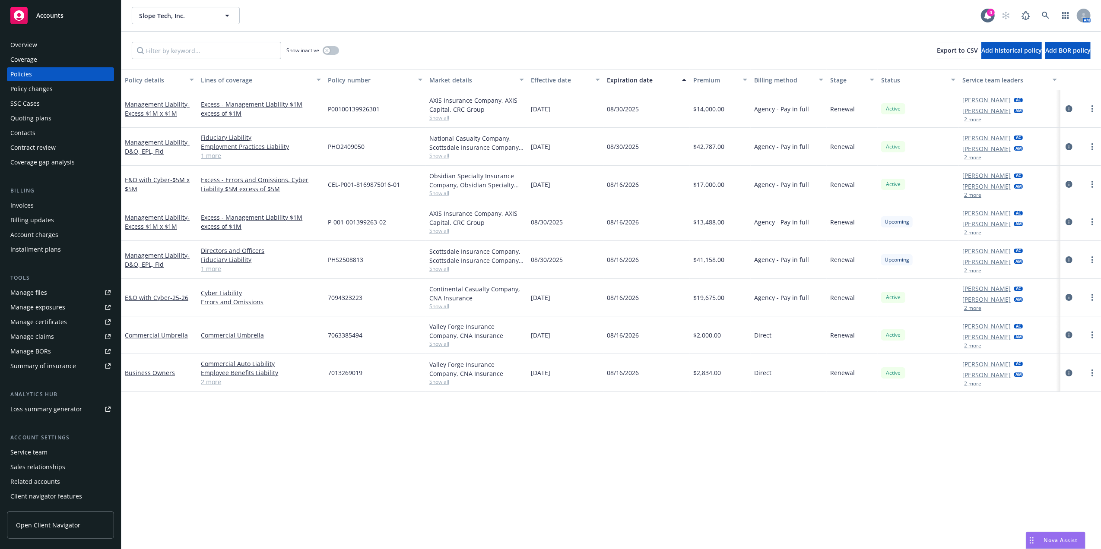
click at [46, 69] on div "Policies" at bounding box center [60, 74] width 100 height 14
click at [619, 77] on div "Expiration date" at bounding box center [642, 80] width 70 height 9
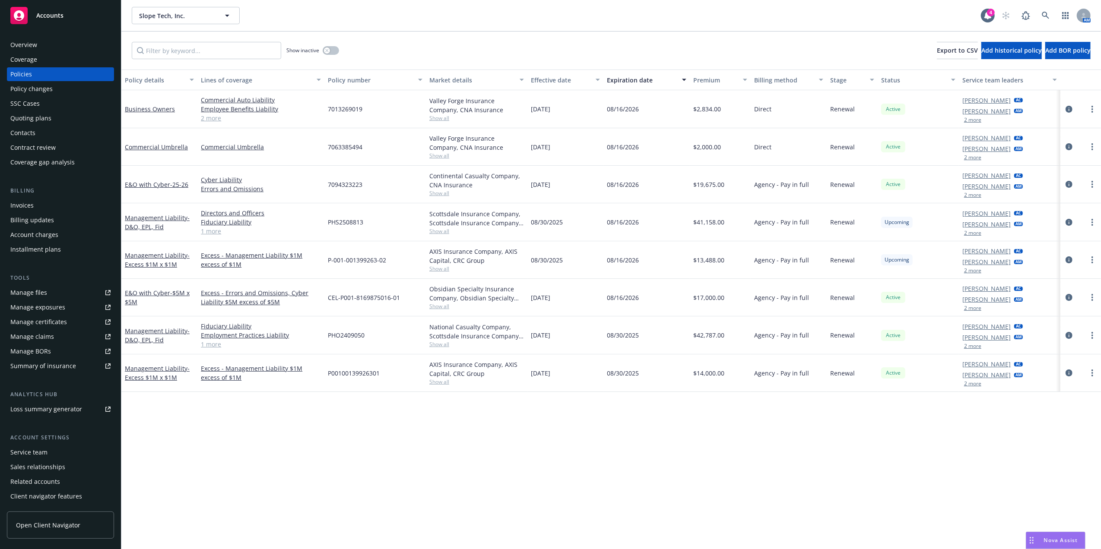
click at [333, 219] on span "PHS2508813" at bounding box center [345, 222] width 35 height 9
copy span "PHS2508813"
click at [147, 267] on span "- Excess $1M x $1M" at bounding box center [157, 259] width 65 height 17
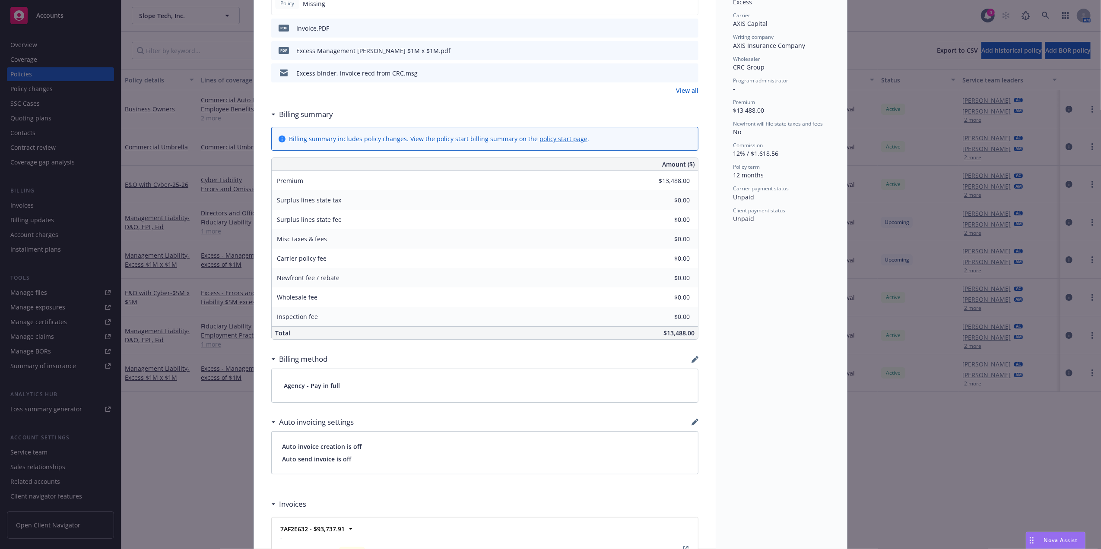
scroll to position [517, 0]
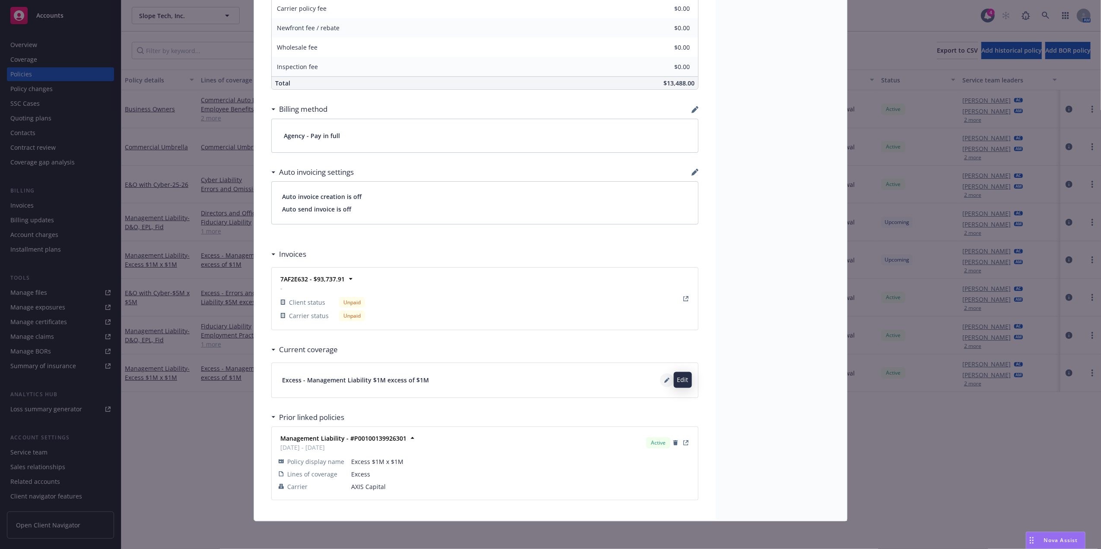
click at [661, 375] on button at bounding box center [667, 381] width 14 height 14
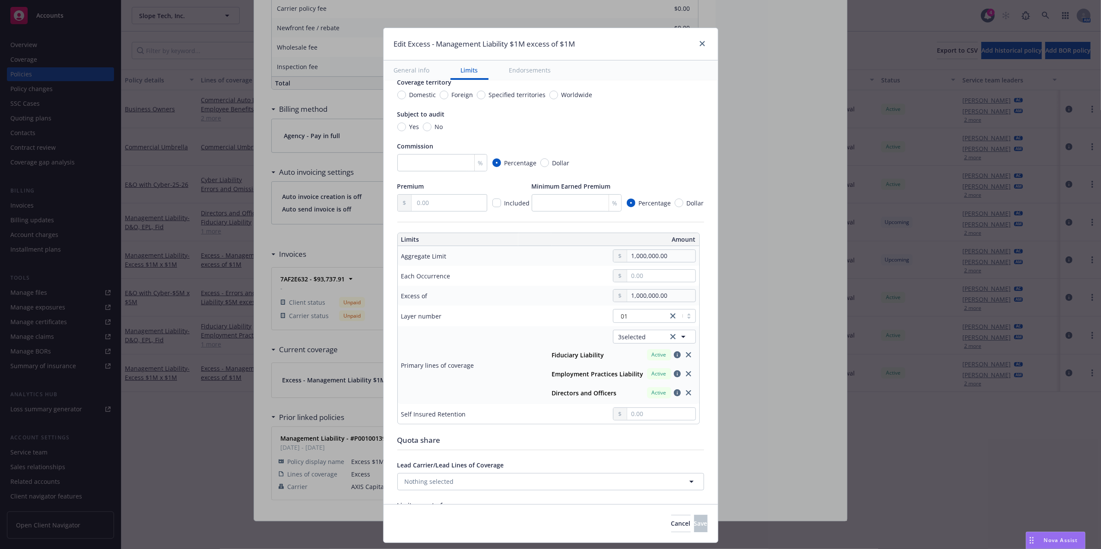
scroll to position [130, 0]
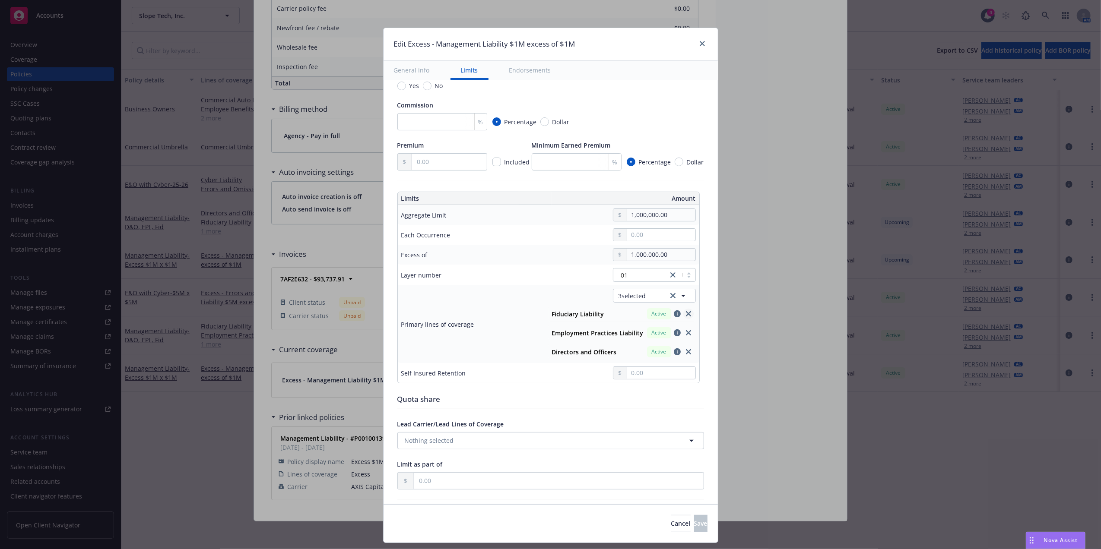
click at [686, 317] on icon "close" at bounding box center [688, 313] width 5 height 5
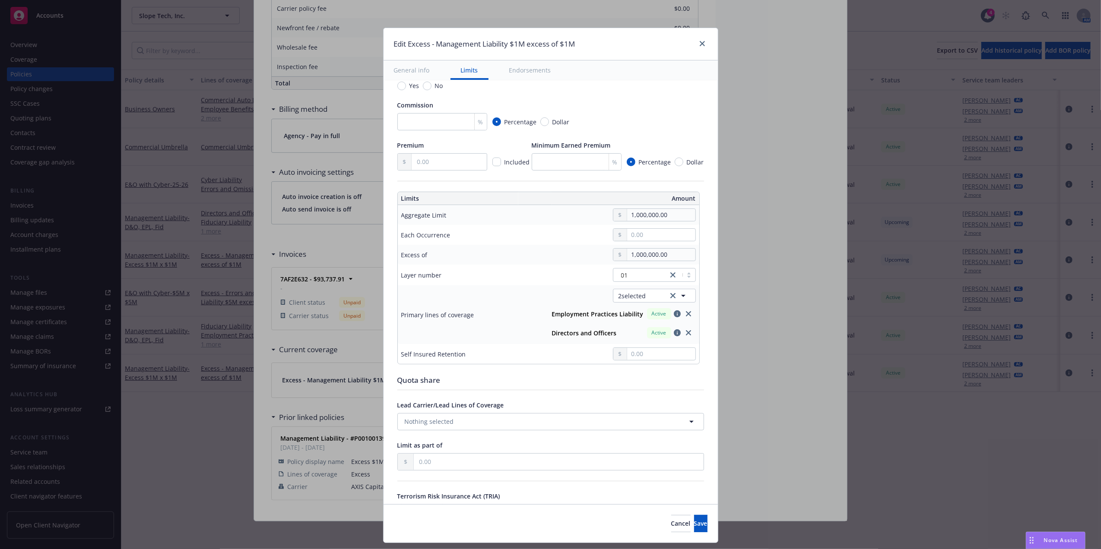
click at [686, 317] on icon "close" at bounding box center [688, 313] width 5 height 5
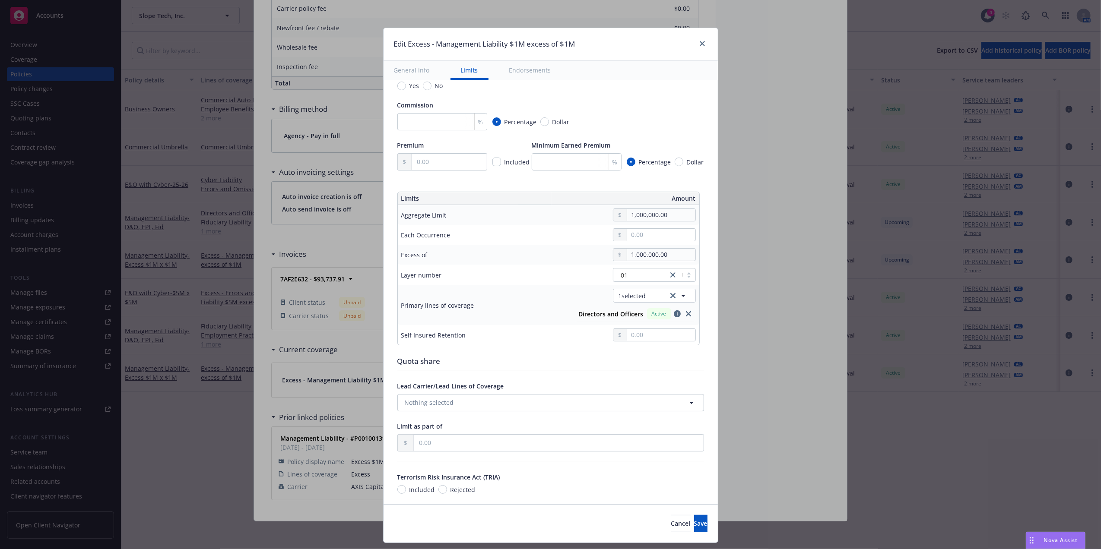
click at [686, 317] on icon "close" at bounding box center [688, 313] width 5 height 5
type input "$1M excess of $1M"
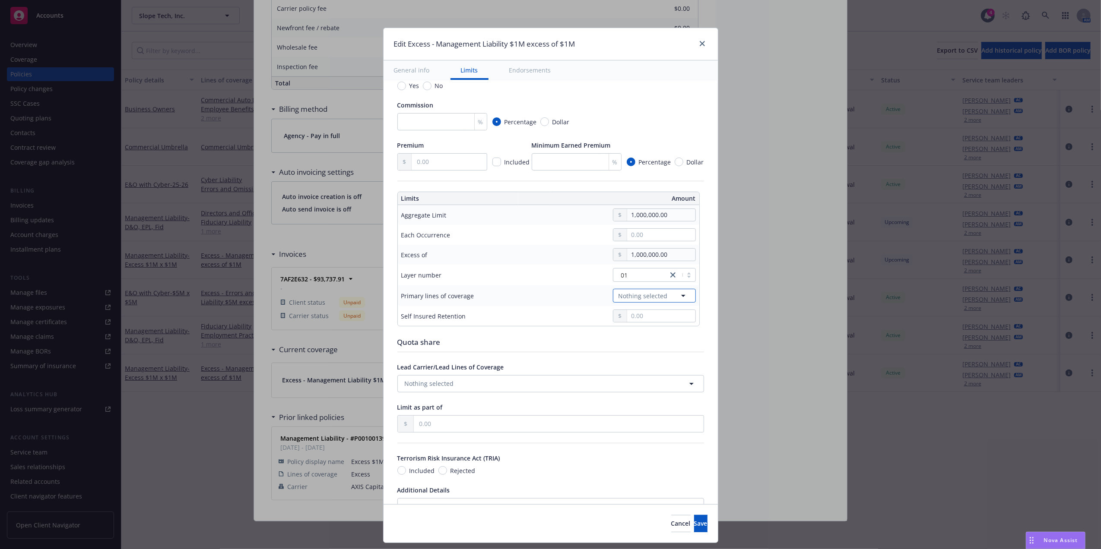
click at [650, 301] on span "Nothing selected" at bounding box center [643, 296] width 49 height 9
type input "PHS2508813"
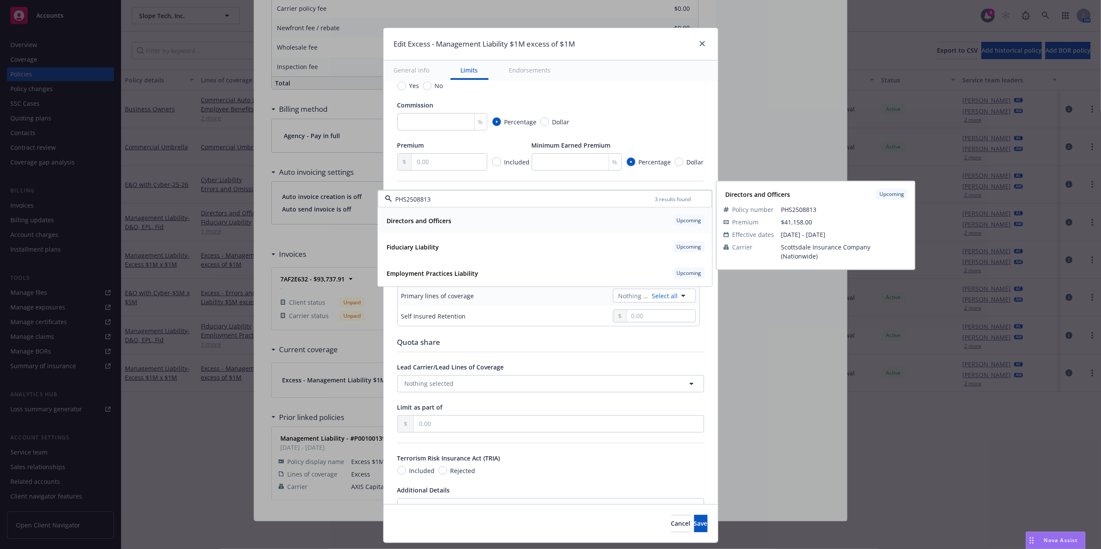
click at [432, 223] on strong "Directors and Officers" at bounding box center [419, 221] width 65 height 8
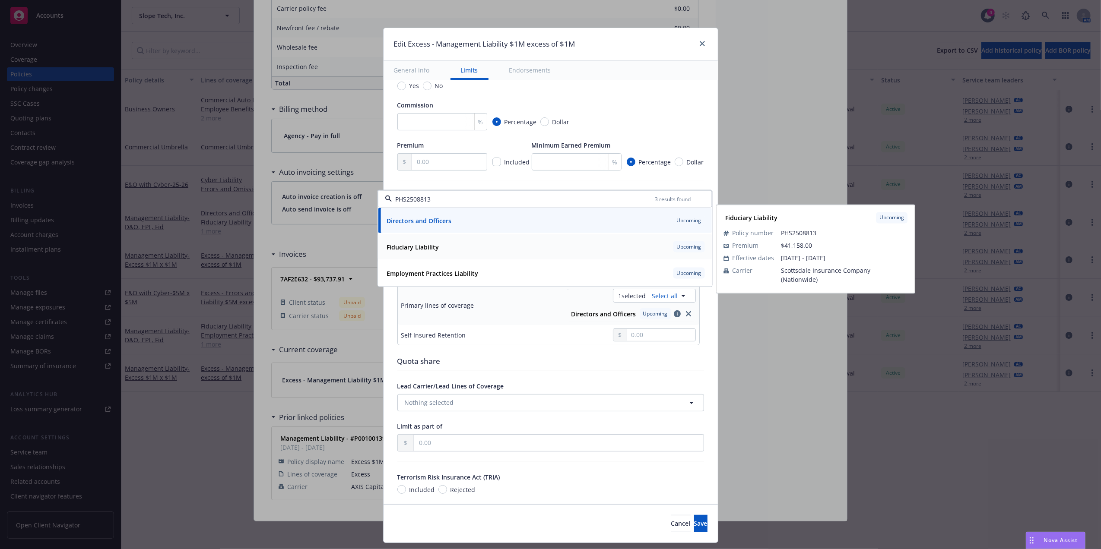
click at [416, 250] on strong "Fiduciary Liability" at bounding box center [413, 247] width 52 height 8
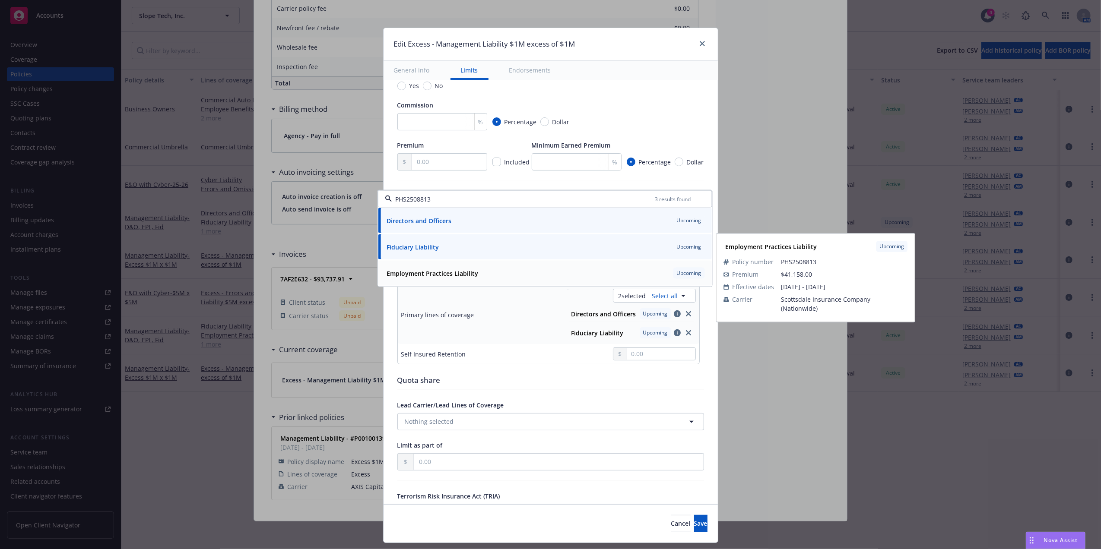
click at [408, 277] on span "Employment Practices Liability" at bounding box center [433, 273] width 92 height 9
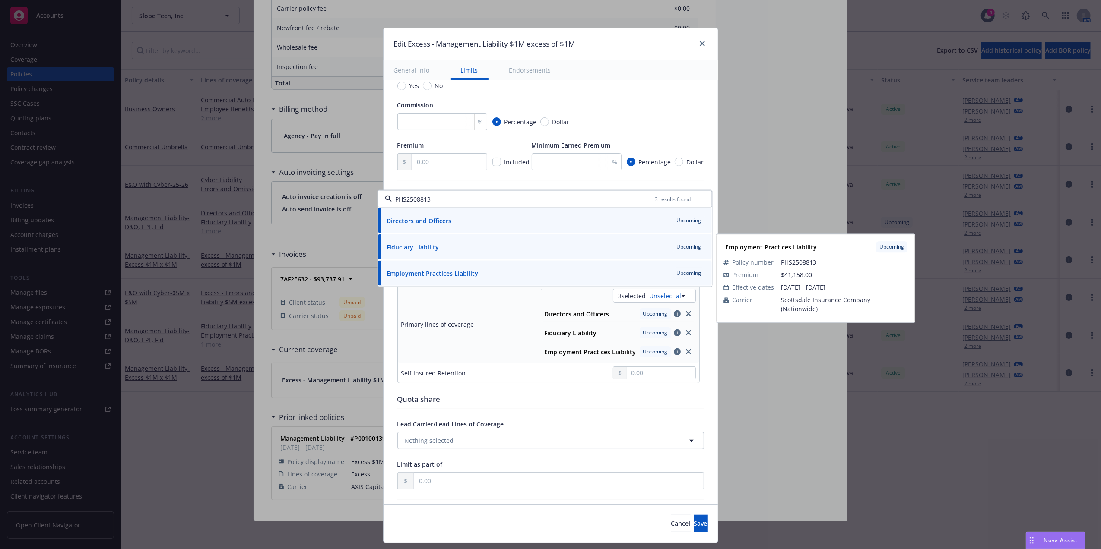
type input "Management Liability $1M excess of $1M"
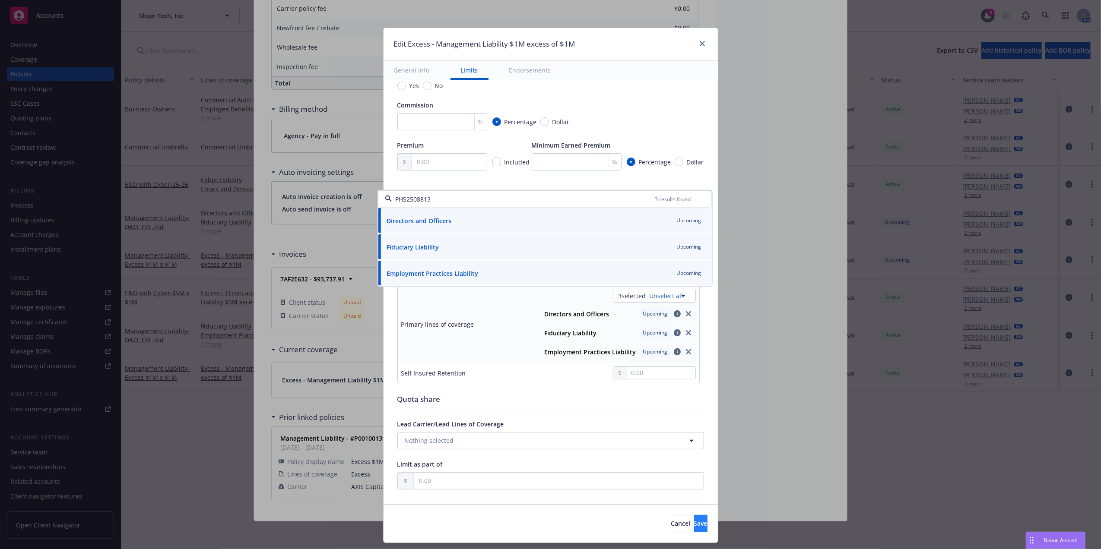
type input "PHS2508813"
click at [694, 526] on span "Save" at bounding box center [700, 524] width 13 height 8
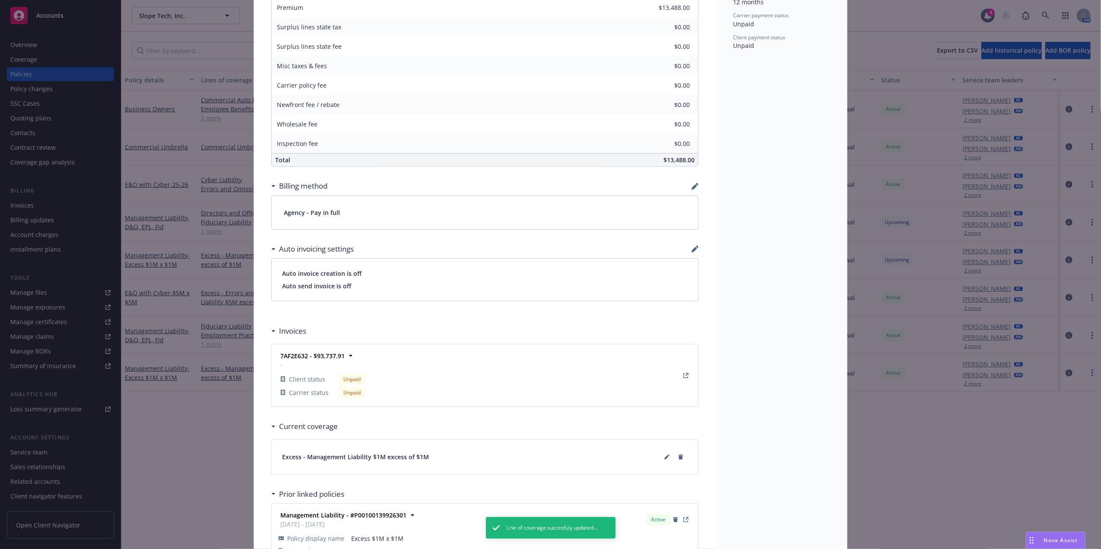
scroll to position [0, 0]
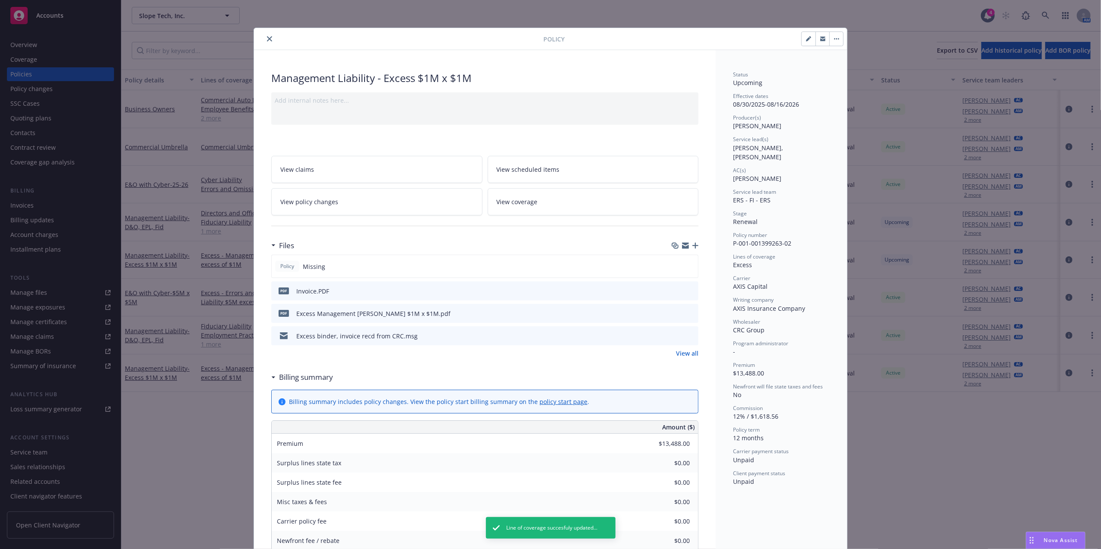
click at [686, 313] on icon "preview file" at bounding box center [690, 313] width 8 height 6
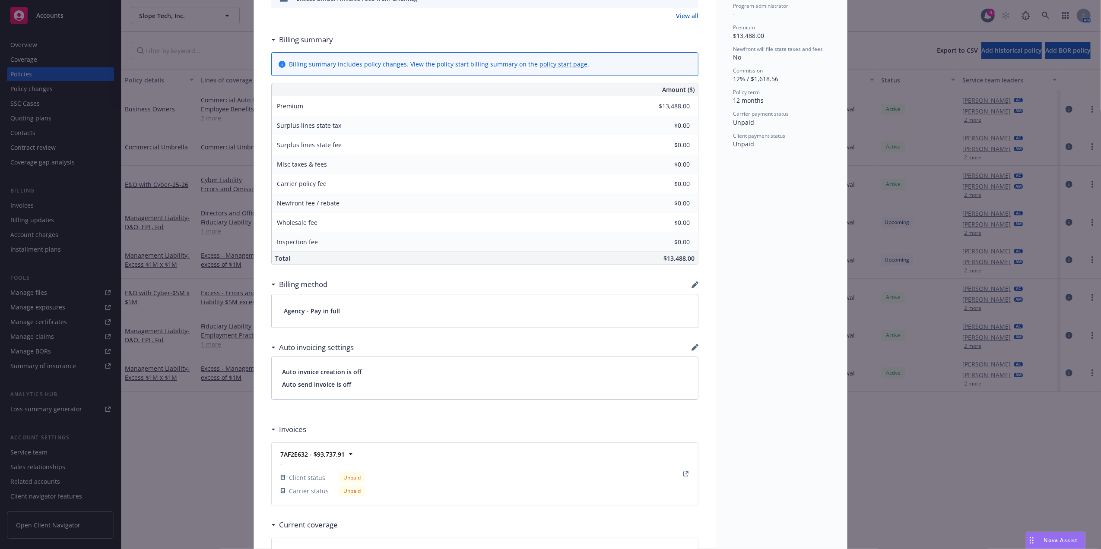
scroll to position [495, 0]
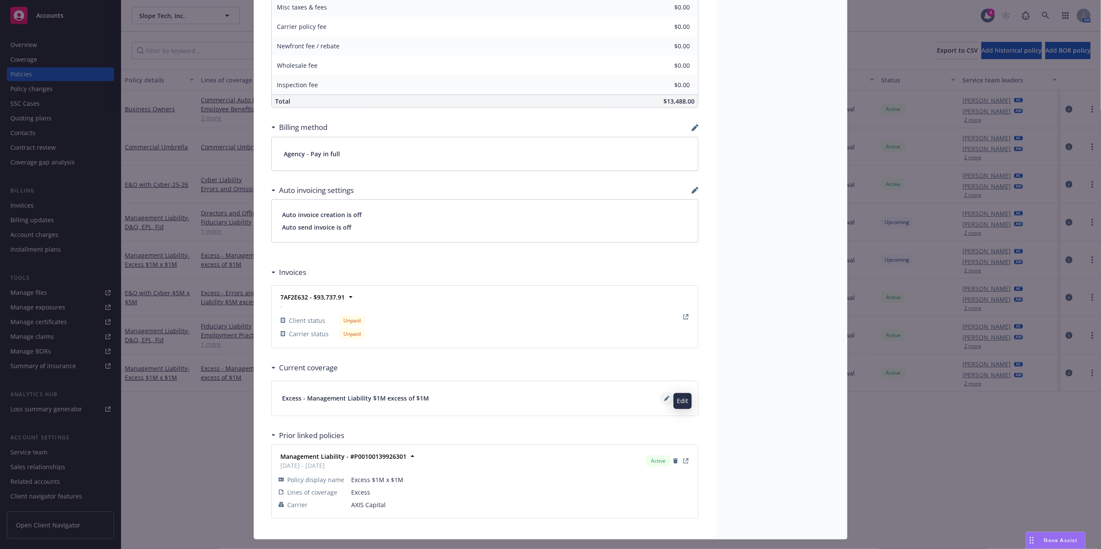
click at [663, 397] on button at bounding box center [667, 399] width 14 height 14
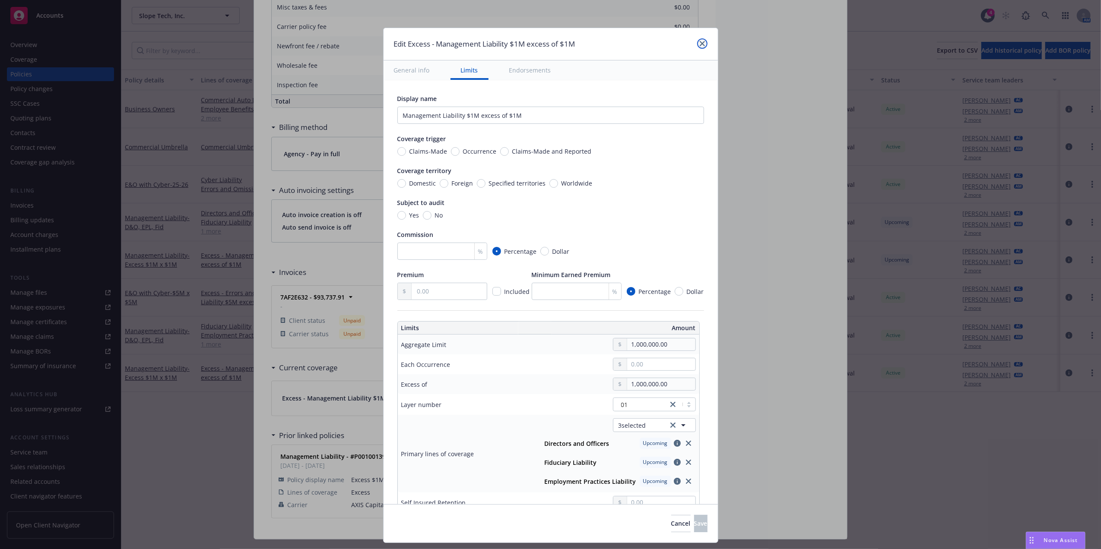
click at [702, 40] on link "close" at bounding box center [702, 43] width 10 height 10
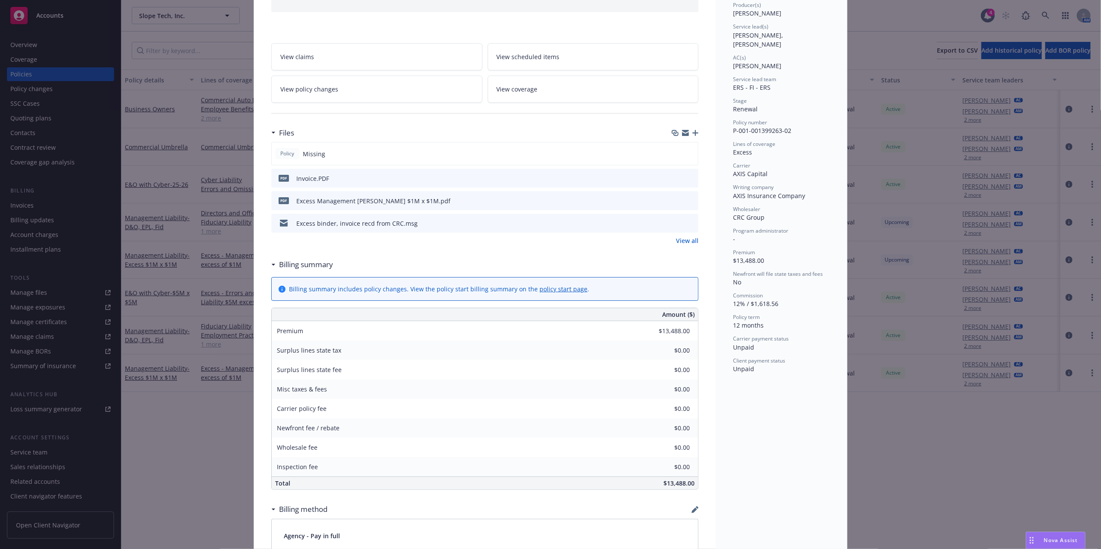
scroll to position [0, 0]
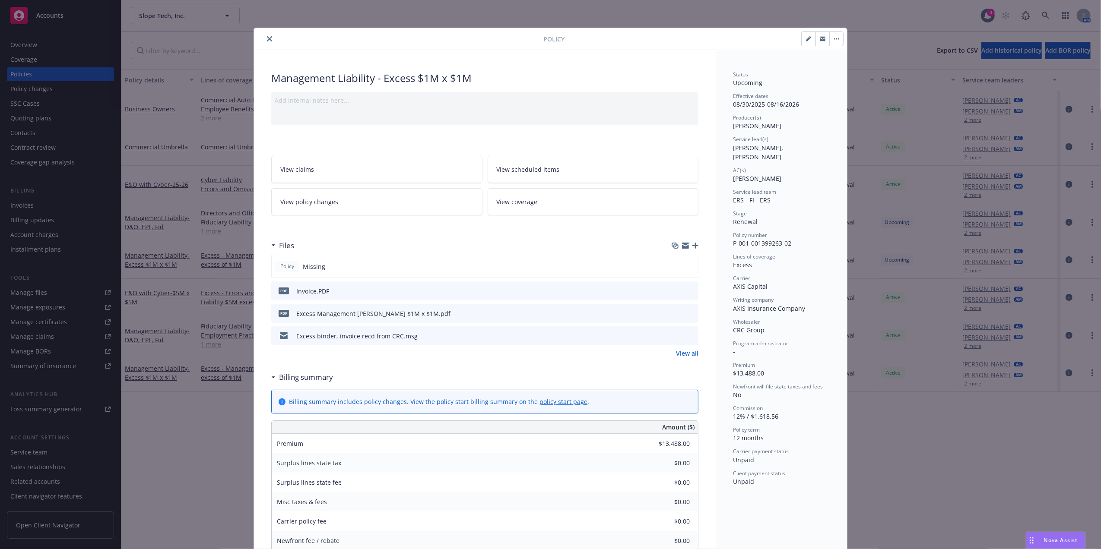
click at [267, 37] on icon "close" at bounding box center [269, 38] width 5 height 5
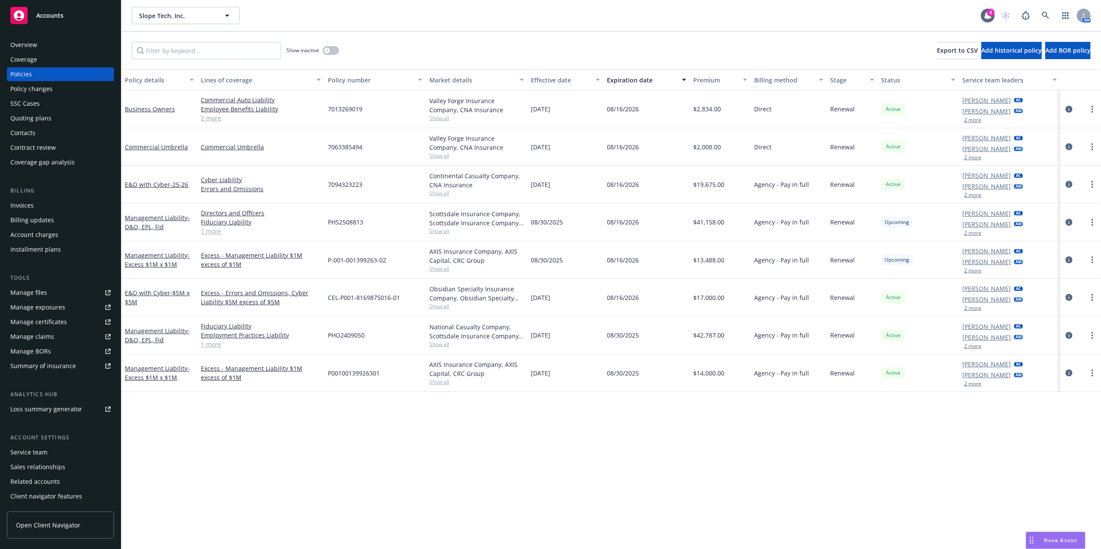
click at [346, 183] on span "7094323223" at bounding box center [345, 184] width 35 height 9
copy span "7094323223"
click at [166, 294] on link "E&O with Cyber - $5M x $5M" at bounding box center [157, 297] width 65 height 17
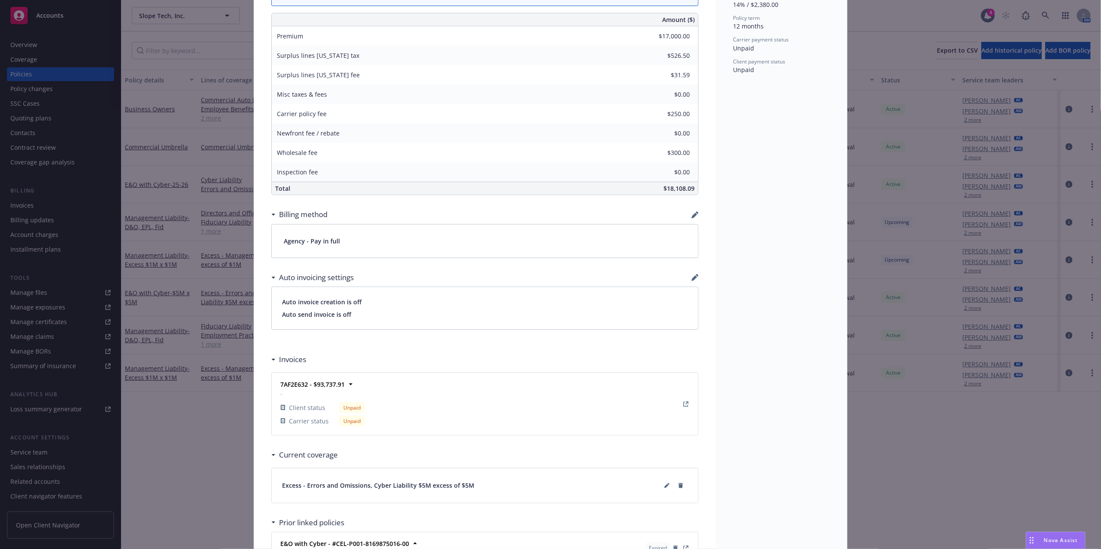
scroll to position [539, 0]
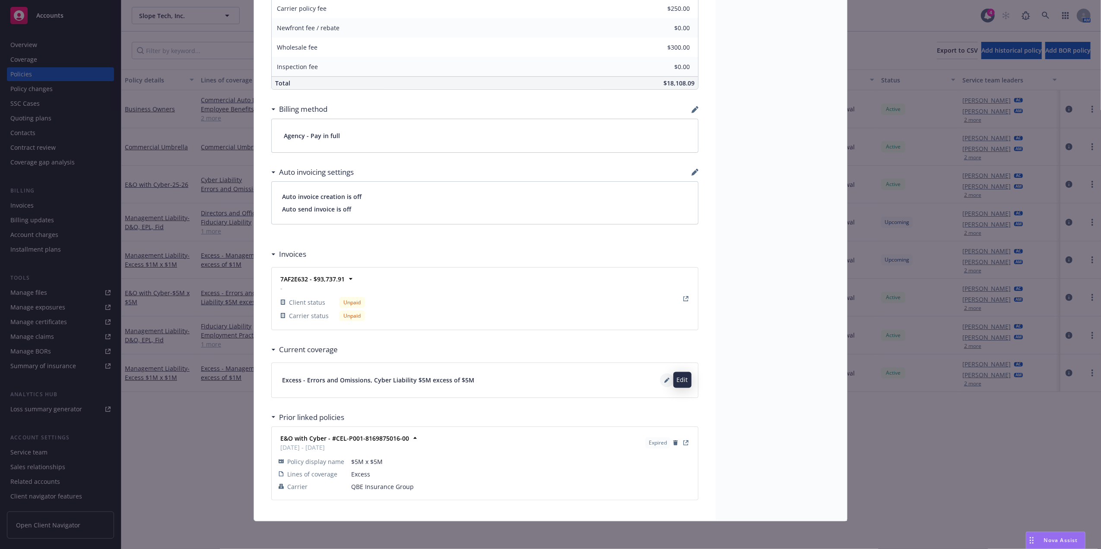
click at [667, 378] on icon at bounding box center [668, 379] width 2 height 2
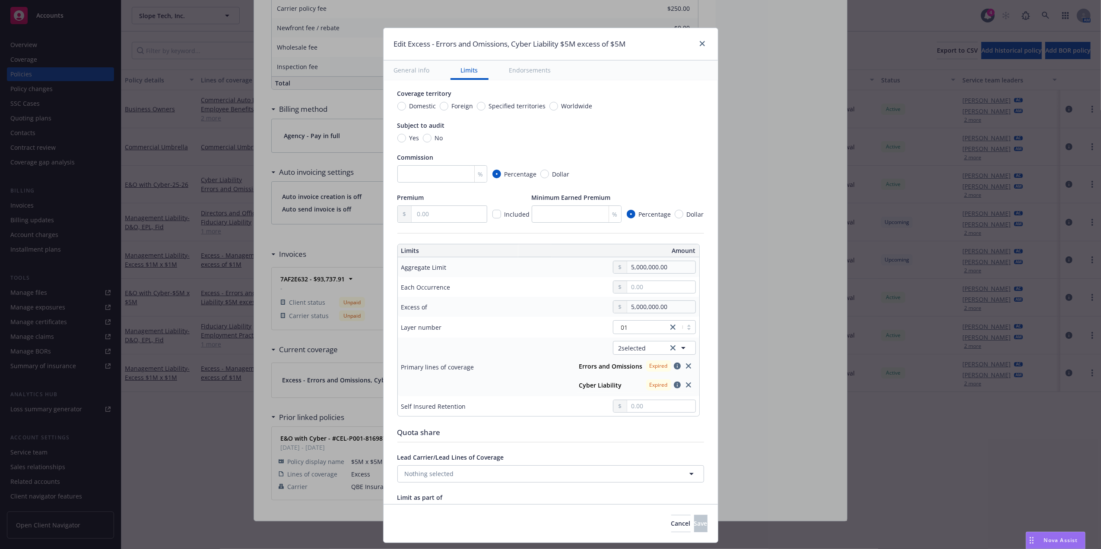
scroll to position [120, 0]
click at [670, 349] on icon "clear selection" at bounding box center [672, 345] width 5 height 5
type input "$5M excess of $5M"
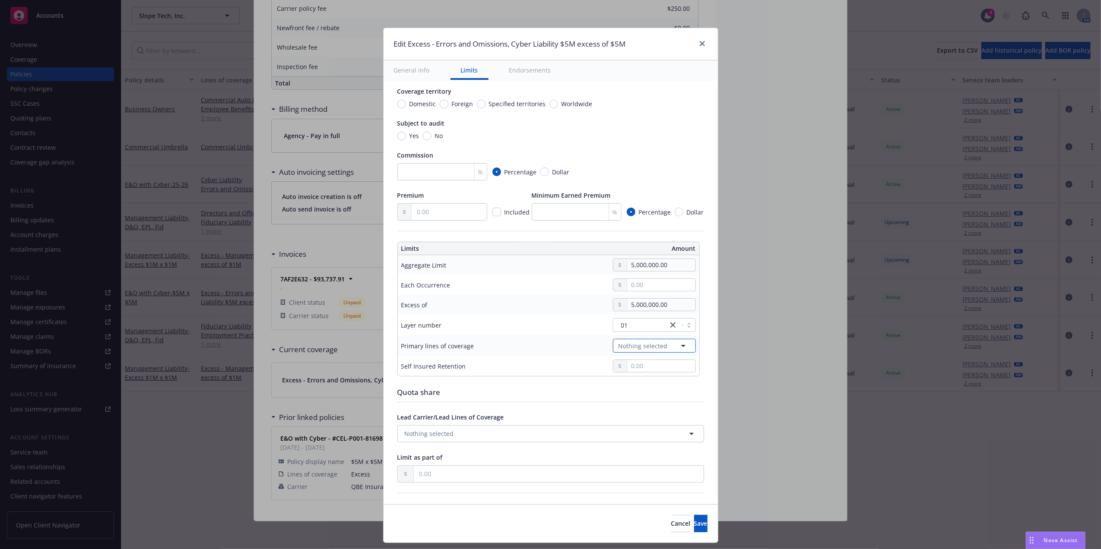
click at [646, 349] on span "Nothing selected" at bounding box center [643, 346] width 49 height 9
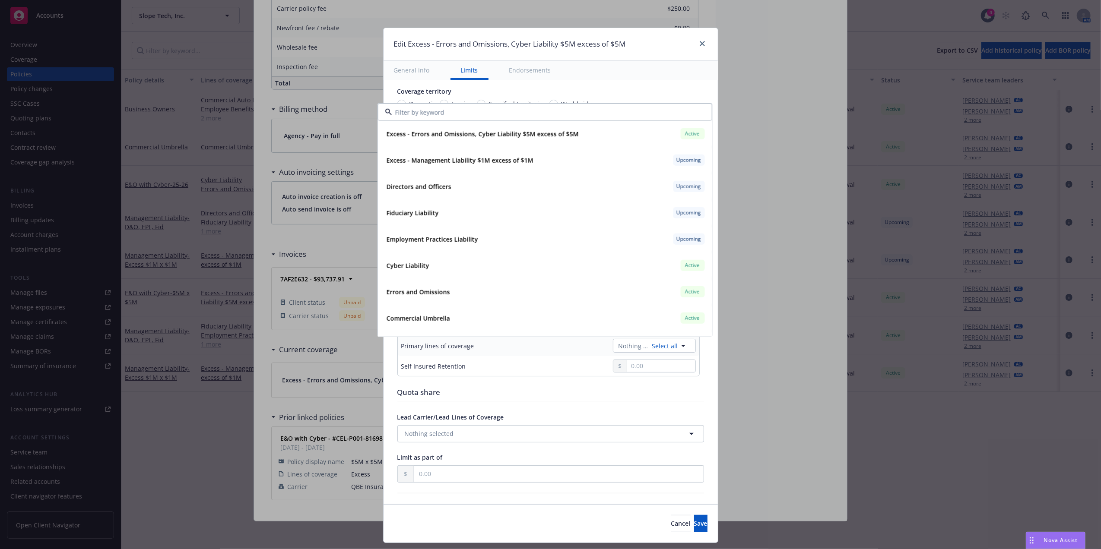
type input "7094323223"
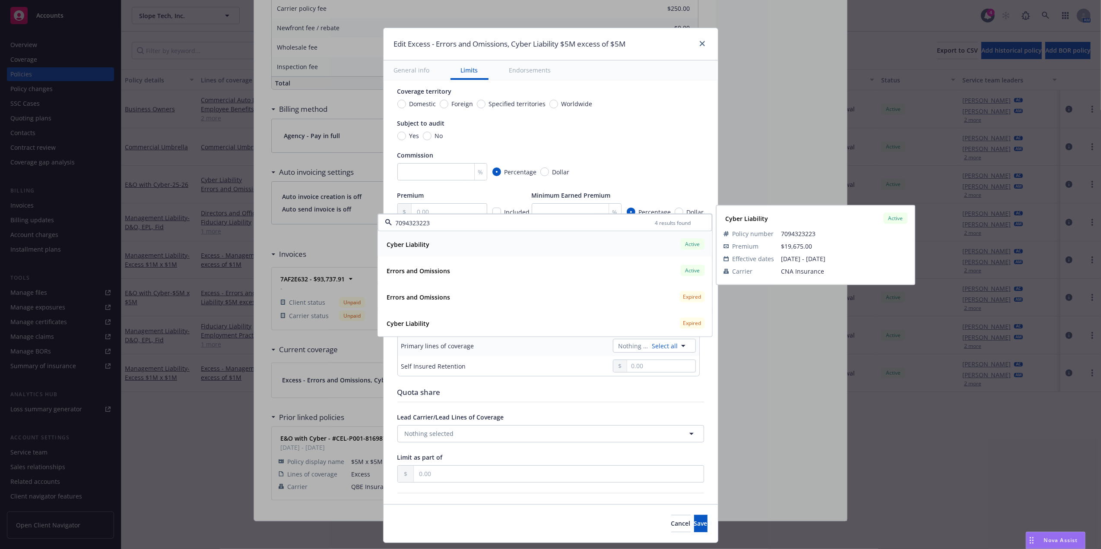
click at [444, 245] on div "Cyber Liability Active" at bounding box center [544, 244] width 323 height 15
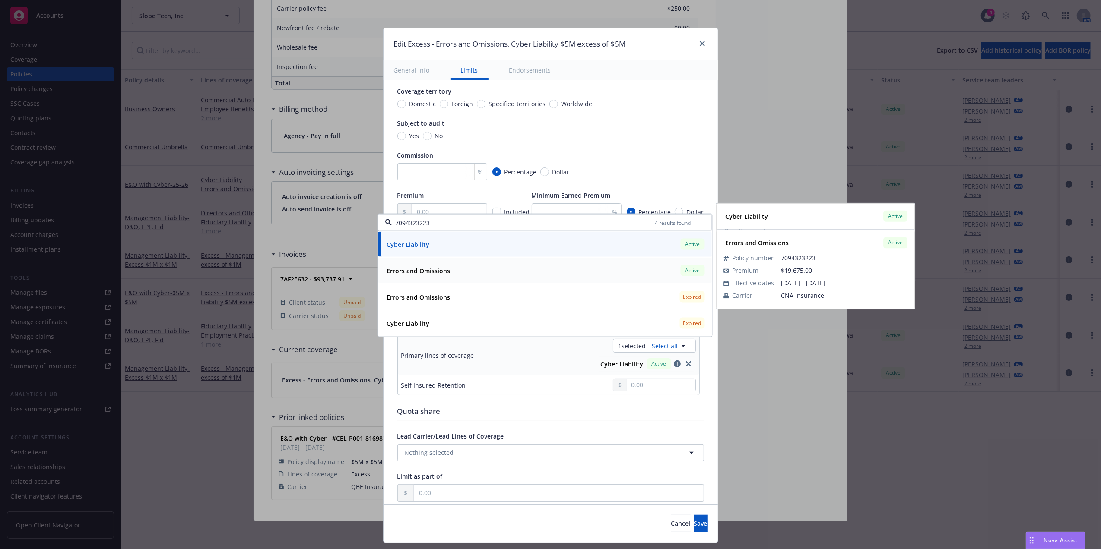
click at [424, 275] on strong "Errors and Omissions" at bounding box center [419, 271] width 64 height 8
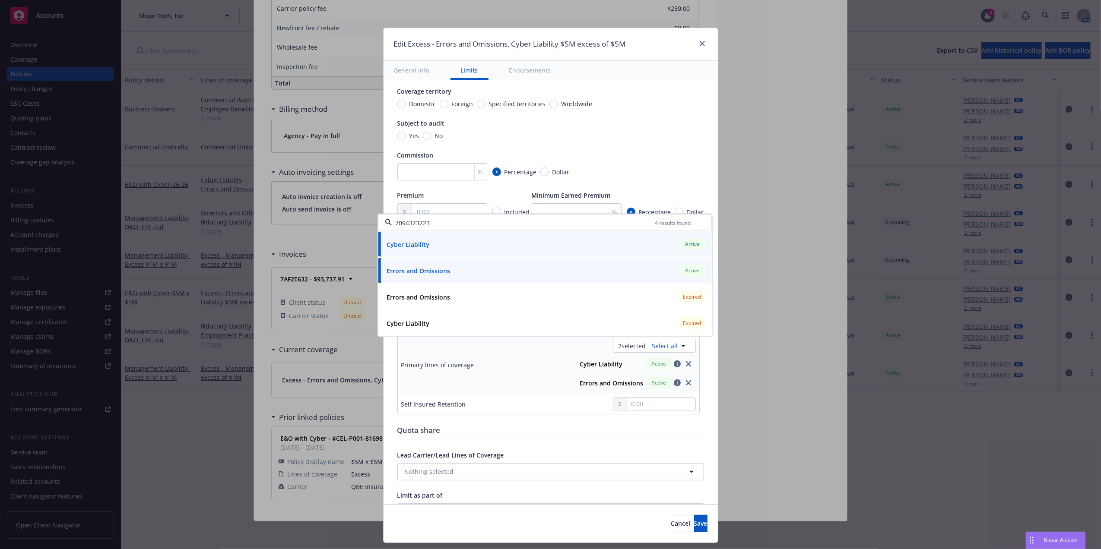
type input "Cyber Liability, Errors and Omissions $5M excess of $5M"
type input "7094323223"
click at [694, 523] on span "Save" at bounding box center [700, 524] width 13 height 8
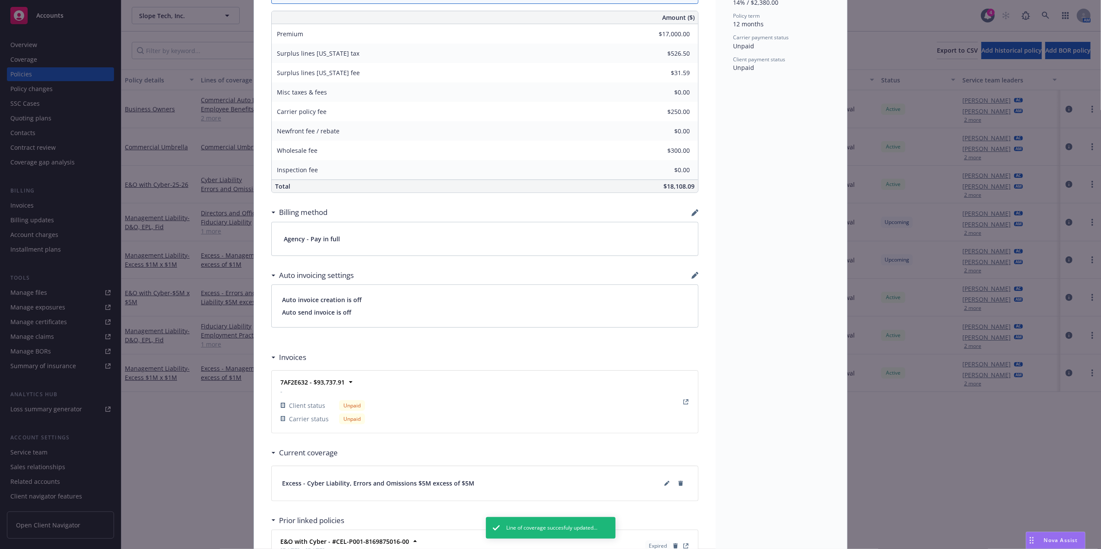
scroll to position [0, 0]
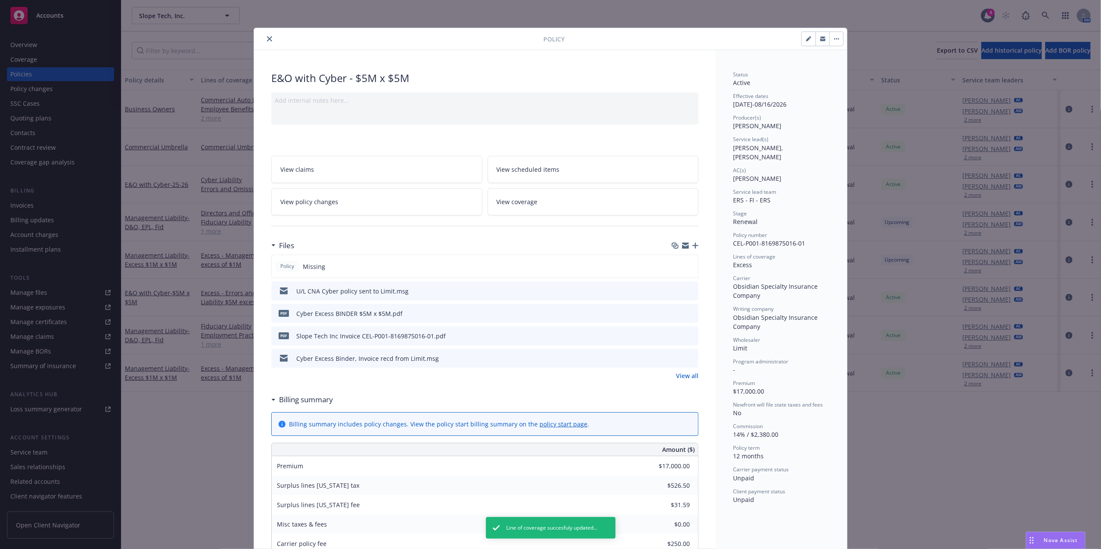
click at [267, 36] on icon "close" at bounding box center [269, 38] width 5 height 5
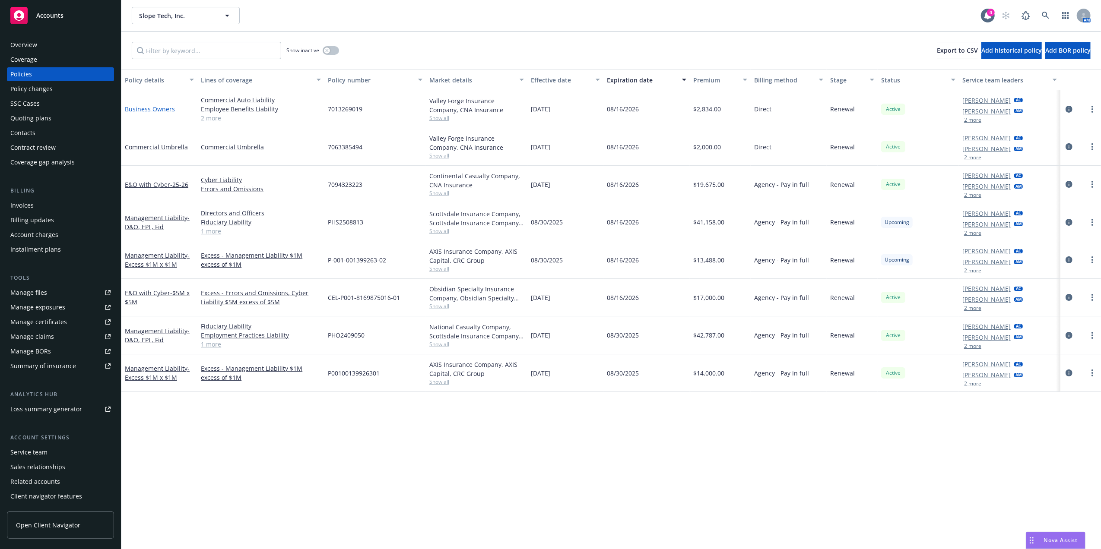
click at [156, 108] on link "Business Owners" at bounding box center [150, 109] width 50 height 8
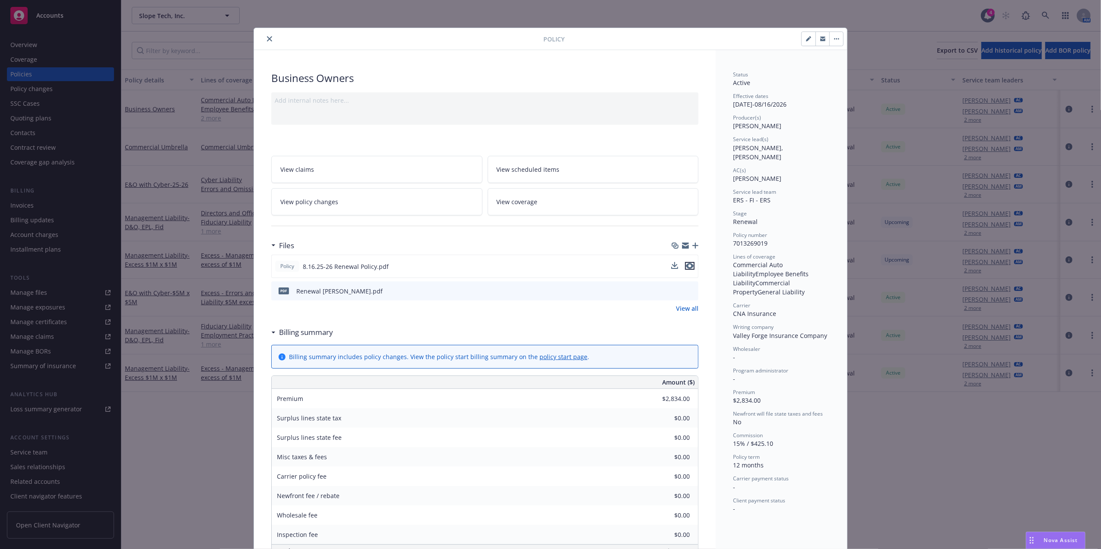
click at [686, 269] on icon "preview file" at bounding box center [690, 266] width 8 height 6
click at [267, 40] on icon "close" at bounding box center [269, 38] width 5 height 5
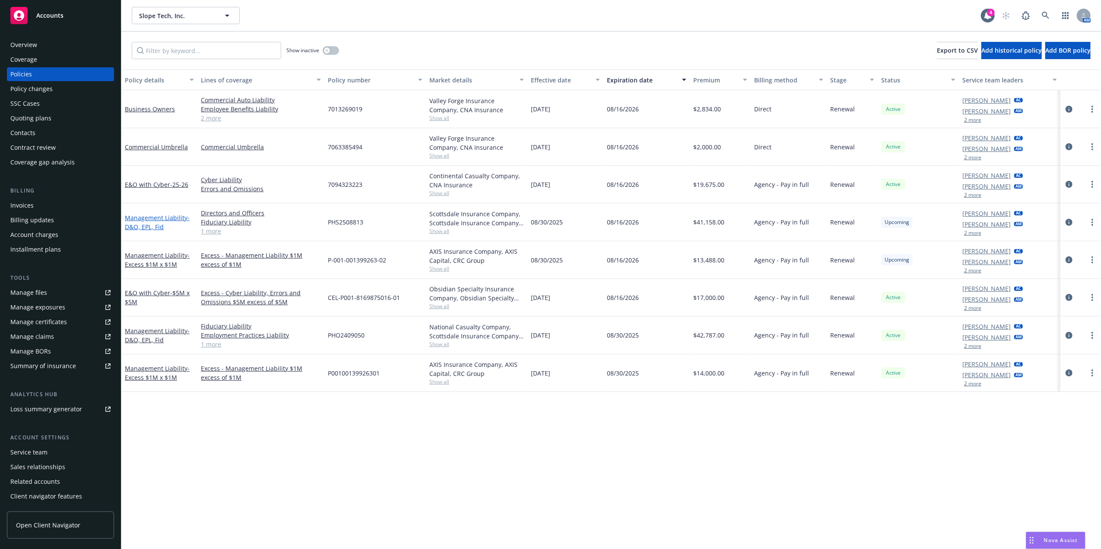
click at [158, 218] on link "Management Liability - D&O, EPL, Fid" at bounding box center [157, 222] width 65 height 17
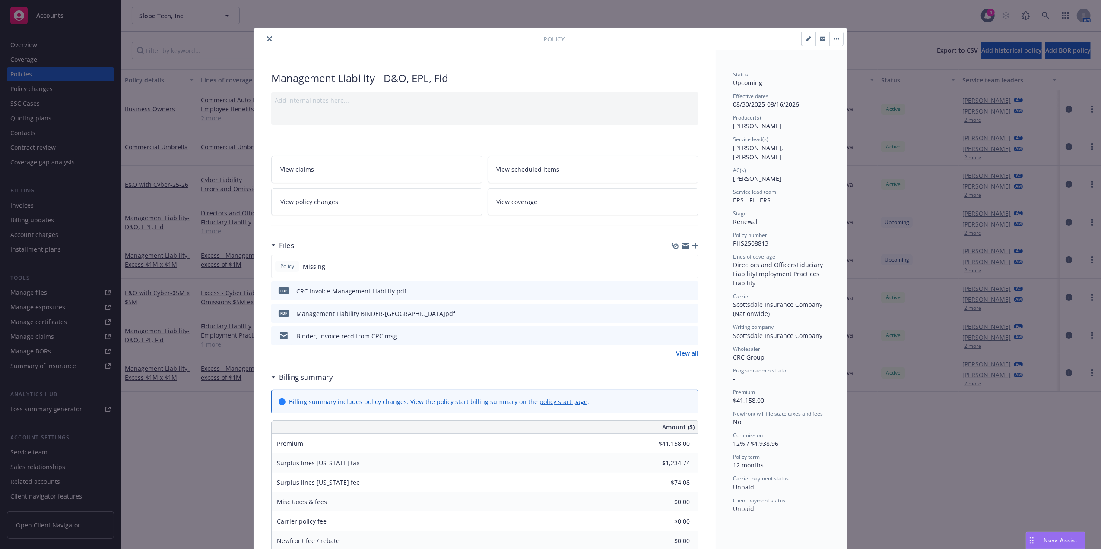
click at [688, 291] on icon "preview file" at bounding box center [690, 291] width 8 height 6
click at [688, 311] on icon "preview file" at bounding box center [690, 313] width 8 height 6
click at [264, 42] on button "close" at bounding box center [269, 39] width 10 height 10
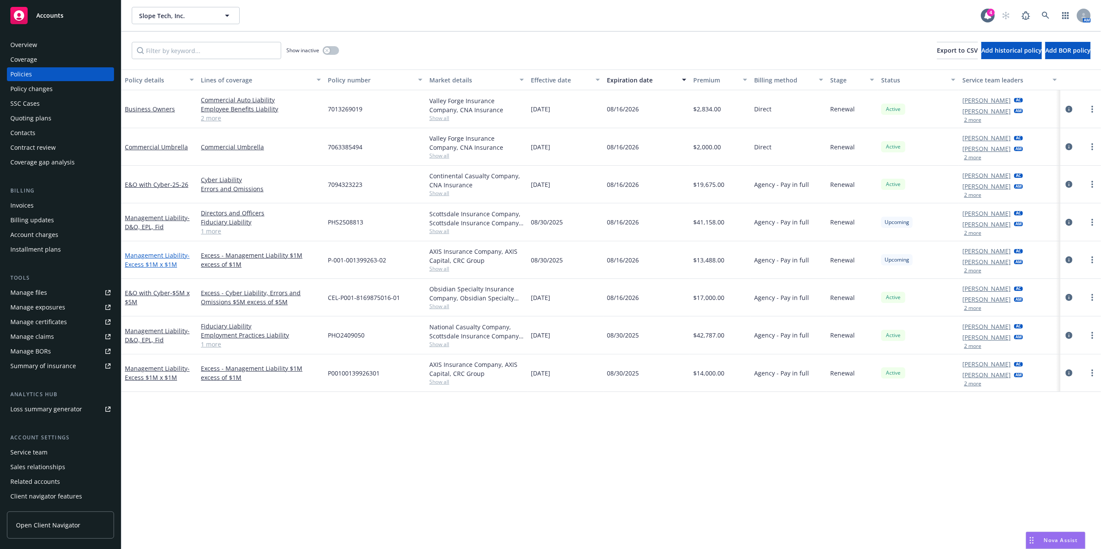
click at [162, 265] on span "- Excess $1M x $1M" at bounding box center [157, 259] width 65 height 17
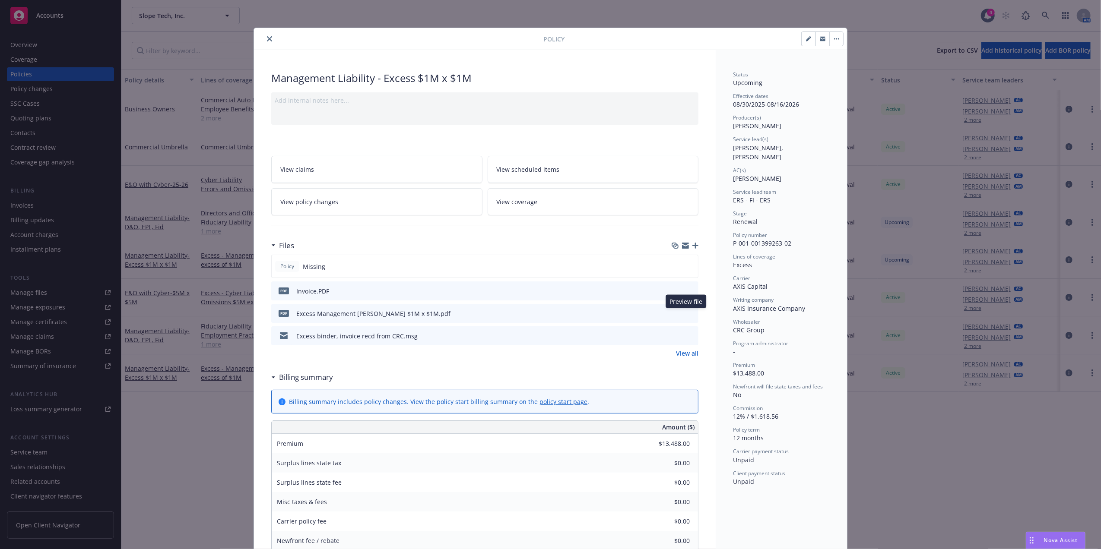
click at [686, 311] on icon "preview file" at bounding box center [690, 313] width 8 height 6
click at [267, 40] on icon "close" at bounding box center [269, 38] width 5 height 5
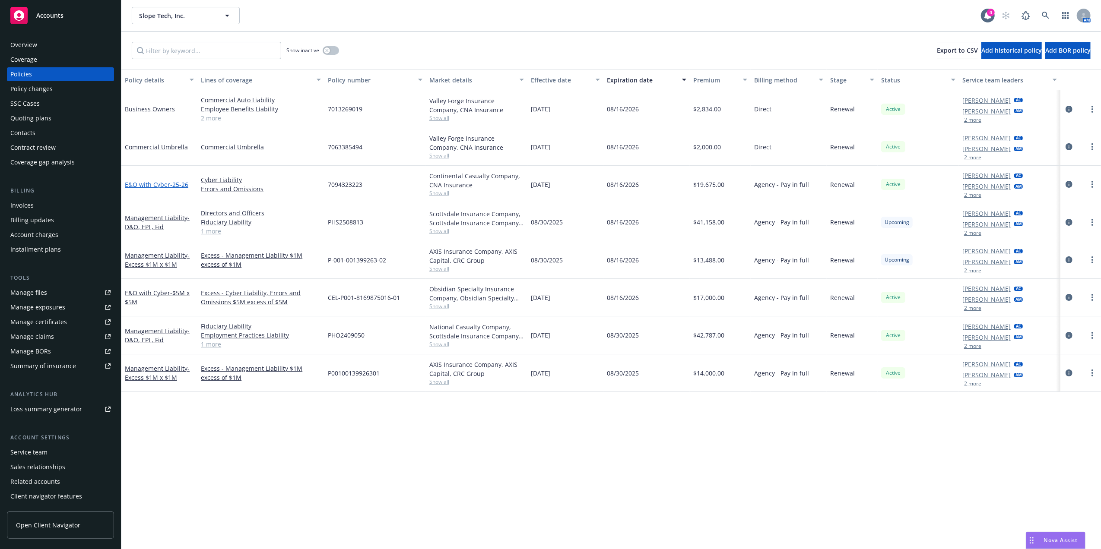
click at [156, 184] on link "E&O with Cyber - 25-26" at bounding box center [157, 185] width 64 height 8
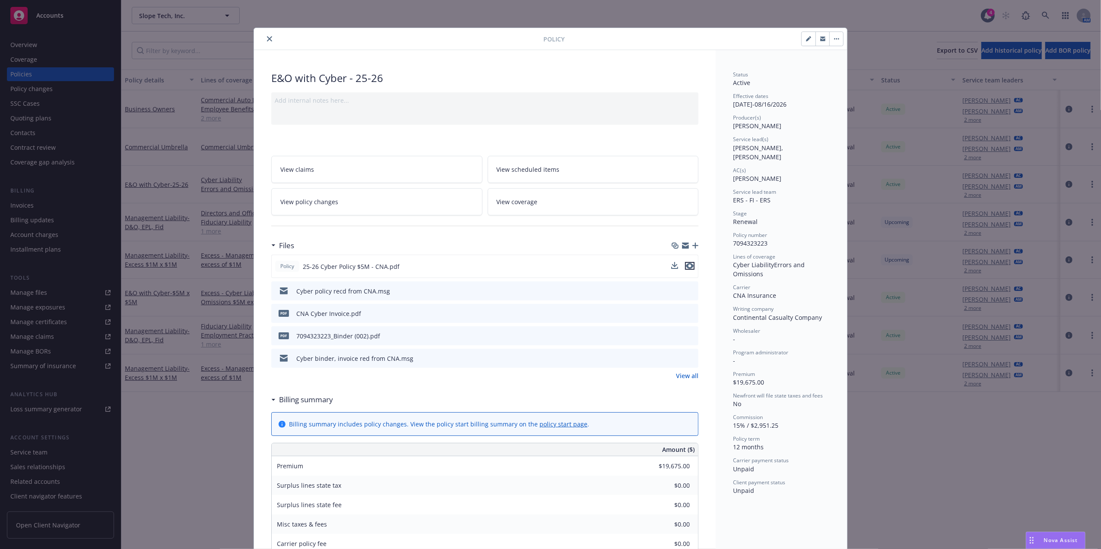
click at [688, 267] on icon "preview file" at bounding box center [690, 266] width 8 height 6
click at [264, 36] on button "close" at bounding box center [269, 39] width 10 height 10
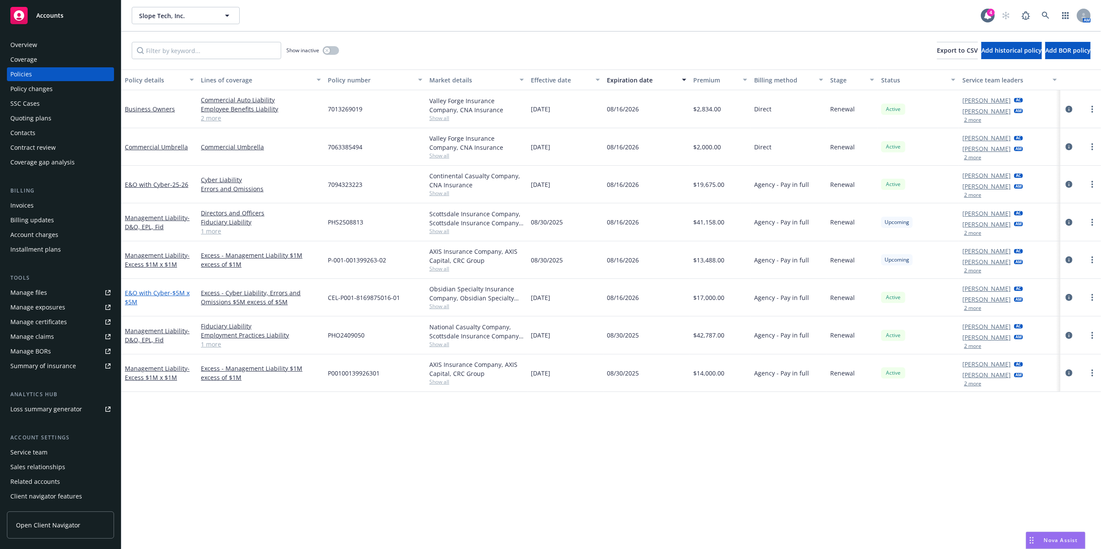
click at [139, 292] on link "E&O with Cyber - $5M x $5M" at bounding box center [157, 297] width 65 height 17
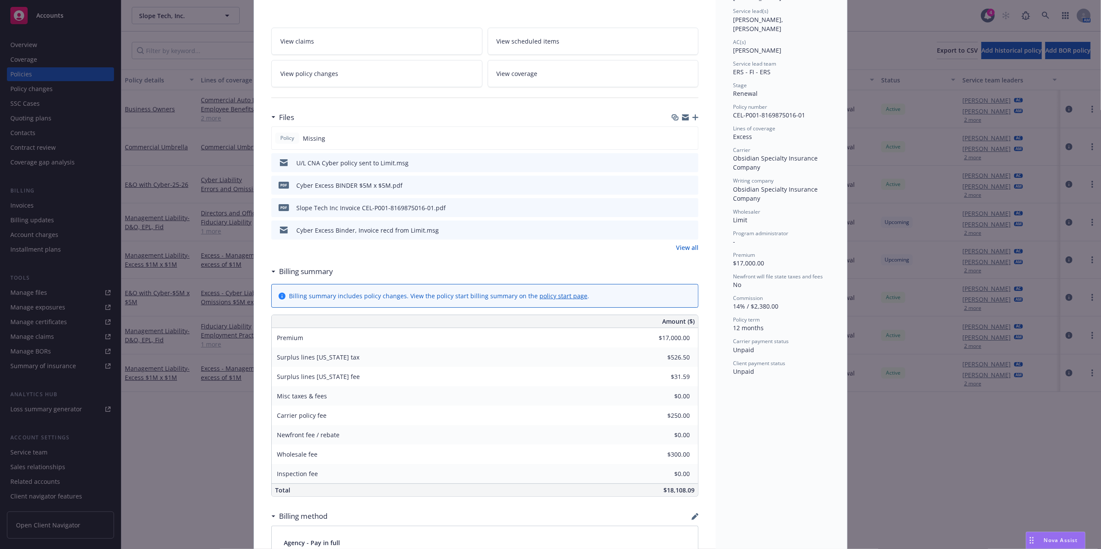
scroll to position [116, 0]
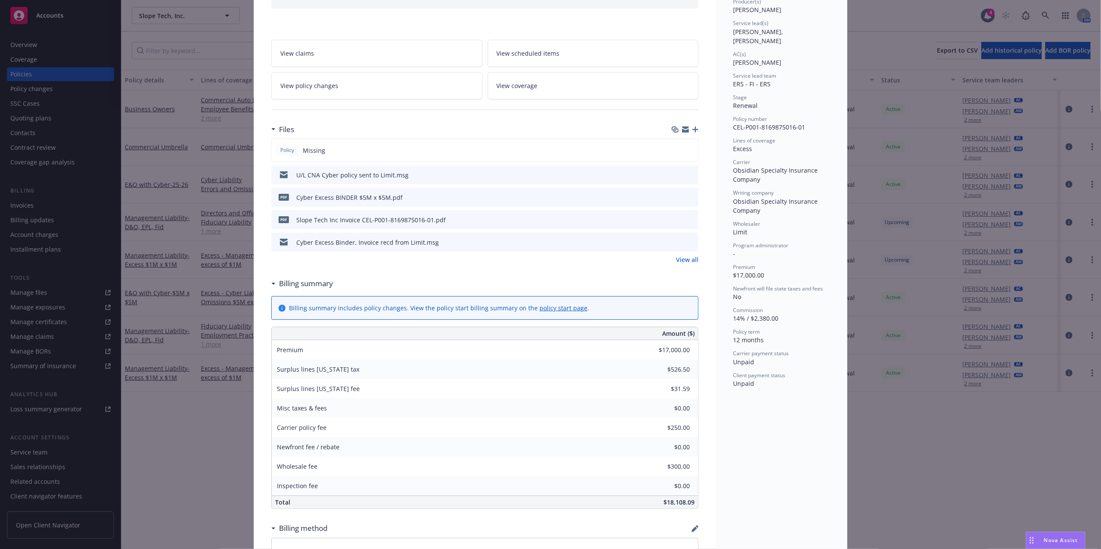
click at [686, 197] on icon "preview file" at bounding box center [690, 197] width 8 height 6
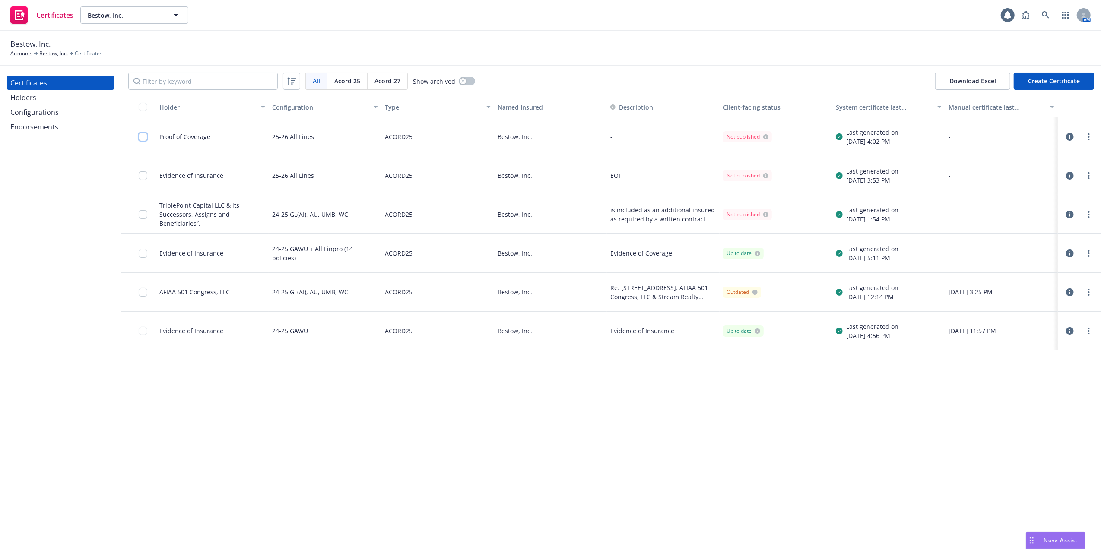
click at [143, 139] on input "checkbox" at bounding box center [143, 137] width 9 height 9
click at [510, 529] on div "Download certificate" at bounding box center [500, 530] width 65 height 16
click at [497, 509] on link "Download uneditable file" at bounding box center [456, 508] width 100 height 17
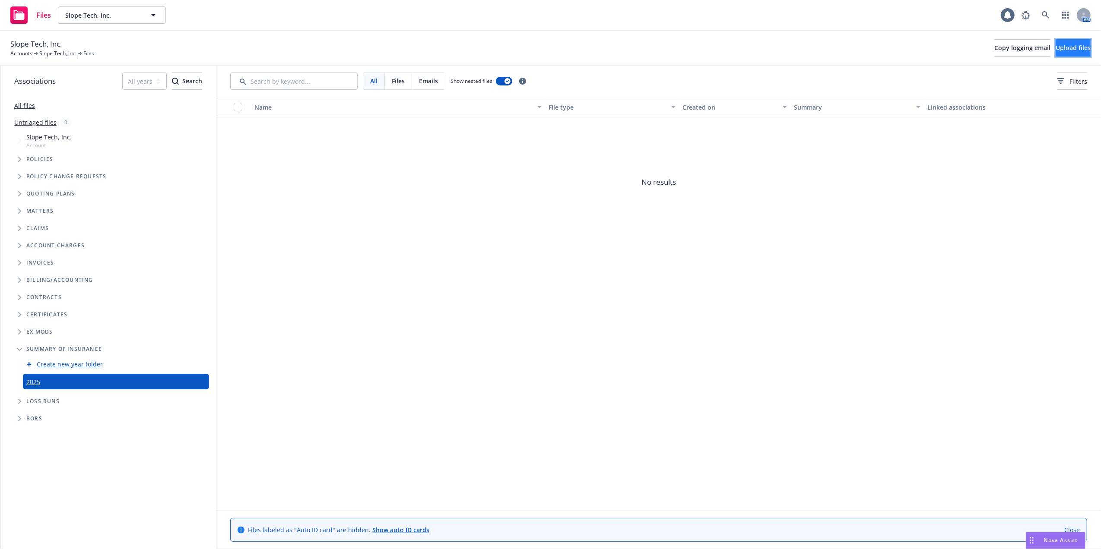
click at [1079, 54] on button "Upload files" at bounding box center [1073, 47] width 35 height 17
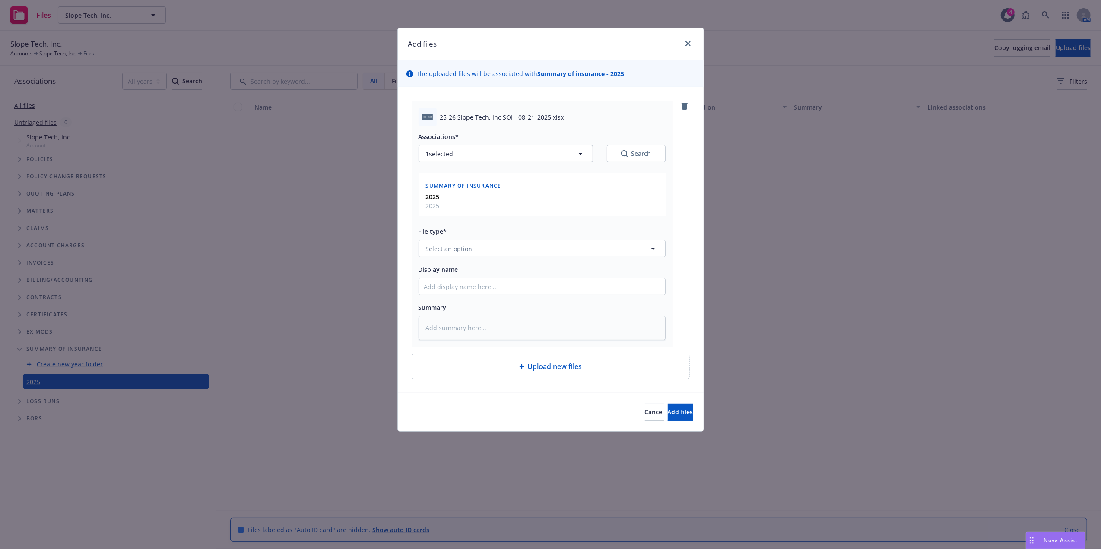
type textarea "x"
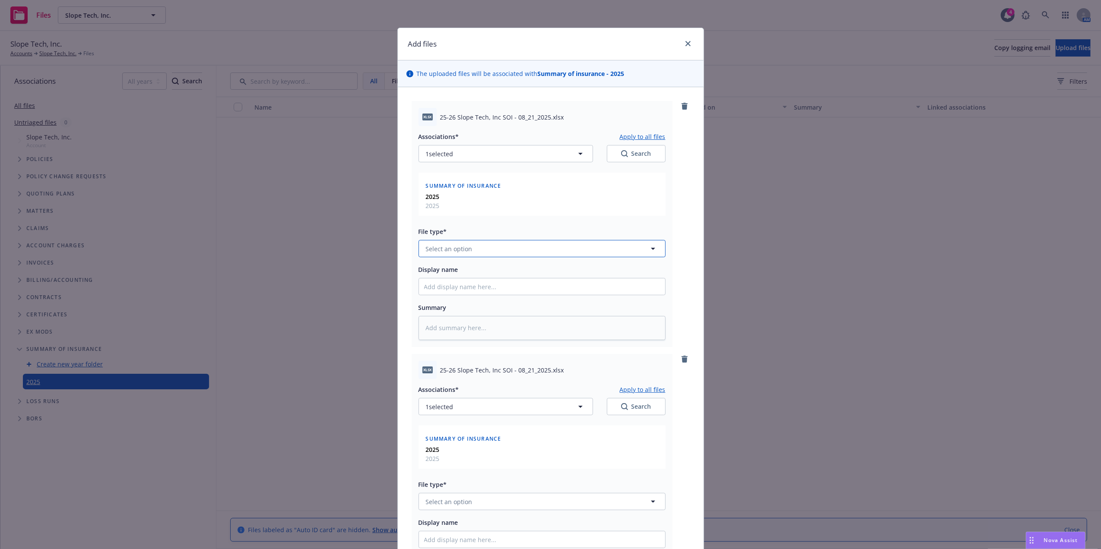
click at [440, 248] on span "Select an option" at bounding box center [449, 249] width 47 height 9
type input "summ"
click at [509, 321] on div "Summary of Insurance" at bounding box center [542, 318] width 236 height 13
type textarea "x"
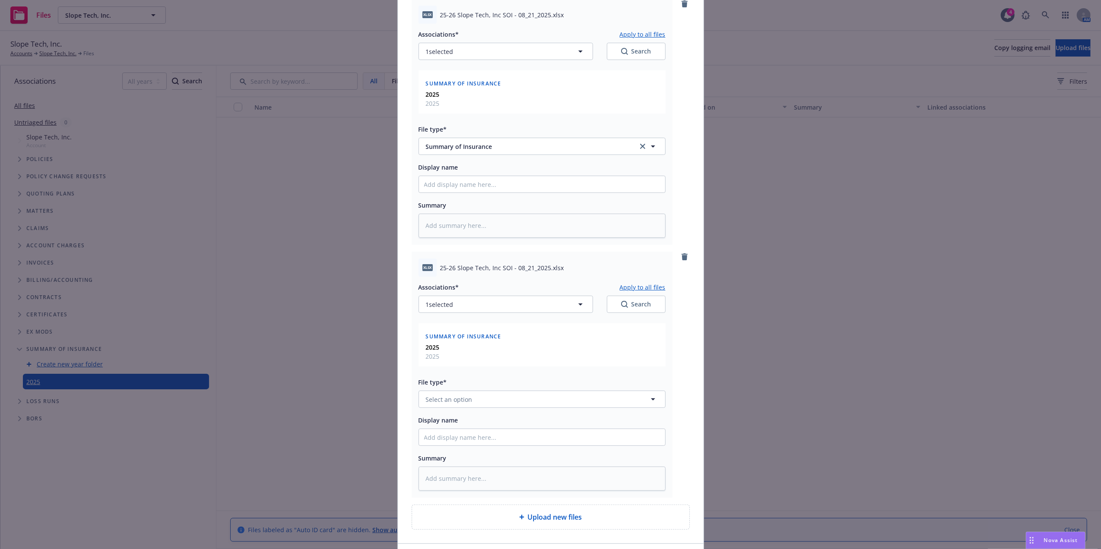
scroll to position [103, 0]
click at [479, 398] on button "Select an option" at bounding box center [542, 399] width 247 height 17
type input "summ"
click at [478, 355] on span "Summary of Insurance" at bounding box center [461, 352] width 67 height 9
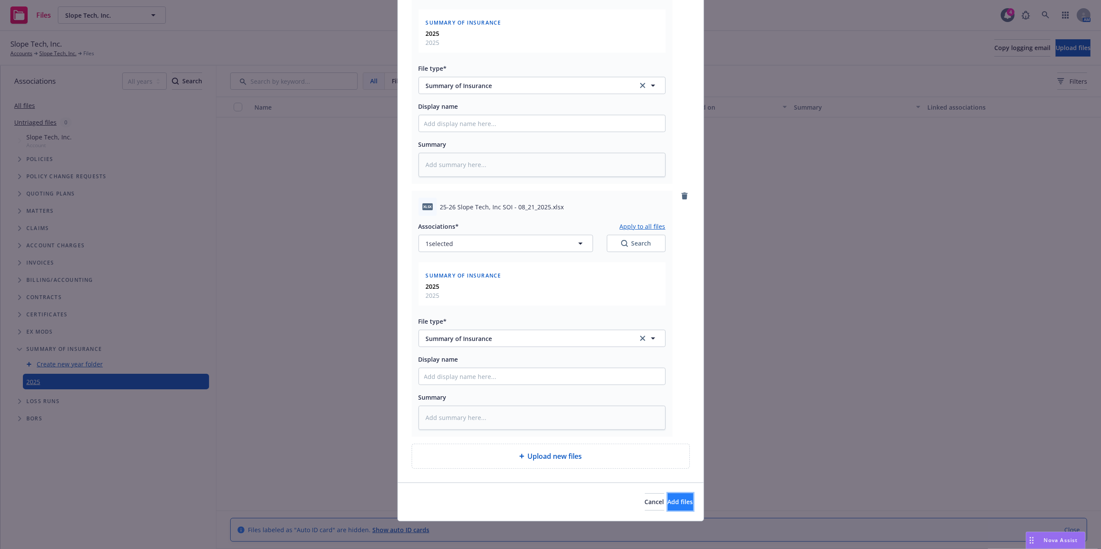
click at [668, 502] on button "Add files" at bounding box center [680, 502] width 25 height 17
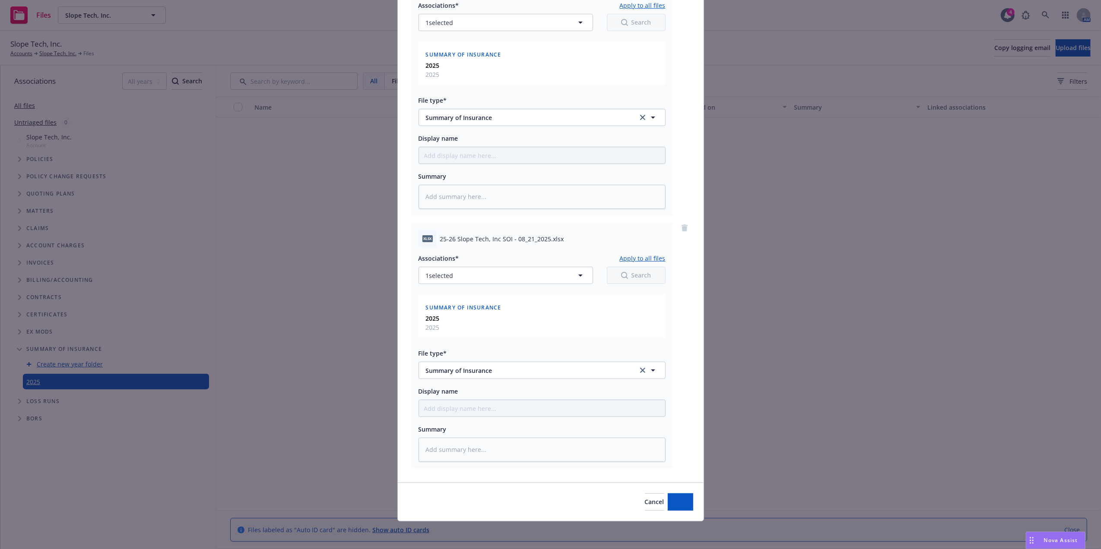
type textarea "x"
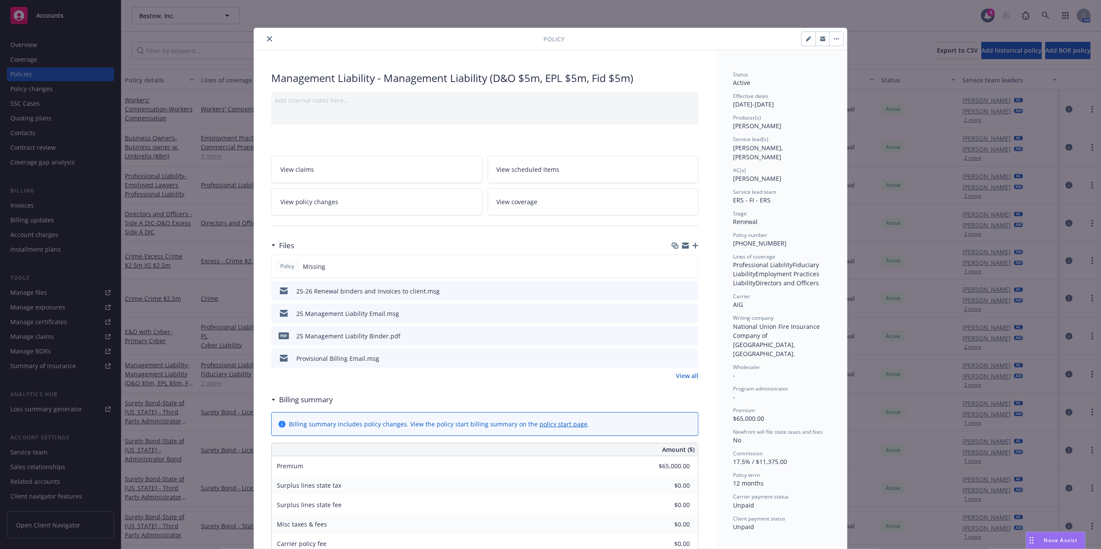
click at [267, 40] on icon "close" at bounding box center [269, 38] width 5 height 5
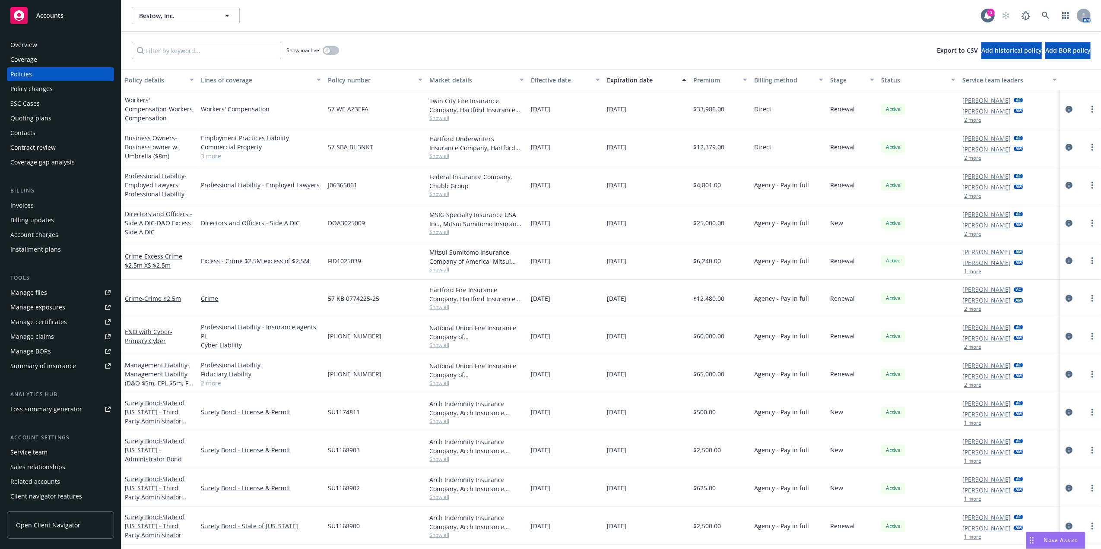
click at [45, 321] on div "Manage certificates" at bounding box center [38, 322] width 57 height 14
click at [205, 47] on input "Filter by keyword..." at bounding box center [206, 50] width 149 height 17
click at [474, 51] on div "02 Show inactive Export to CSV Add historical policy Add BOR policy" at bounding box center [611, 51] width 980 height 38
click at [183, 50] on input "02" at bounding box center [206, 50] width 149 height 17
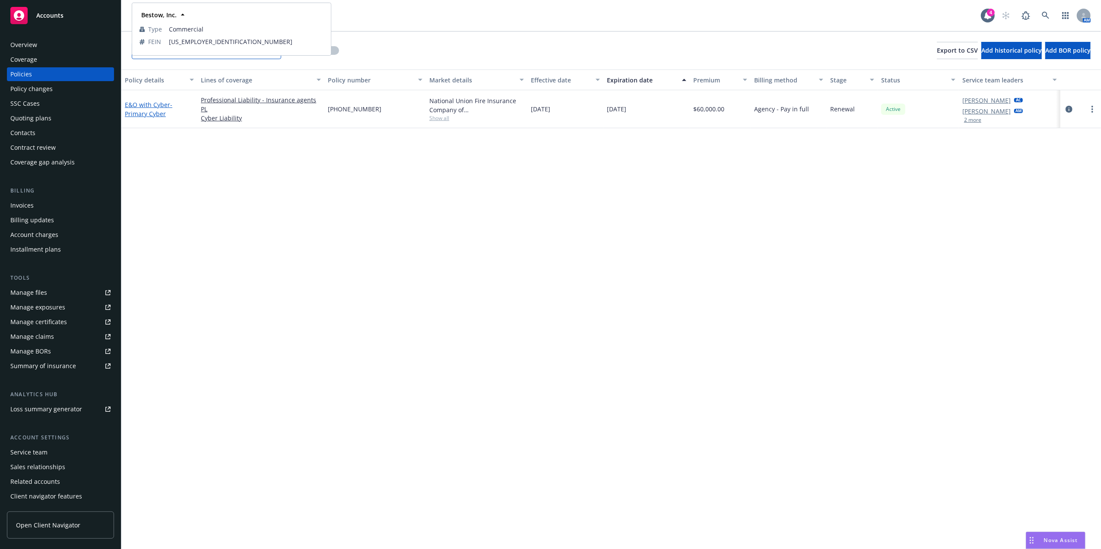
type input "02-571"
click at [140, 104] on link "E&O with Cyber - Primary Cyber" at bounding box center [149, 109] width 48 height 17
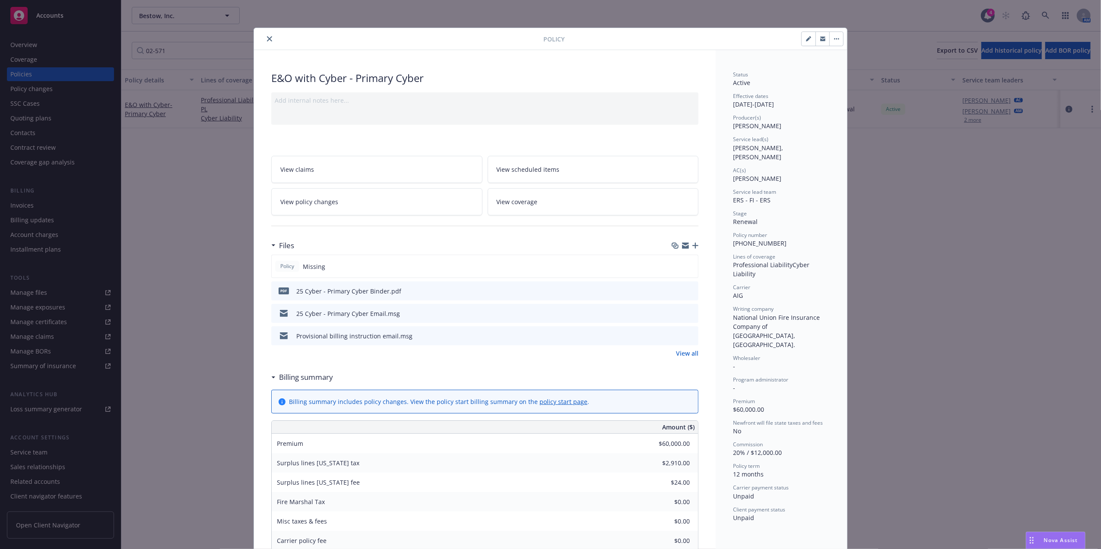
click at [686, 289] on icon "preview file" at bounding box center [690, 291] width 8 height 6
click at [267, 35] on button "close" at bounding box center [269, 39] width 10 height 10
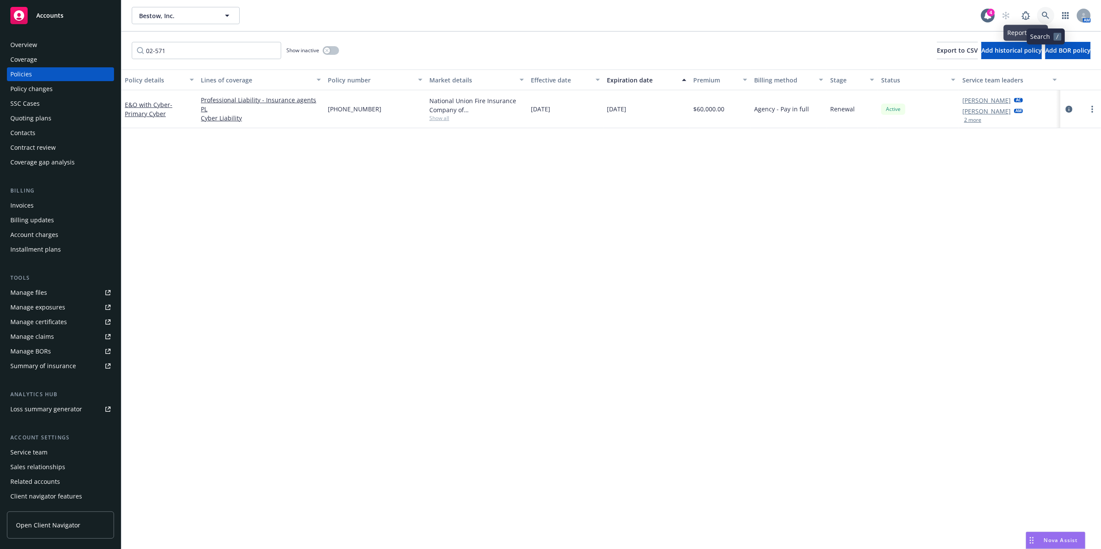
click at [1038, 14] on link at bounding box center [1045, 15] width 17 height 17
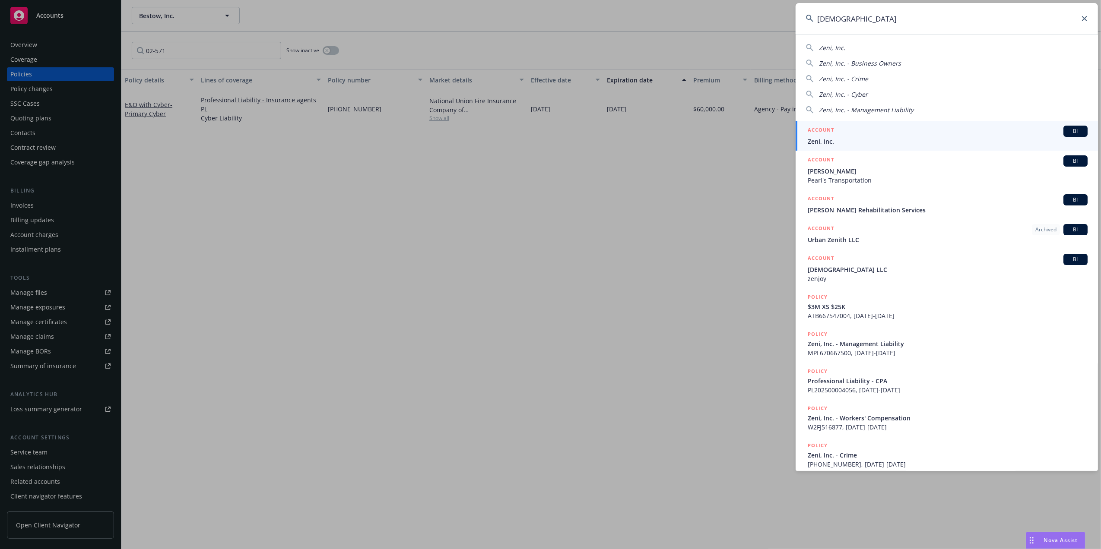
type input "[DEMOGRAPHIC_DATA]"
click at [863, 138] on span "Zeni, Inc." at bounding box center [948, 141] width 280 height 9
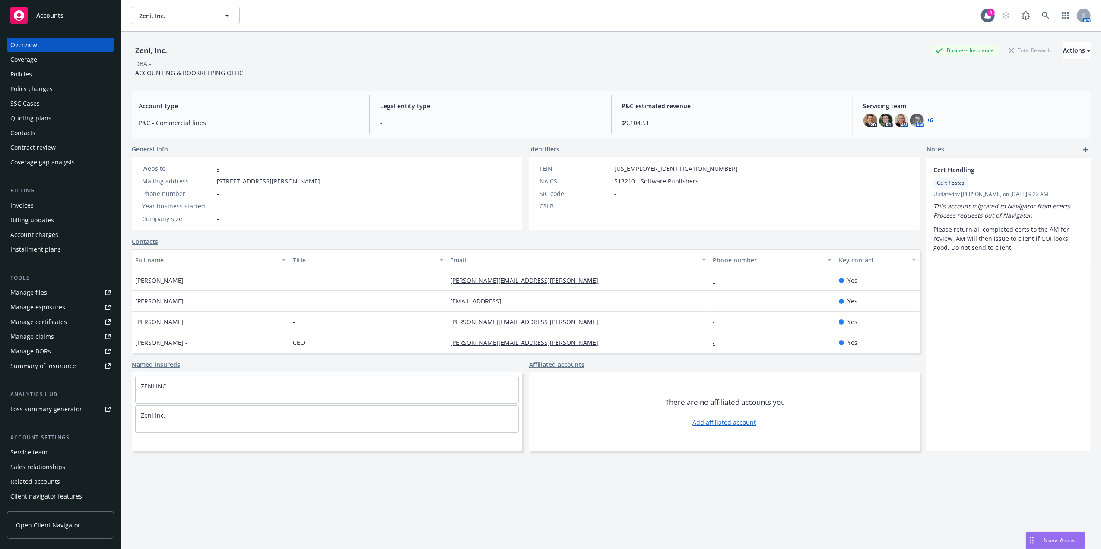
click at [41, 75] on div "Policies" at bounding box center [60, 74] width 100 height 14
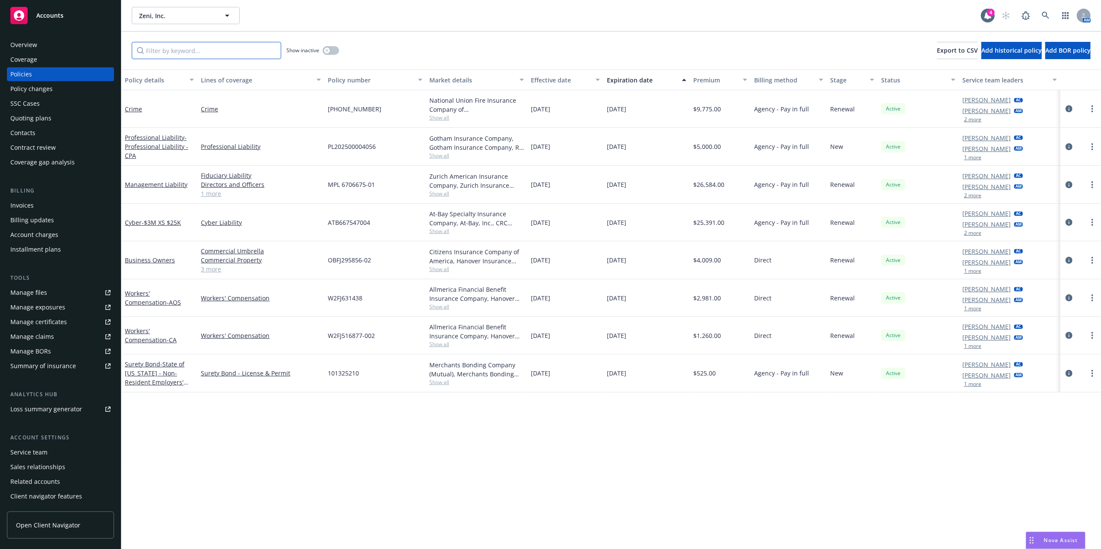
click at [175, 50] on input "Filter by keyword..." at bounding box center [206, 50] width 149 height 17
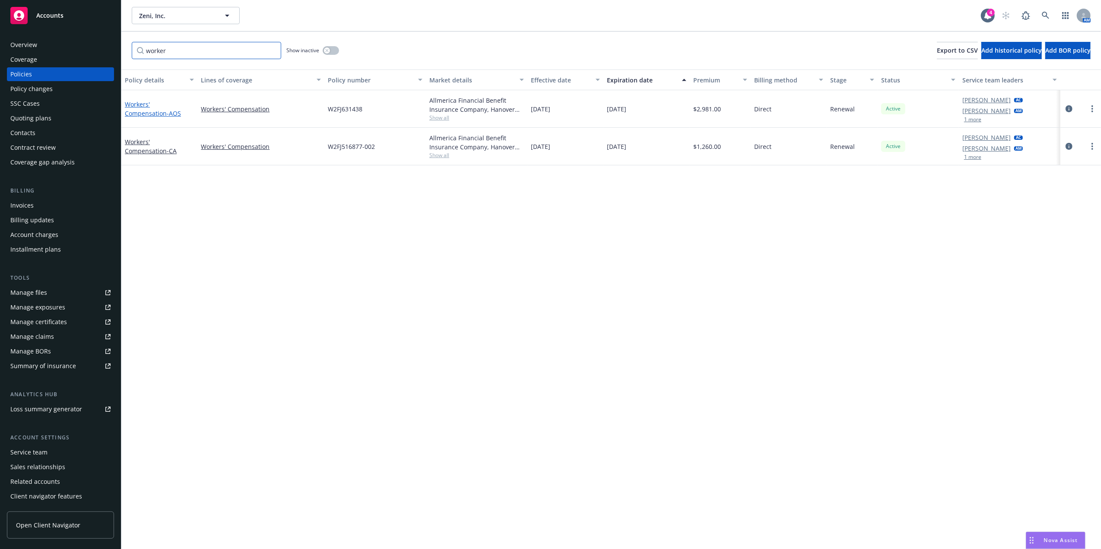
type input "worker"
click at [157, 105] on link "Workers' Compensation - AOS" at bounding box center [153, 108] width 56 height 17
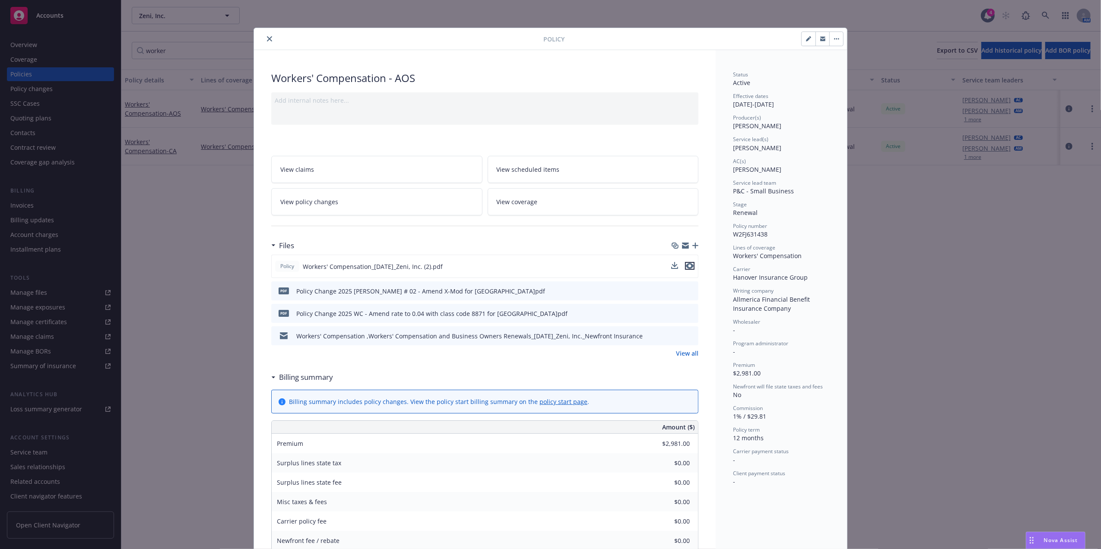
click at [686, 267] on icon "preview file" at bounding box center [690, 266] width 8 height 6
click at [267, 41] on icon "close" at bounding box center [269, 38] width 5 height 5
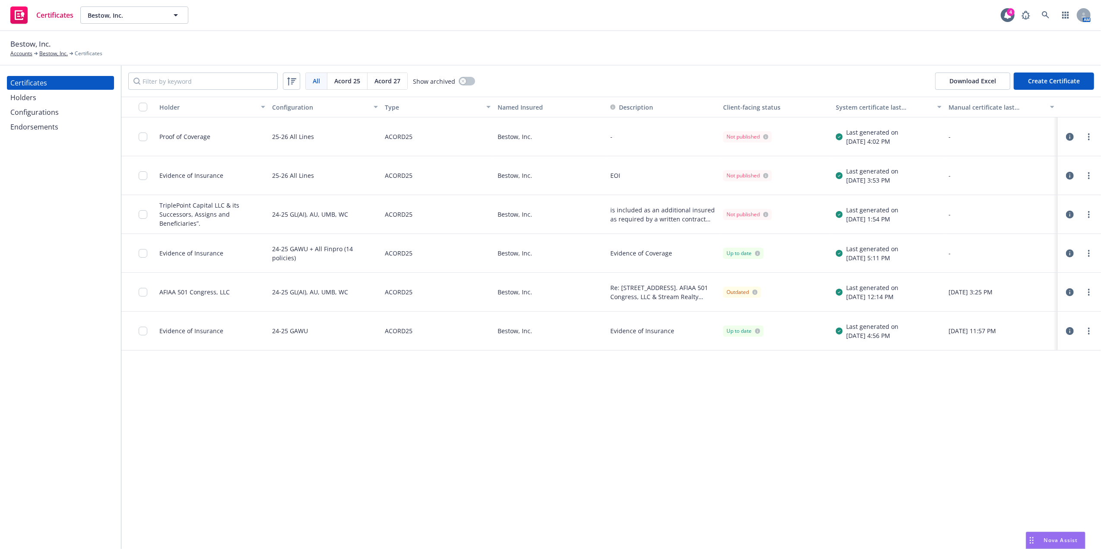
click at [66, 308] on div "Certificates Holders Configurations Endorsements" at bounding box center [60, 308] width 121 height 484
click at [22, 107] on div "Configurations" at bounding box center [34, 112] width 48 height 14
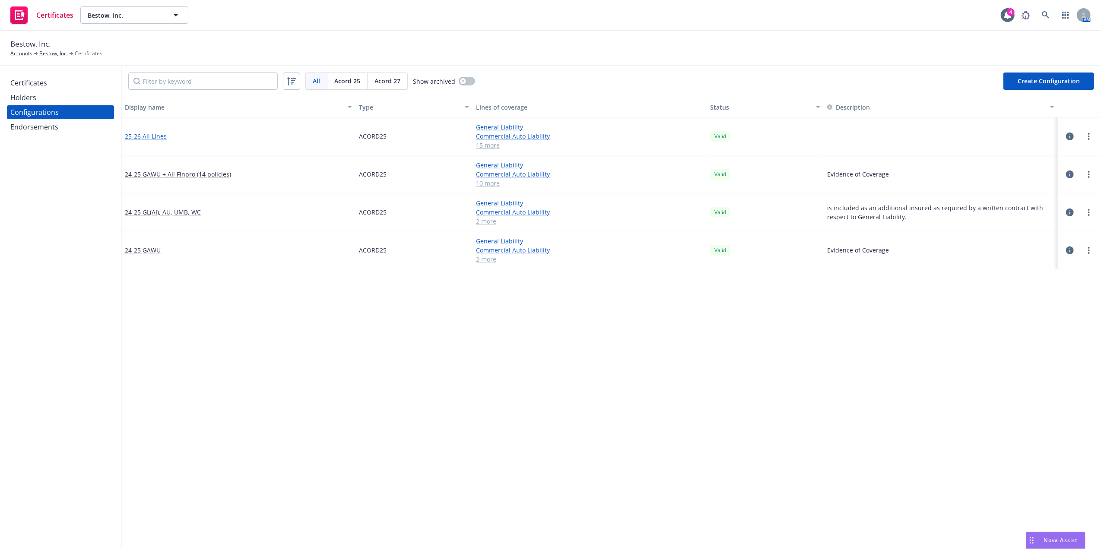
click at [149, 134] on link "25-26 All Lines" at bounding box center [146, 136] width 42 height 9
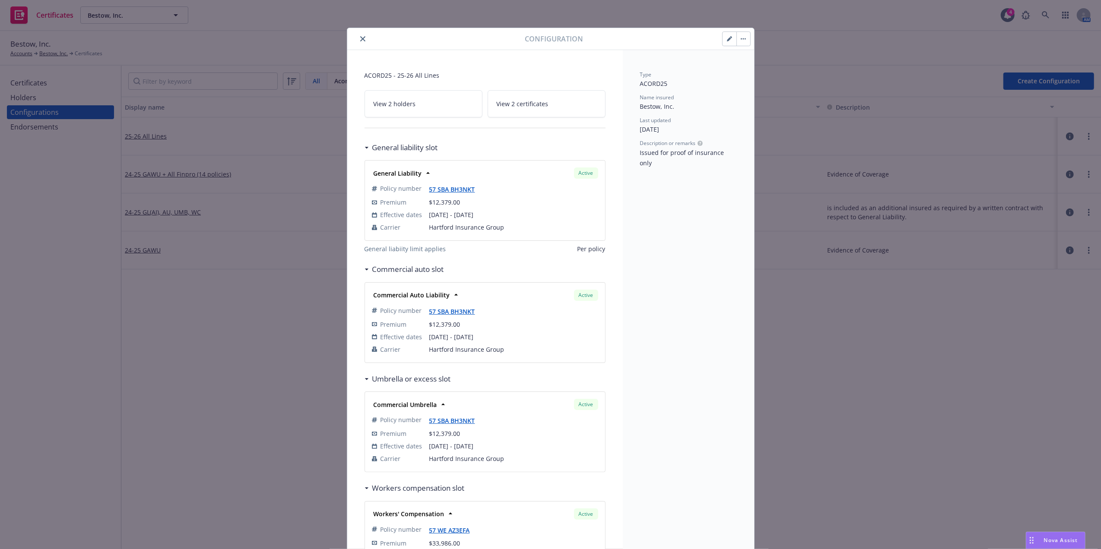
click at [360, 37] on icon "close" at bounding box center [362, 38] width 5 height 5
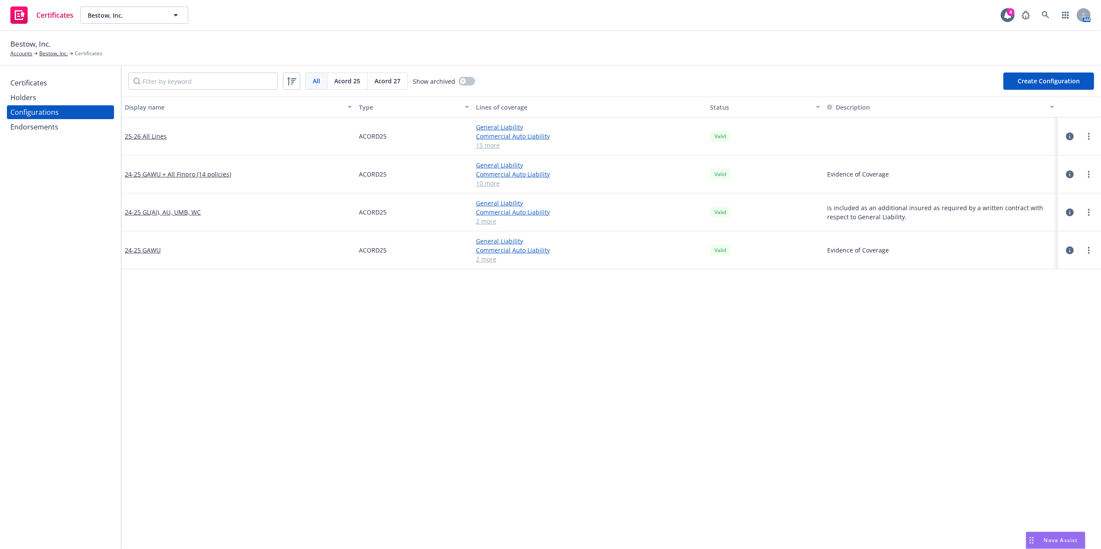
click at [54, 85] on div "Certificates" at bounding box center [60, 83] width 100 height 14
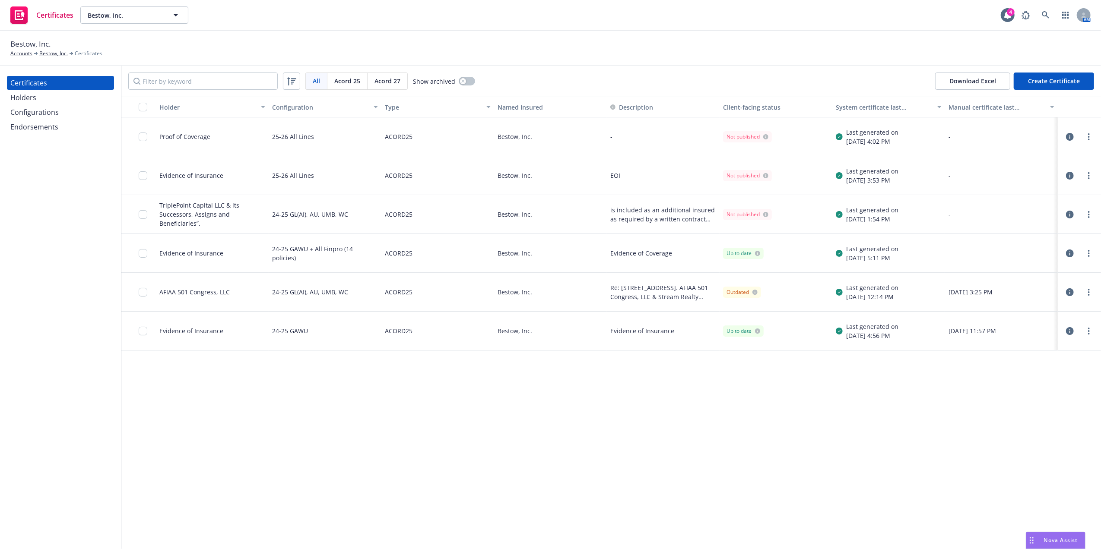
click at [63, 109] on div "Configurations" at bounding box center [60, 112] width 100 height 14
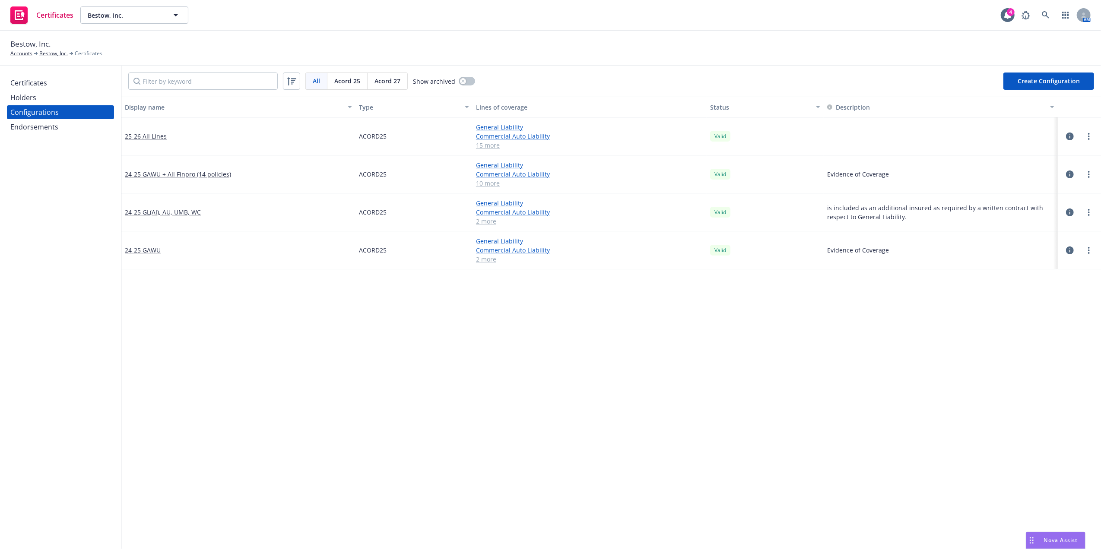
click at [38, 98] on div "Holders" at bounding box center [60, 98] width 100 height 14
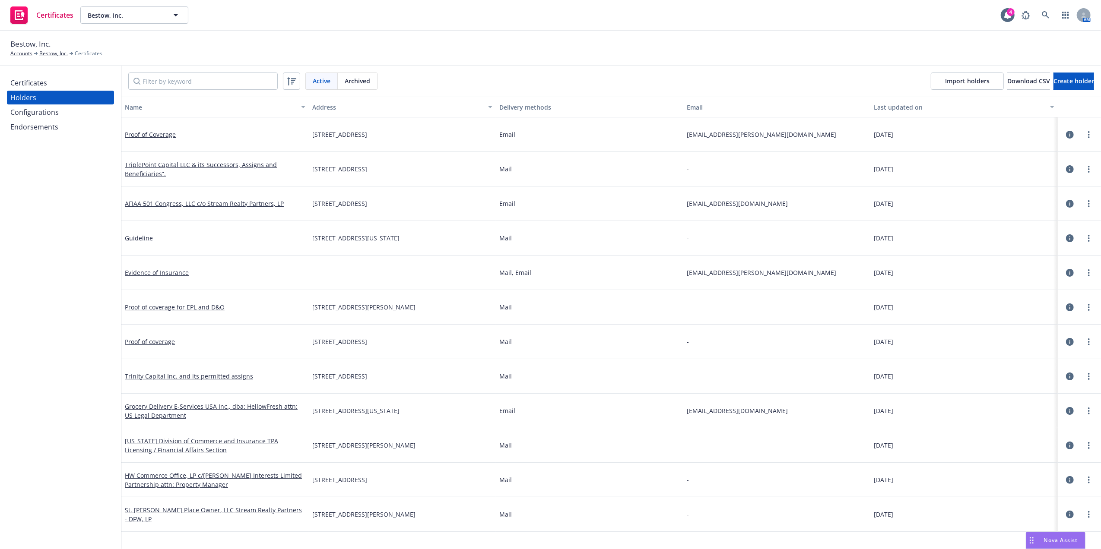
click at [48, 85] on div "Certificates" at bounding box center [60, 83] width 100 height 14
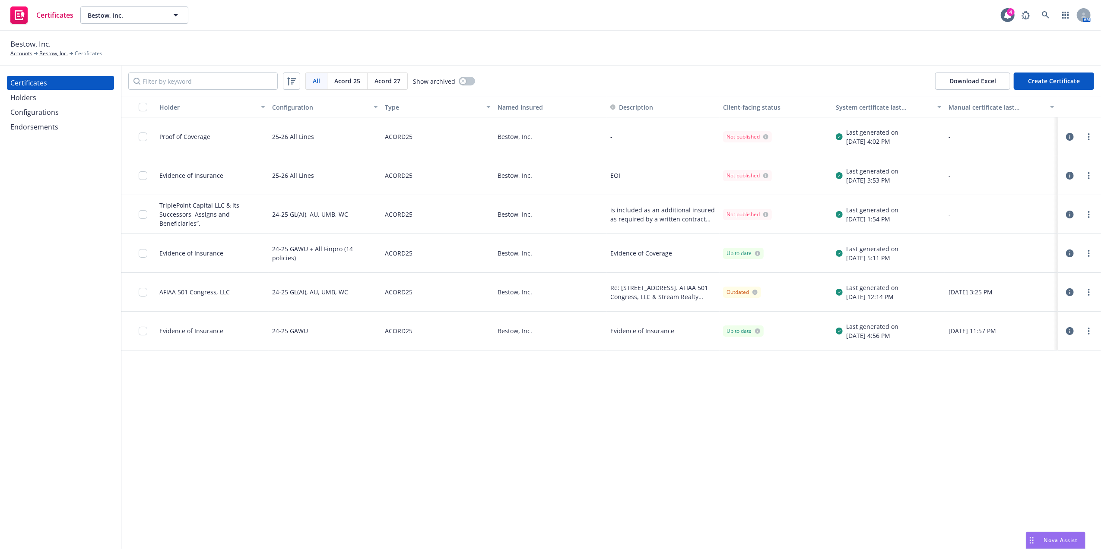
click at [148, 137] on div at bounding box center [146, 137] width 14 height 28
drag, startPoint x: 1086, startPoint y: 135, endPoint x: 1080, endPoint y: 135, distance: 5.6
click at [1084, 135] on link "more" at bounding box center [1089, 137] width 10 height 10
click at [984, 156] on link "Edit" at bounding box center [1025, 154] width 138 height 17
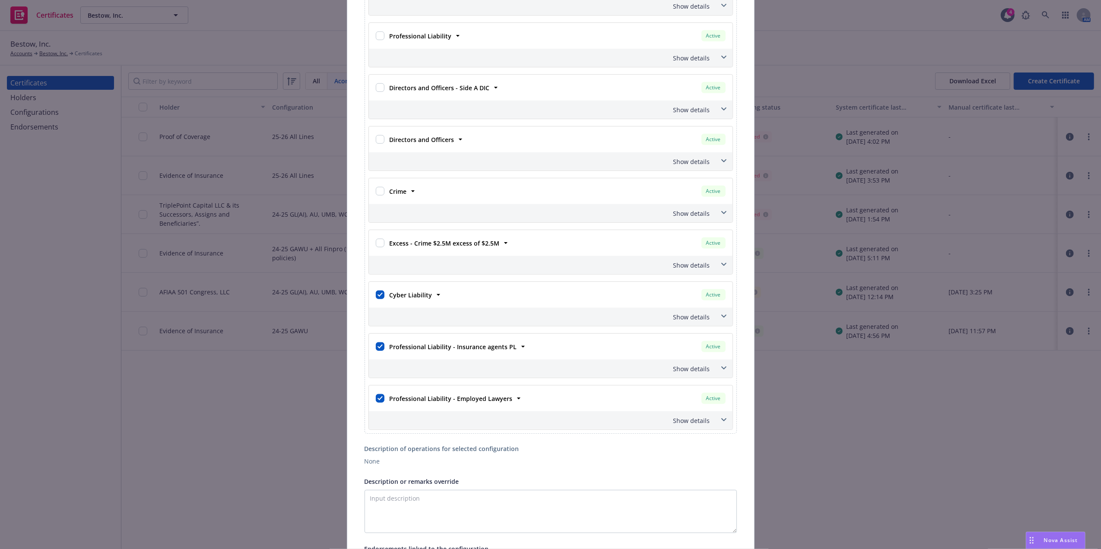
scroll to position [711, 0]
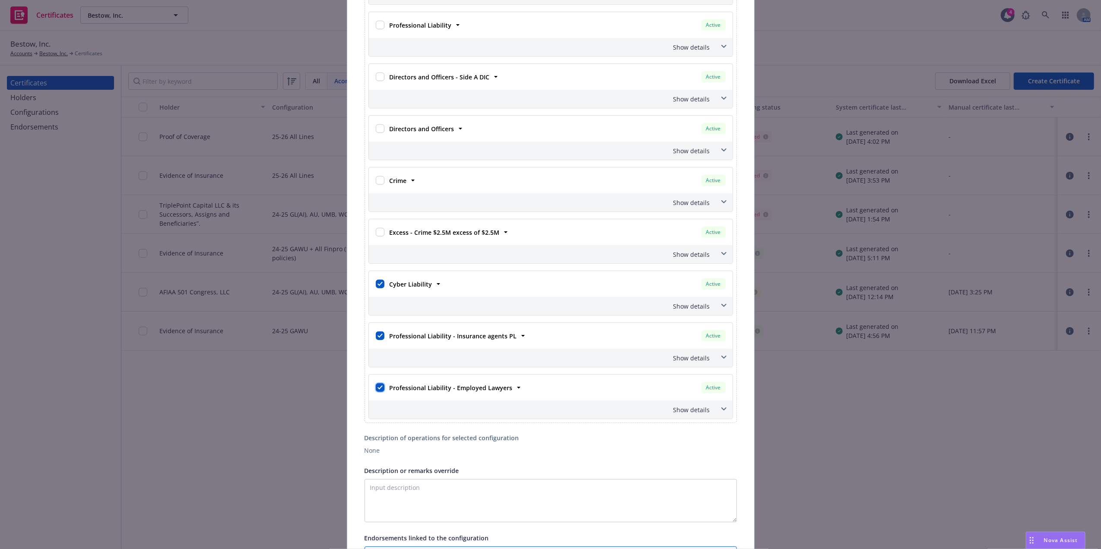
click at [376, 392] on input "checkbox" at bounding box center [380, 388] width 9 height 9
checkbox input "false"
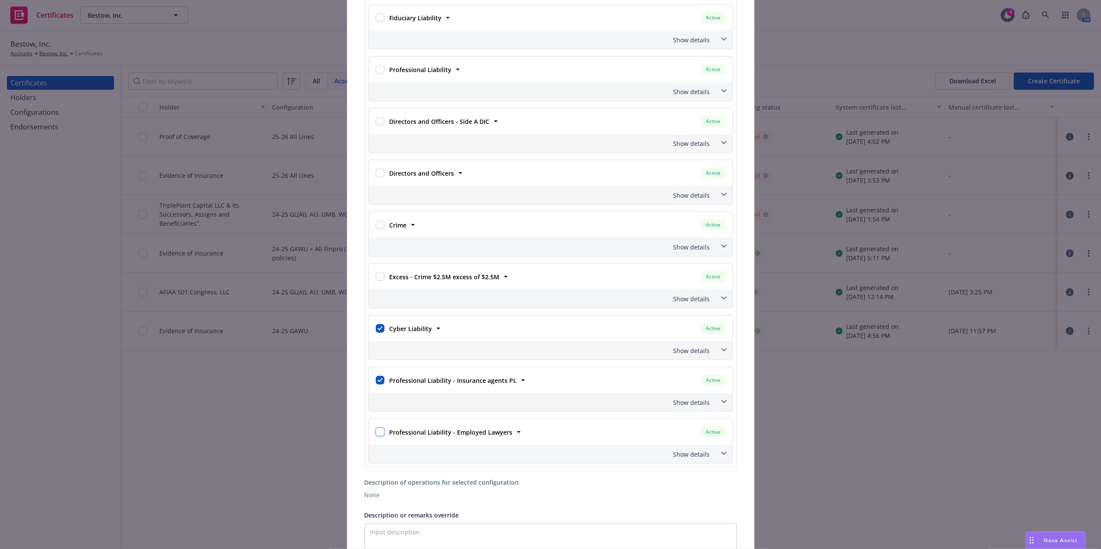
scroll to position [652, 0]
click at [415, 336] on strong "Cyber Liability" at bounding box center [411, 332] width 43 height 8
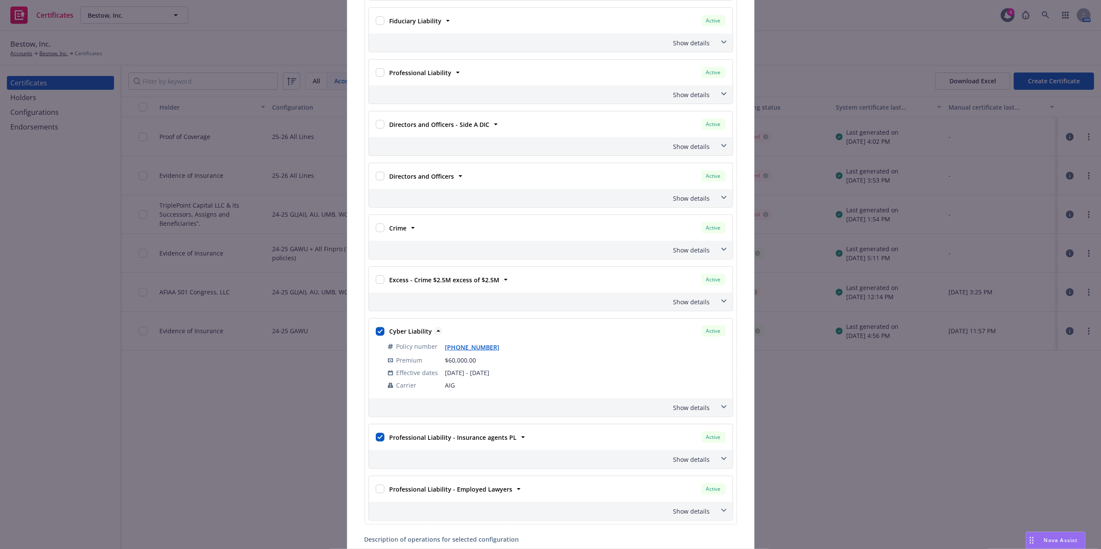
click at [415, 336] on strong "Cyber Liability" at bounding box center [411, 331] width 43 height 8
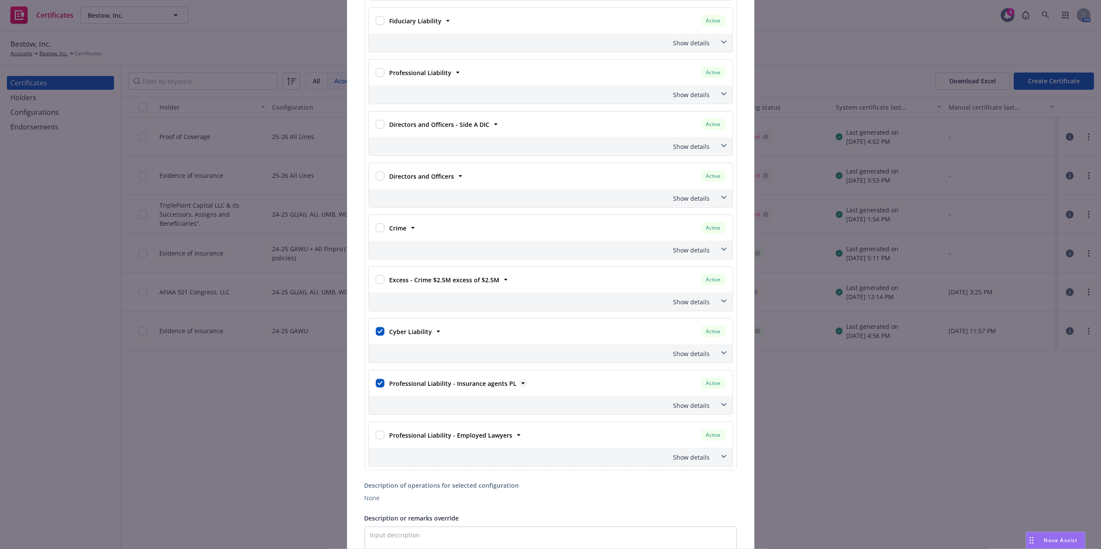
click at [458, 388] on strong "Professional Liability - Insurance agents PL" at bounding box center [453, 384] width 127 height 8
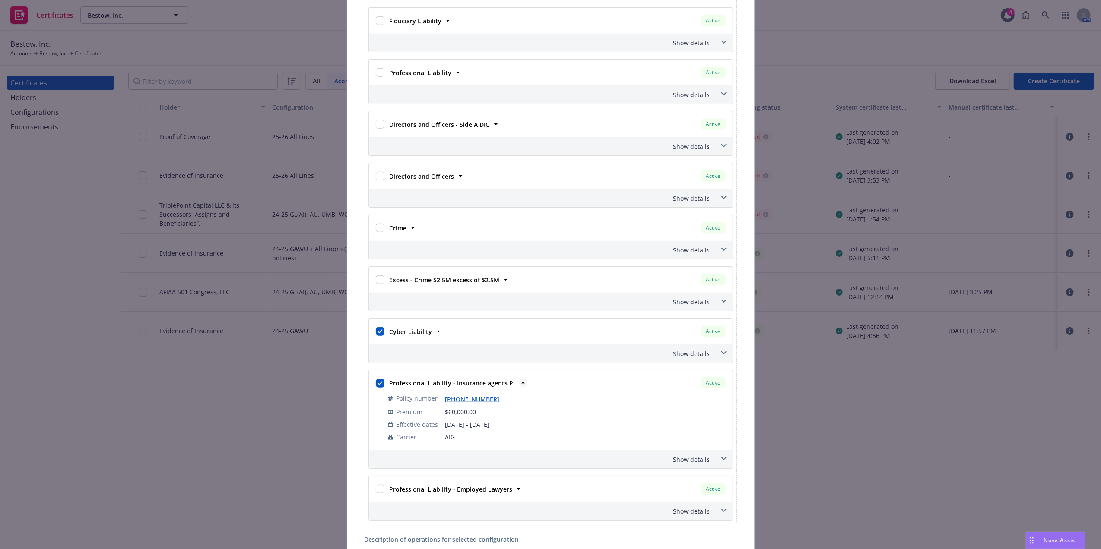
click at [458, 387] on strong "Professional Liability - Insurance agents PL" at bounding box center [453, 383] width 127 height 8
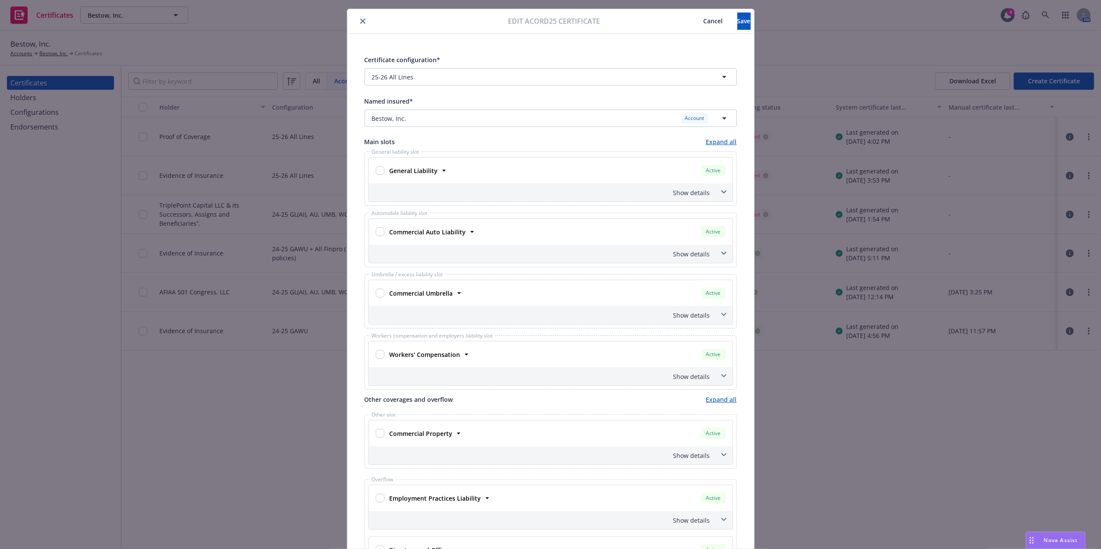
scroll to position [0, 0]
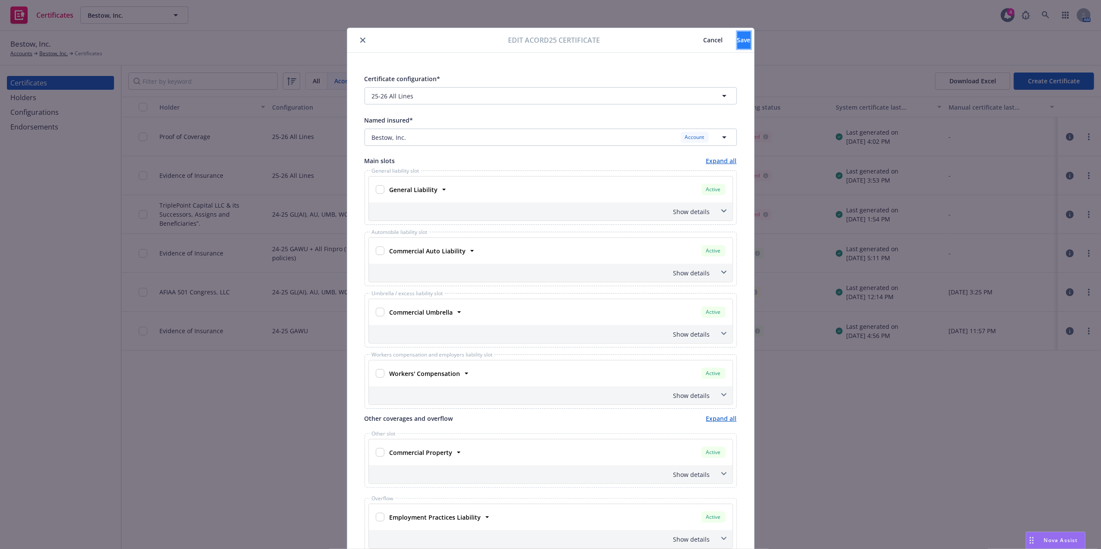
click at [737, 38] on span "Save" at bounding box center [743, 40] width 13 height 8
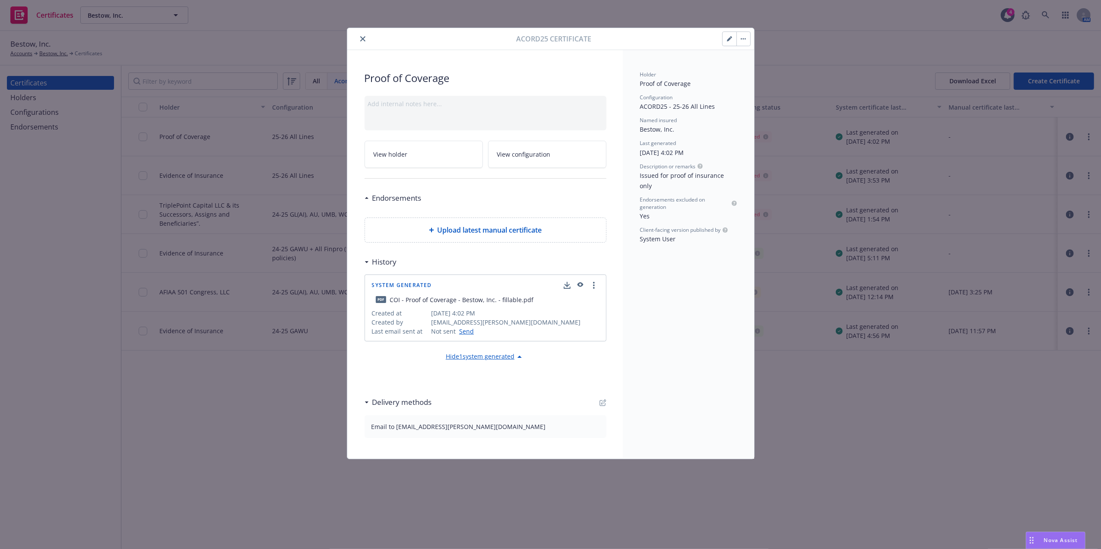
click at [363, 38] on icon "close" at bounding box center [362, 38] width 5 height 5
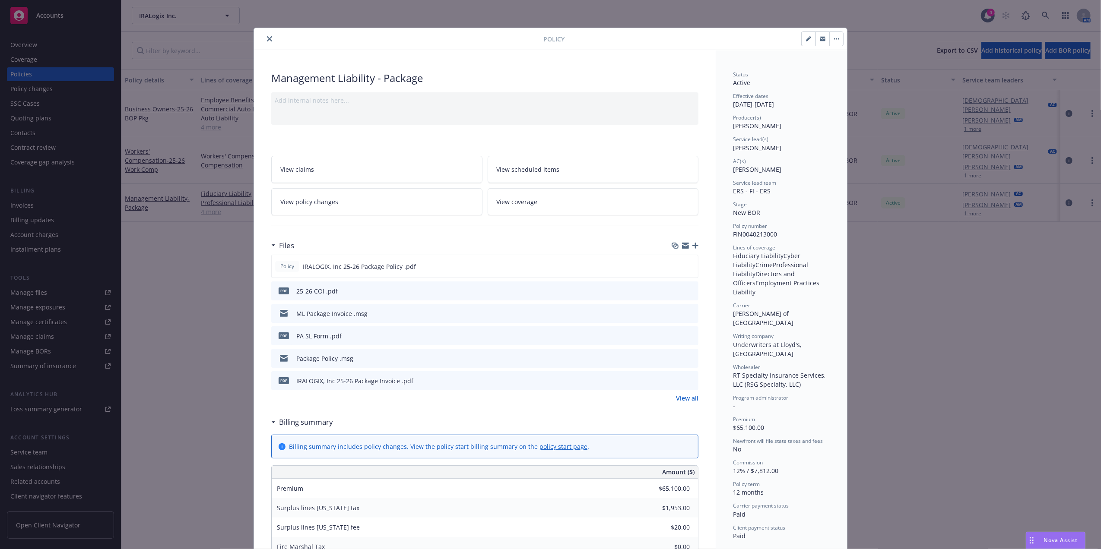
click at [750, 237] on span "FIN0040213000" at bounding box center [755, 234] width 44 height 8
copy span "FIN0040213000"
click at [269, 40] on button "close" at bounding box center [269, 39] width 10 height 10
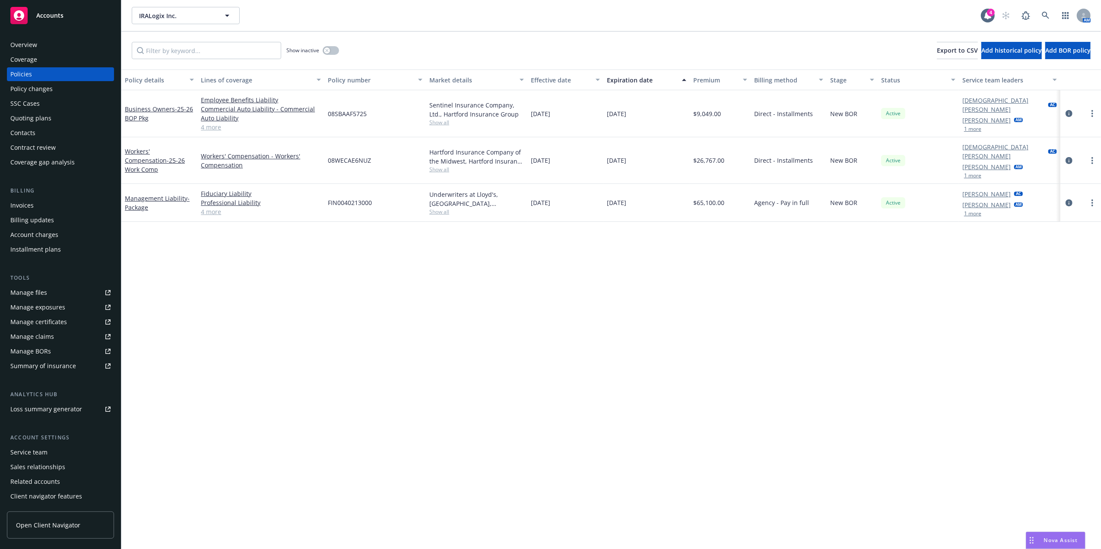
click at [975, 211] on button "1 more" at bounding box center [972, 213] width 17 height 5
click at [42, 453] on div "Service team" at bounding box center [28, 453] width 37 height 14
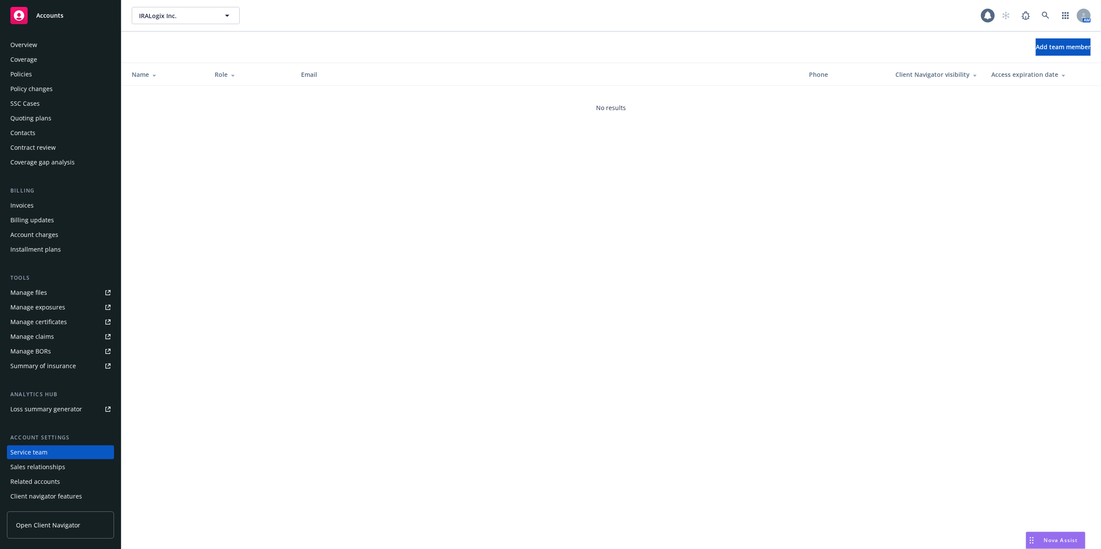
scroll to position [14, 0]
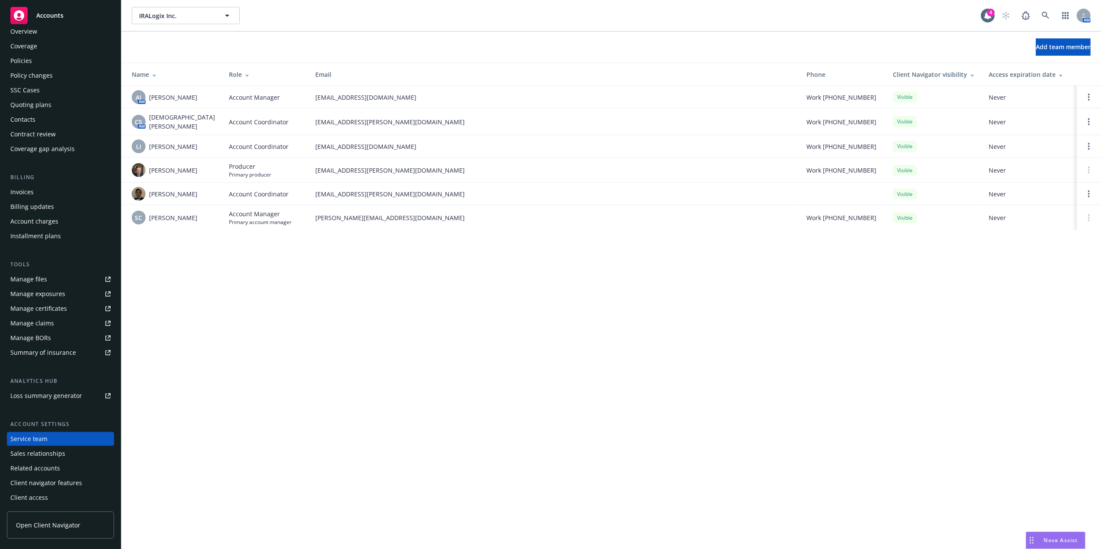
click at [22, 58] on div "Policies" at bounding box center [21, 61] width 22 height 14
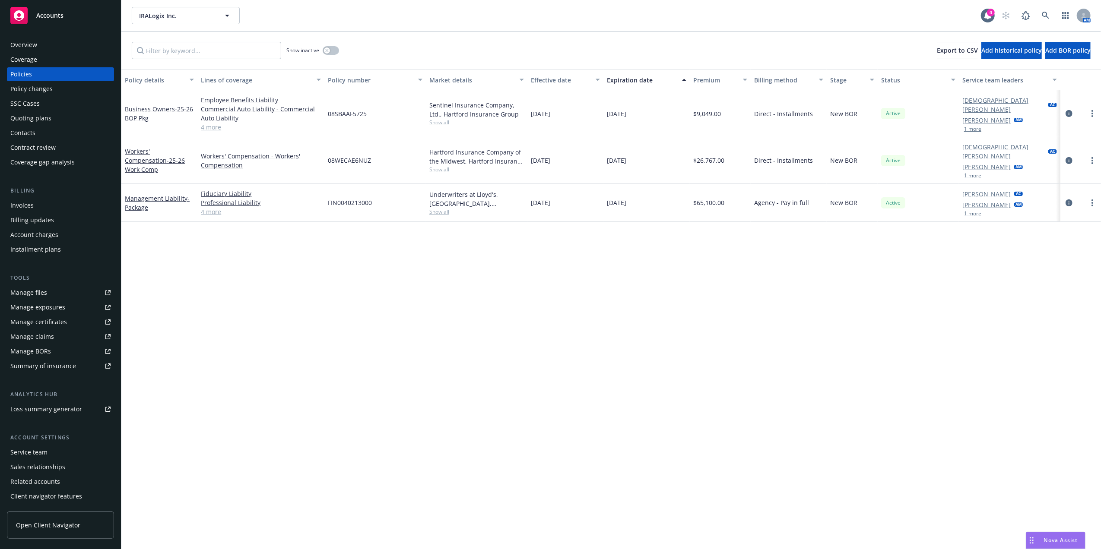
click at [56, 118] on div "Quoting plans" at bounding box center [60, 118] width 100 height 14
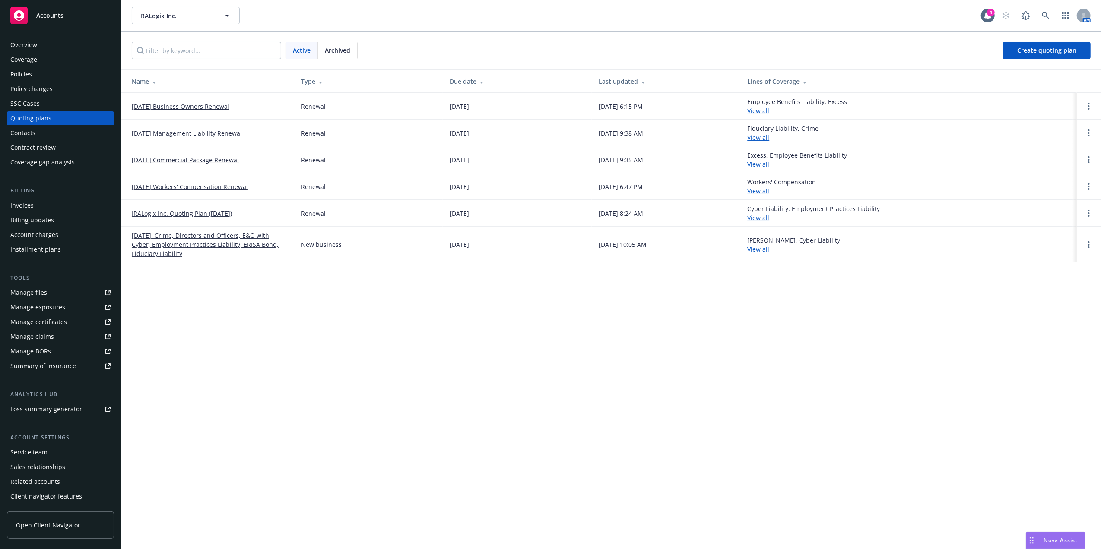
click at [170, 104] on link "[DATE] Business Owners Renewal" at bounding box center [181, 106] width 98 height 9
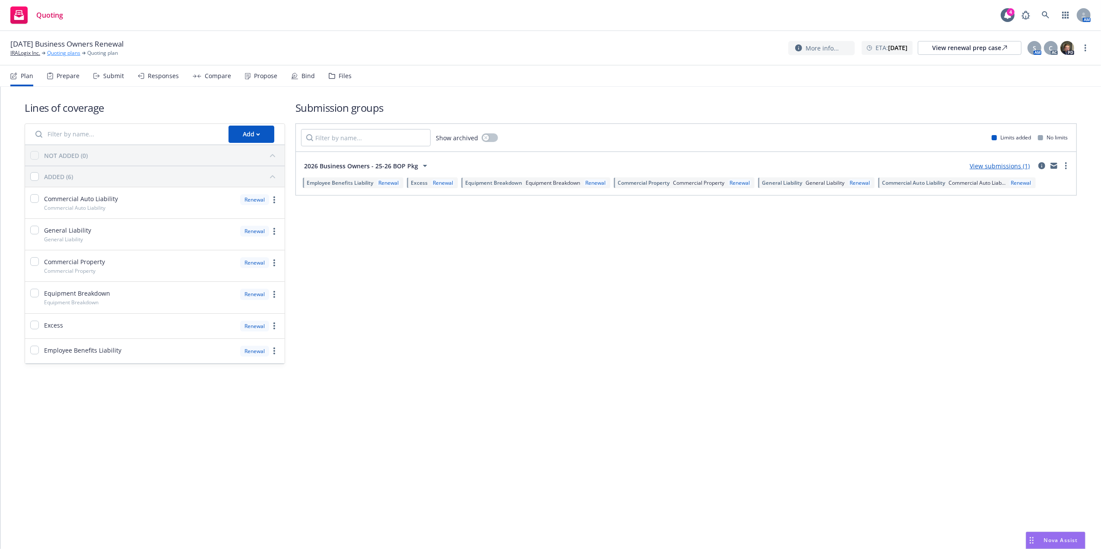
click at [71, 52] on link "Quoting plans" at bounding box center [63, 53] width 33 height 8
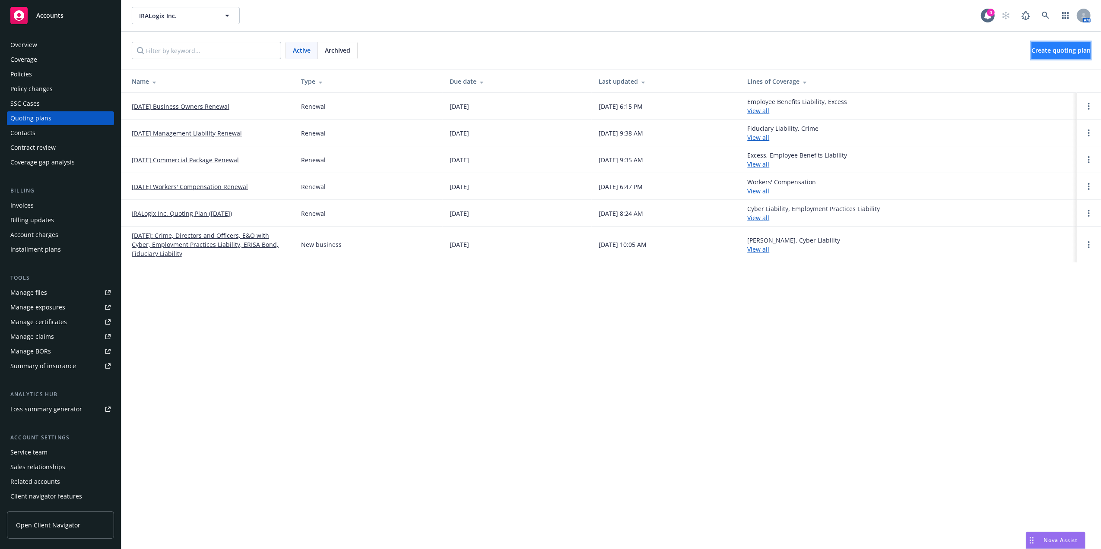
click at [1054, 49] on span "Create quoting plan" at bounding box center [1061, 50] width 59 height 8
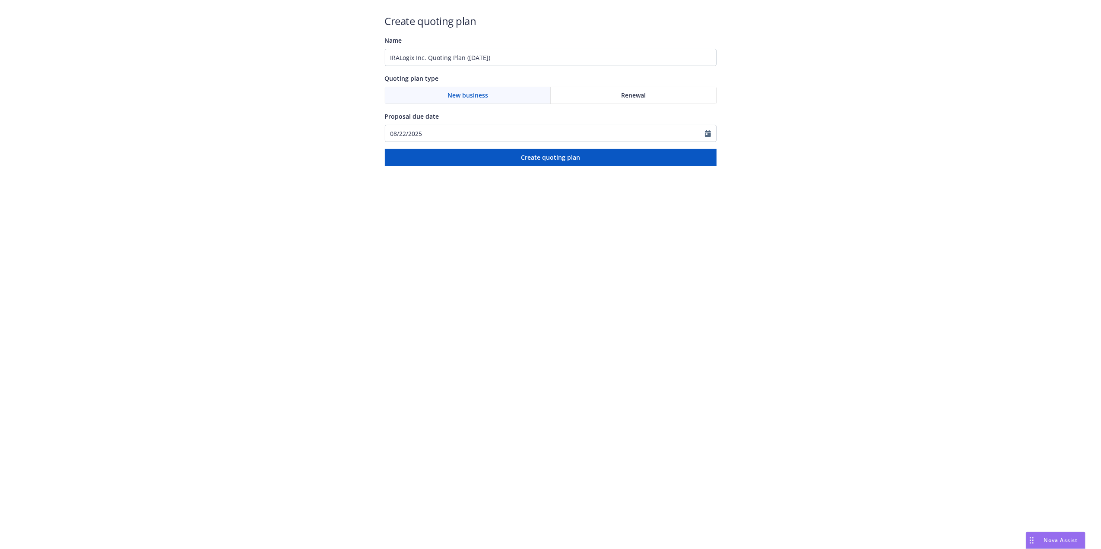
click at [664, 95] on div "Renewal" at bounding box center [633, 95] width 165 height 16
drag, startPoint x: 557, startPoint y: 61, endPoint x: 174, endPoint y: 45, distance: 383.9
click at [175, 46] on div "Create quoting plan Name IRALogix Inc. Quoting Plan (2025-08-22) Quoting plan t…" at bounding box center [550, 83] width 1101 height 166
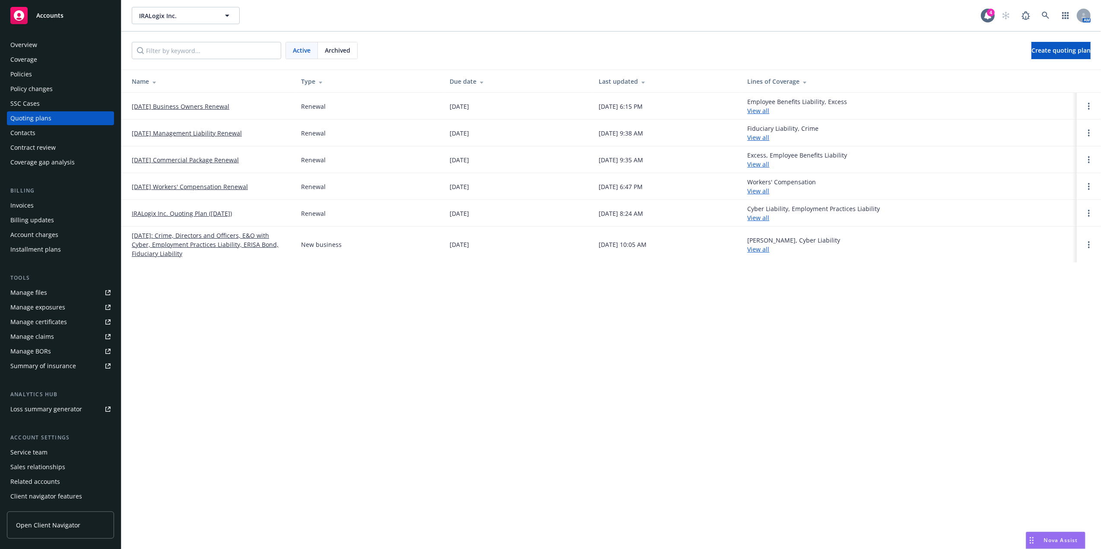
click at [185, 107] on link "[DATE] Business Owners Renewal" at bounding box center [181, 106] width 98 height 9
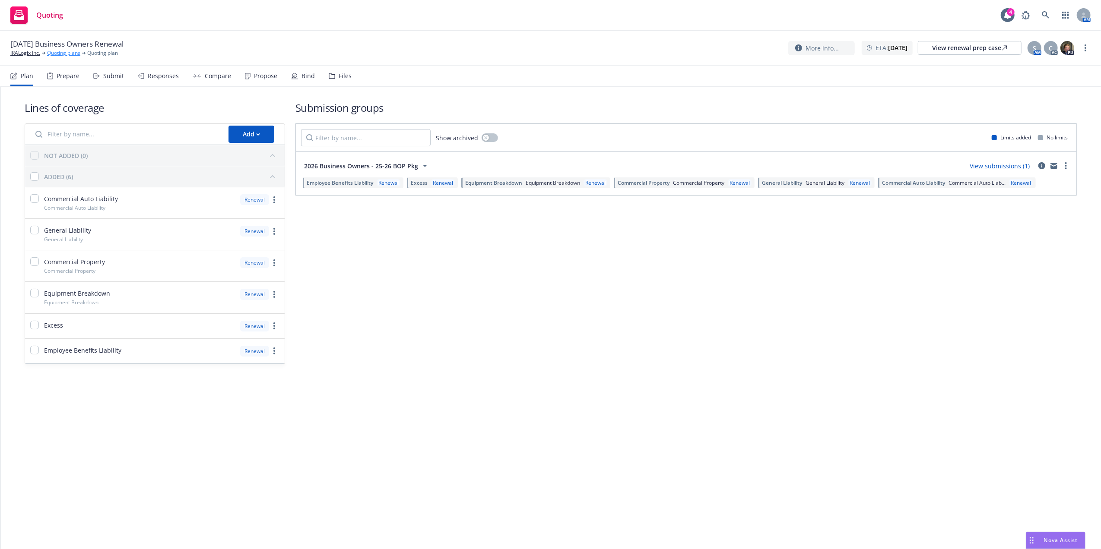
click at [65, 51] on link "Quoting plans" at bounding box center [63, 53] width 33 height 8
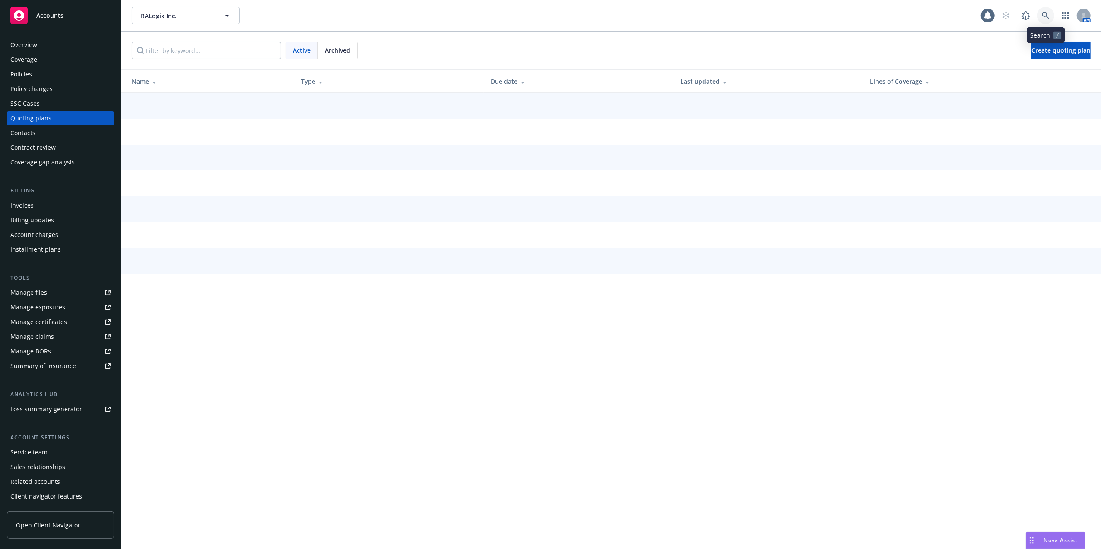
click at [1049, 13] on icon at bounding box center [1046, 16] width 8 height 8
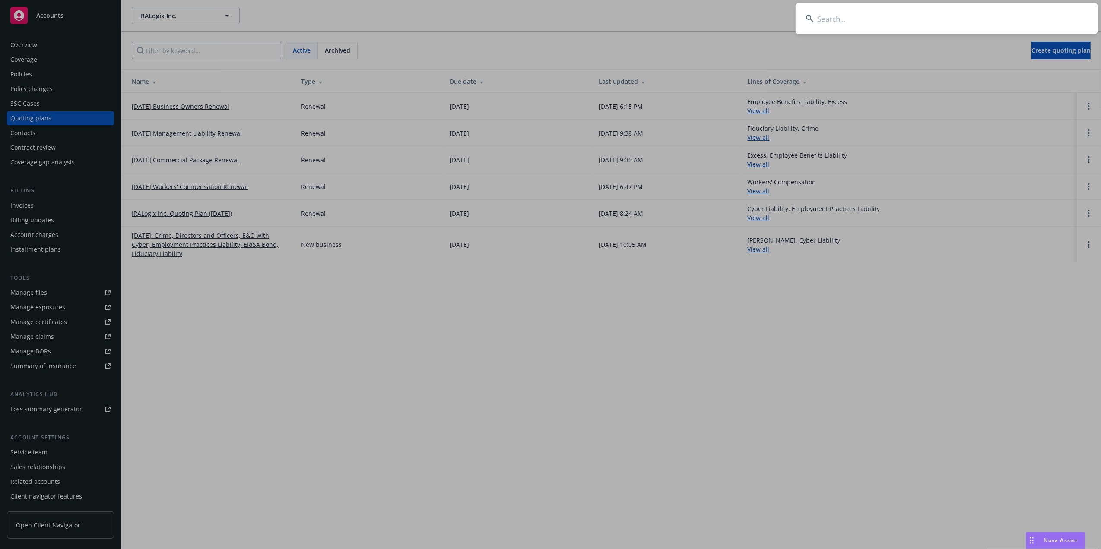
click at [996, 18] on input at bounding box center [947, 18] width 302 height 31
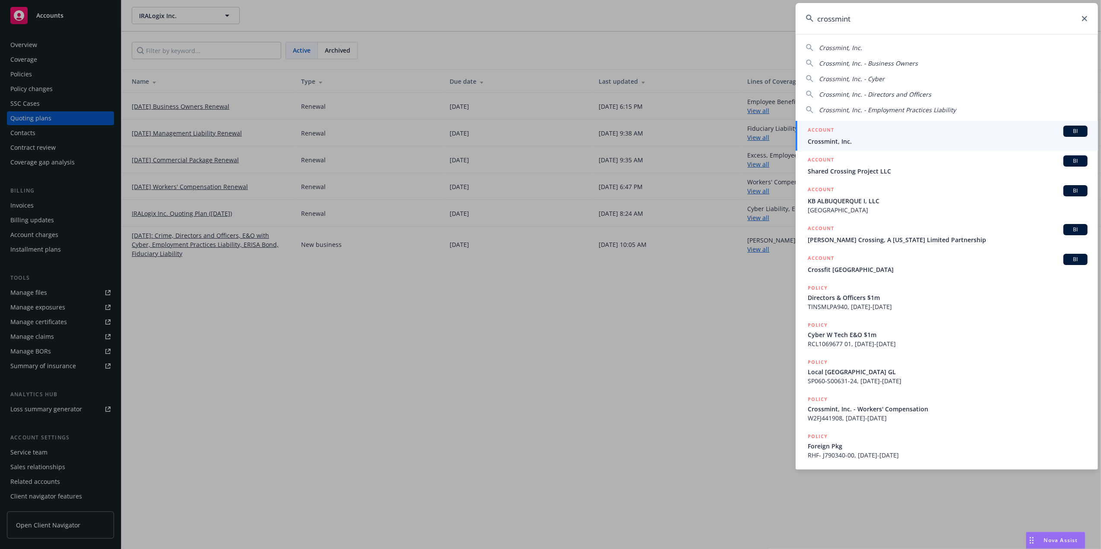
type input "crossmint"
click at [847, 135] on div "ACCOUNT BI" at bounding box center [948, 131] width 280 height 11
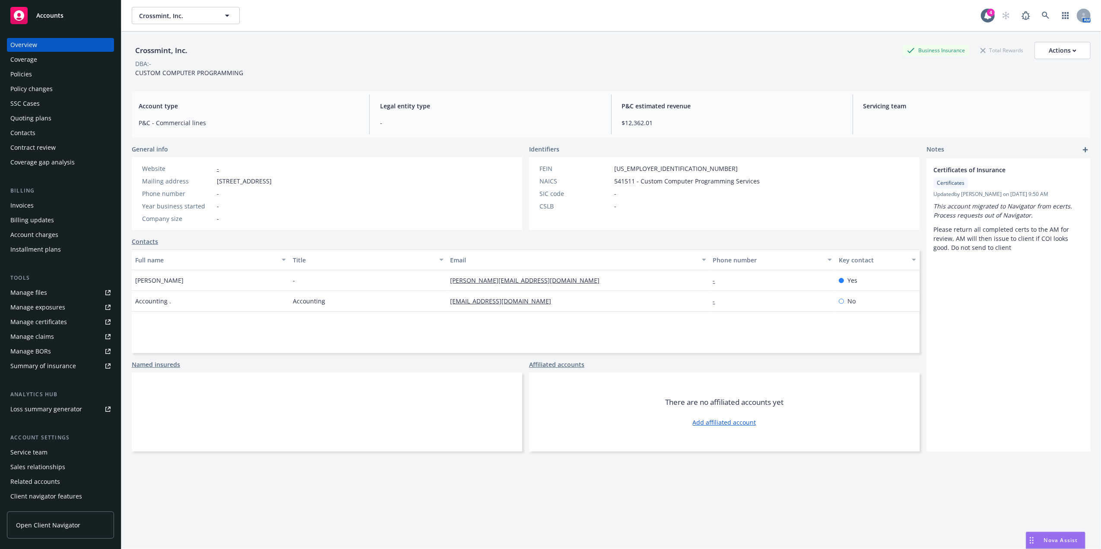
click at [29, 75] on div "Policies" at bounding box center [21, 74] width 22 height 14
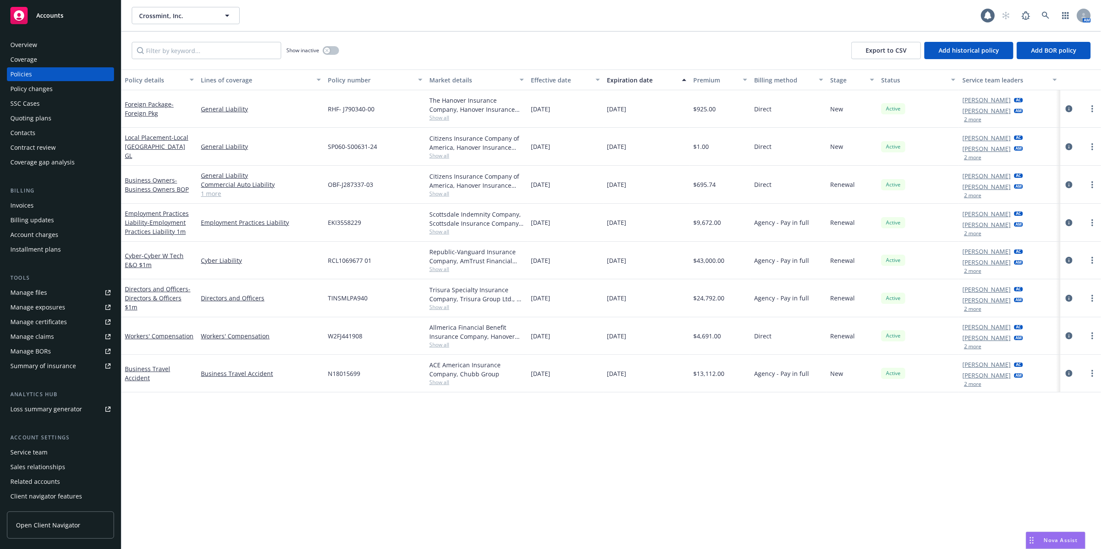
click at [40, 120] on div "Quoting plans" at bounding box center [30, 118] width 41 height 14
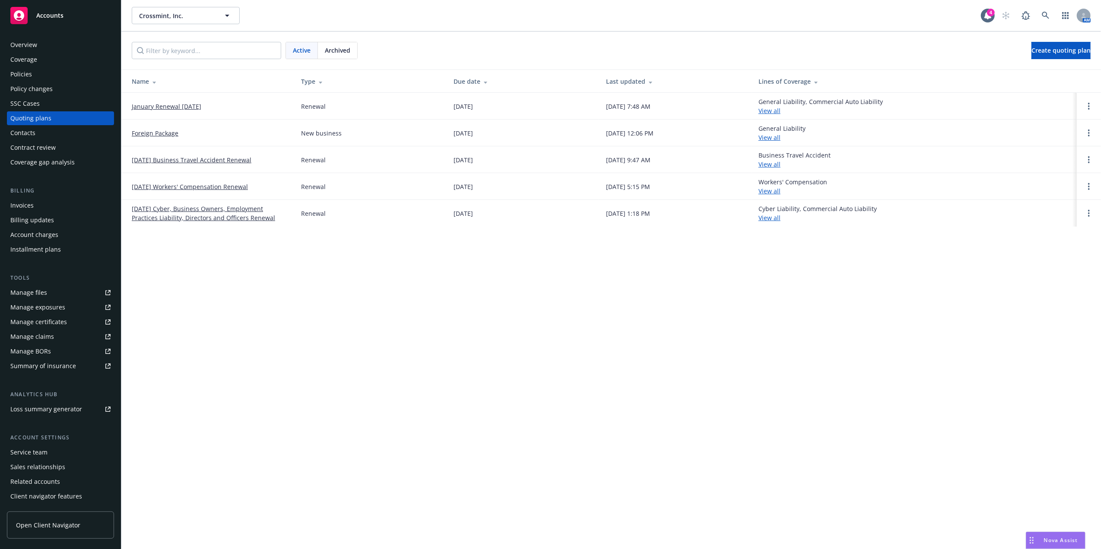
click at [151, 107] on link "January Renewal [DATE]" at bounding box center [167, 106] width 70 height 9
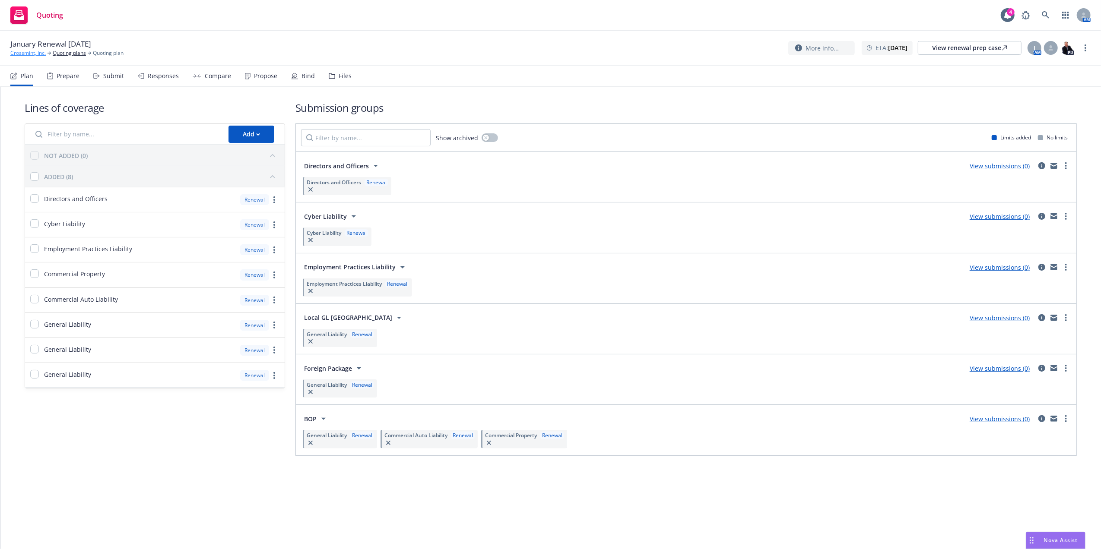
click at [32, 54] on link "Crossmint, Inc." at bounding box center [27, 53] width 35 height 8
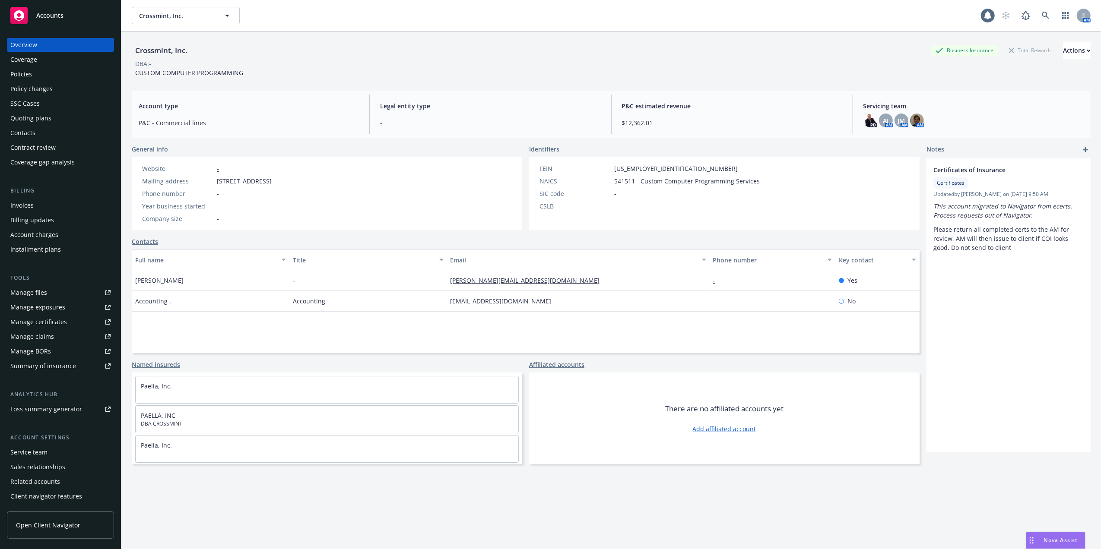
click at [43, 76] on div "Policies" at bounding box center [60, 74] width 100 height 14
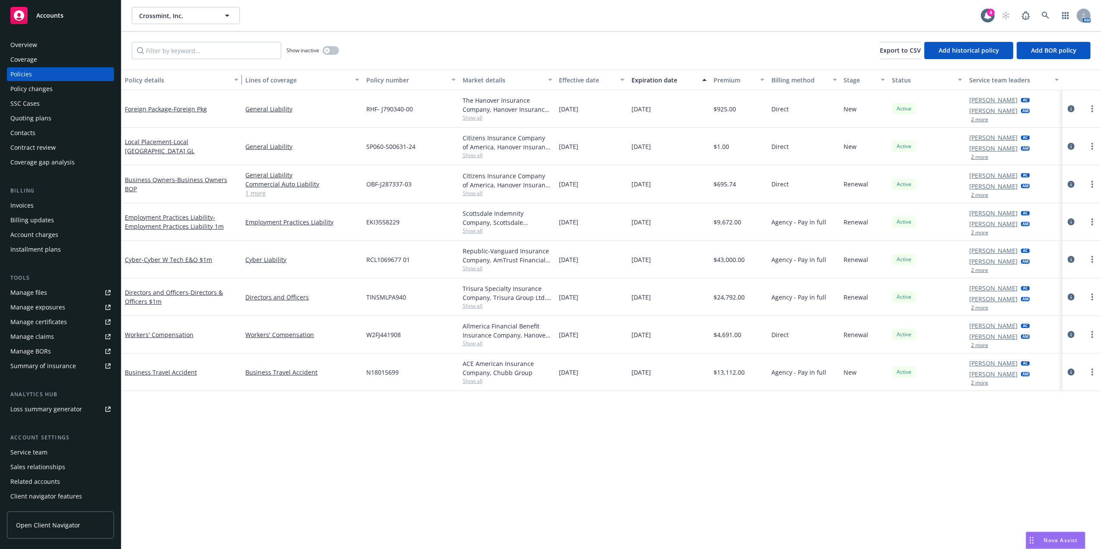
drag, startPoint x: 194, startPoint y: 82, endPoint x: 340, endPoint y: 82, distance: 145.6
click at [340, 82] on div "Policy details Lines of coverage Policy number Market details Effective date Ex…" at bounding box center [611, 80] width 980 height 21
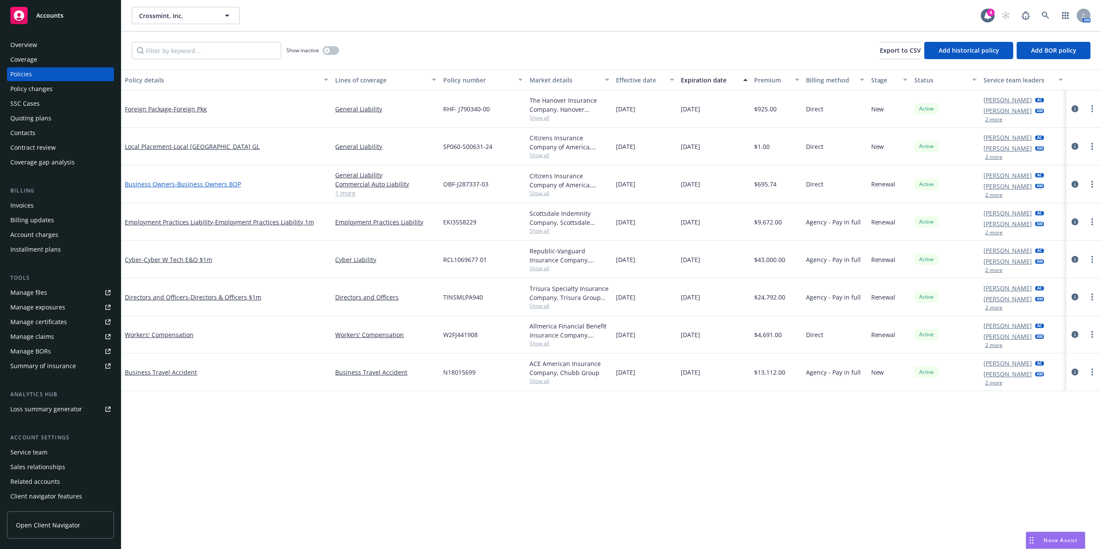
click at [156, 187] on link "Business Owners - Business Owners BOP" at bounding box center [183, 184] width 116 height 8
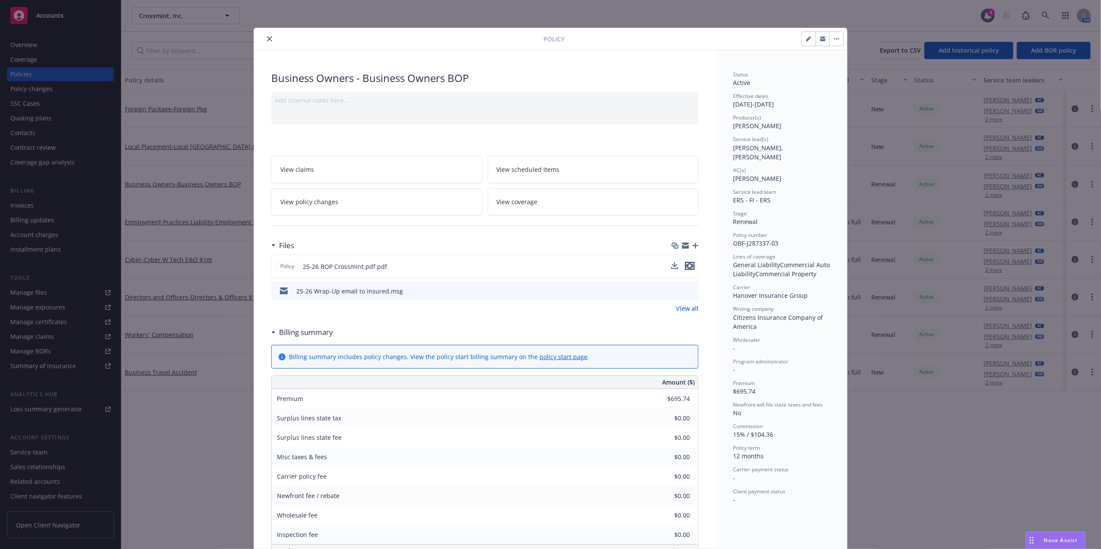
click at [686, 264] on icon "preview file" at bounding box center [690, 266] width 8 height 6
click at [267, 38] on icon "close" at bounding box center [269, 38] width 5 height 5
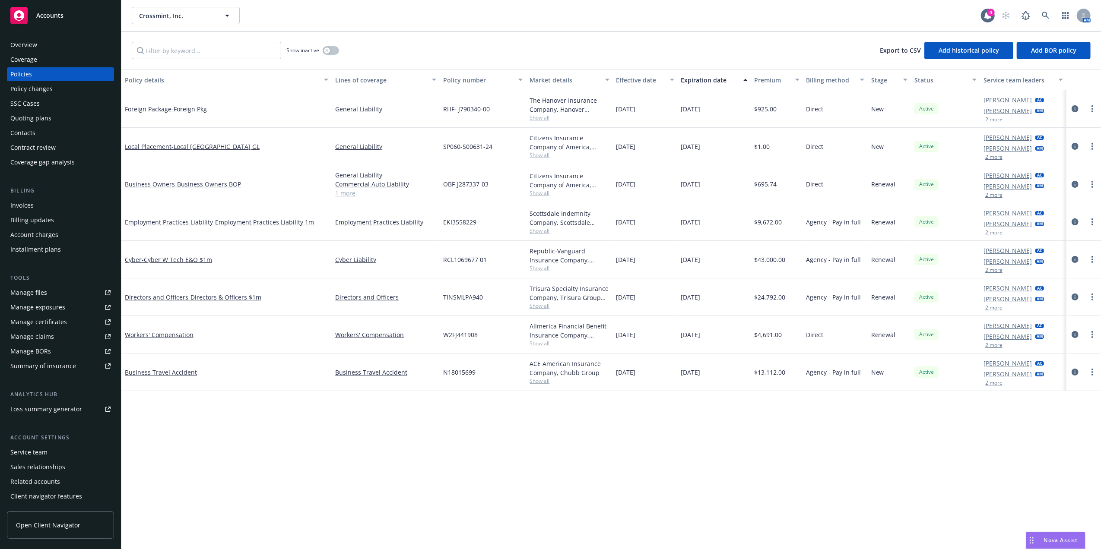
click at [19, 119] on div "Quoting plans" at bounding box center [30, 118] width 41 height 14
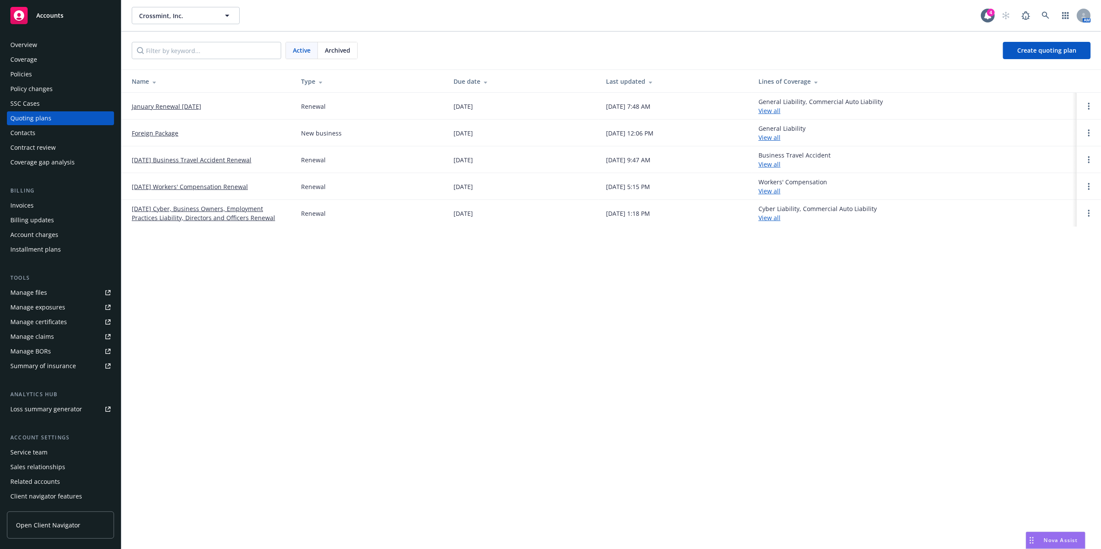
click at [179, 106] on link "January Renewal [DATE]" at bounding box center [167, 106] width 70 height 9
